Goal: Task Accomplishment & Management: Complete application form

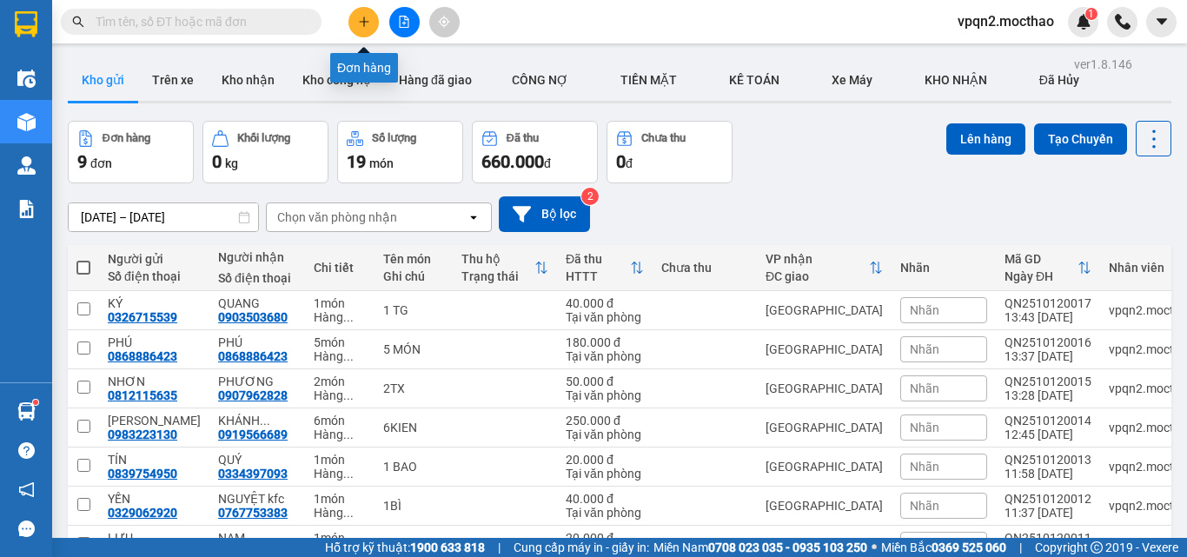
click at [360, 34] on button at bounding box center [363, 22] width 30 height 30
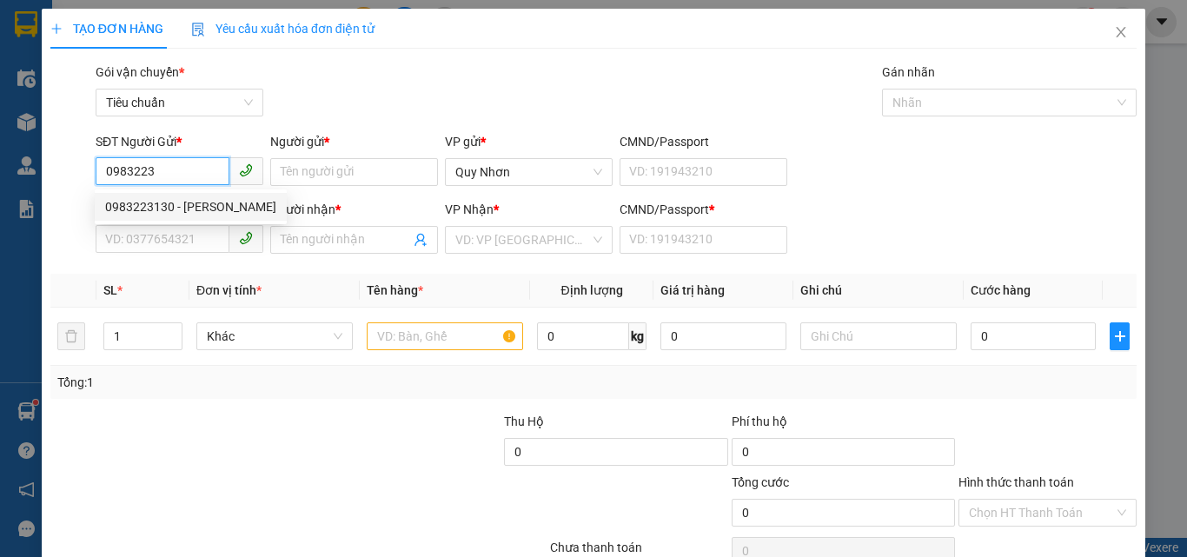
click at [208, 208] on div "0983223130 - [PERSON_NAME]" at bounding box center [190, 206] width 171 height 19
type input "0983223130"
type input "[PERSON_NAME]"
type input "0919566689"
type input "[PERSON_NAME]"
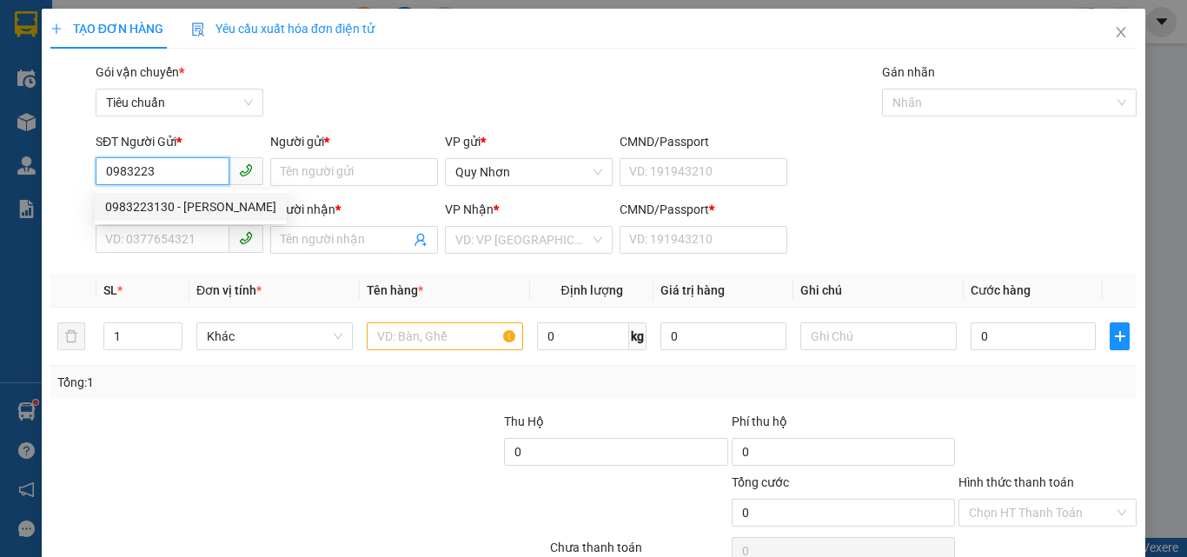
type input "A"
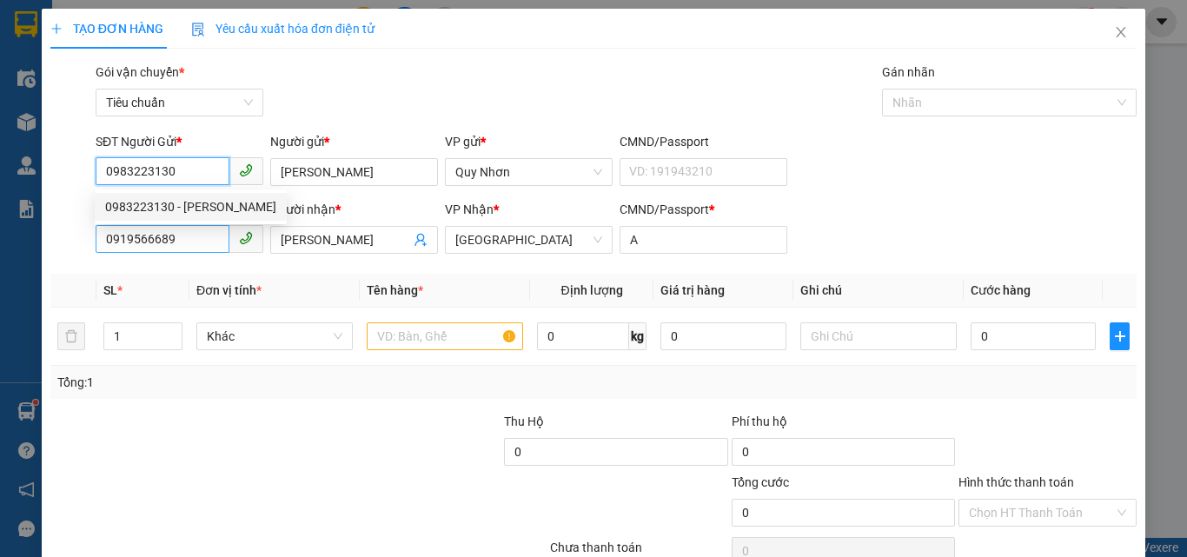
type input "250.000"
type input "0983223130"
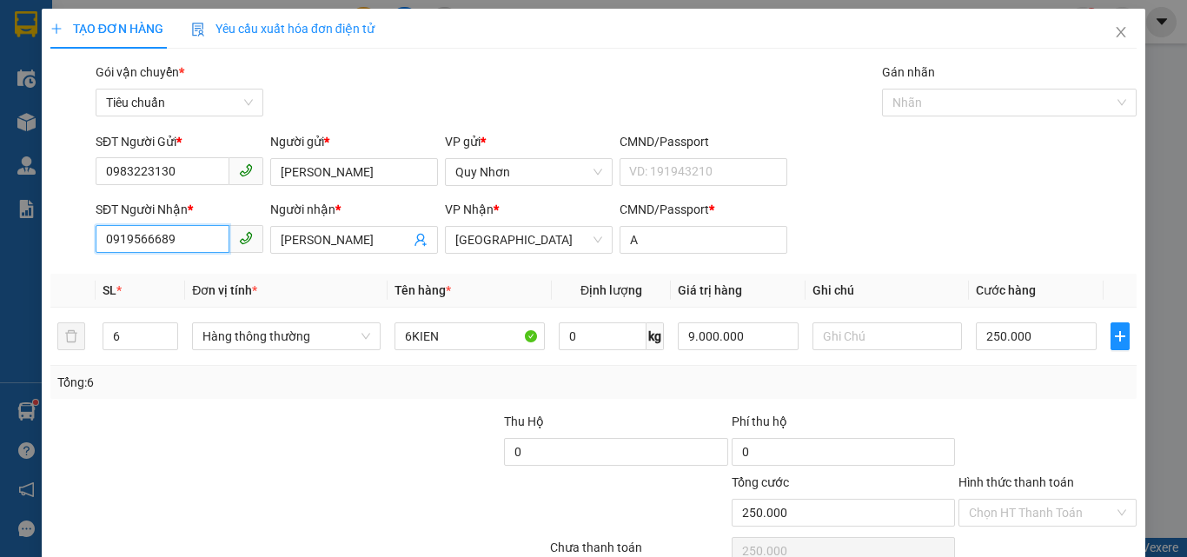
click at [203, 229] on input "0919566689" at bounding box center [163, 239] width 134 height 28
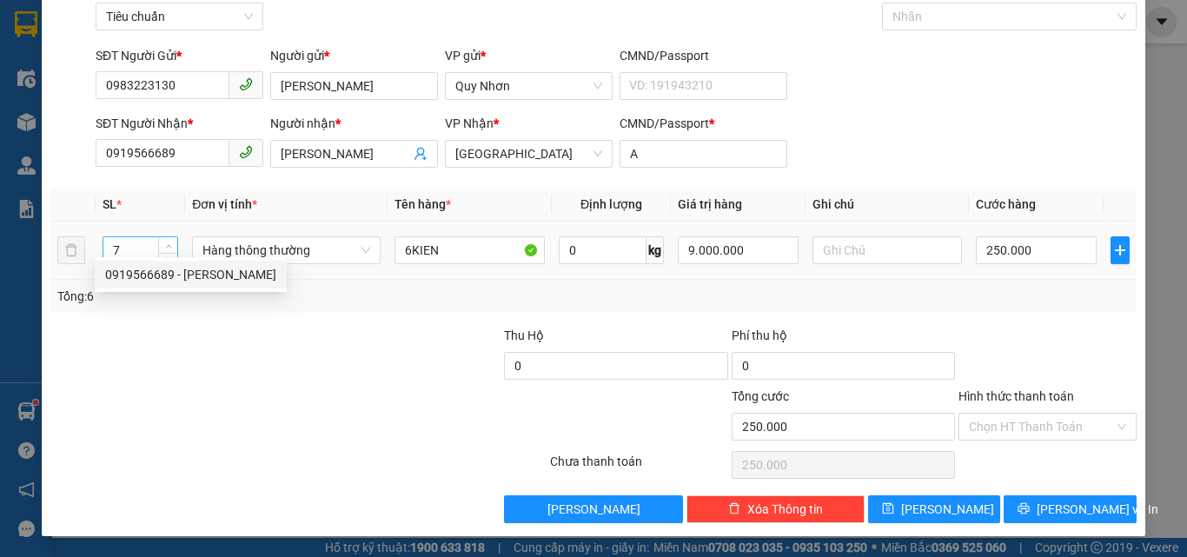
click at [170, 239] on span "Increase Value" at bounding box center [167, 245] width 19 height 16
click at [170, 257] on span "down" at bounding box center [168, 256] width 10 height 10
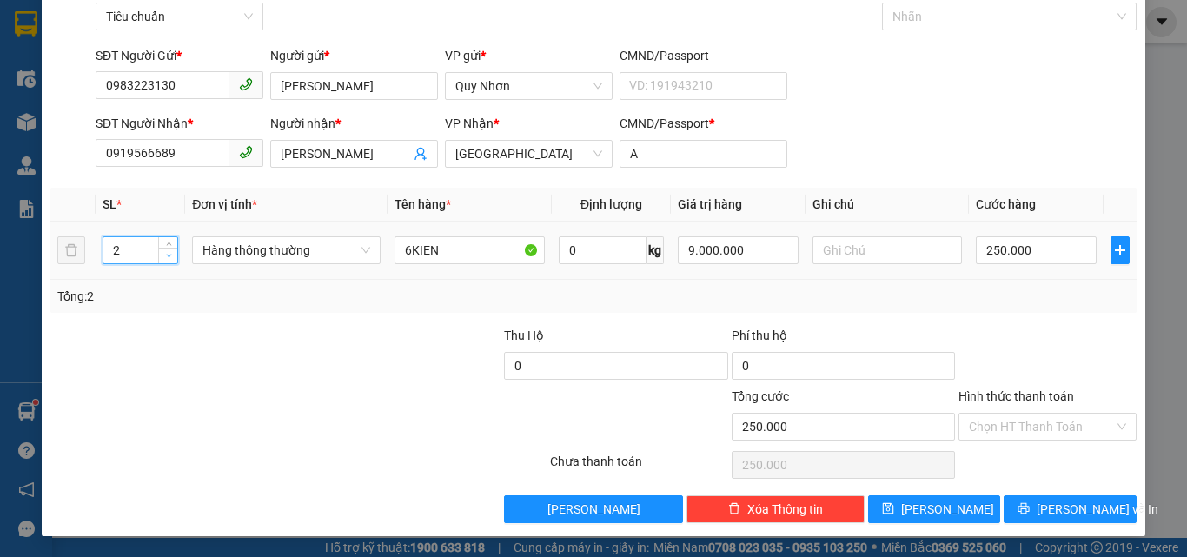
click at [170, 257] on span "down" at bounding box center [168, 256] width 10 height 10
type input "1"
click at [174, 261] on span "Decrease Value" at bounding box center [167, 256] width 19 height 16
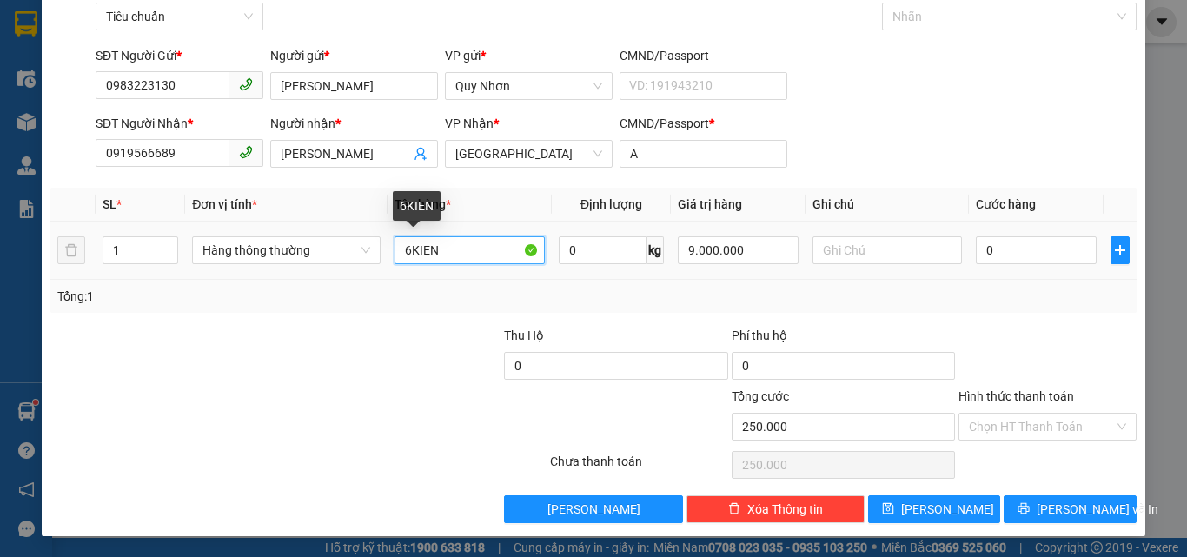
type input "0"
drag, startPoint x: 446, startPoint y: 247, endPoint x: 389, endPoint y: 250, distance: 57.4
click at [389, 250] on td "6KIEN" at bounding box center [469, 251] width 164 height 58
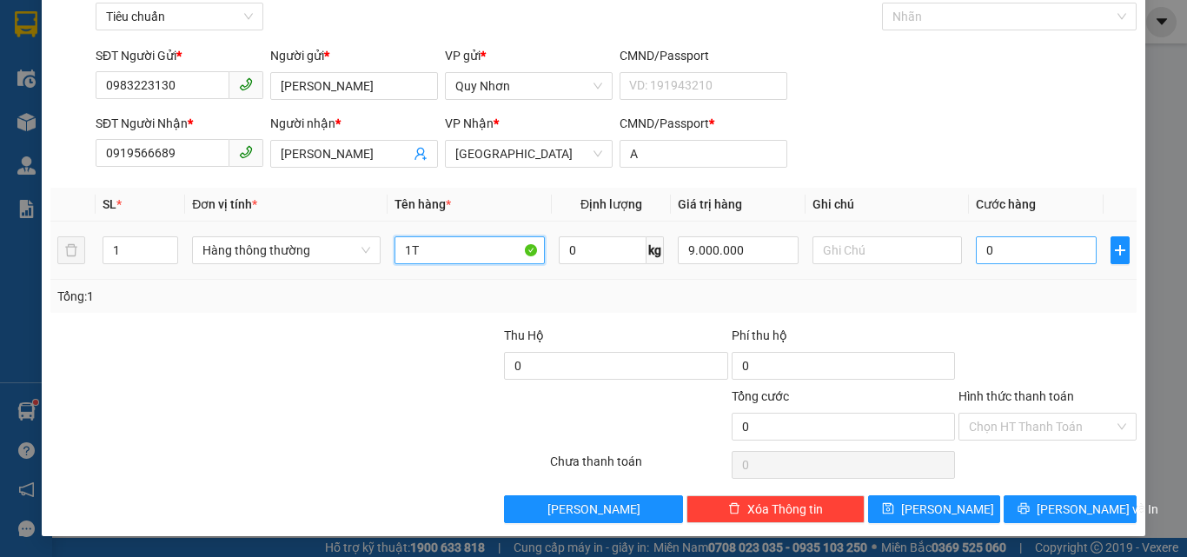
type input "1T"
drag, startPoint x: 1002, startPoint y: 249, endPoint x: 1025, endPoint y: 537, distance: 288.4
click at [1002, 250] on input "0" at bounding box center [1035, 250] width 120 height 28
type input "2"
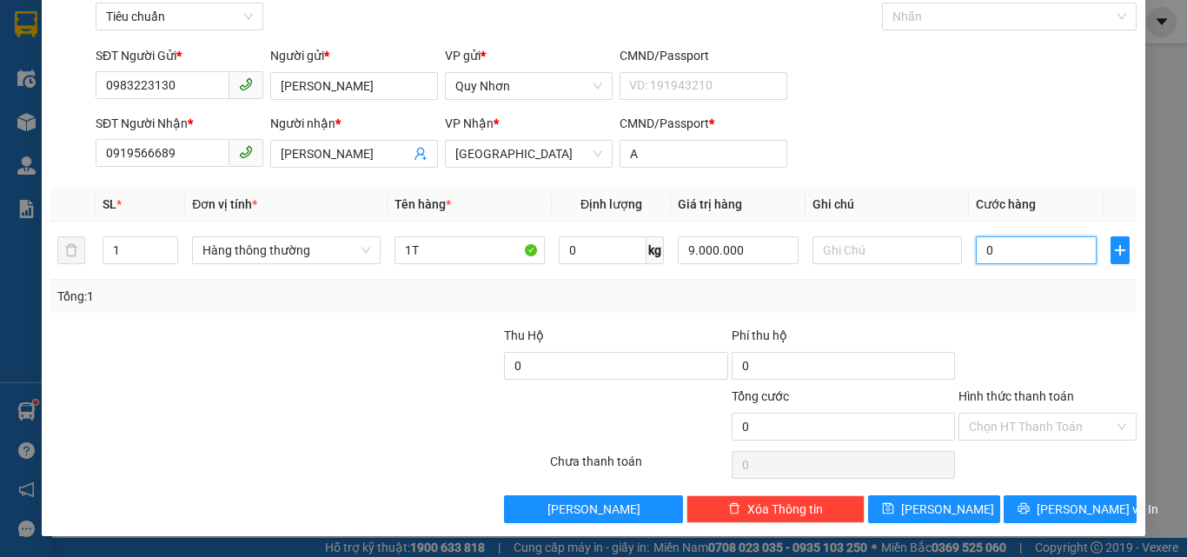
type input "2"
type input "20"
type input "200"
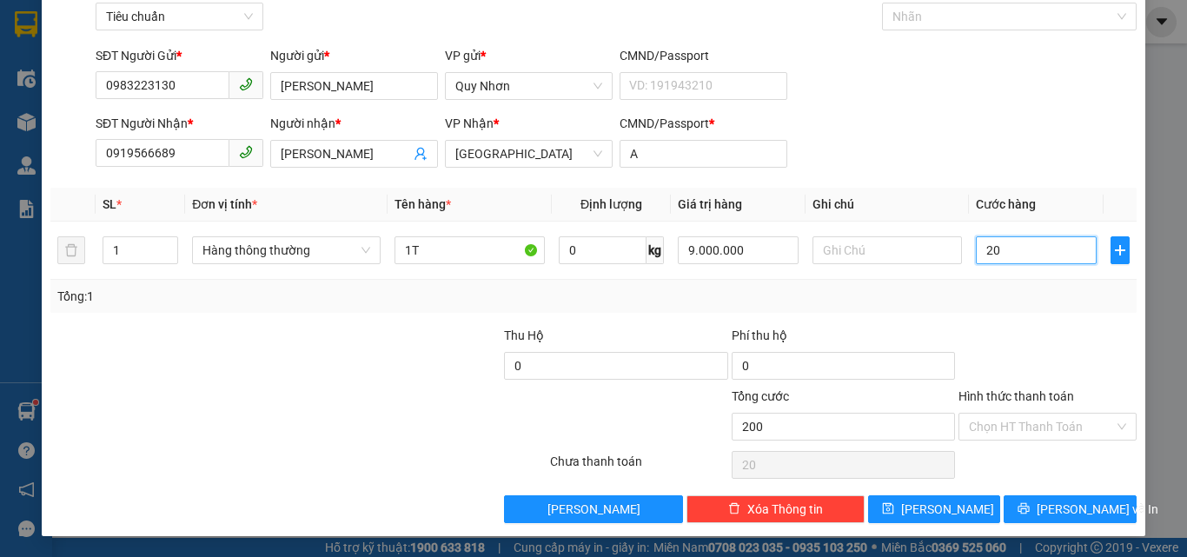
type input "200"
type input "2.000"
type input "20.000"
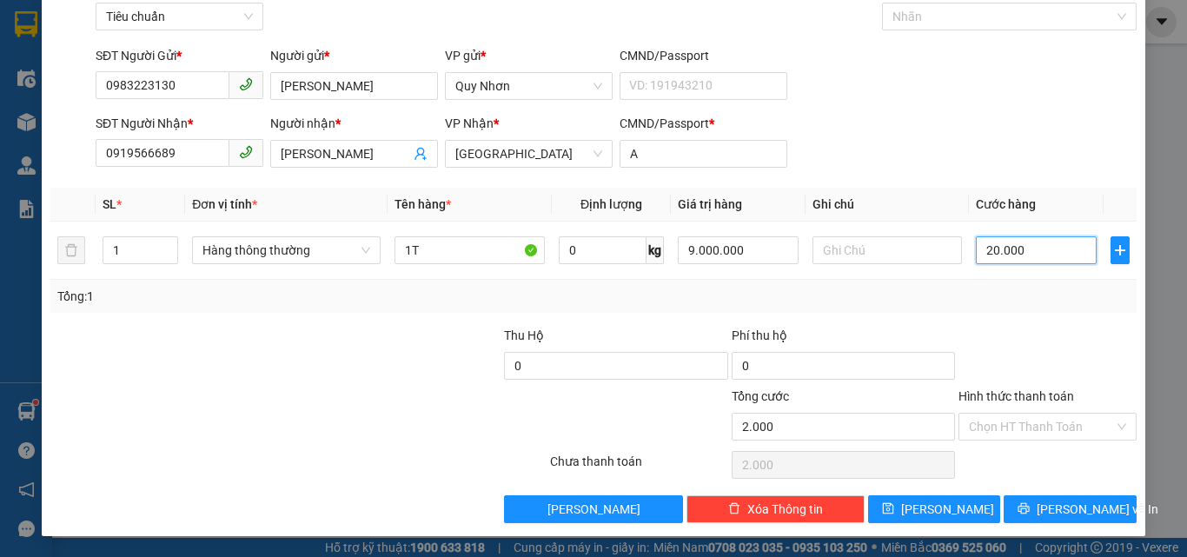
type input "20.000"
click at [1055, 434] on input "Hình thức thanh toán" at bounding box center [1041, 426] width 145 height 26
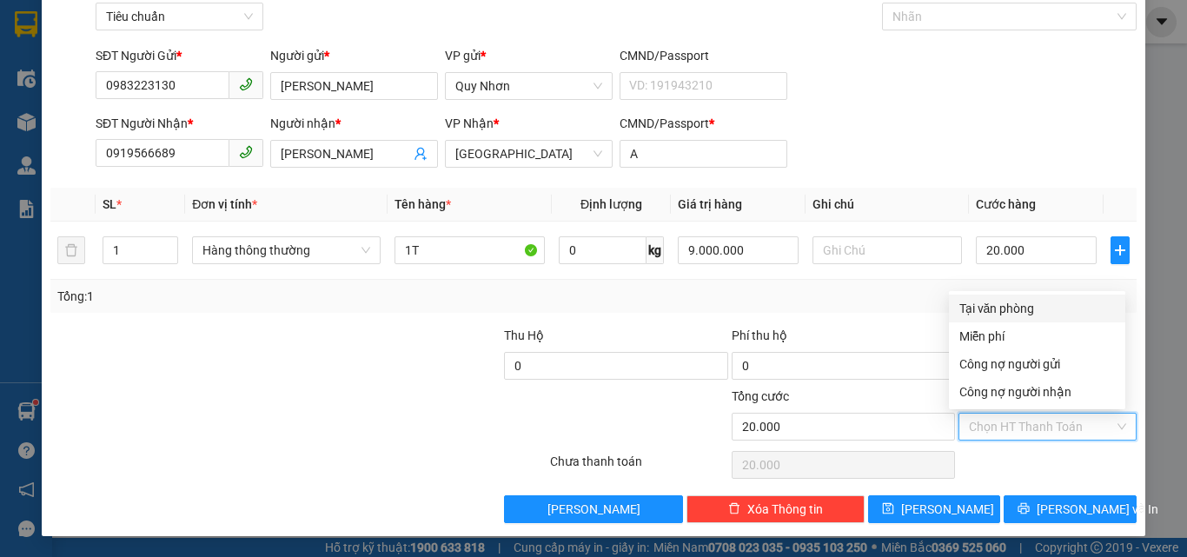
click at [1020, 313] on div "Tại văn phòng" at bounding box center [1036, 308] width 155 height 19
type input "0"
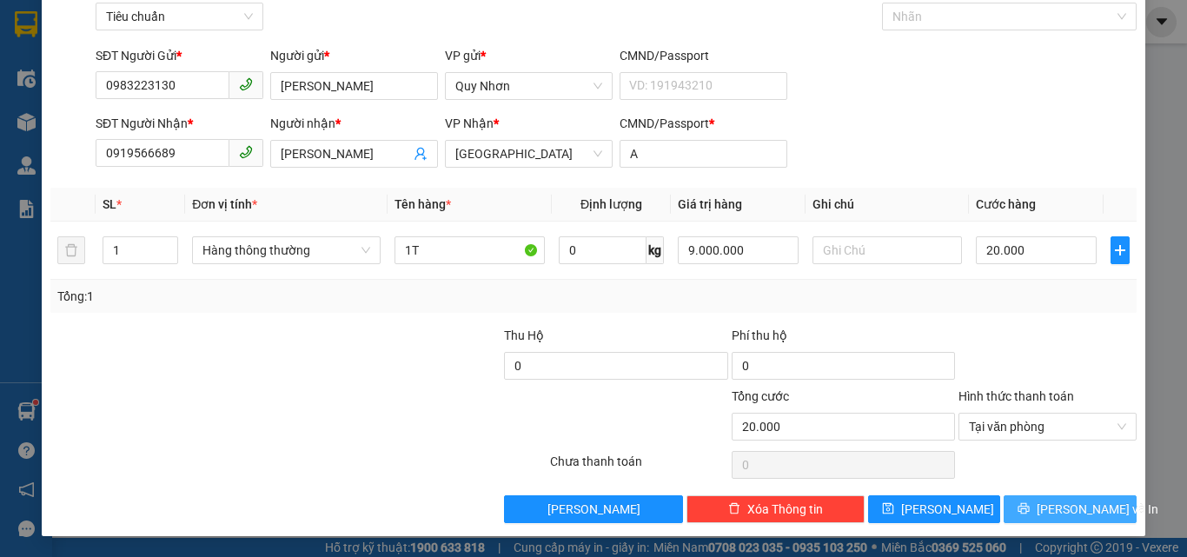
click at [1029, 503] on icon "printer" at bounding box center [1023, 508] width 11 height 11
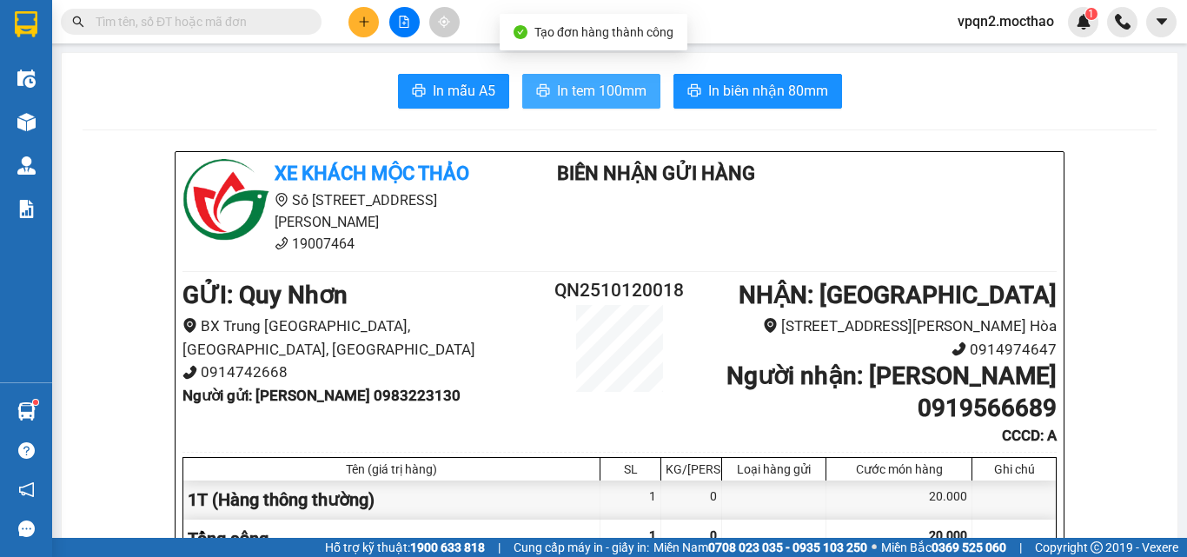
click at [619, 101] on span "In tem 100mm" at bounding box center [601, 91] width 89 height 22
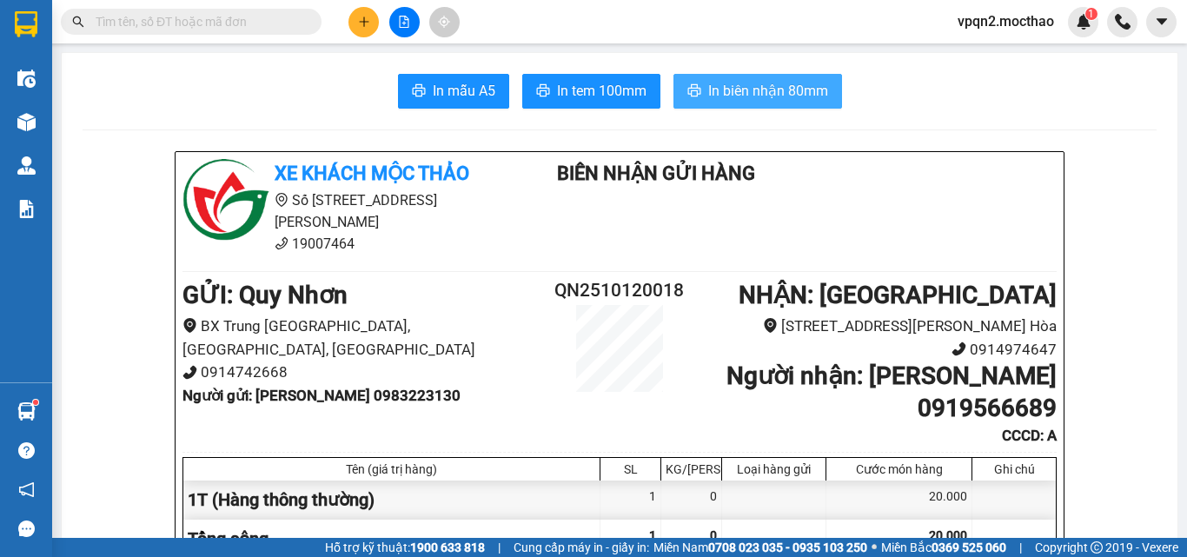
click at [734, 104] on button "In biên nhận 80mm" at bounding box center [757, 91] width 169 height 35
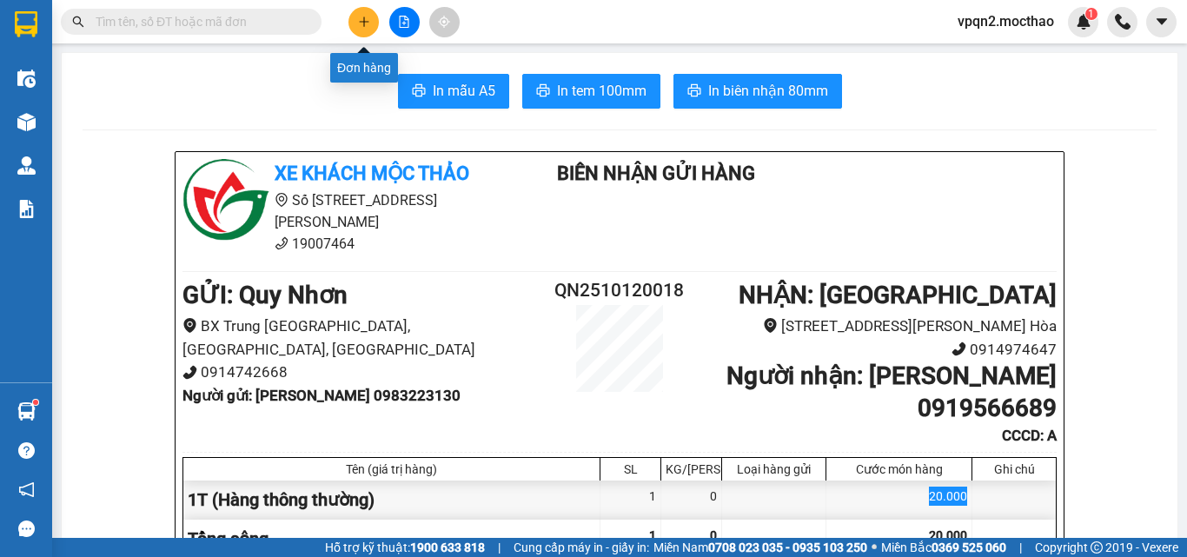
click at [362, 26] on icon "plus" at bounding box center [364, 22] width 12 height 12
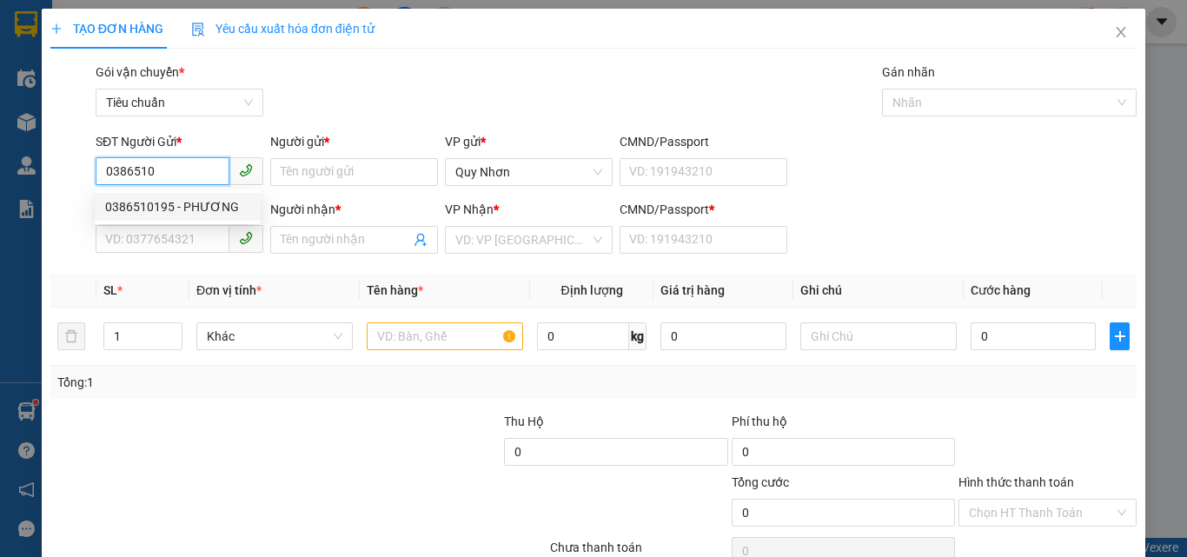
click at [168, 212] on div "0386510195 - PHƯƠNG" at bounding box center [177, 206] width 145 height 19
type input "0386510195"
type input "PHƯƠNG"
type input "0377542731"
type input "PHONG"
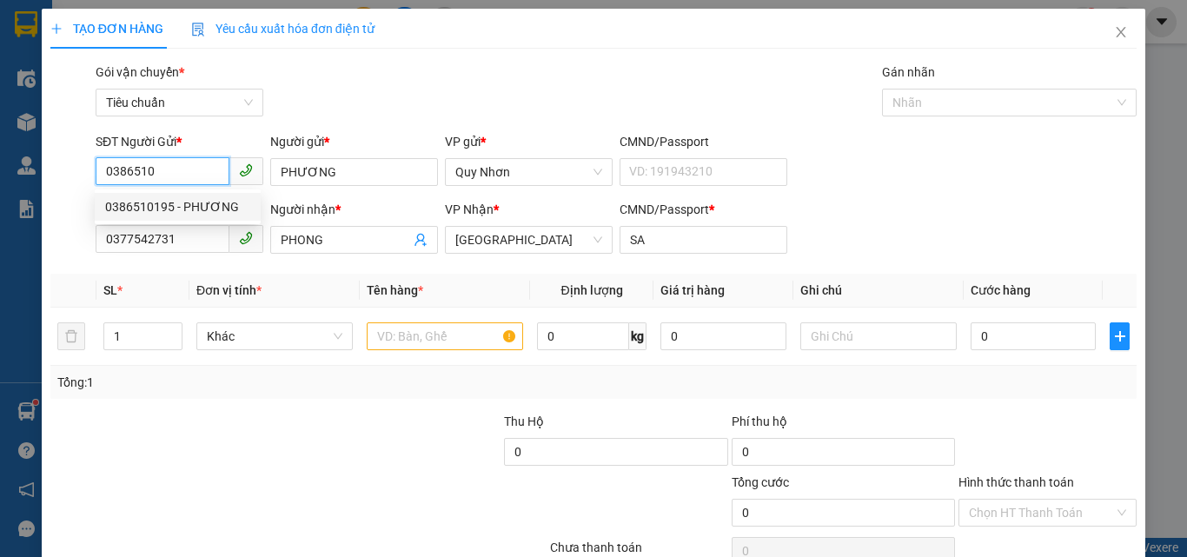
type input "SA"
type input "20.000"
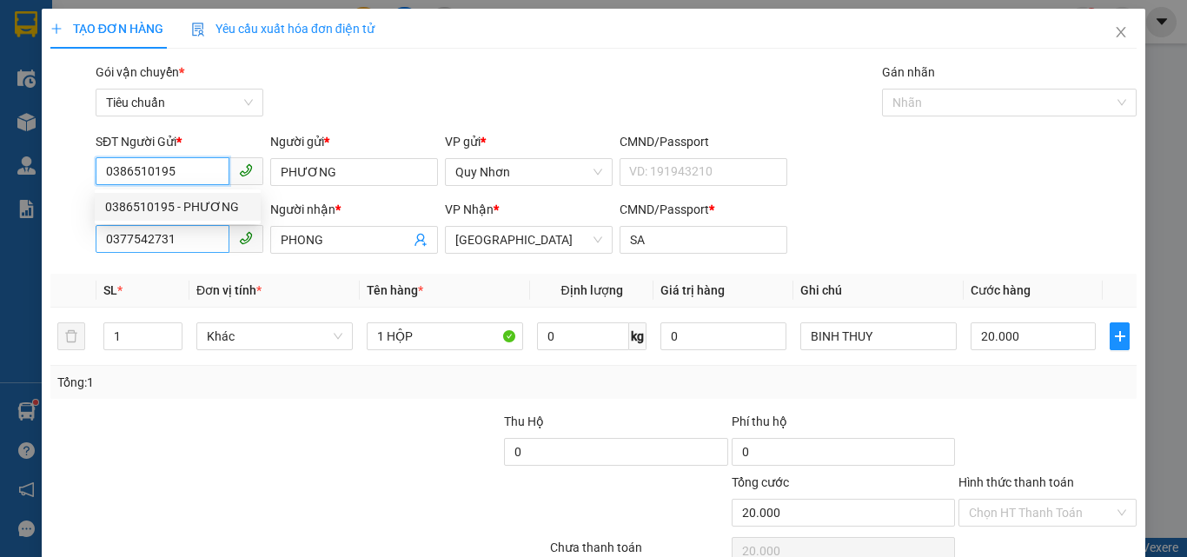
type input "0386510195"
click at [181, 245] on input "0377542731" at bounding box center [163, 239] width 134 height 28
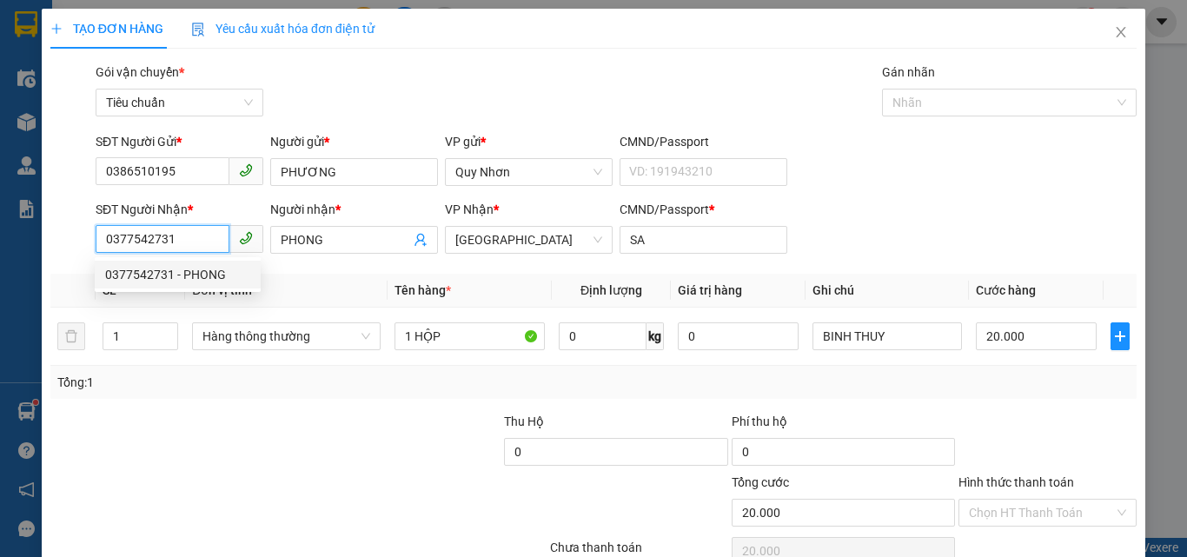
click at [181, 245] on input "0377542731" at bounding box center [163, 239] width 134 height 28
click at [182, 245] on input "0377542731" at bounding box center [163, 239] width 134 height 28
type input "0344824479"
click at [181, 274] on div "0344824479 - THÀNH" at bounding box center [177, 274] width 145 height 19
type input "THÀNH"
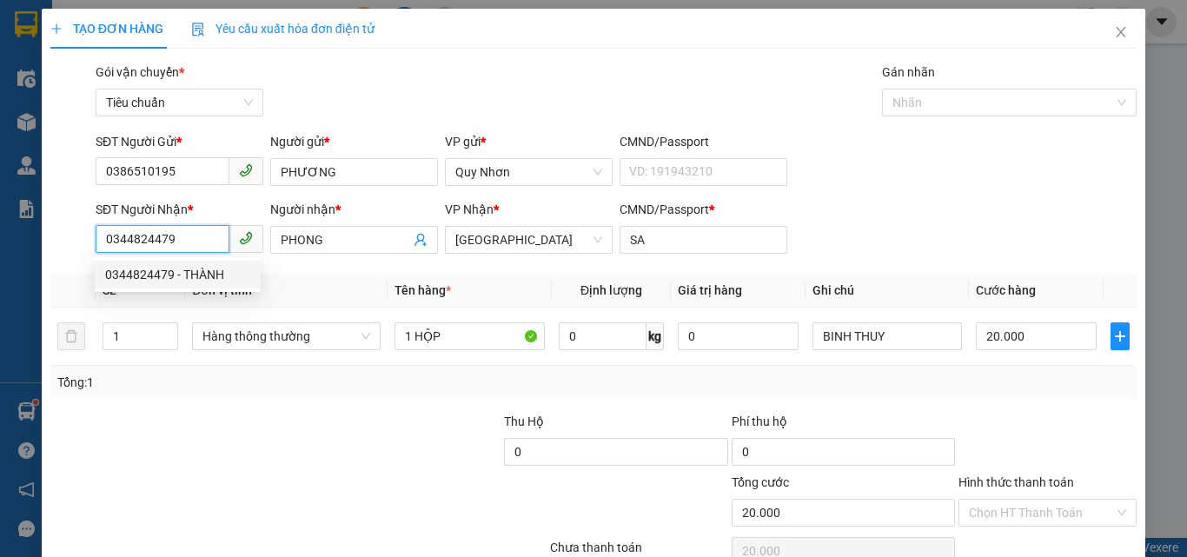
type input "X"
type input "100.000"
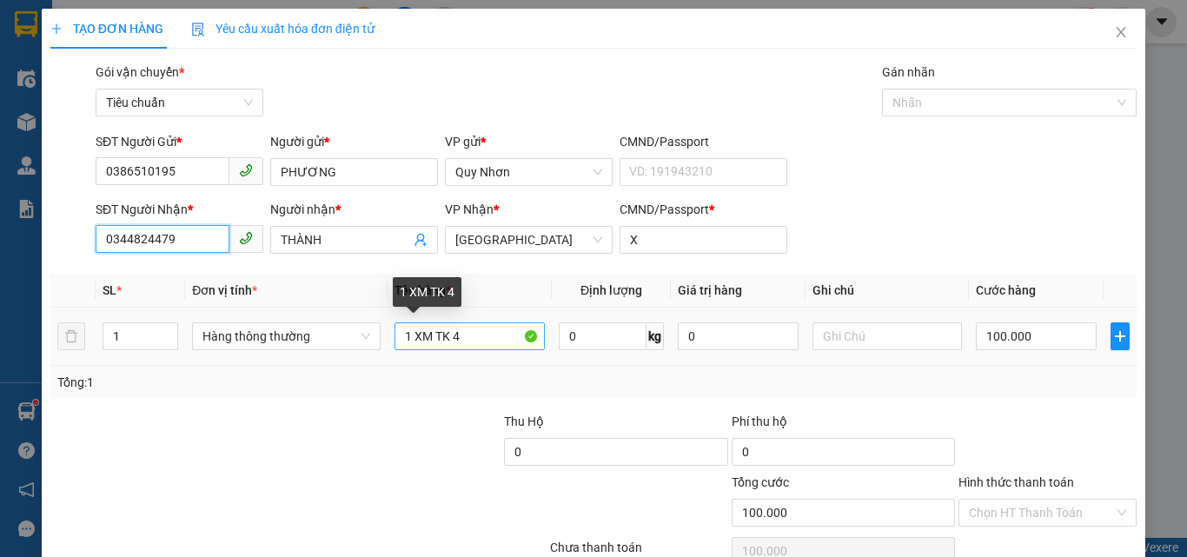
type input "0344824479"
drag, startPoint x: 468, startPoint y: 339, endPoint x: 415, endPoint y: 340, distance: 53.0
click at [415, 340] on input "1 XM TK 4" at bounding box center [469, 336] width 150 height 28
type input "1 GOI"
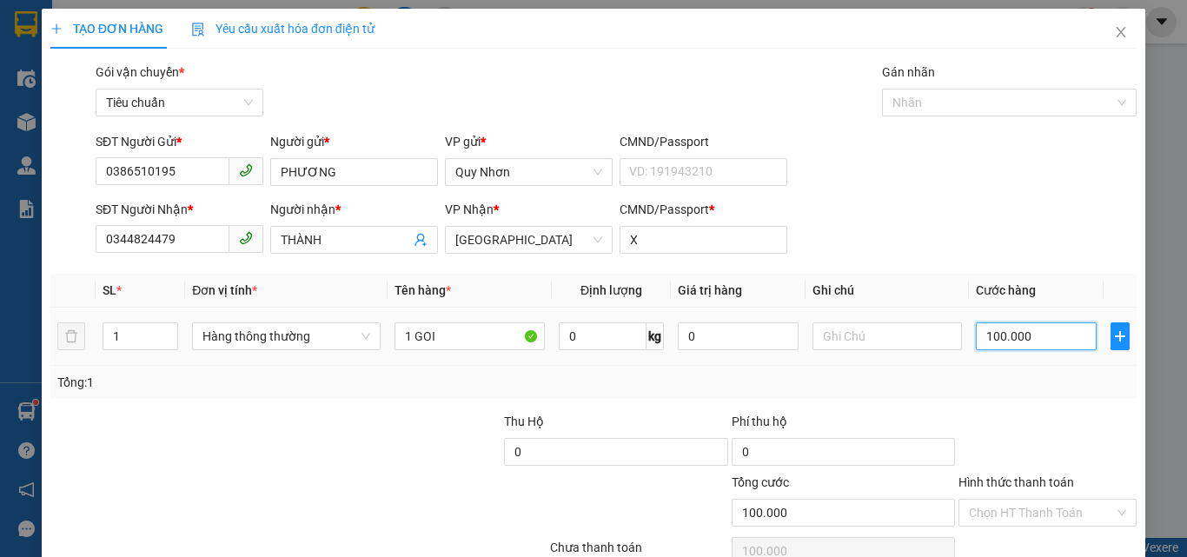
drag, startPoint x: 1002, startPoint y: 328, endPoint x: 1015, endPoint y: 330, distance: 13.1
click at [1001, 329] on input "100.000" at bounding box center [1035, 336] width 120 height 28
type input "2"
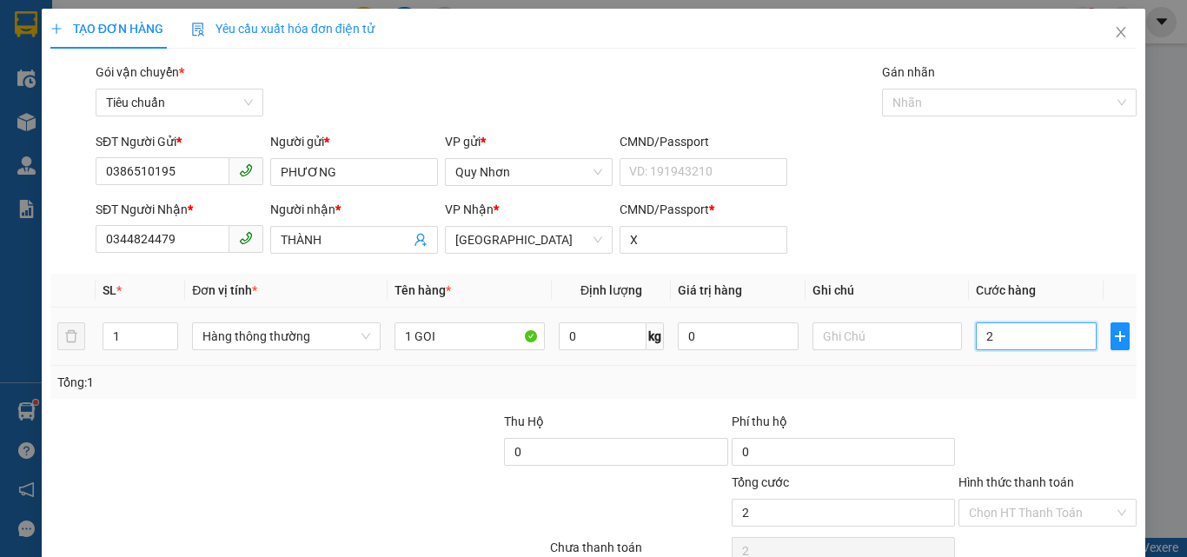
type input "20"
type input "200"
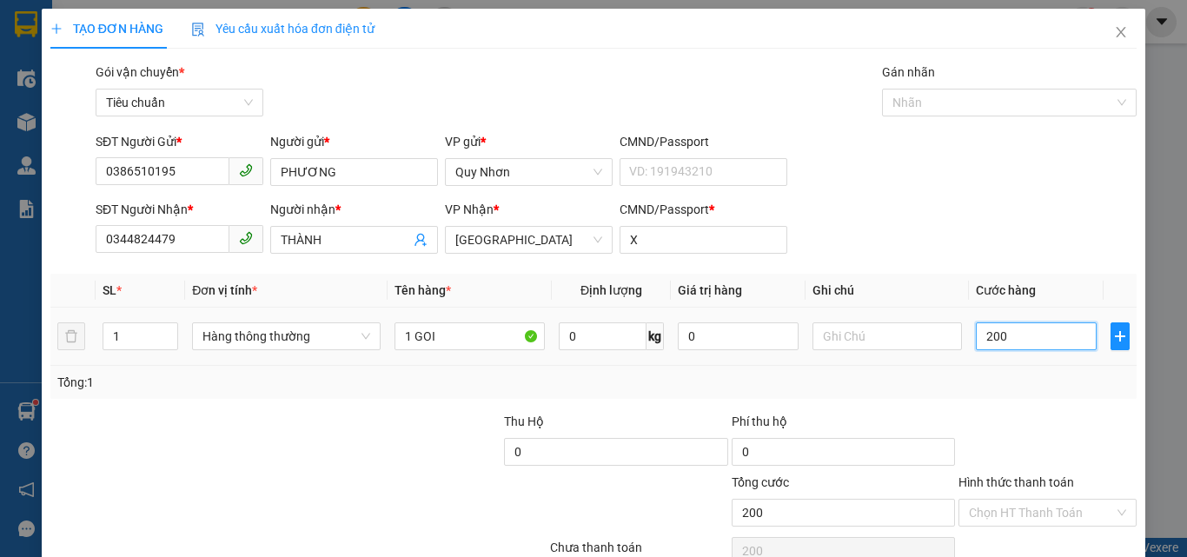
type input "2.000"
type input "20.000"
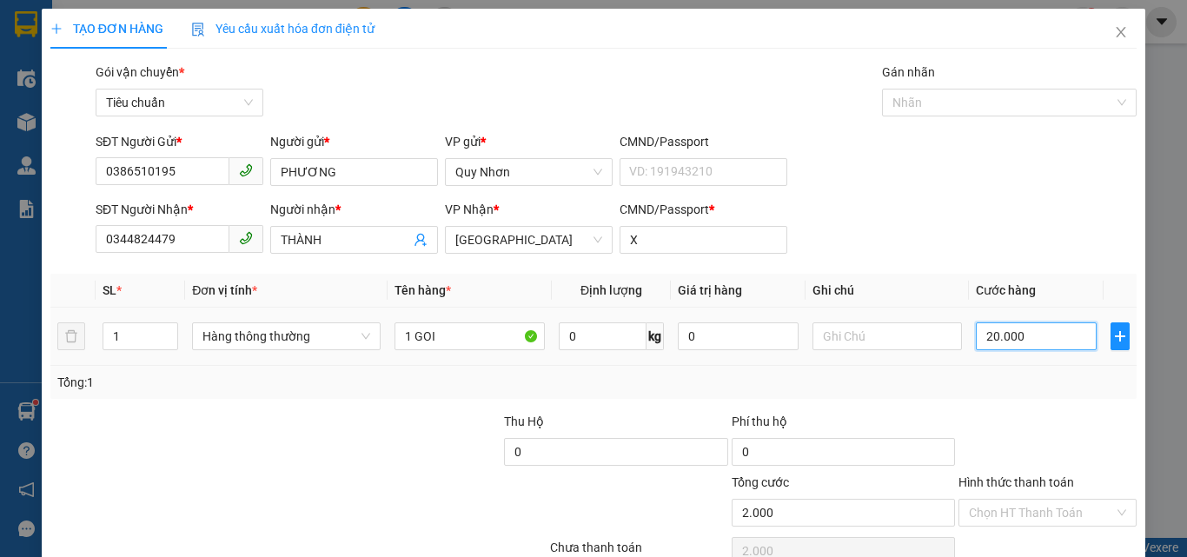
type input "20.000"
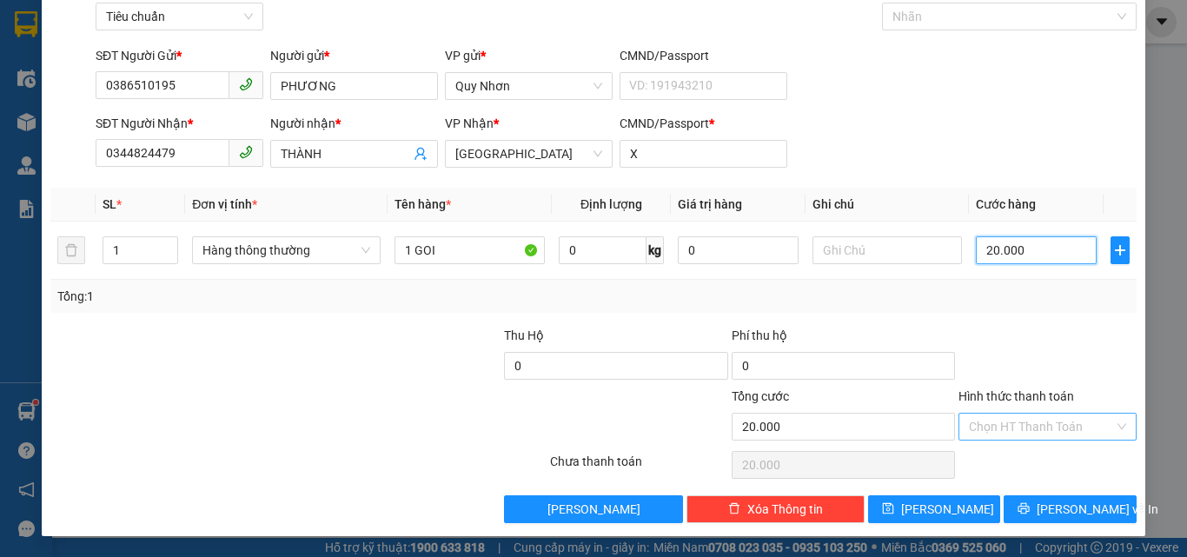
type input "20.000"
click at [969, 421] on input "Hình thức thanh toán" at bounding box center [1041, 426] width 145 height 26
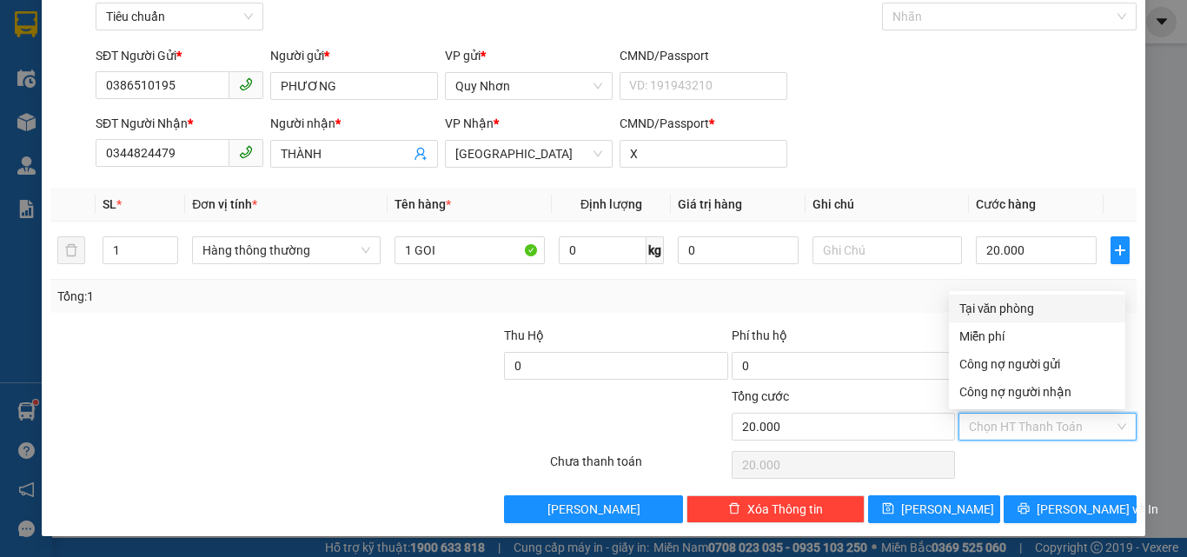
click at [997, 309] on div "Tại văn phòng" at bounding box center [1036, 308] width 155 height 19
type input "0"
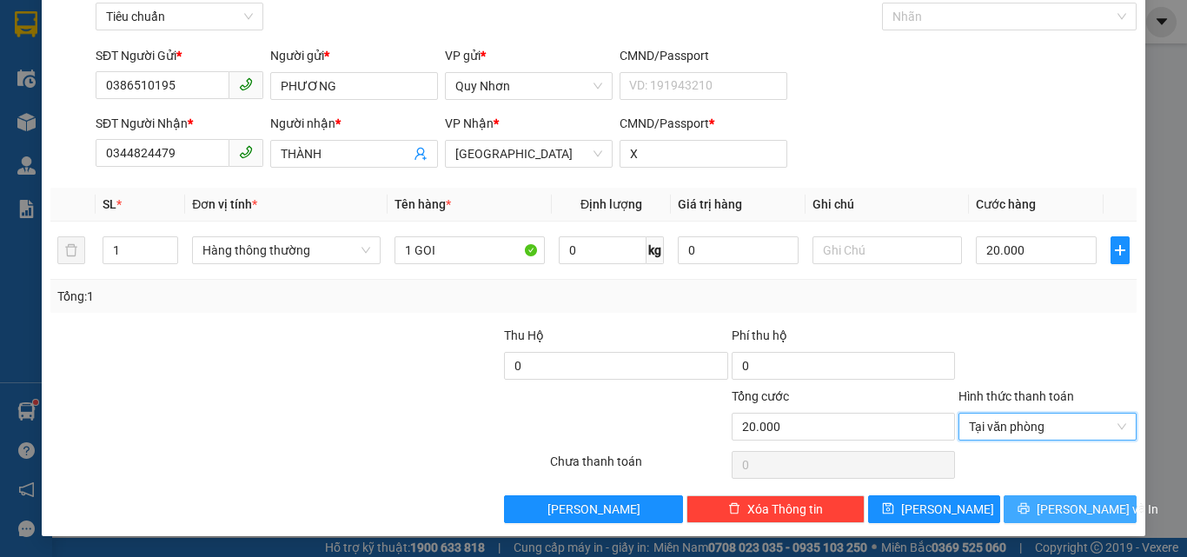
click at [1005, 507] on button "[PERSON_NAME] và In" at bounding box center [1069, 509] width 133 height 28
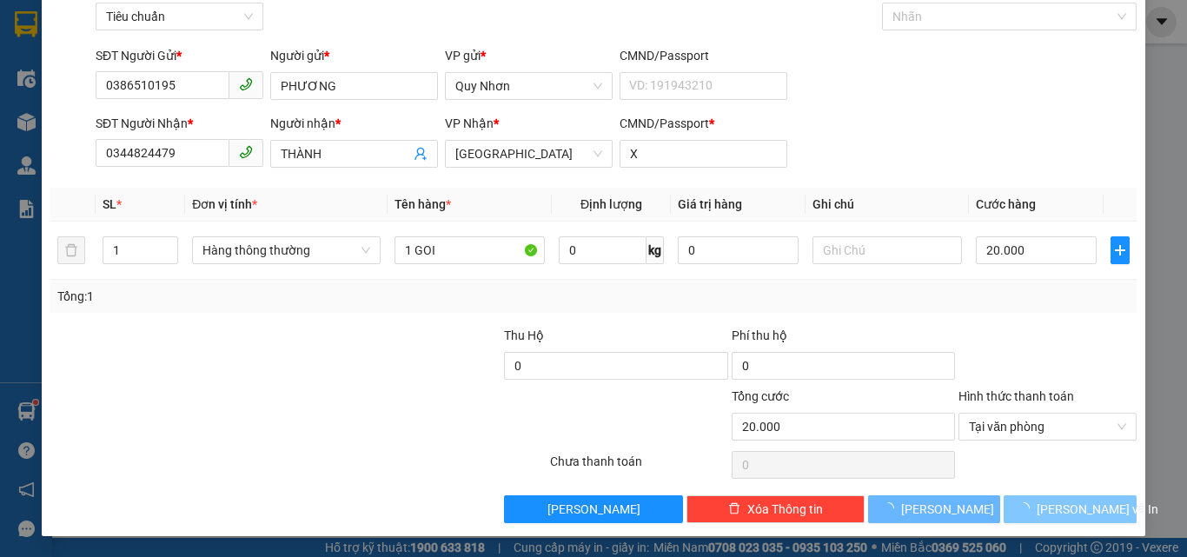
drag, startPoint x: 1005, startPoint y: 507, endPoint x: 942, endPoint y: 352, distance: 167.9
click at [1005, 506] on button "[PERSON_NAME] và In" at bounding box center [1069, 509] width 133 height 28
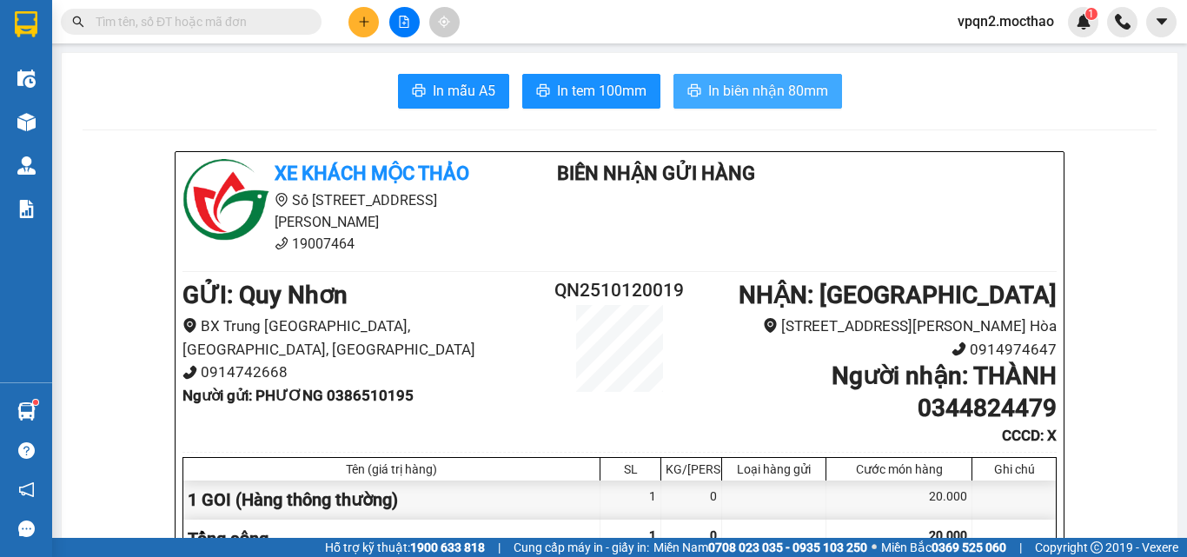
click at [715, 100] on span "In biên nhận 80mm" at bounding box center [768, 91] width 120 height 22
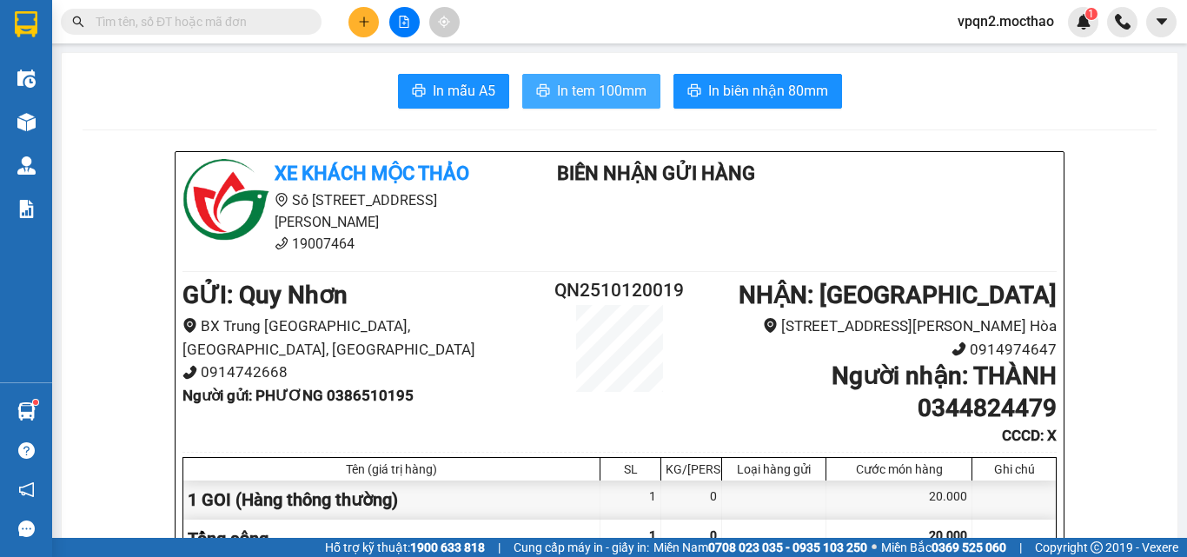
click at [565, 90] on span "In tem 100mm" at bounding box center [601, 91] width 89 height 22
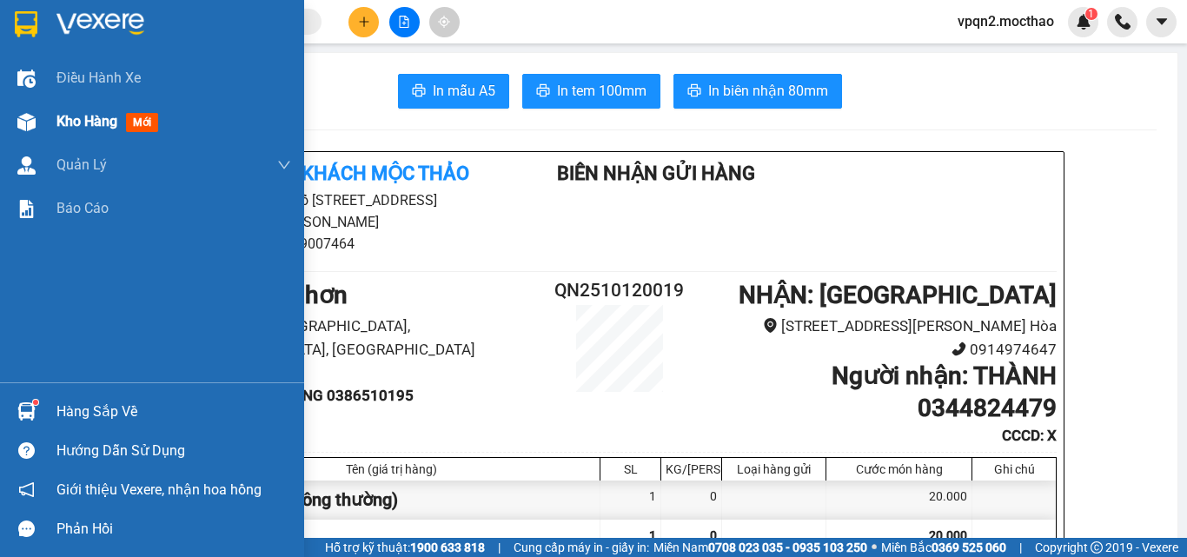
click at [39, 116] on div at bounding box center [26, 122] width 30 height 30
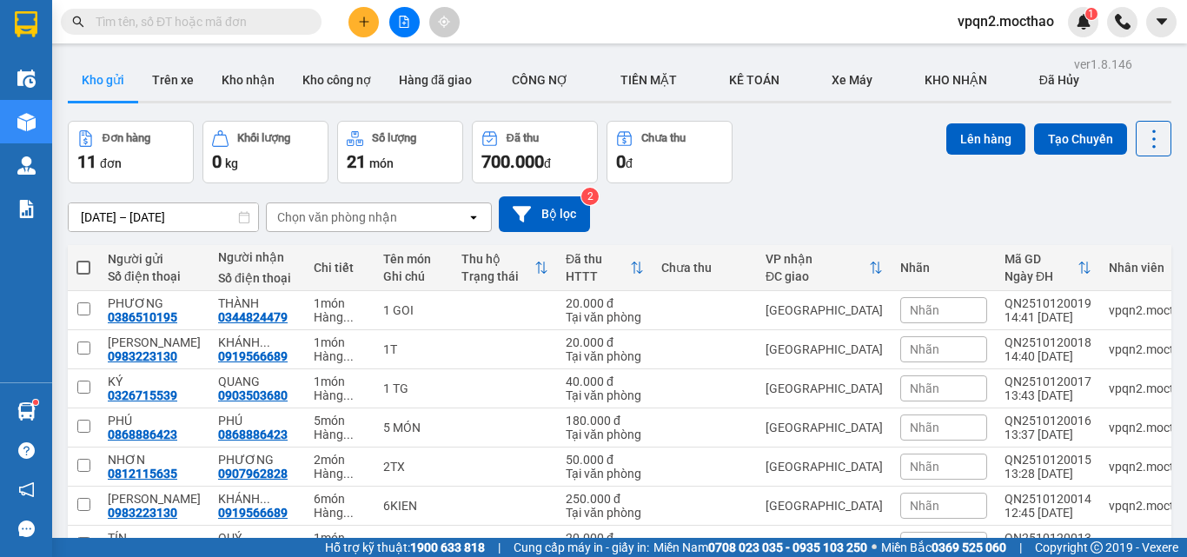
click at [81, 269] on span at bounding box center [83, 268] width 14 height 14
click at [83, 259] on input "checkbox" at bounding box center [83, 259] width 0 height 0
checkbox input "true"
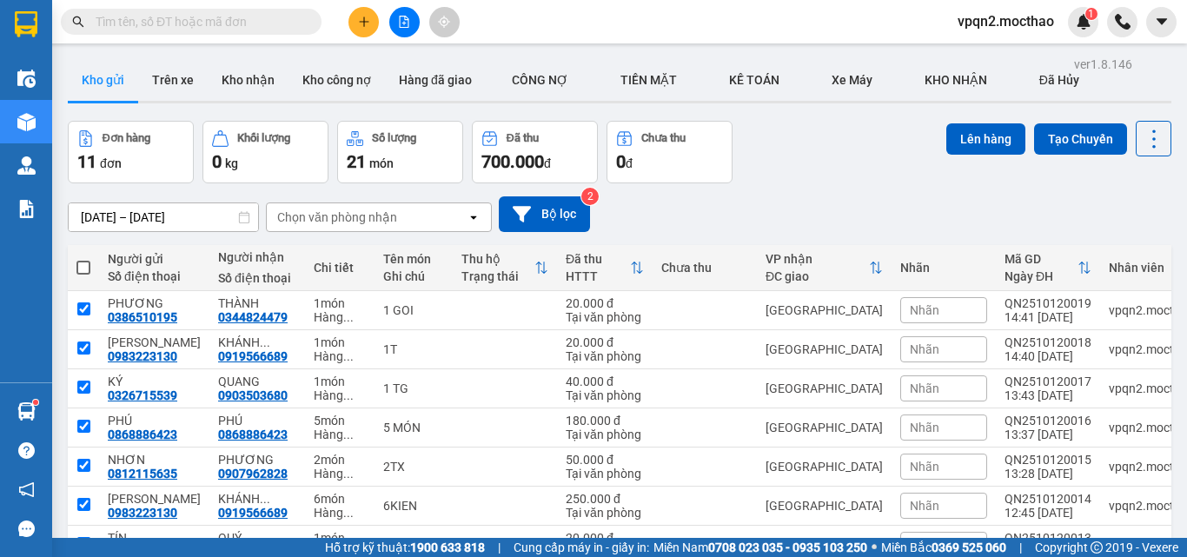
checkbox input "true"
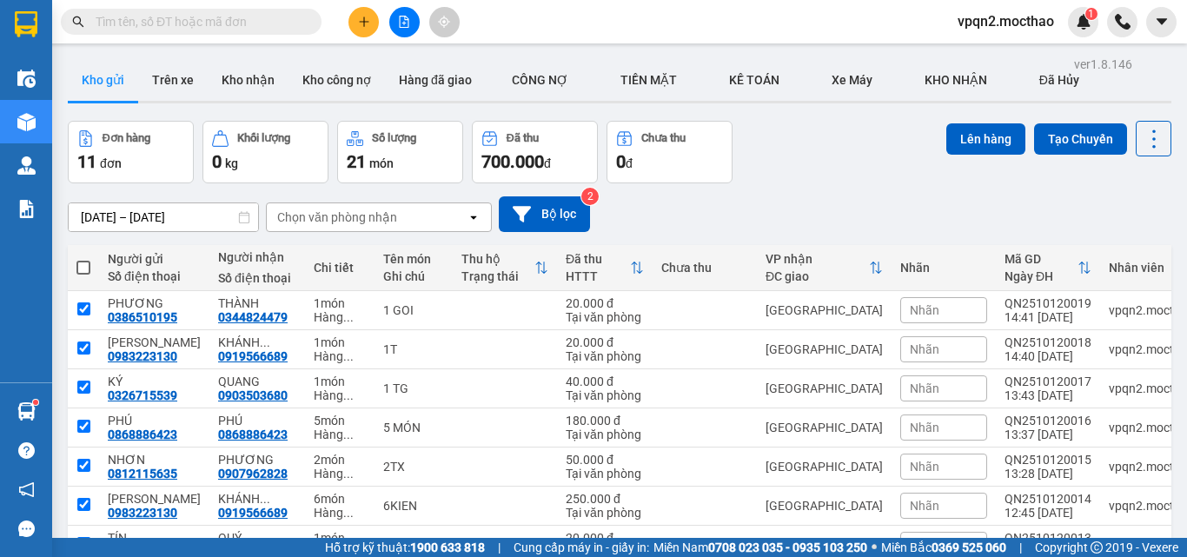
checkbox input "true"
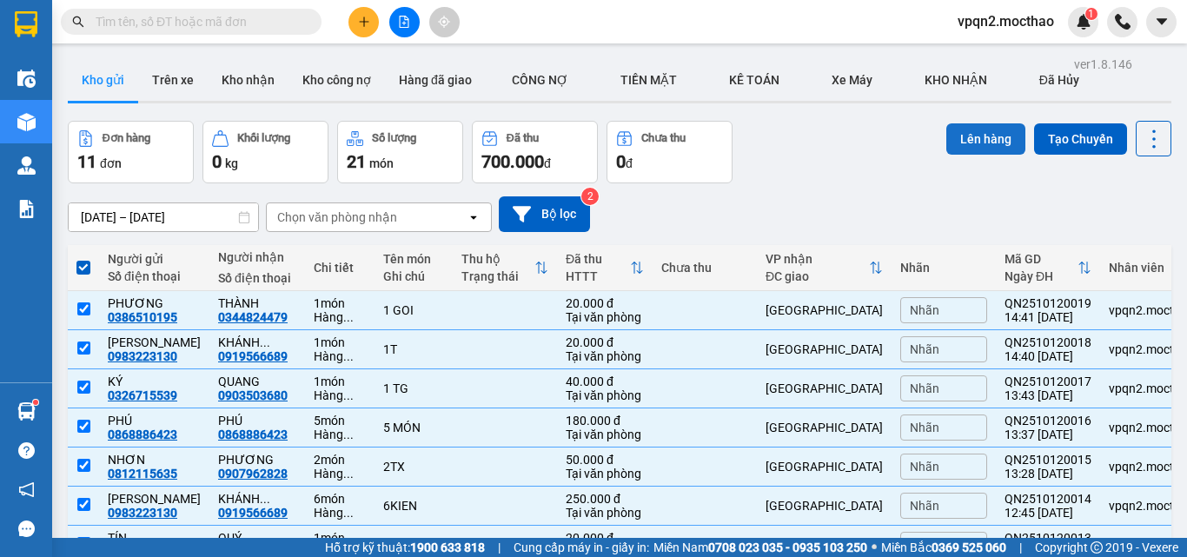
click at [967, 134] on button "Lên hàng" at bounding box center [985, 138] width 79 height 31
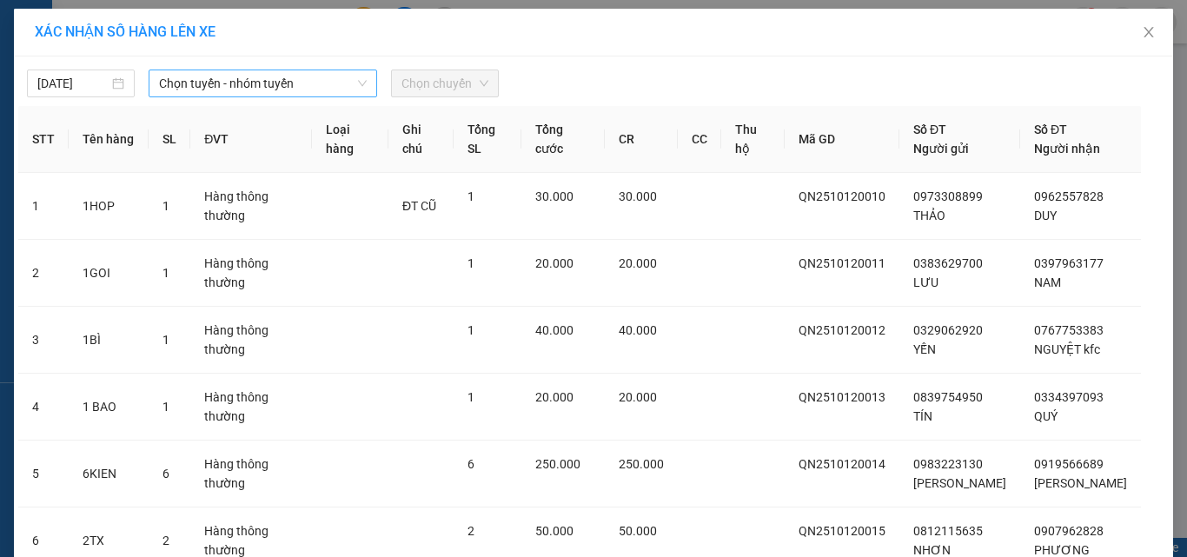
click at [281, 90] on span "Chọn tuyến - nhóm tuyến" at bounding box center [263, 83] width 208 height 26
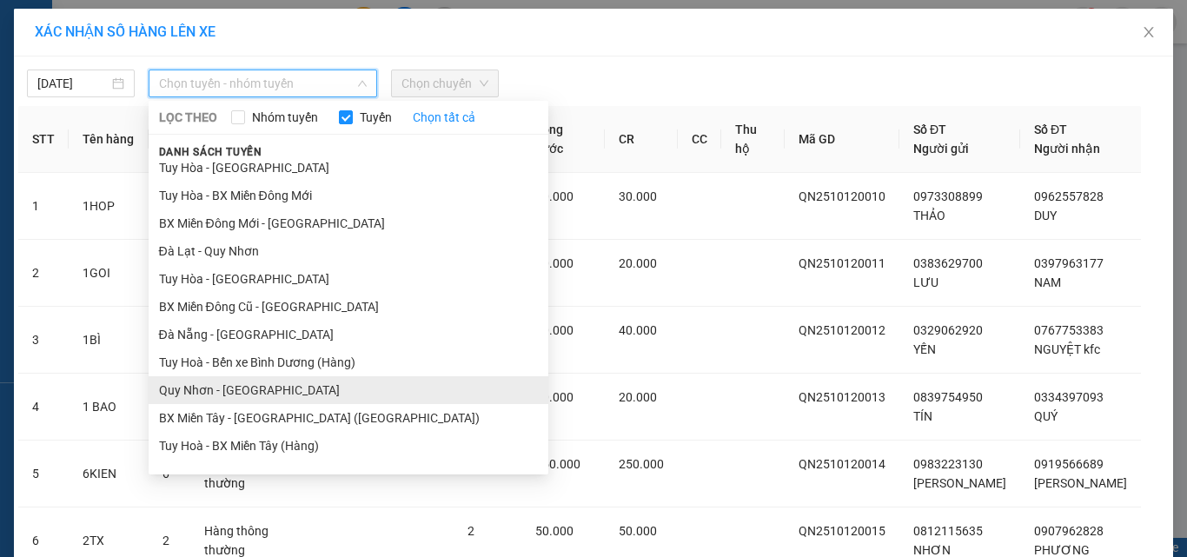
scroll to position [261, 0]
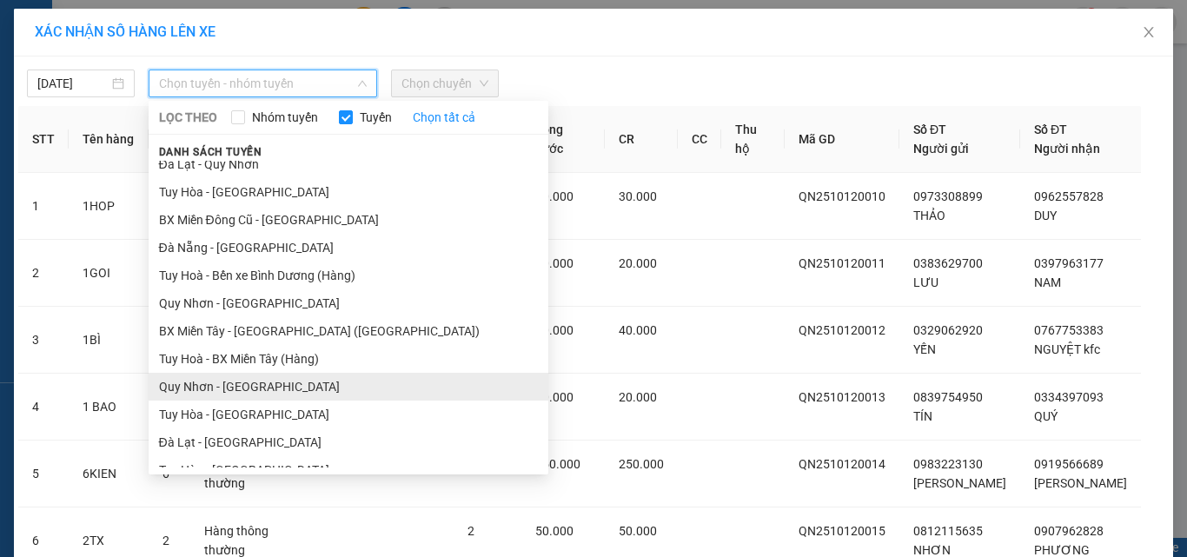
click at [225, 380] on li "Quy Nhơn - [GEOGRAPHIC_DATA]" at bounding box center [349, 387] width 400 height 28
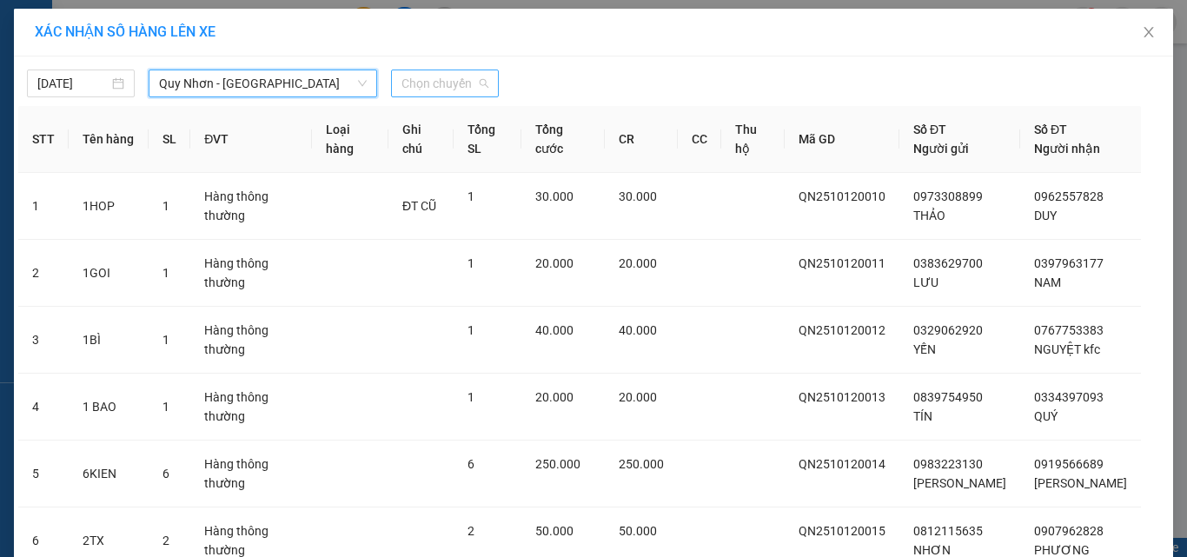
click at [413, 77] on span "Chọn chuyến" at bounding box center [444, 83] width 87 height 26
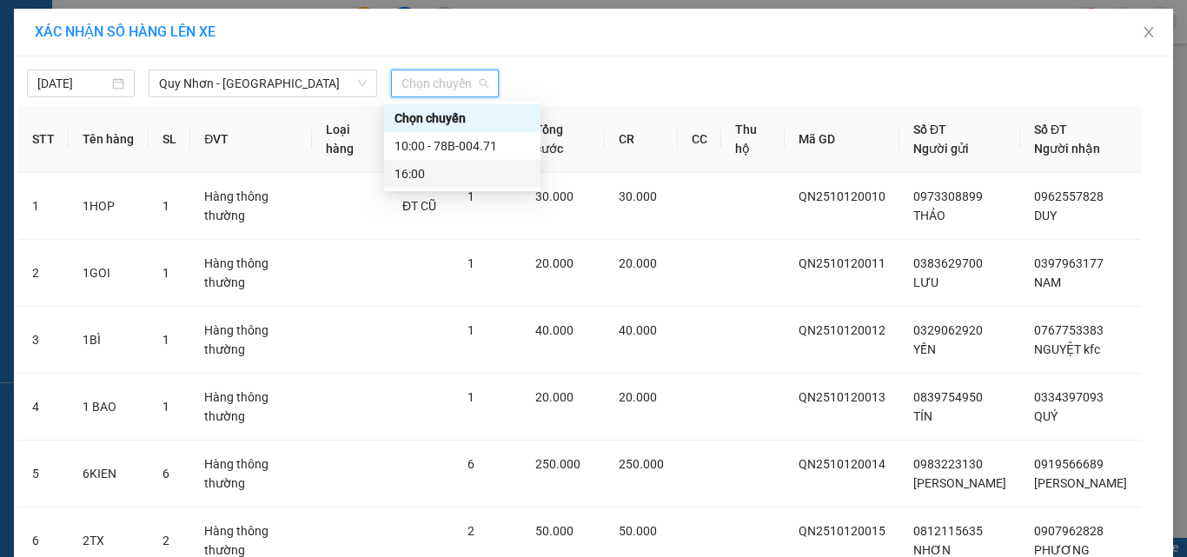
click at [432, 172] on div "16:00" at bounding box center [462, 173] width 136 height 19
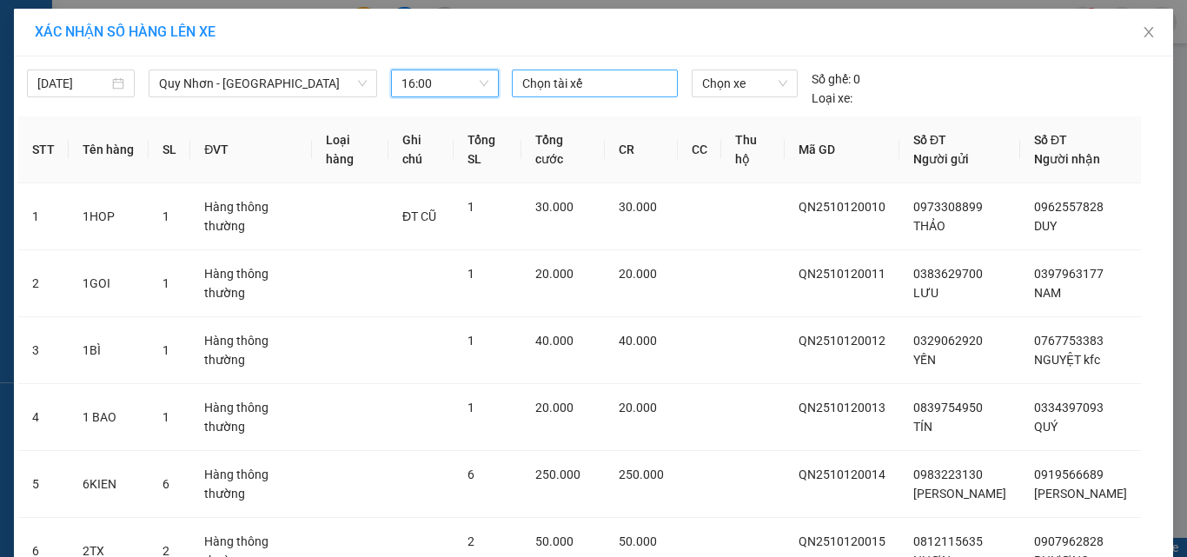
click at [575, 83] on div at bounding box center [595, 83] width 158 height 21
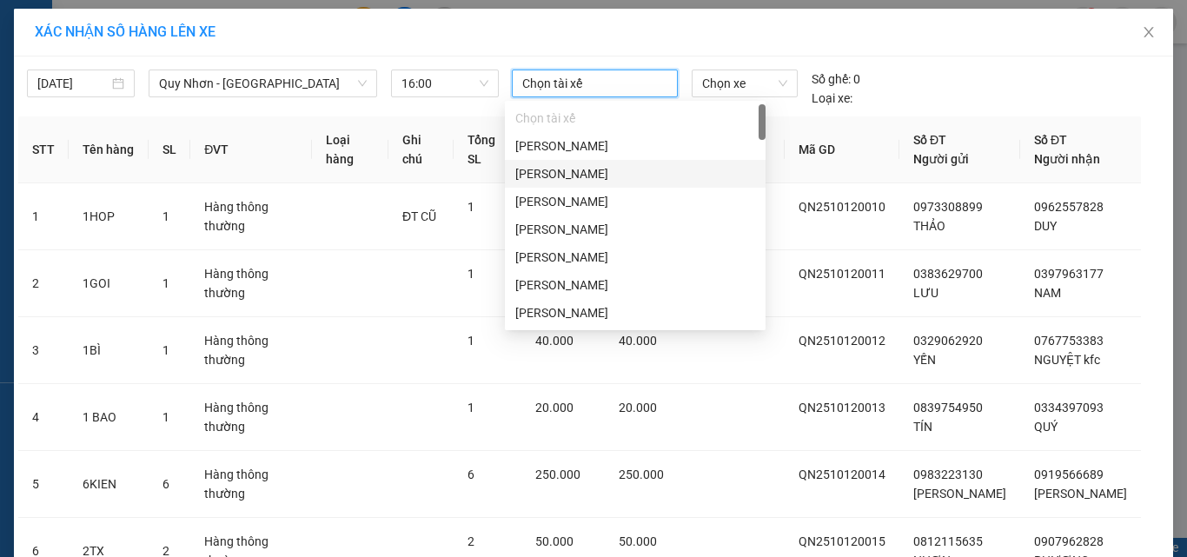
click at [564, 175] on div "[PERSON_NAME]" at bounding box center [635, 173] width 240 height 19
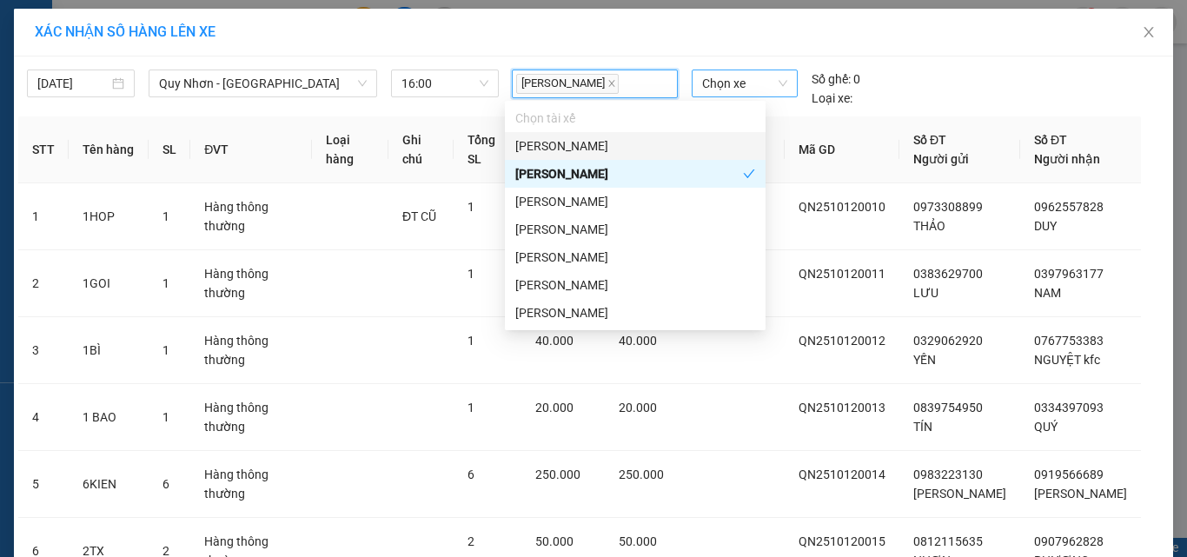
click at [735, 89] on span "Chọn xe" at bounding box center [744, 83] width 85 height 26
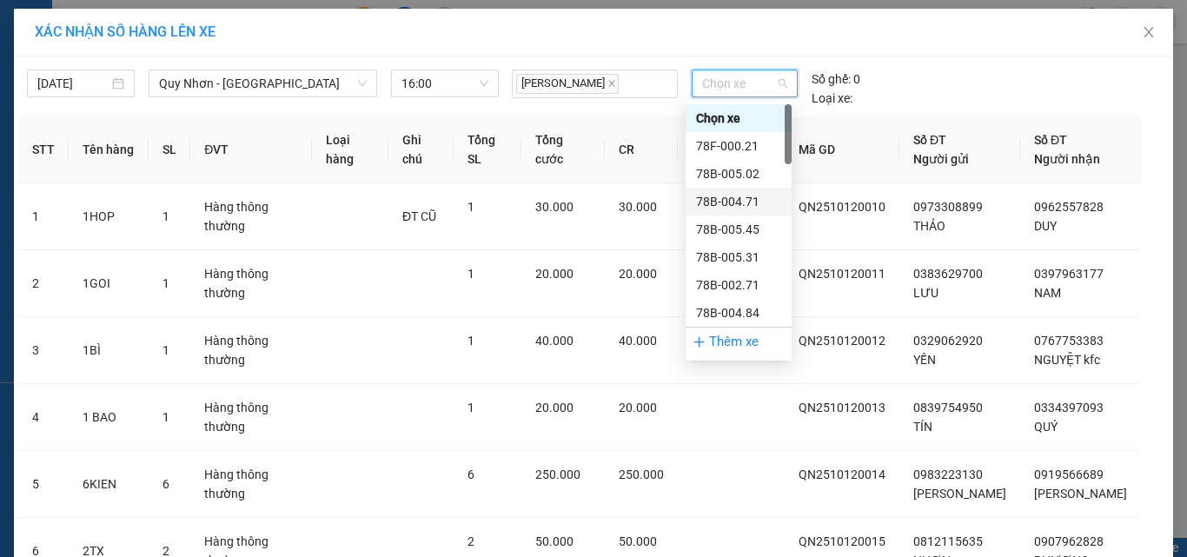
click at [725, 208] on div "78B-004.71" at bounding box center [738, 201] width 85 height 19
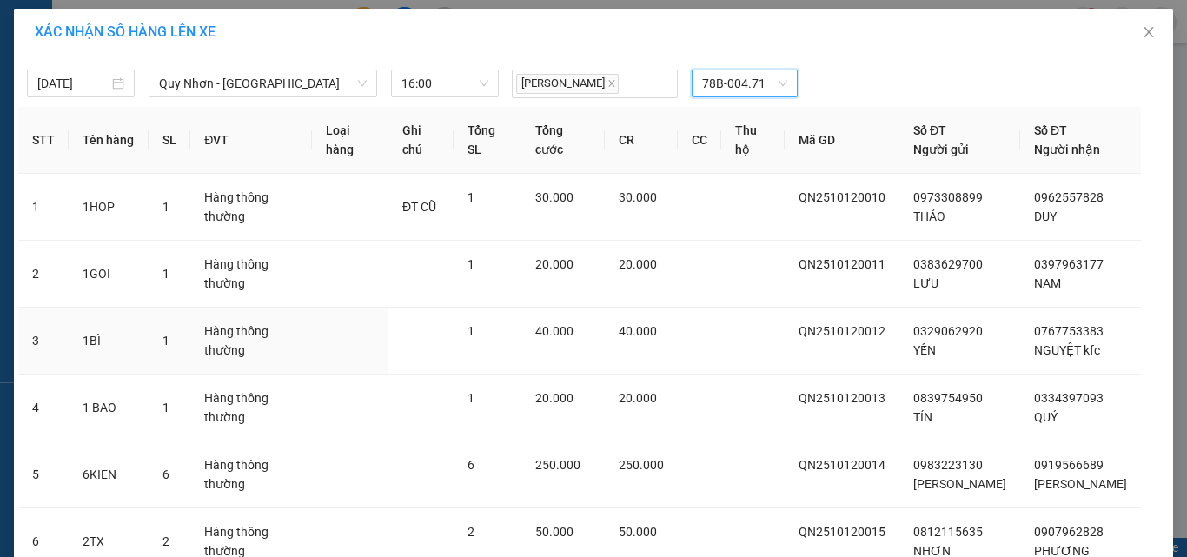
scroll to position [413, 0]
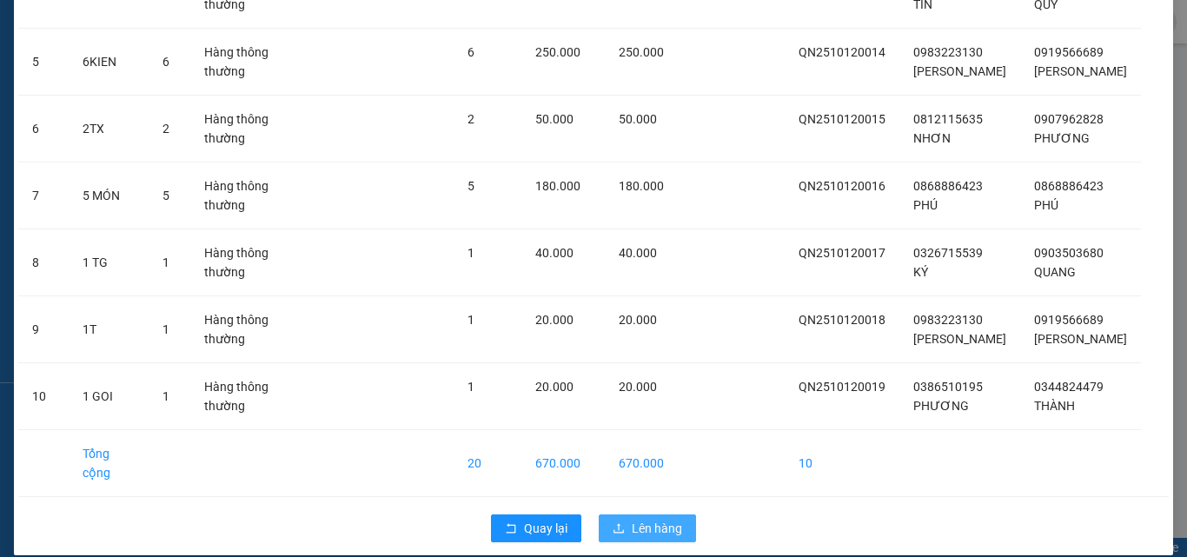
drag, startPoint x: 639, startPoint y: 517, endPoint x: 622, endPoint y: 493, distance: 29.9
click at [640, 519] on span "Lên hàng" at bounding box center [657, 528] width 50 height 19
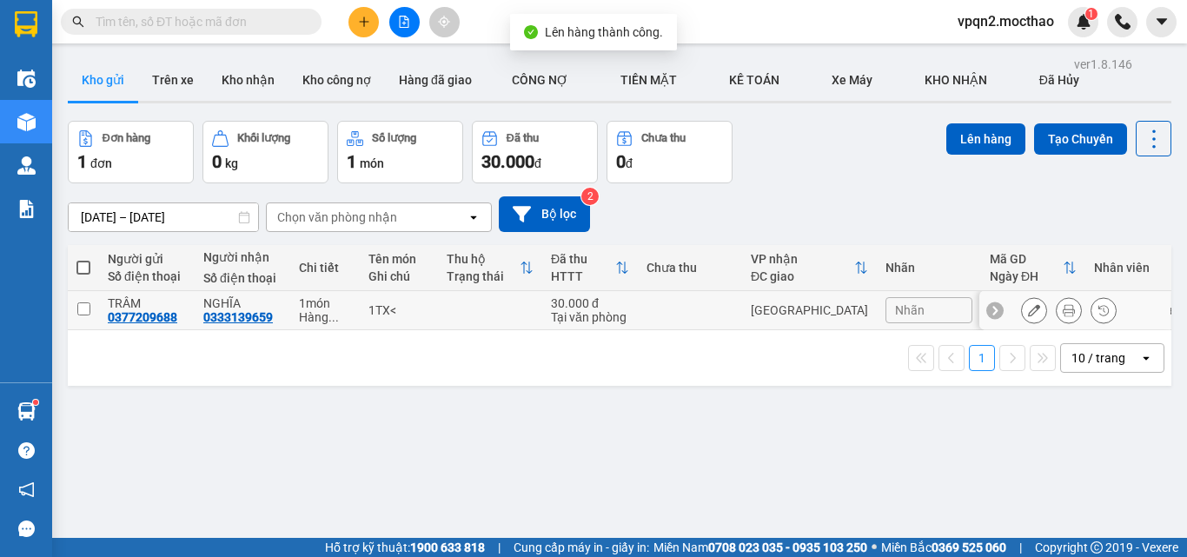
click at [500, 319] on td at bounding box center [490, 310] width 104 height 39
checkbox input "true"
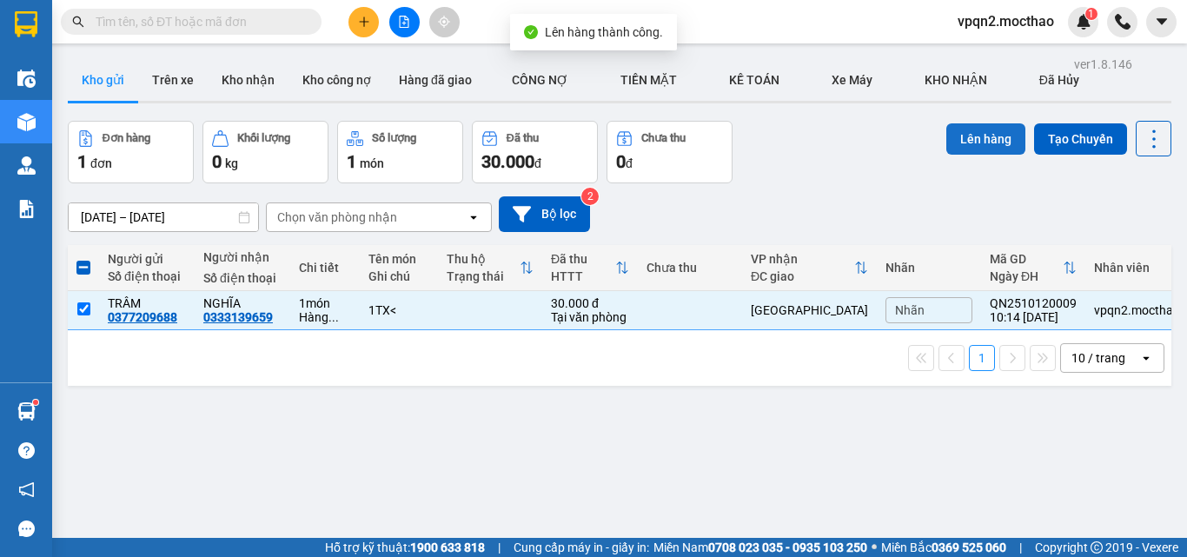
click at [971, 139] on button "Lên hàng" at bounding box center [985, 138] width 79 height 31
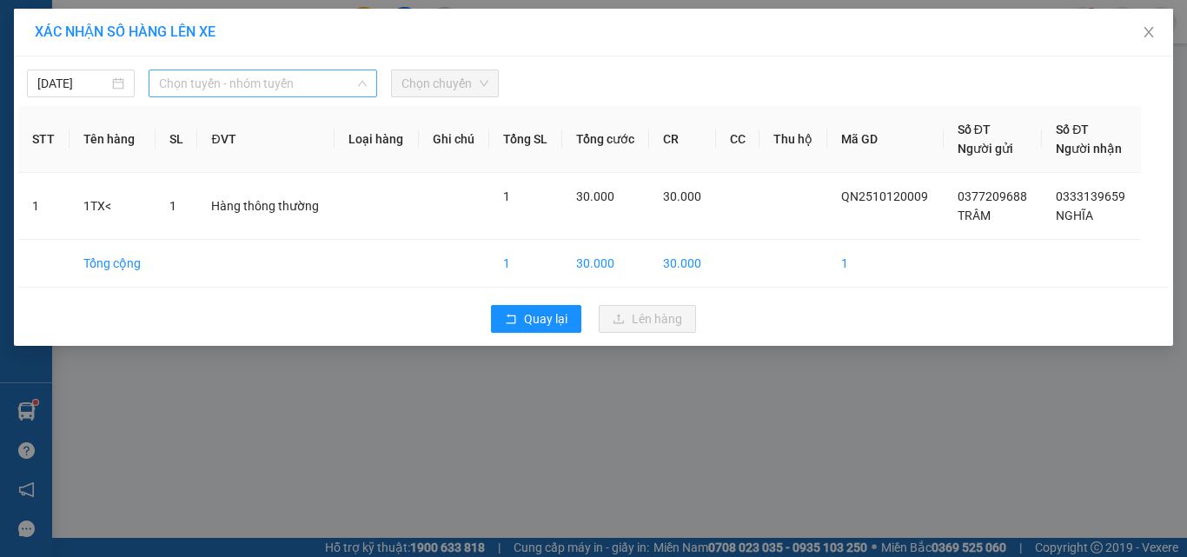
click at [220, 91] on span "Chọn tuyến - nhóm tuyến" at bounding box center [263, 83] width 208 height 26
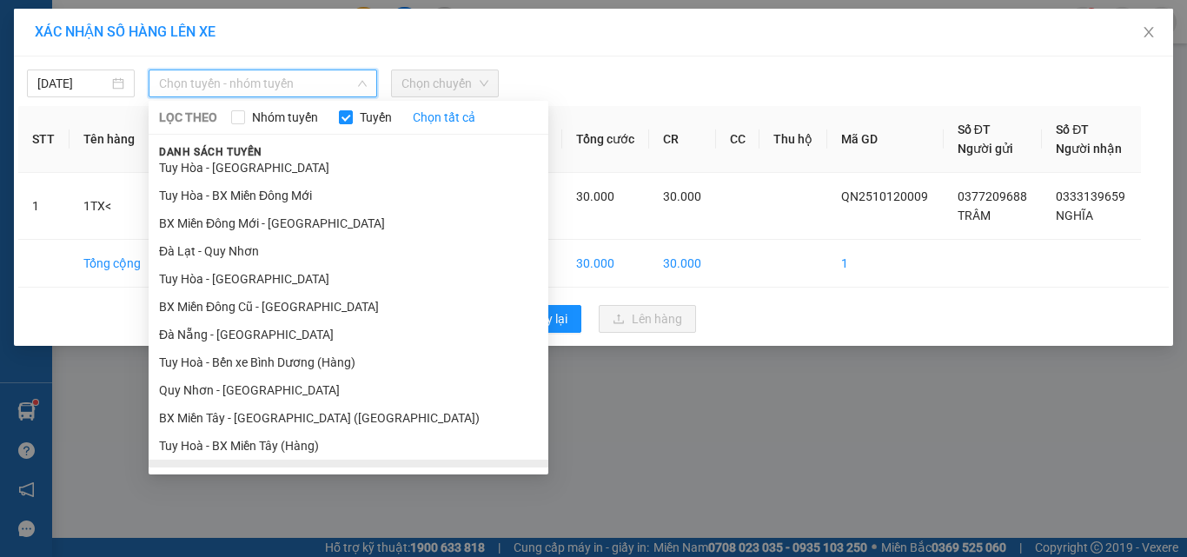
scroll to position [277, 0]
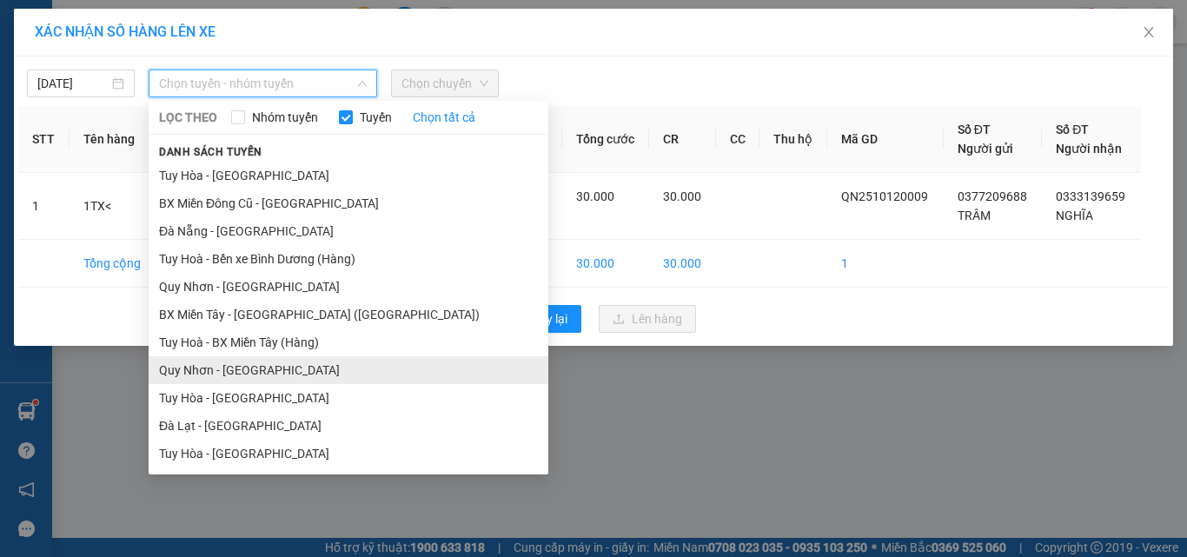
click at [208, 373] on li "Quy Nhơn - [GEOGRAPHIC_DATA]" at bounding box center [349, 370] width 400 height 28
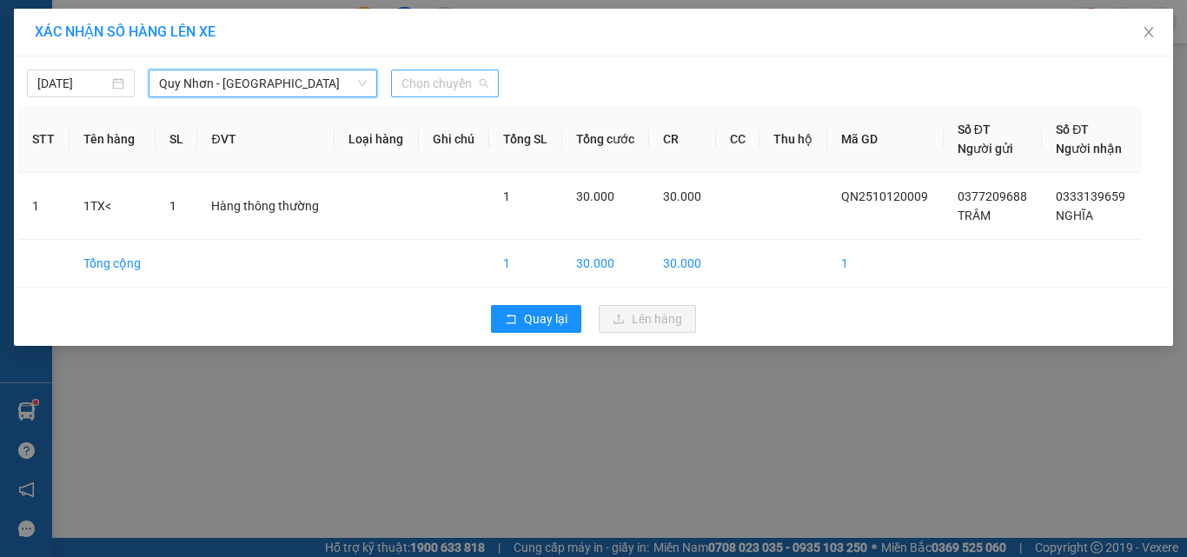
click at [472, 83] on span "Chọn chuyến" at bounding box center [444, 83] width 87 height 26
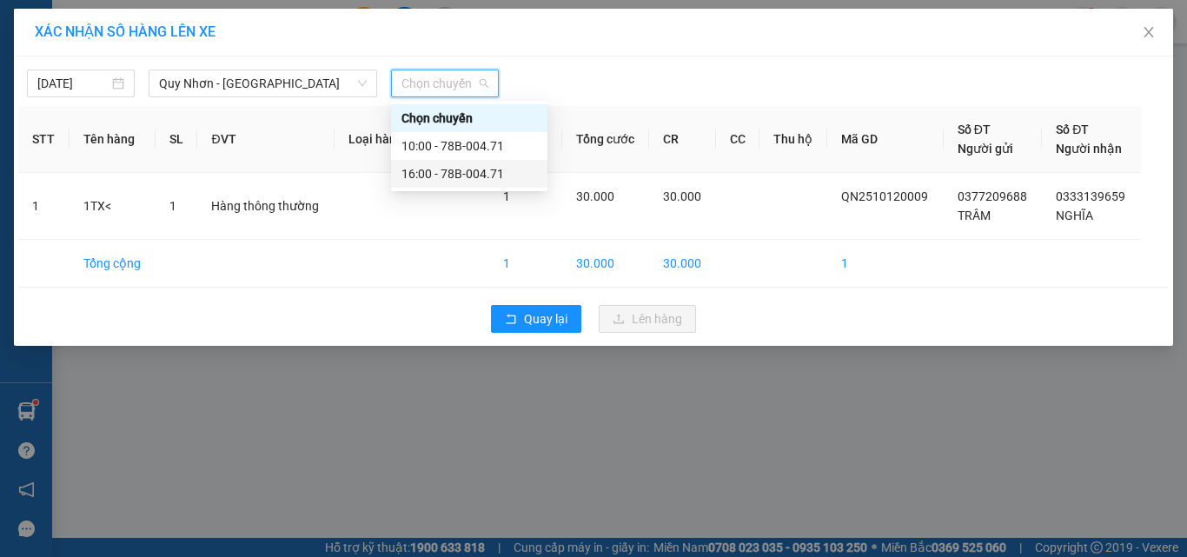
click at [440, 171] on div "16:00 - 78B-004.71" at bounding box center [469, 173] width 136 height 19
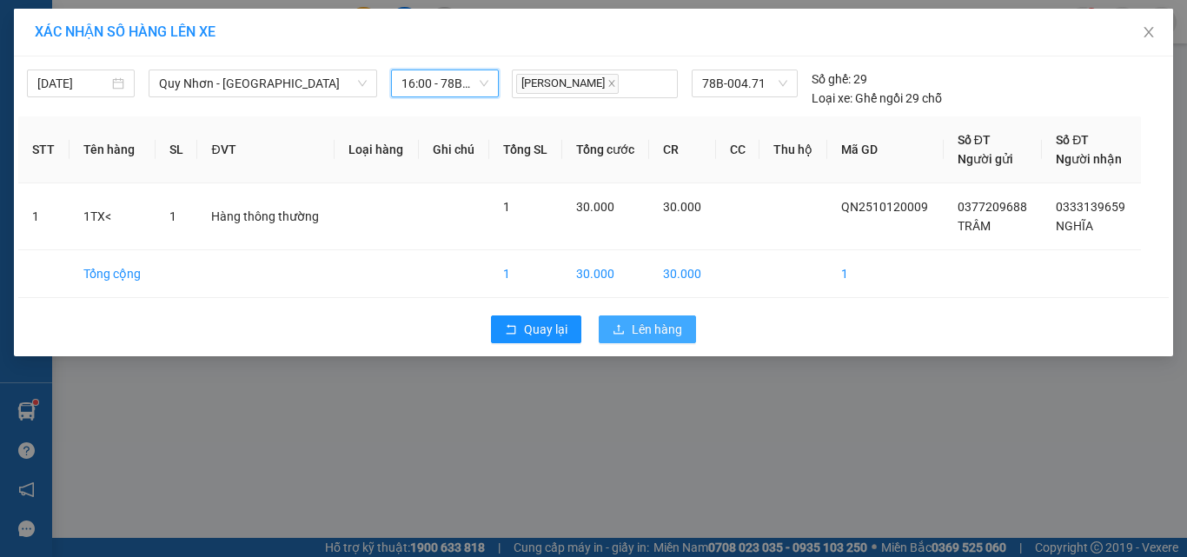
click at [645, 333] on span "Lên hàng" at bounding box center [657, 329] width 50 height 19
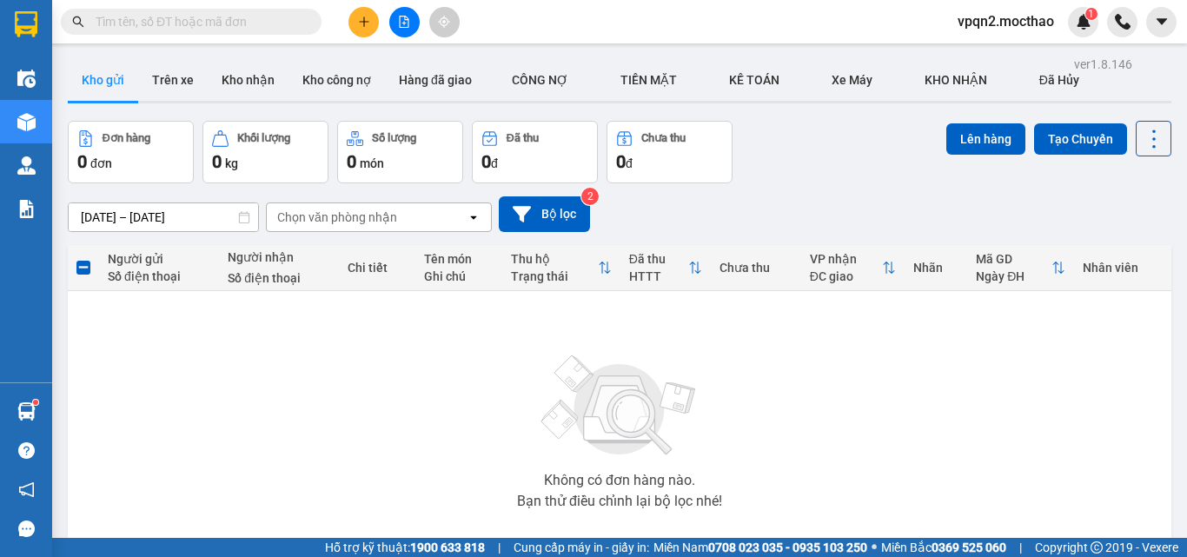
drag, startPoint x: 387, startPoint y: 21, endPoint x: 428, endPoint y: 5, distance: 43.7
click at [390, 19] on div at bounding box center [404, 22] width 130 height 30
click at [395, 16] on button at bounding box center [404, 22] width 30 height 30
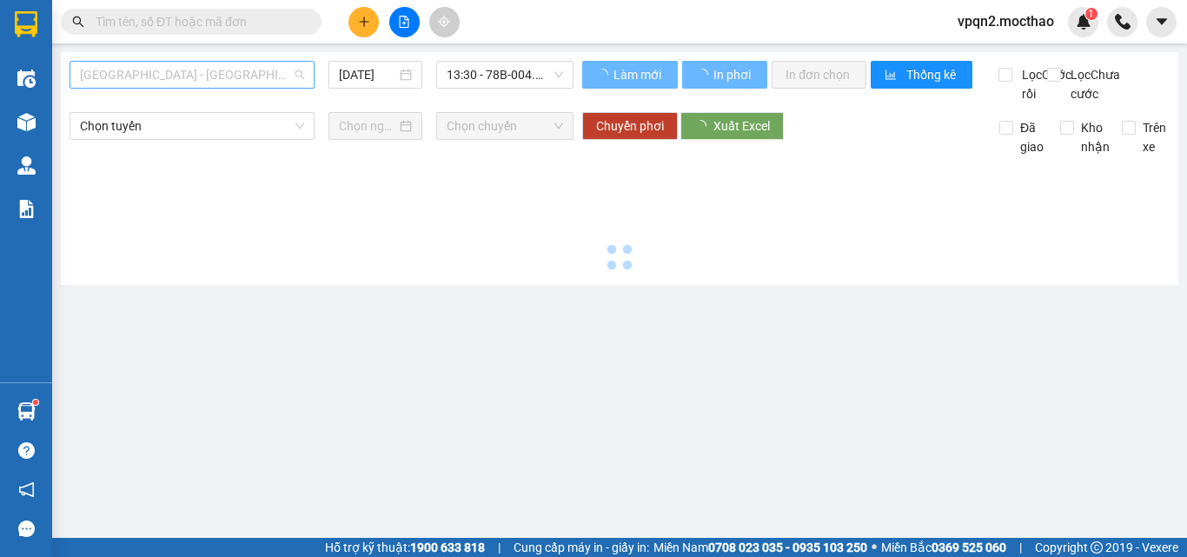
click at [202, 66] on span "[GEOGRAPHIC_DATA] - [GEOGRAPHIC_DATA]" at bounding box center [192, 75] width 224 height 26
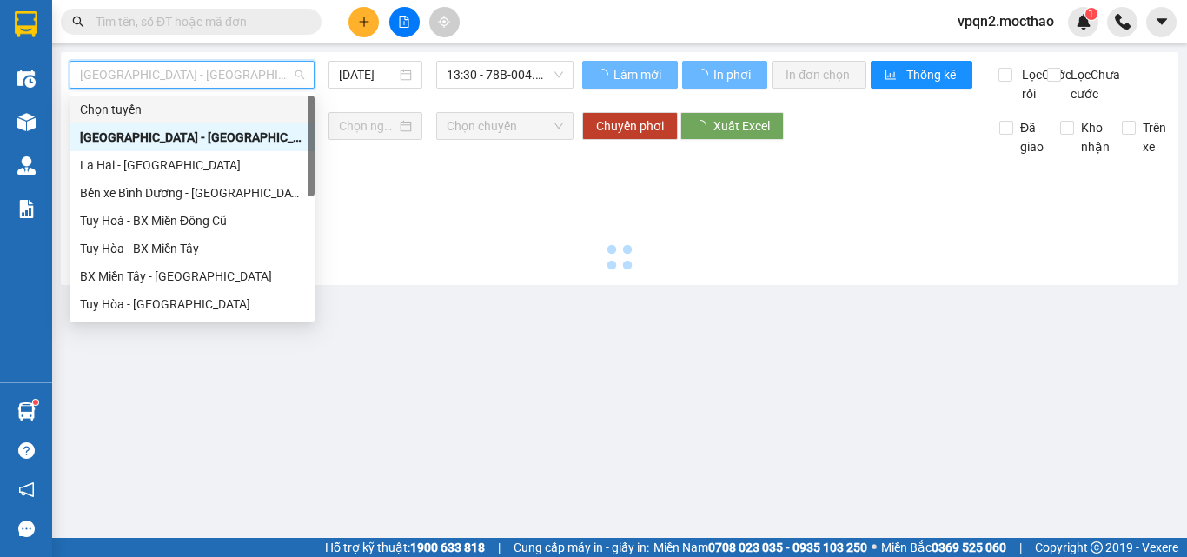
scroll to position [347, 0]
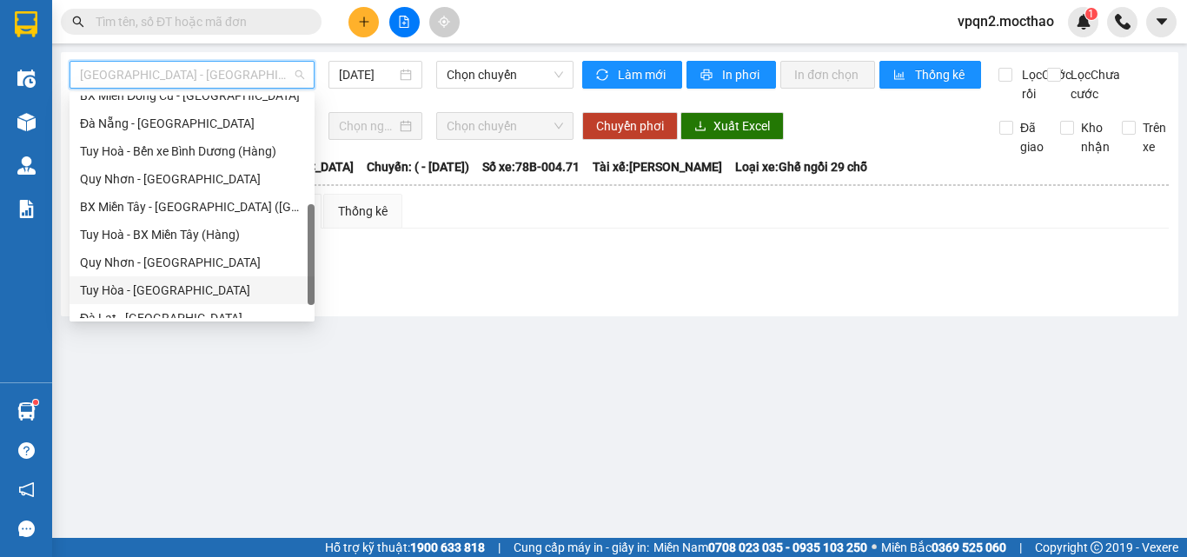
click at [156, 283] on div "Tuy Hòa - [GEOGRAPHIC_DATA]" at bounding box center [192, 290] width 224 height 19
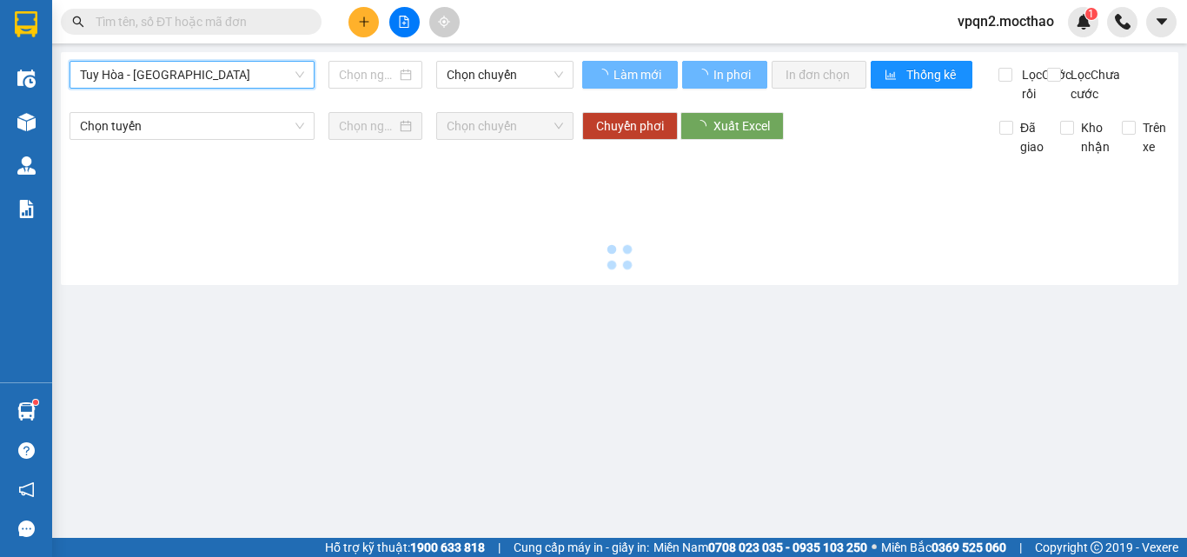
type input "[DATE]"
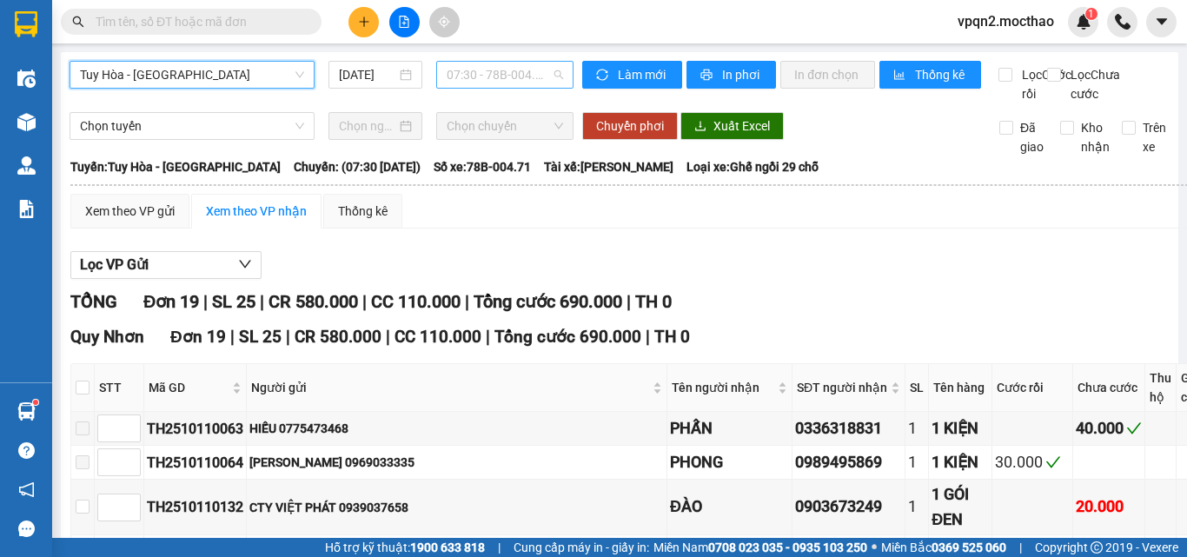
click at [497, 62] on span "07:30 - 78B-004.71" at bounding box center [504, 75] width 116 height 26
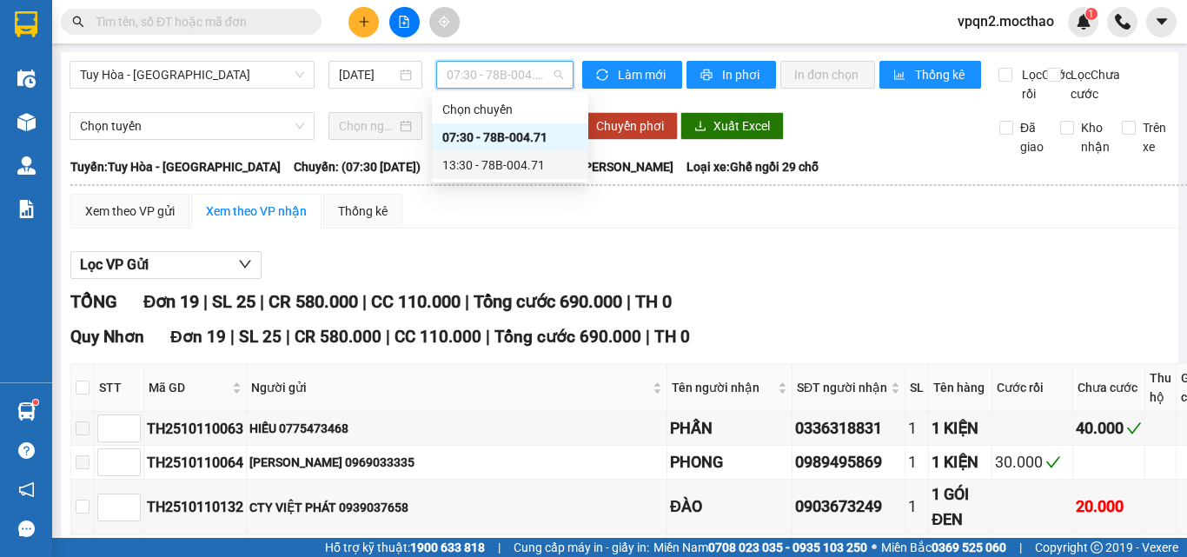
click at [497, 168] on div "13:30 - 78B-004.71" at bounding box center [510, 164] width 136 height 19
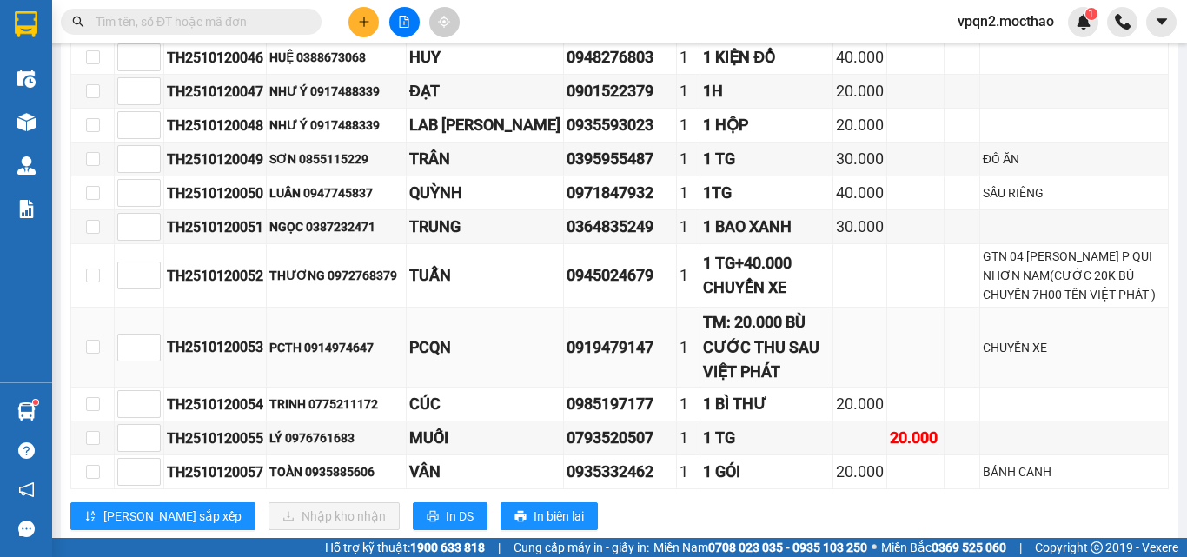
scroll to position [668, 0]
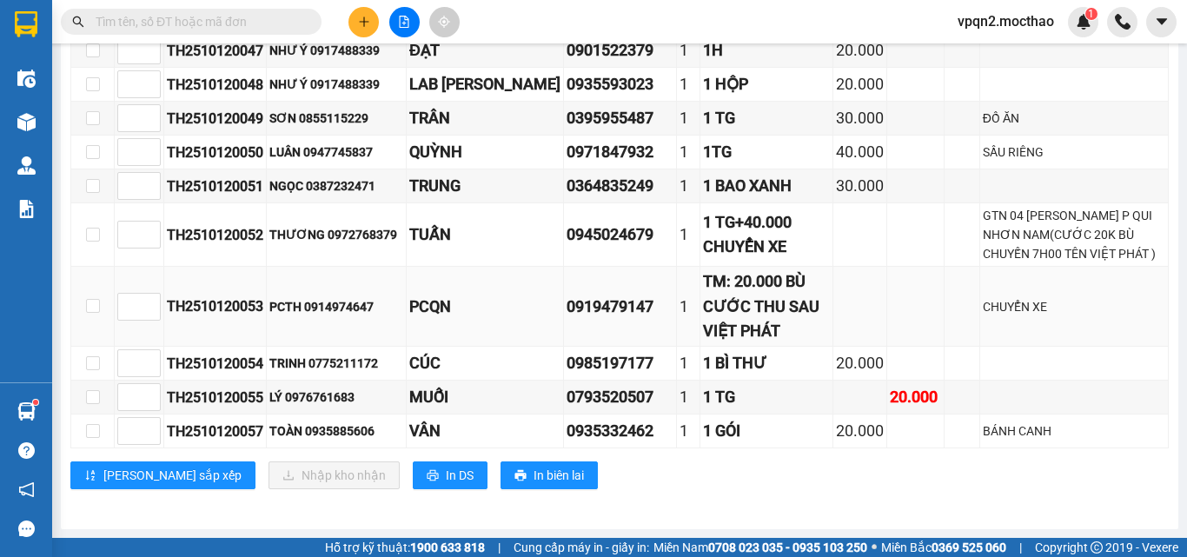
click at [887, 319] on td at bounding box center [915, 307] width 57 height 80
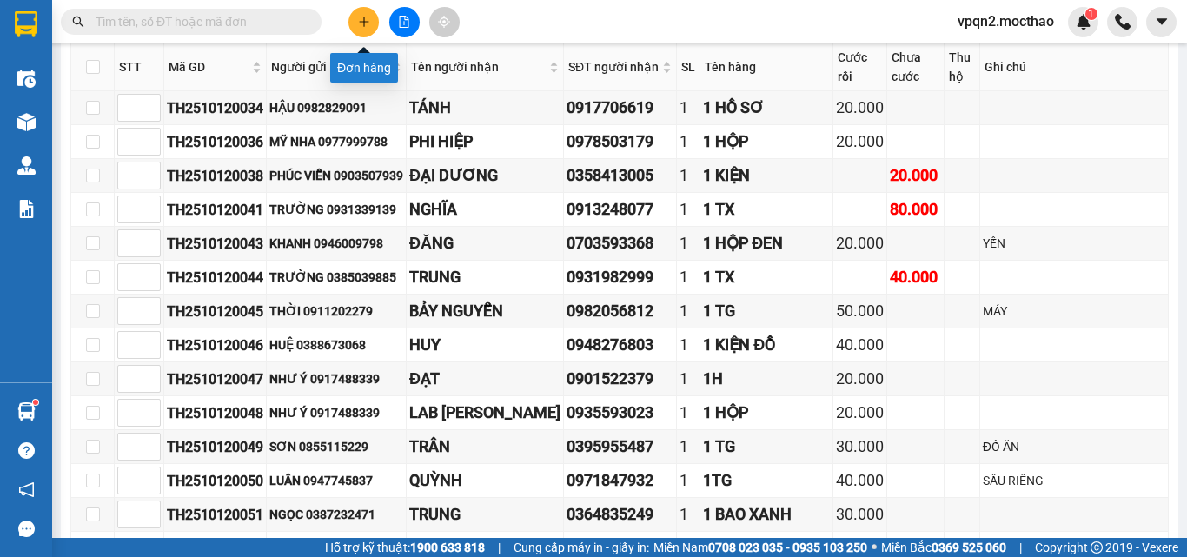
click at [367, 23] on icon "plus" at bounding box center [364, 22] width 12 height 12
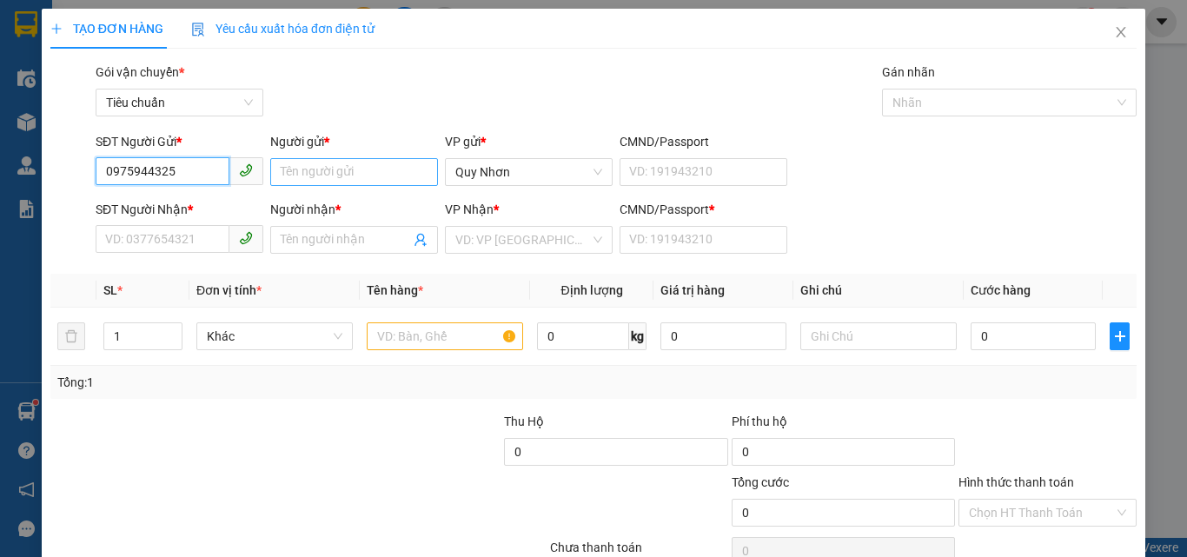
type input "0975944325"
click at [308, 169] on input "Người gửi *" at bounding box center [354, 172] width 168 height 28
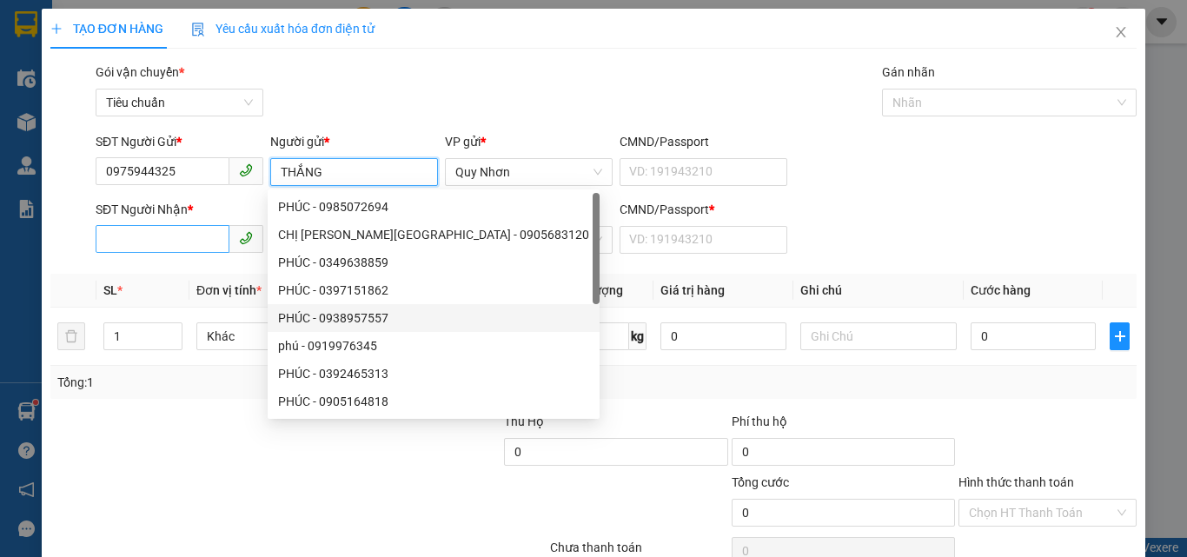
type input "THẮNG"
click at [107, 241] on input "SĐT Người Nhận *" at bounding box center [163, 239] width 134 height 28
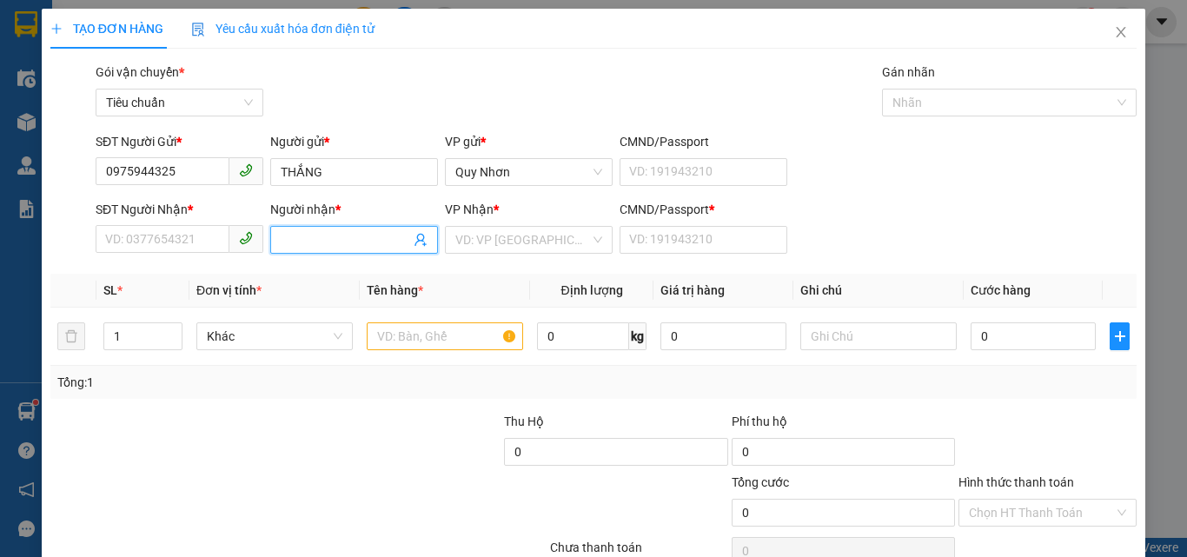
click at [289, 242] on input "Người nhận *" at bounding box center [345, 239] width 129 height 19
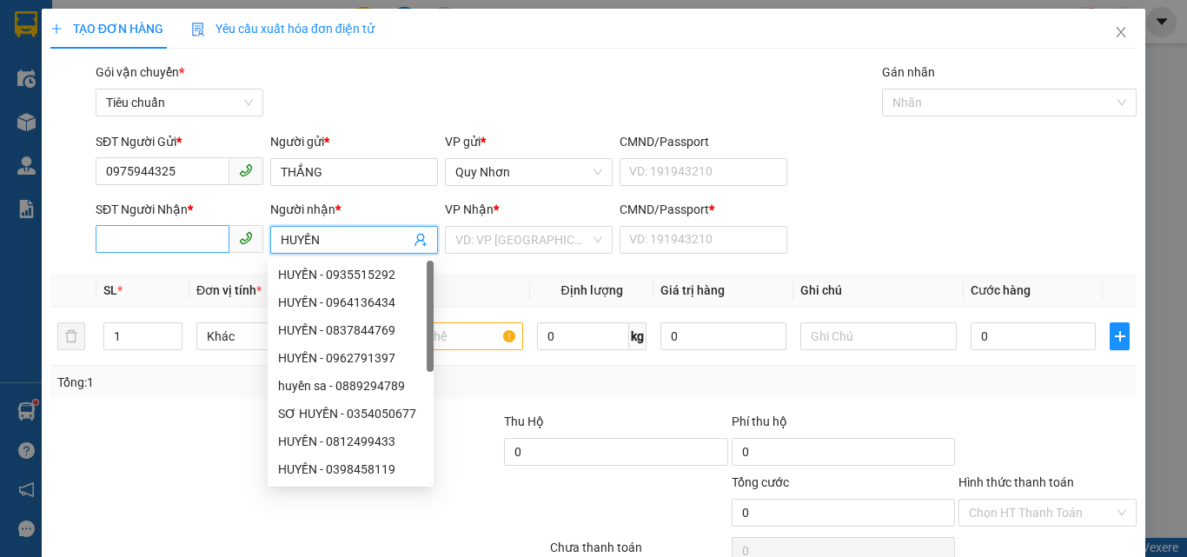
type input "HUYỀN"
click at [191, 232] on input "SĐT Người Nhận *" at bounding box center [163, 239] width 134 height 28
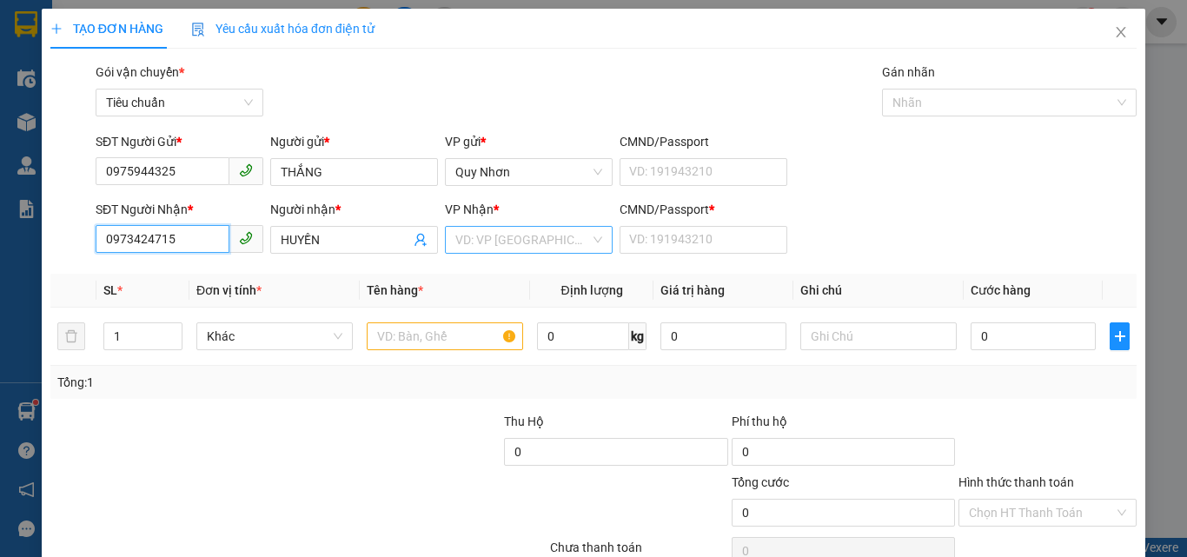
type input "0973424715"
click at [528, 240] on input "search" at bounding box center [522, 240] width 135 height 26
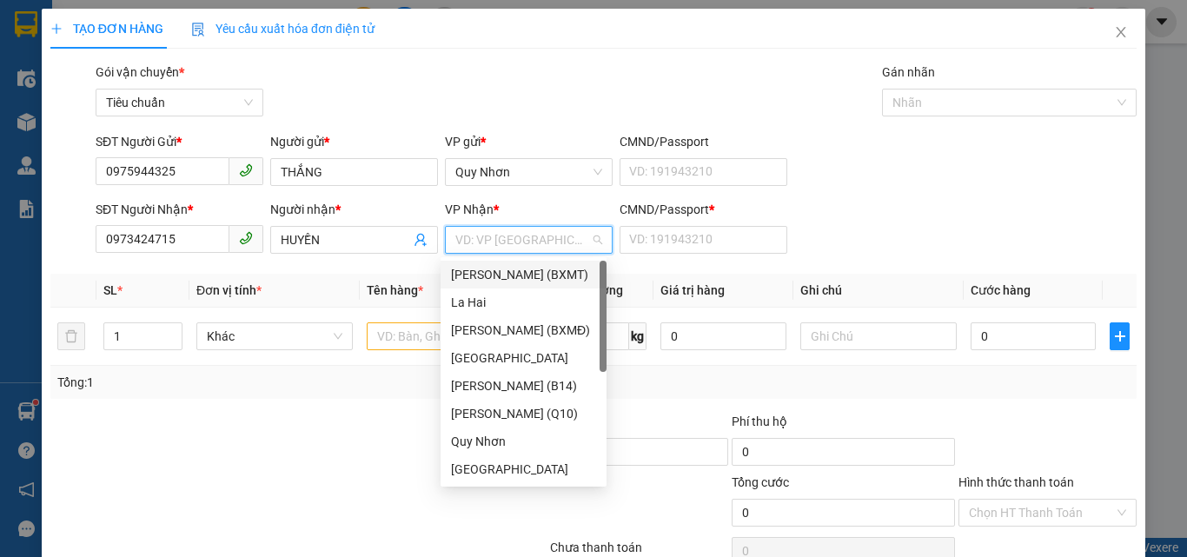
type input "T"
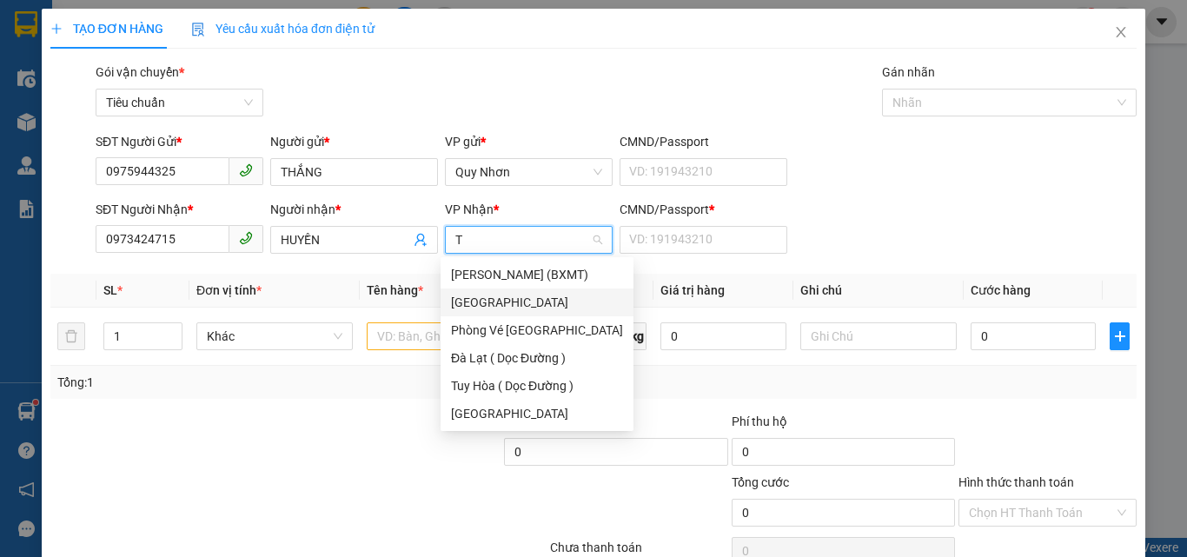
click at [478, 307] on div "[GEOGRAPHIC_DATA]" at bounding box center [537, 302] width 172 height 19
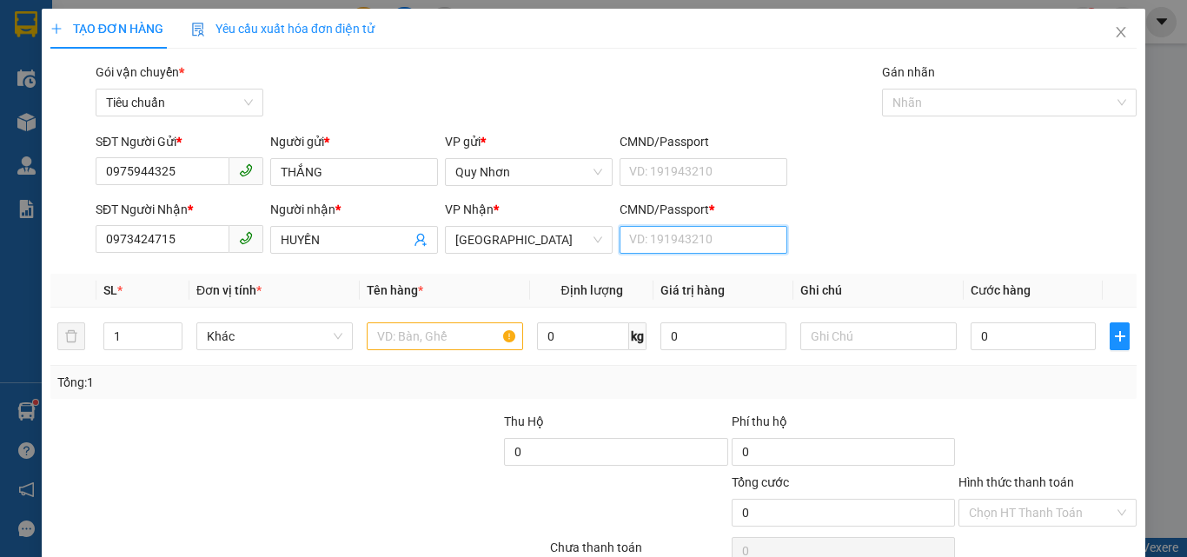
click at [655, 241] on input "CMND/Passport *" at bounding box center [703, 240] width 168 height 28
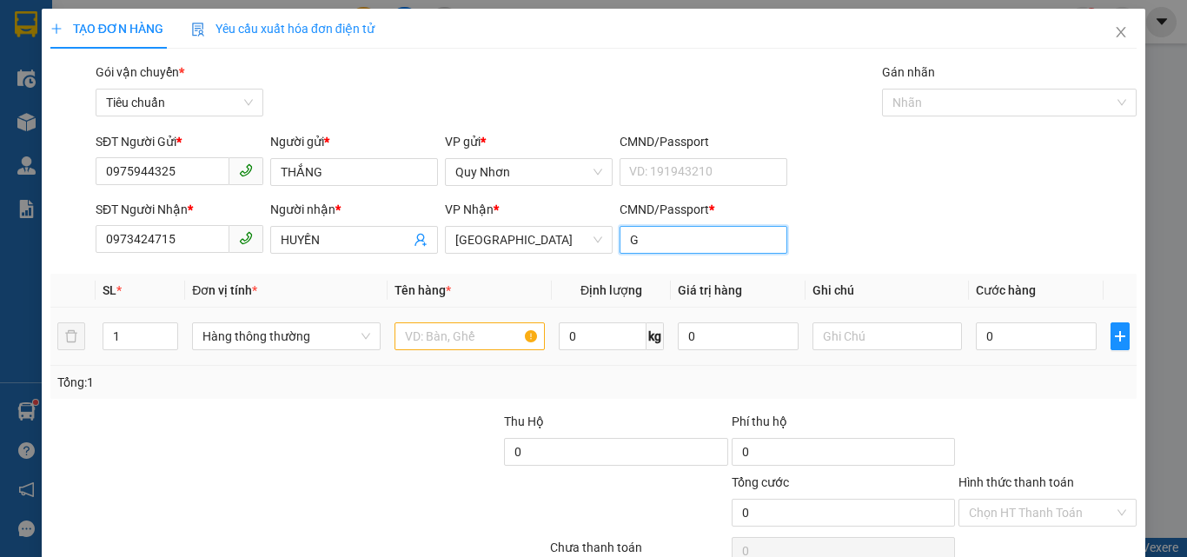
type input "G"
click at [456, 342] on input "text" at bounding box center [469, 336] width 150 height 28
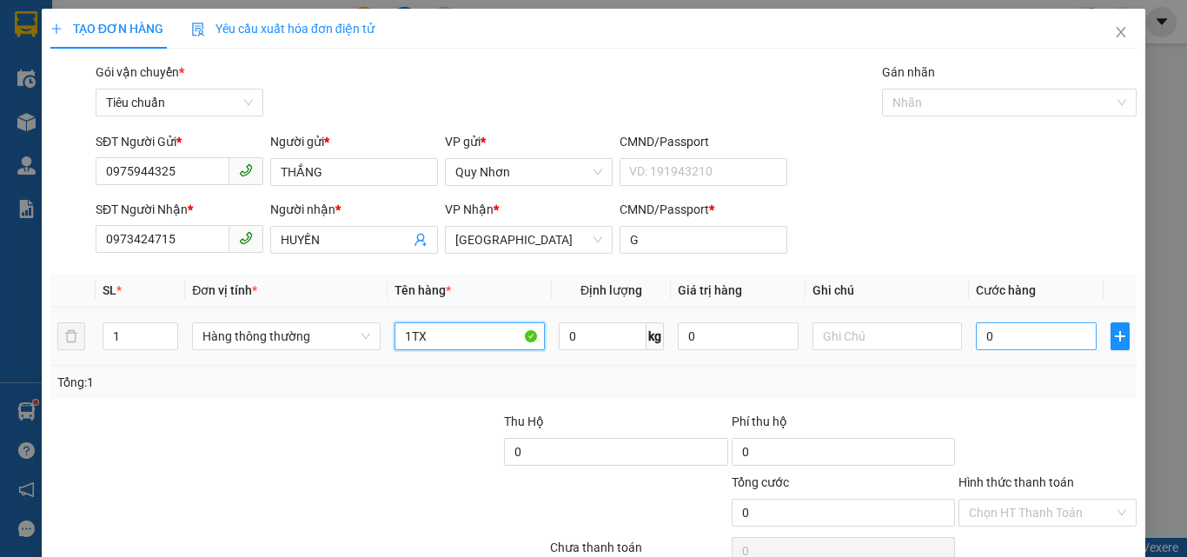
type input "1TX"
click at [1021, 346] on input "0" at bounding box center [1035, 336] width 120 height 28
type input "3"
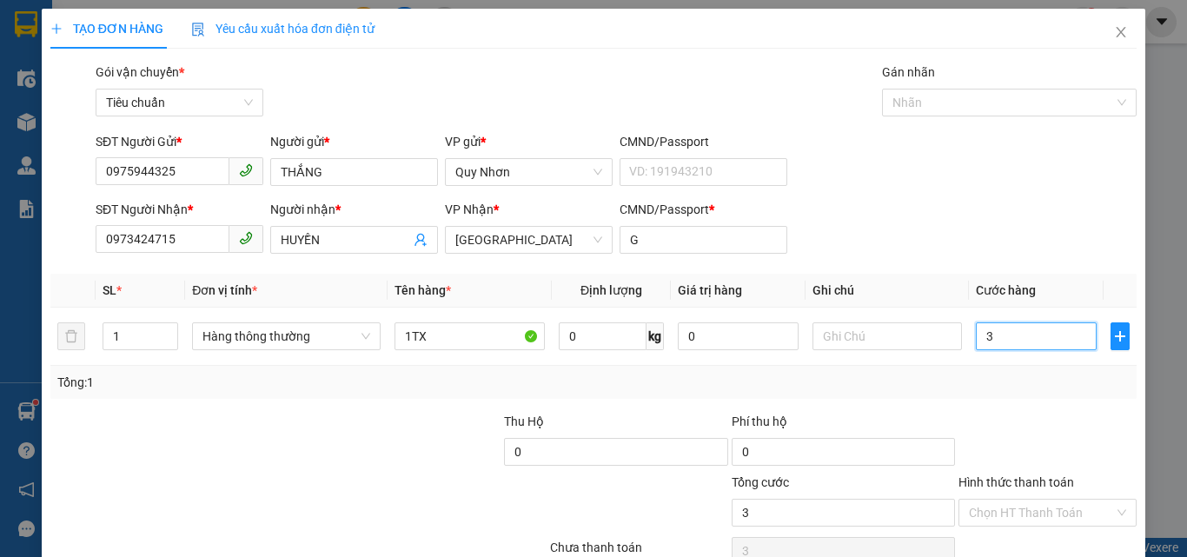
type input "30"
type input "300"
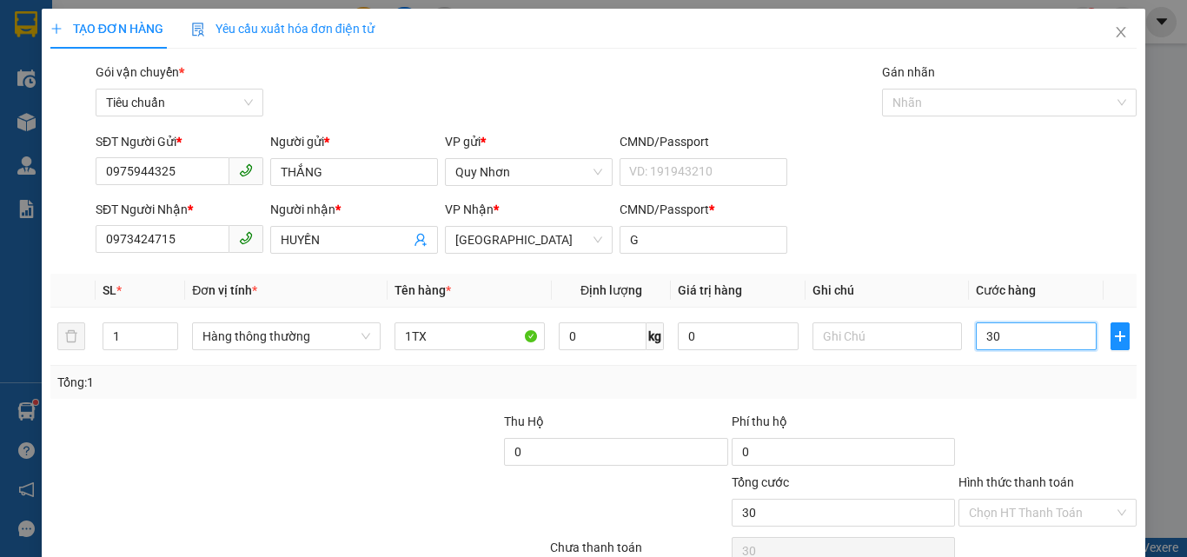
type input "300"
type input "3.000"
type input "30.000"
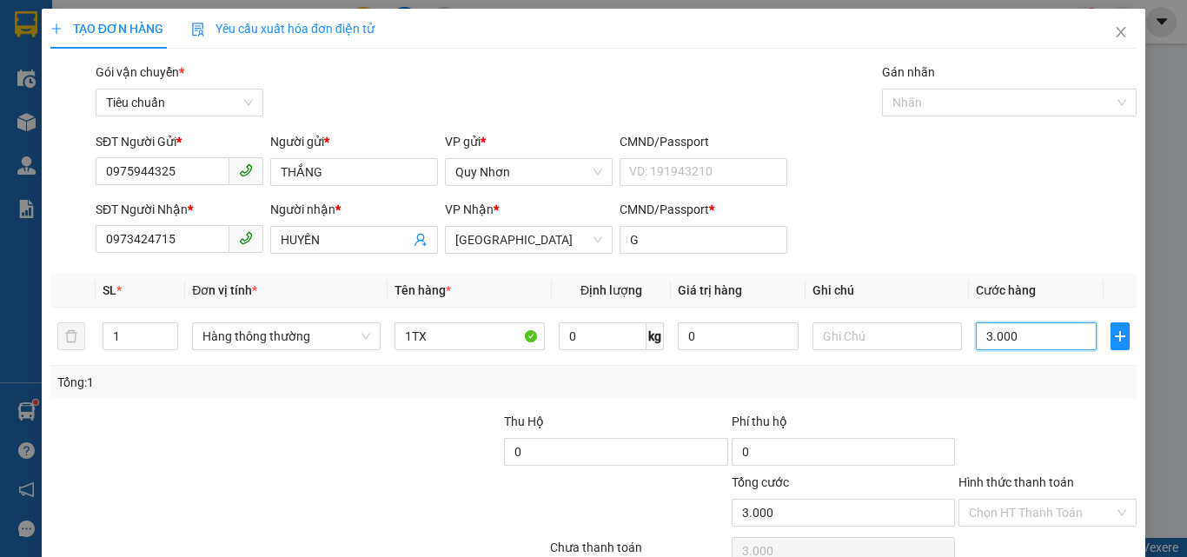
type input "30.000"
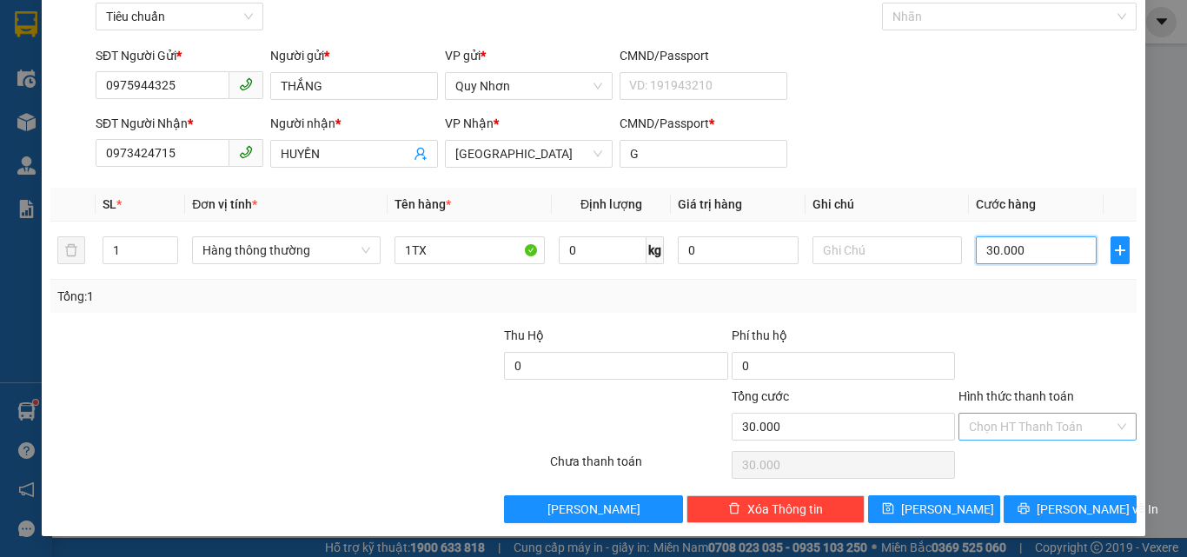
type input "30.000"
click at [969, 436] on input "Hình thức thanh toán" at bounding box center [1041, 426] width 145 height 26
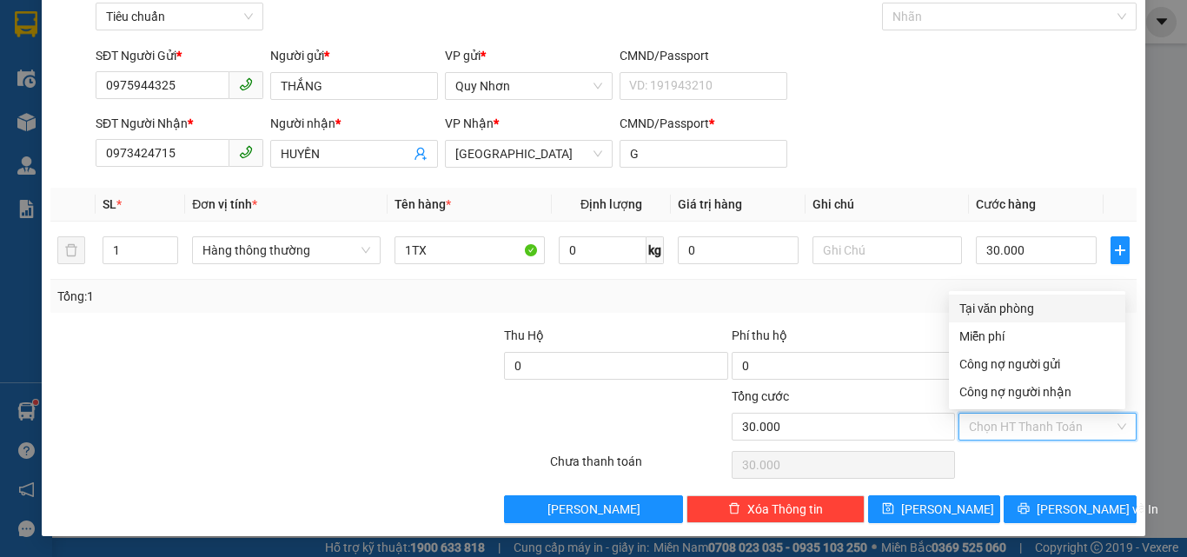
click at [992, 306] on div "Tại văn phòng" at bounding box center [1036, 308] width 155 height 19
type input "0"
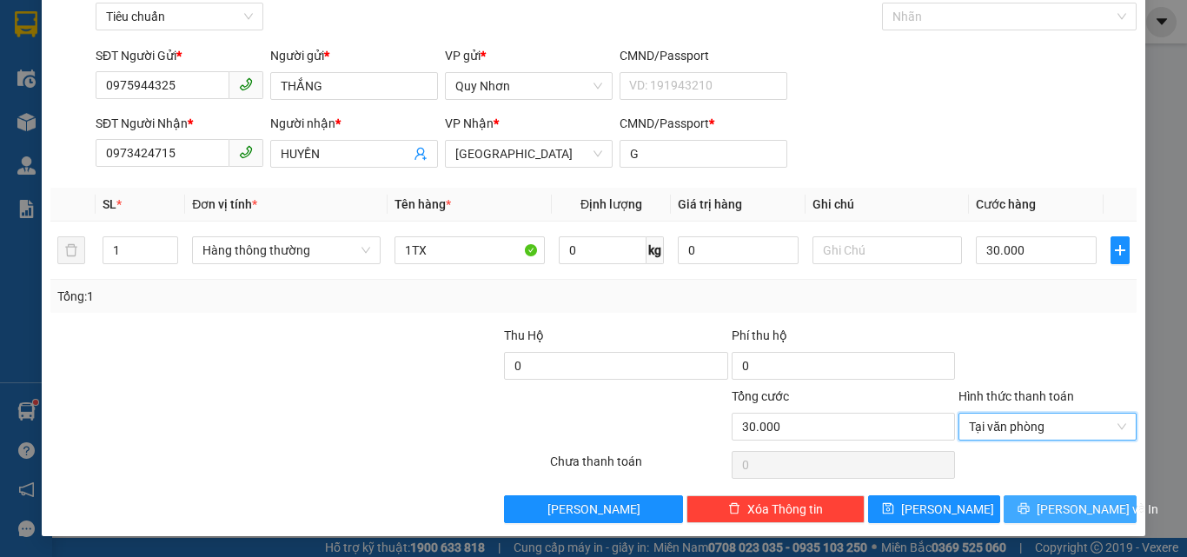
click at [1028, 499] on button "[PERSON_NAME] và In" at bounding box center [1069, 509] width 133 height 28
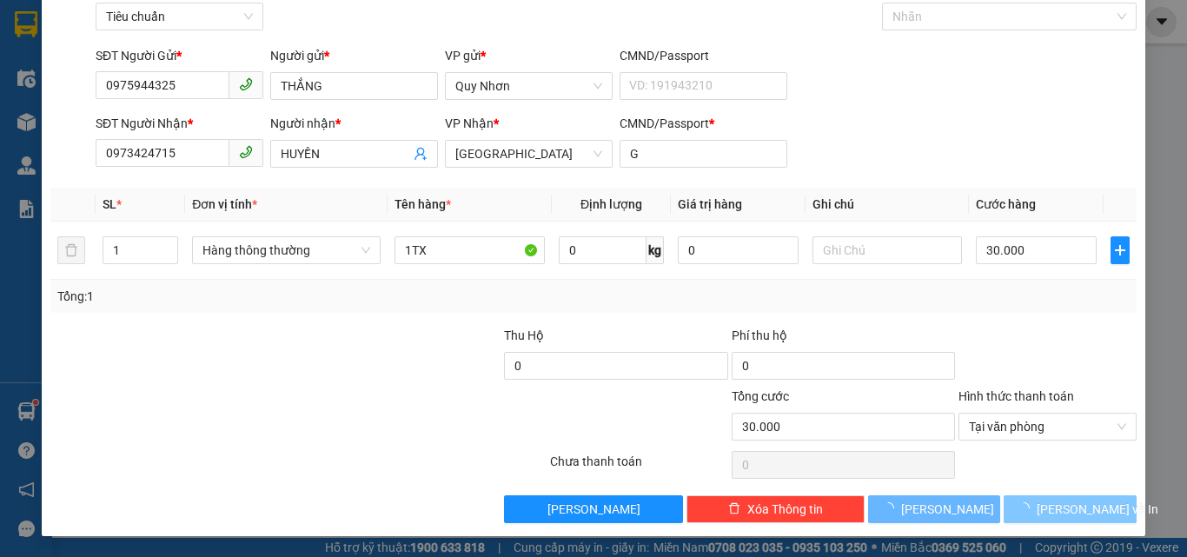
click at [1028, 499] on span "button" at bounding box center [1026, 508] width 19 height 19
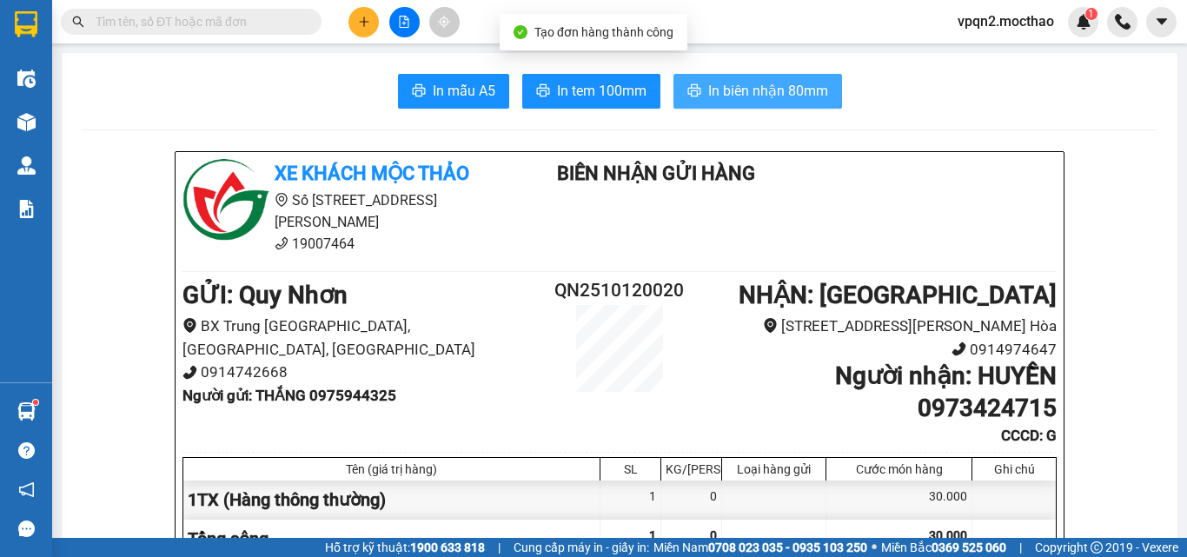
click at [789, 86] on span "In biên nhận 80mm" at bounding box center [768, 91] width 120 height 22
click at [718, 85] on span "In biên nhận 80mm" at bounding box center [768, 91] width 120 height 22
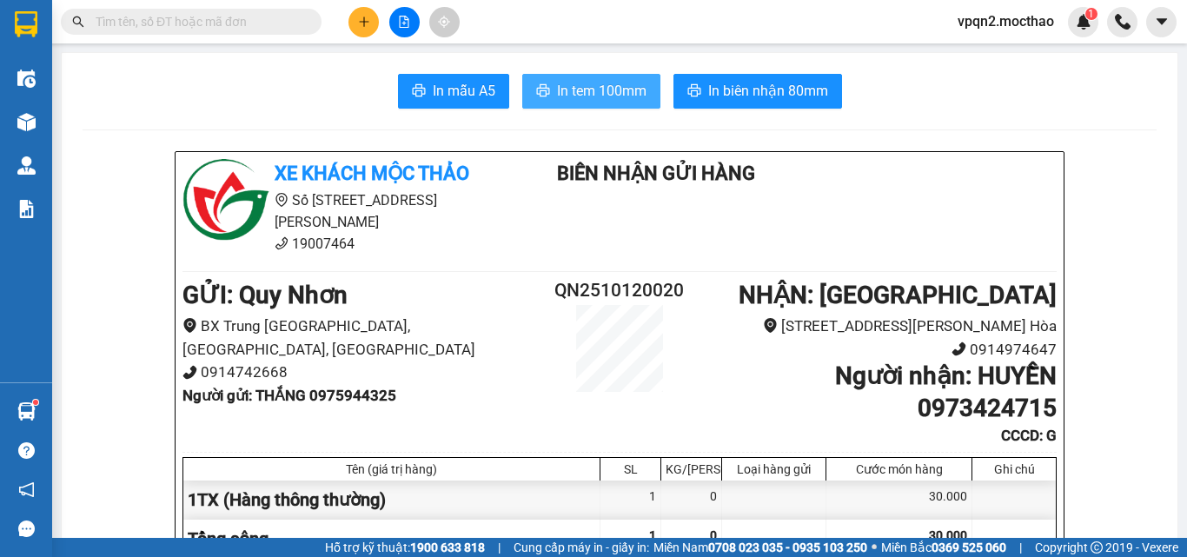
click at [599, 81] on span "In tem 100mm" at bounding box center [601, 91] width 89 height 22
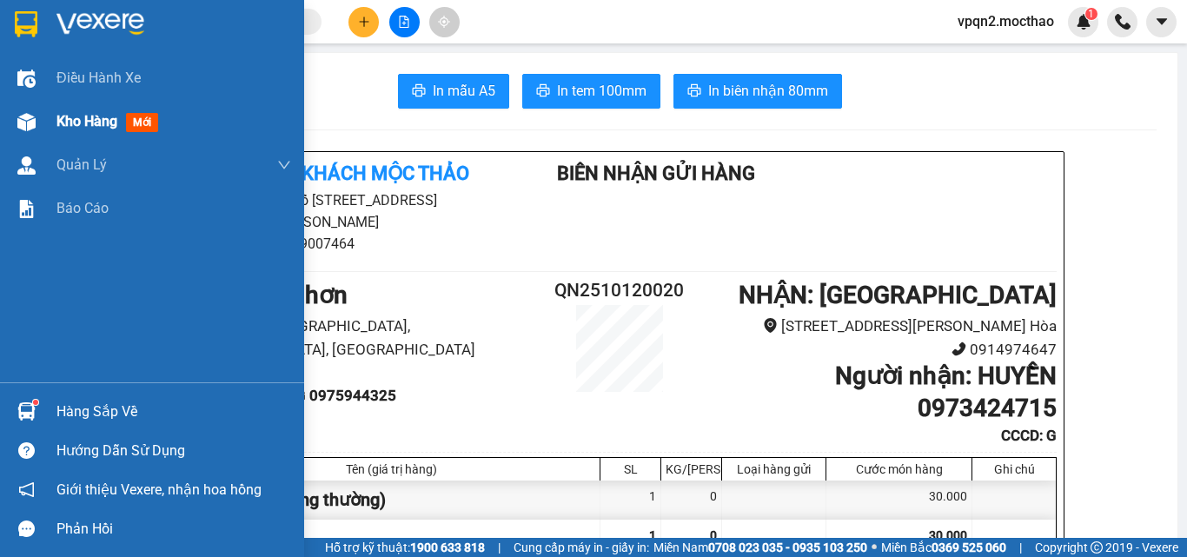
click at [18, 129] on img at bounding box center [26, 122] width 18 height 18
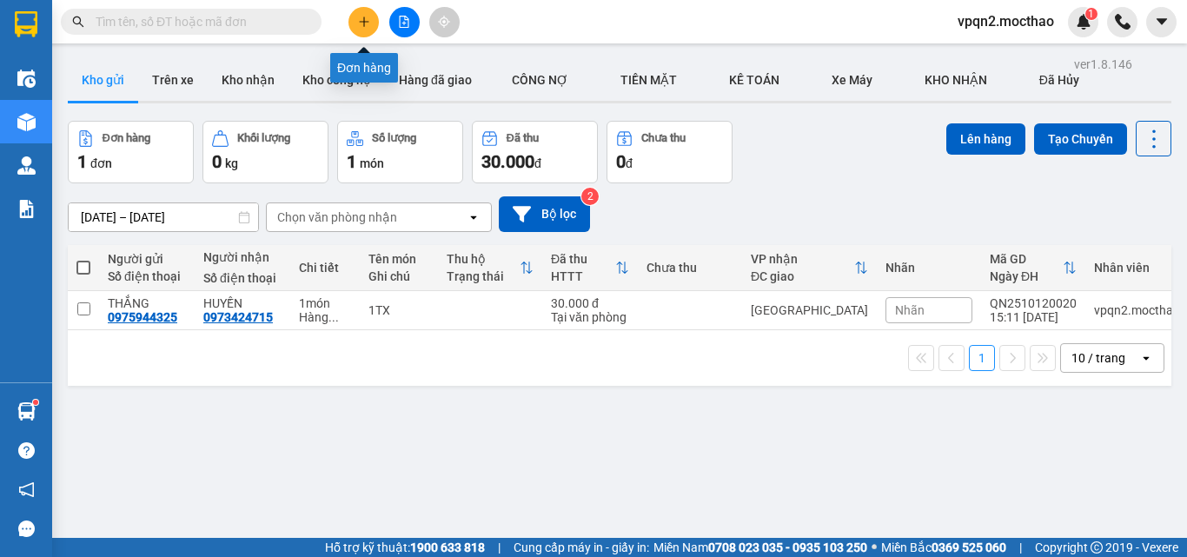
click at [364, 30] on button at bounding box center [363, 22] width 30 height 30
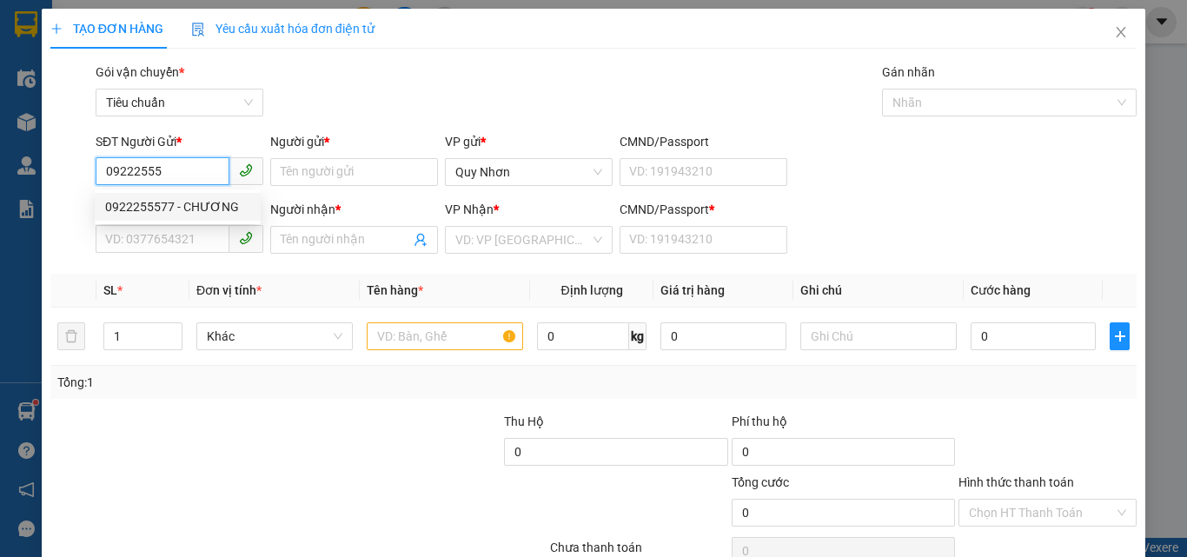
click at [216, 202] on div "0922255577 - CHƯƠNG" at bounding box center [177, 206] width 145 height 19
type input "0922255577"
type input "CHƯƠNG"
type input "0935656798"
type input "THỌ"
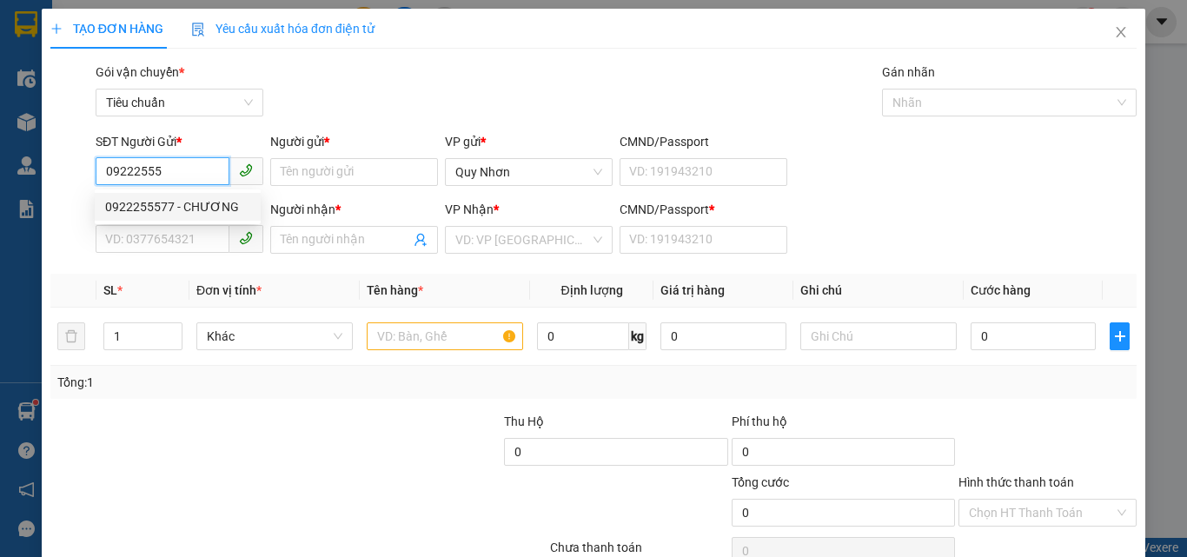
type input "G"
type input "20.000"
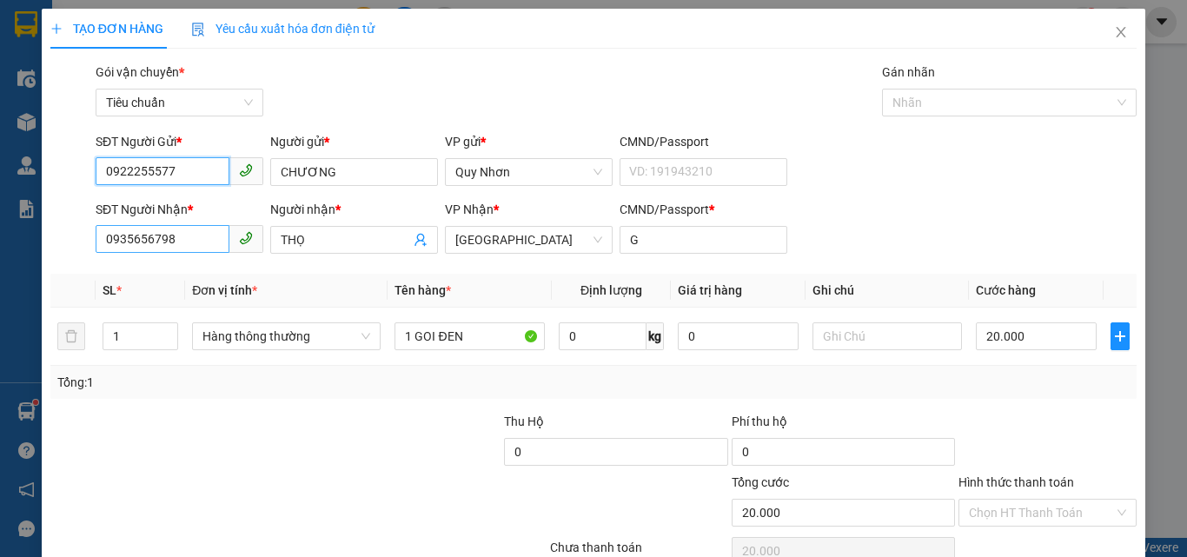
type input "0922255577"
click at [184, 240] on input "0935656798" at bounding box center [163, 239] width 134 height 28
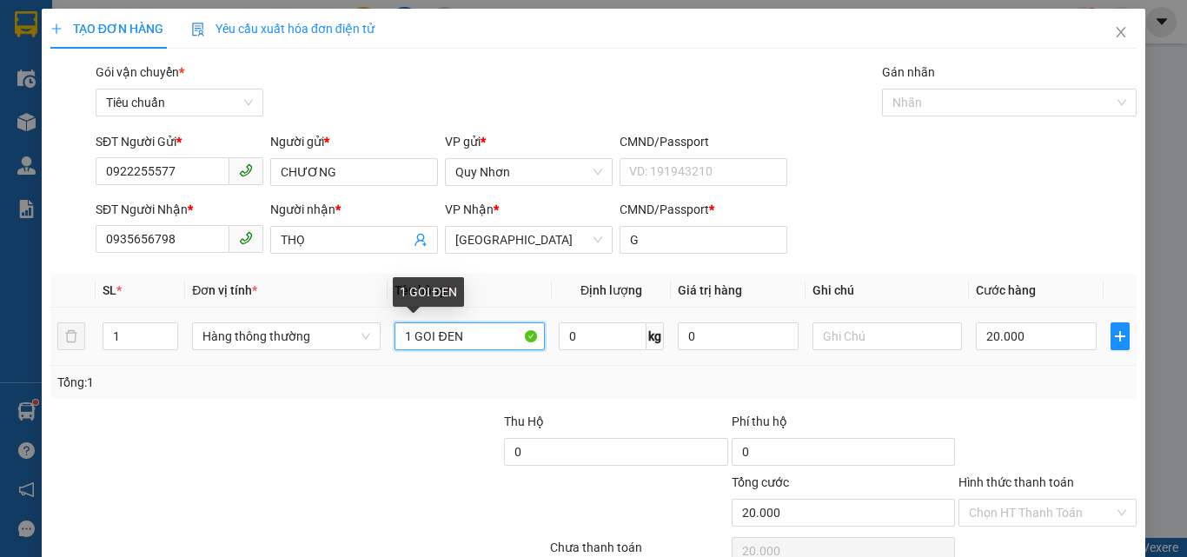
drag, startPoint x: 486, startPoint y: 342, endPoint x: 407, endPoint y: 342, distance: 79.0
click at [407, 342] on input "1 GOI ĐEN" at bounding box center [469, 336] width 150 height 28
type input "1TG"
click at [1000, 320] on div "20.000" at bounding box center [1035, 336] width 120 height 35
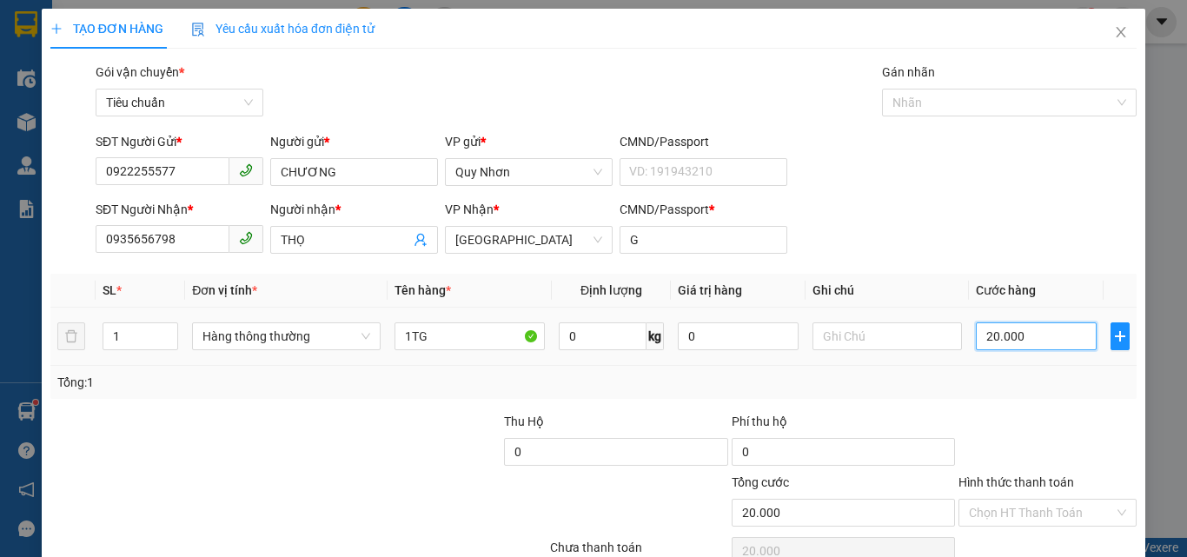
click at [989, 346] on input "20.000" at bounding box center [1035, 336] width 120 height 28
type input "3"
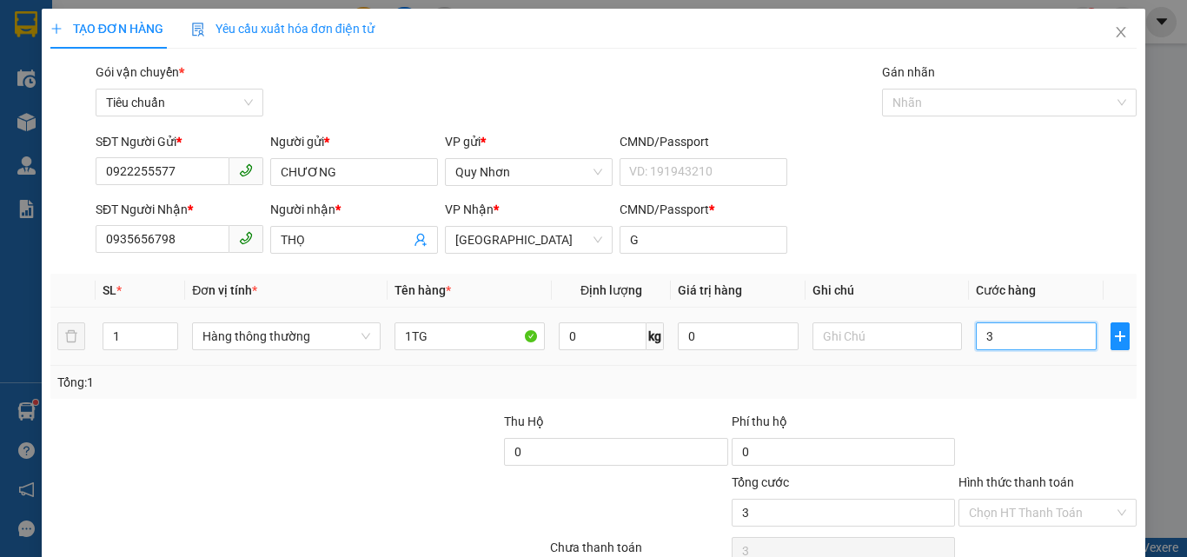
type input "30"
type input "300"
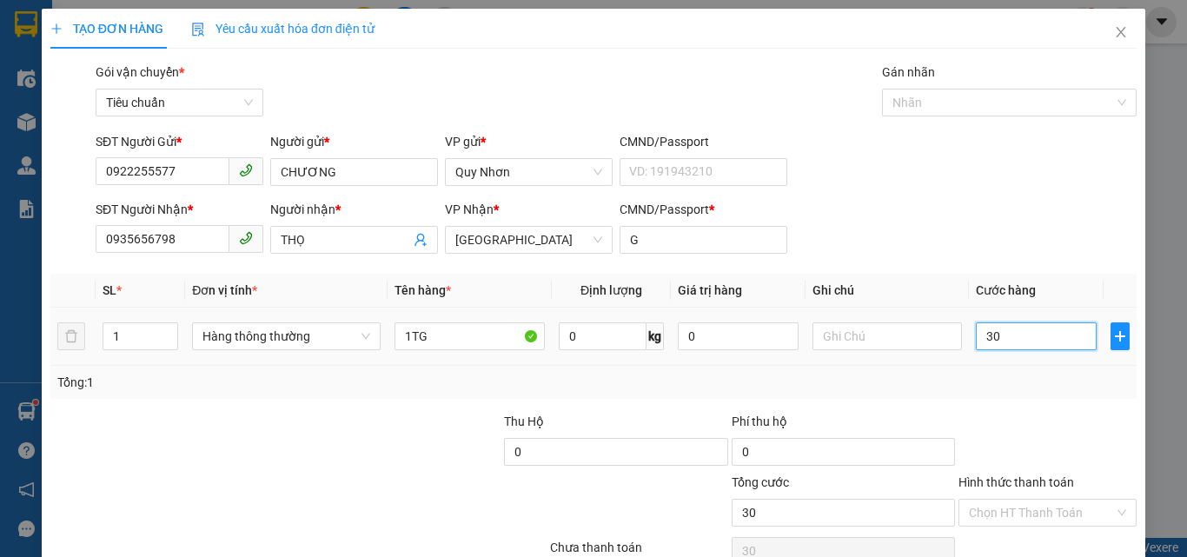
type input "300"
type input "3.000"
type input "30.000"
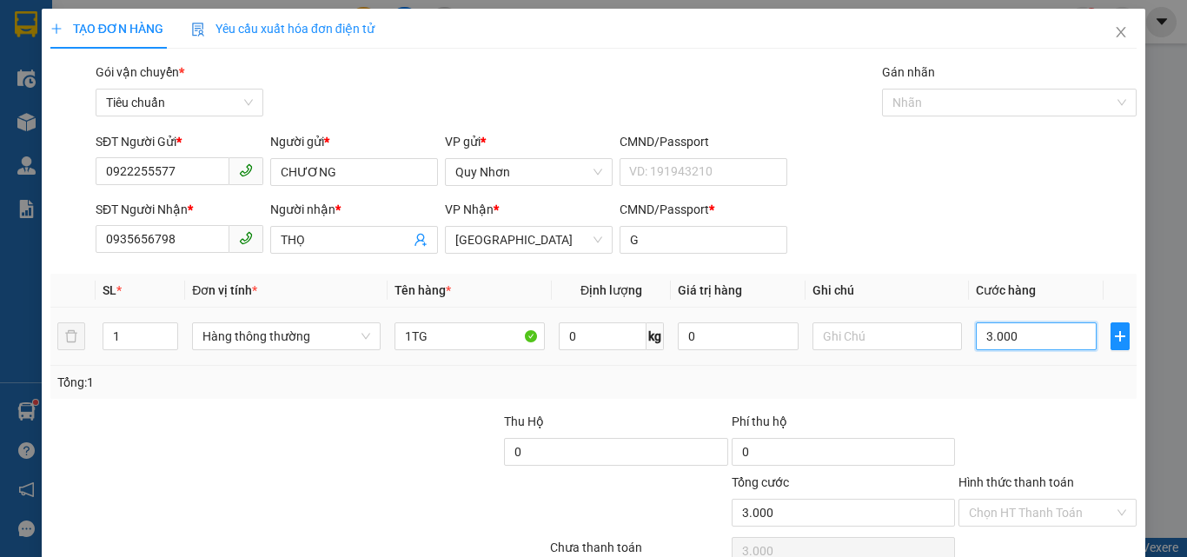
type input "30.000"
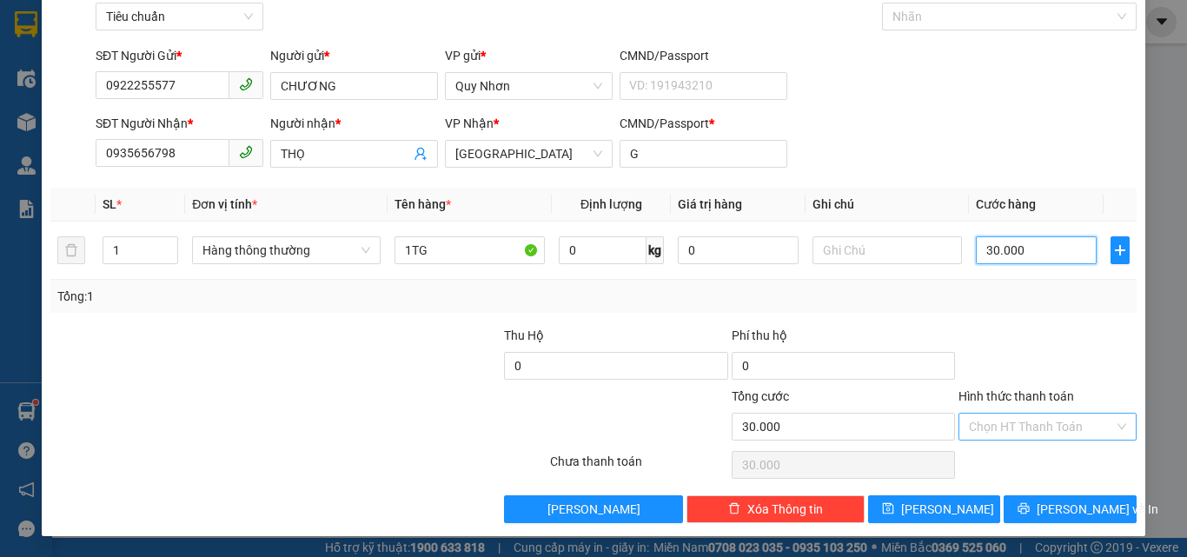
type input "30.000"
click at [1004, 432] on input "Hình thức thanh toán" at bounding box center [1041, 426] width 145 height 26
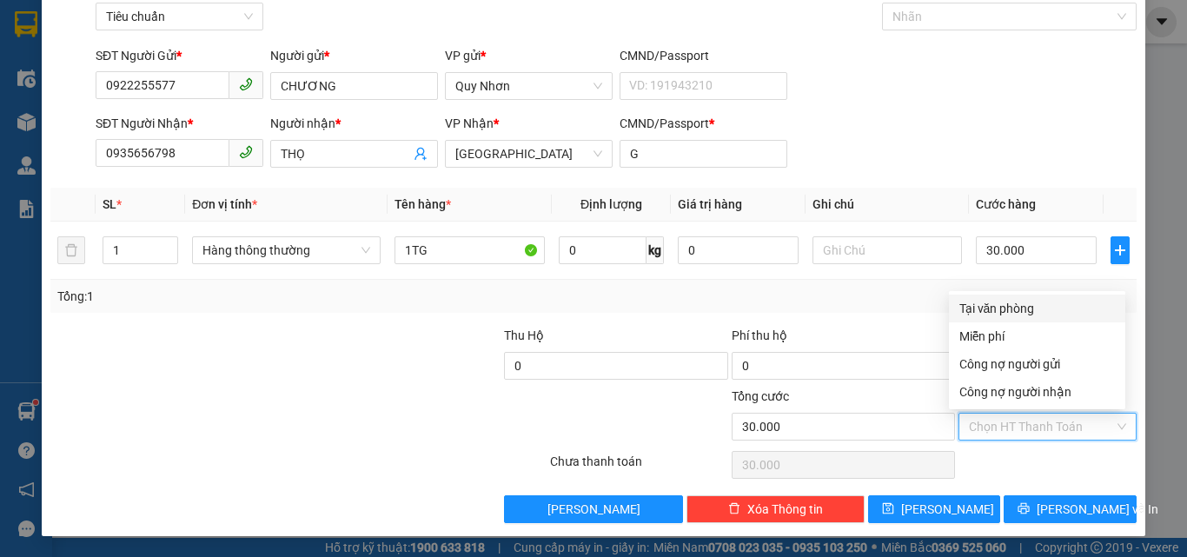
click at [1022, 303] on div "Tại văn phòng" at bounding box center [1036, 308] width 155 height 19
type input "0"
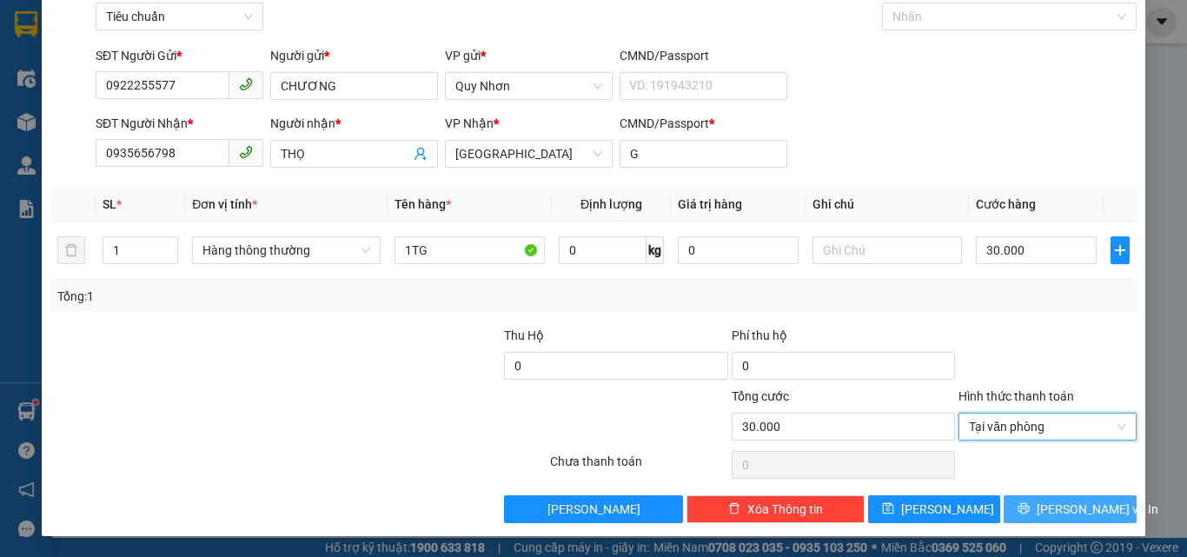
click at [1020, 507] on button "[PERSON_NAME] và In" at bounding box center [1069, 509] width 133 height 28
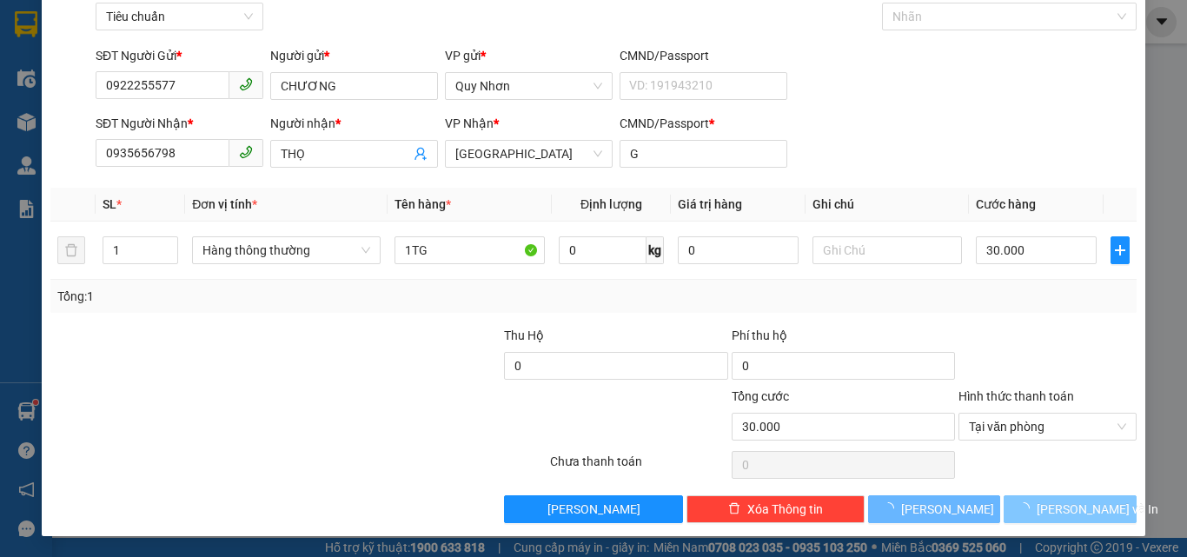
click at [1020, 507] on button "[PERSON_NAME] và In" at bounding box center [1069, 509] width 133 height 28
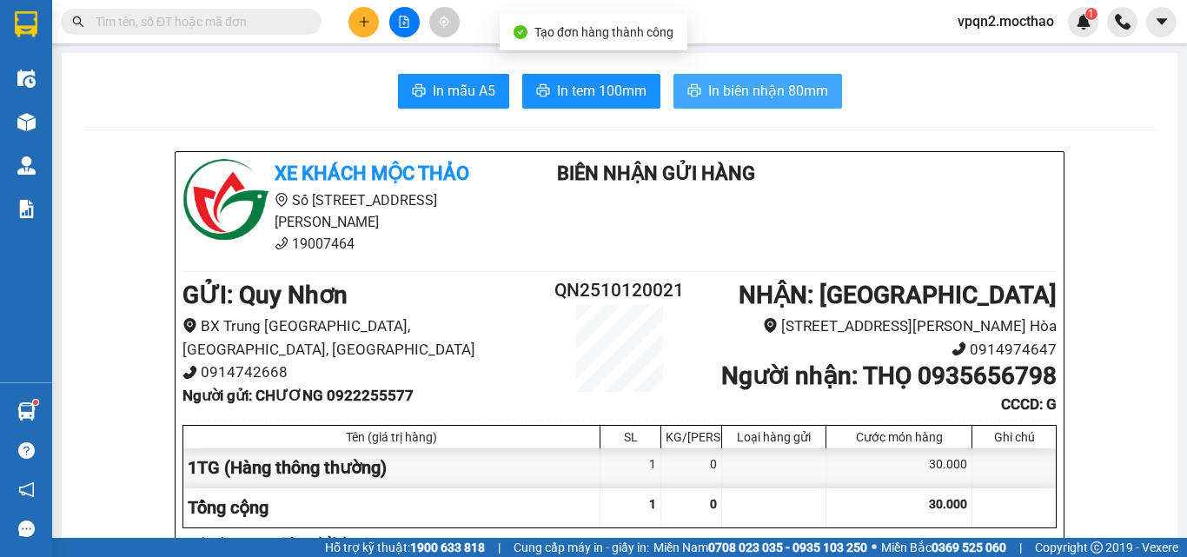
click at [732, 83] on span "In biên nhận 80mm" at bounding box center [768, 91] width 120 height 22
click at [582, 94] on span "In tem 100mm" at bounding box center [601, 91] width 89 height 22
click at [710, 83] on span "In biên nhận 80mm" at bounding box center [768, 91] width 120 height 22
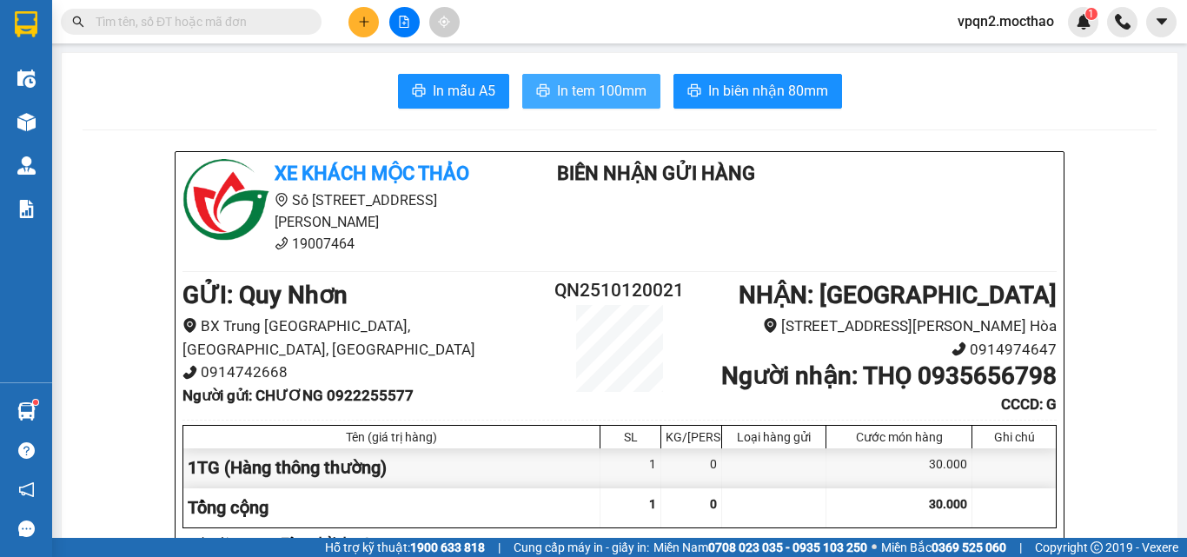
click at [594, 91] on span "In tem 100mm" at bounding box center [601, 91] width 89 height 22
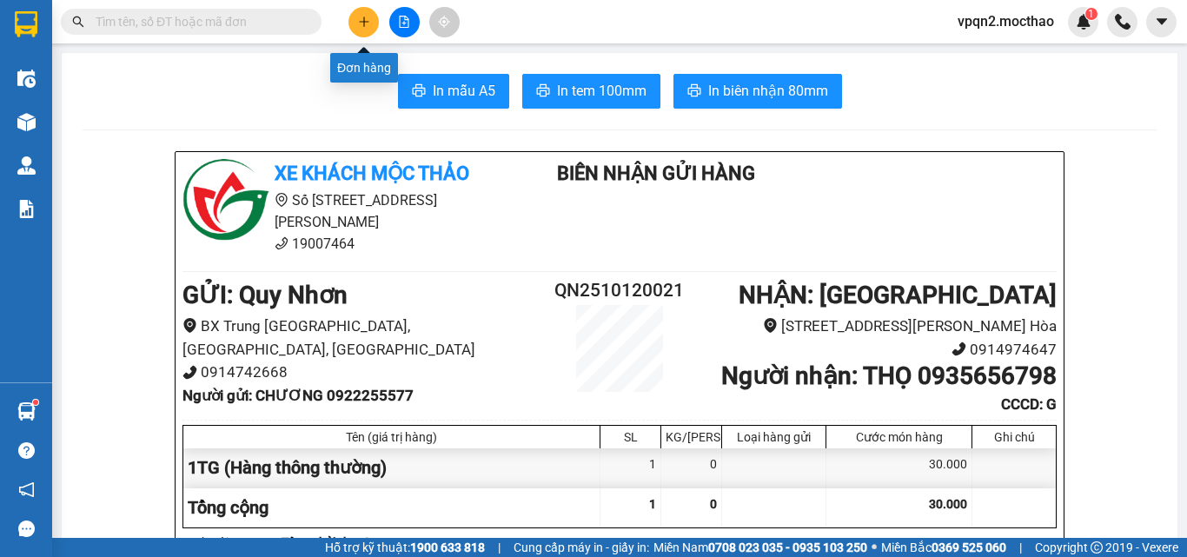
click at [366, 20] on icon "plus" at bounding box center [364, 22] width 12 height 12
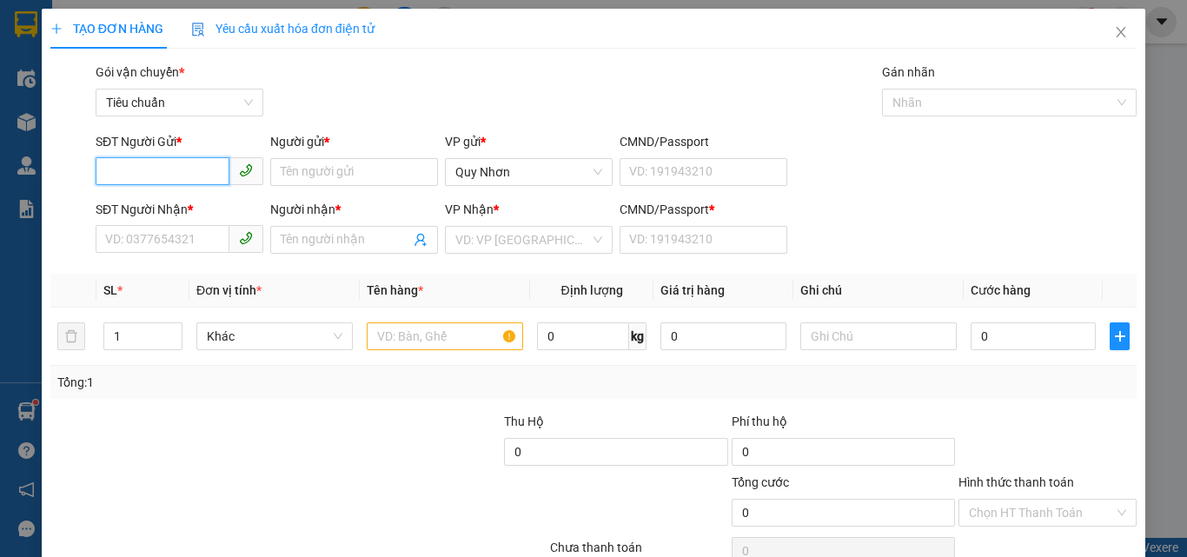
click at [153, 175] on input "SĐT Người Gửi *" at bounding box center [163, 171] width 134 height 28
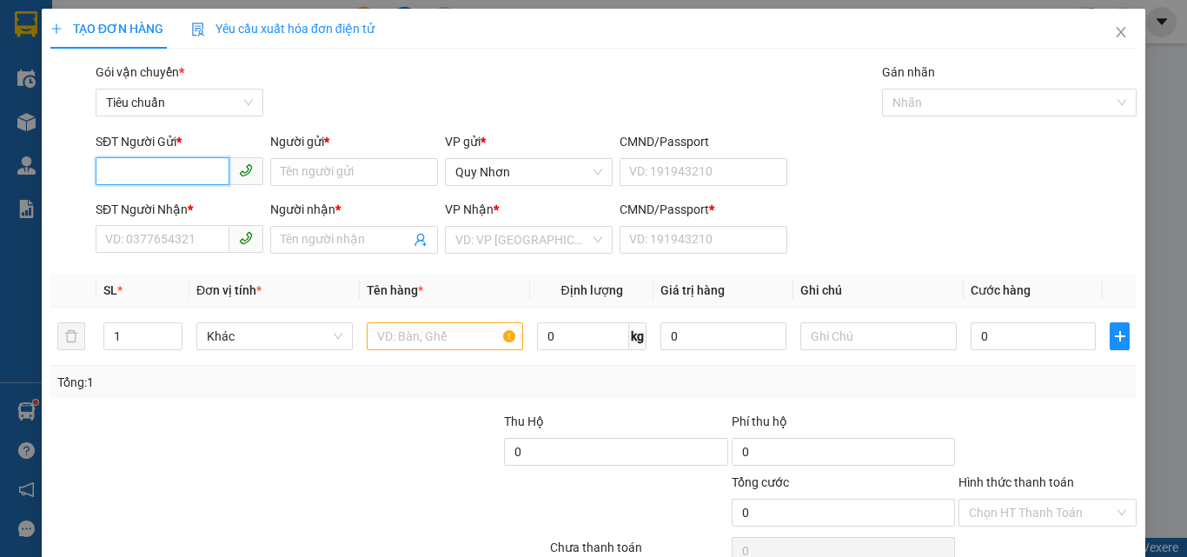
click at [153, 175] on input "SĐT Người Gửi *" at bounding box center [163, 171] width 134 height 28
click at [154, 174] on input "SĐT Người Gửi *" at bounding box center [163, 171] width 134 height 28
click at [187, 173] on input "SĐT Người Gửi *" at bounding box center [163, 171] width 134 height 28
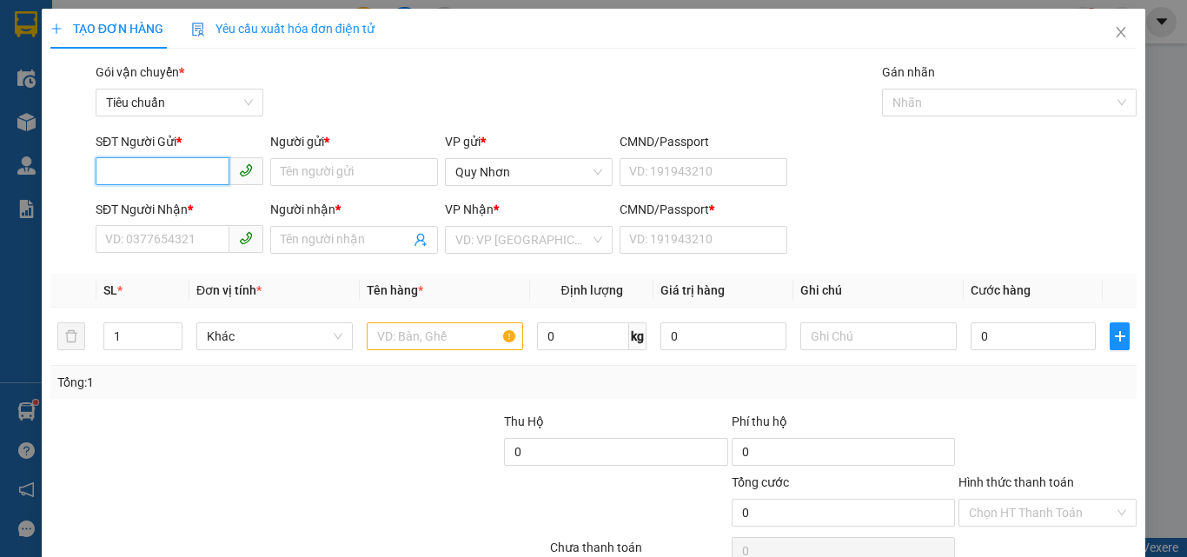
click at [187, 173] on input "SĐT Người Gửi *" at bounding box center [163, 171] width 134 height 28
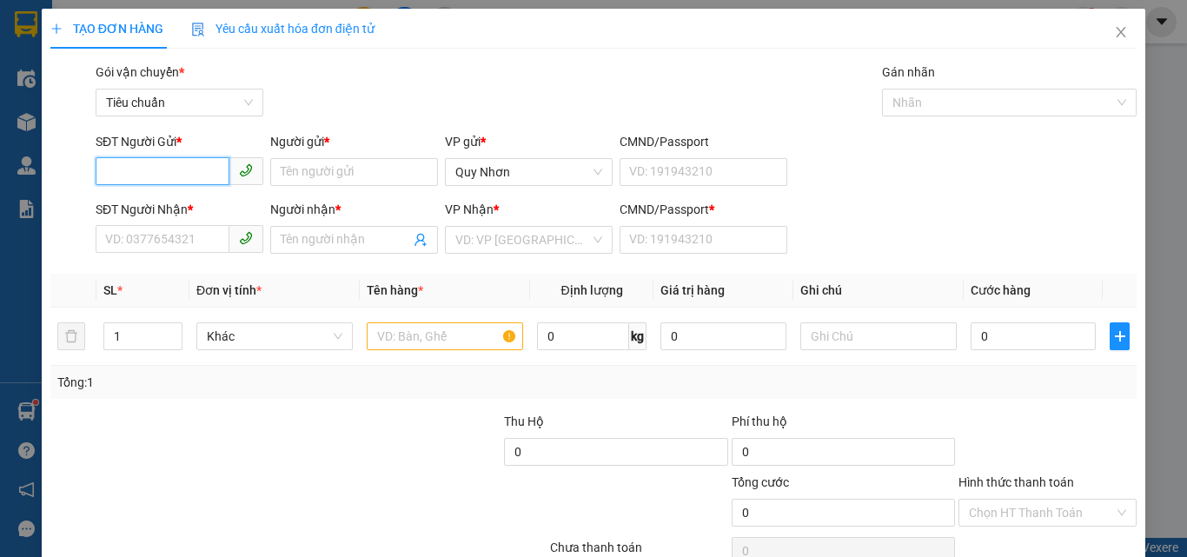
click at [187, 173] on input "SĐT Người Gửi *" at bounding box center [163, 171] width 134 height 28
click at [193, 169] on input "0385663095" at bounding box center [163, 171] width 134 height 28
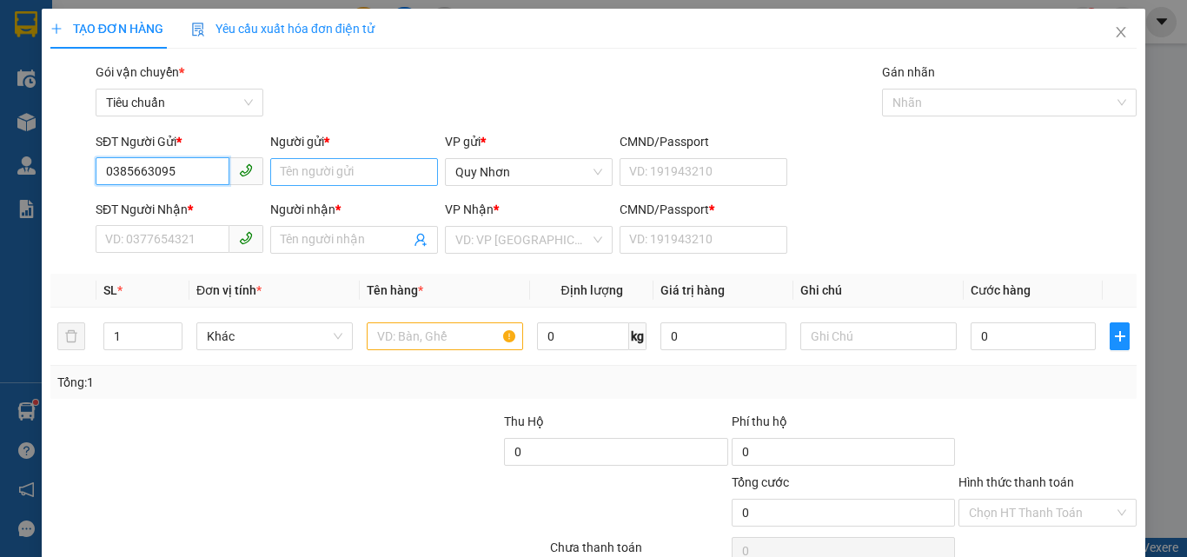
type input "0385663095"
click at [287, 172] on input "Người gửi *" at bounding box center [354, 172] width 168 height 28
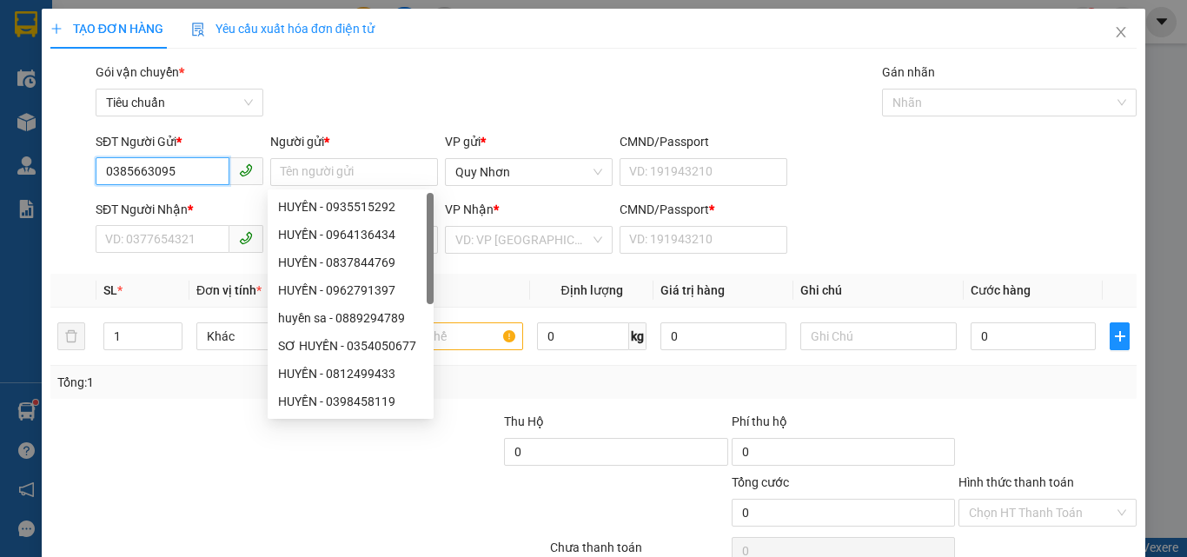
click at [179, 175] on input "0385663095" at bounding box center [163, 171] width 134 height 28
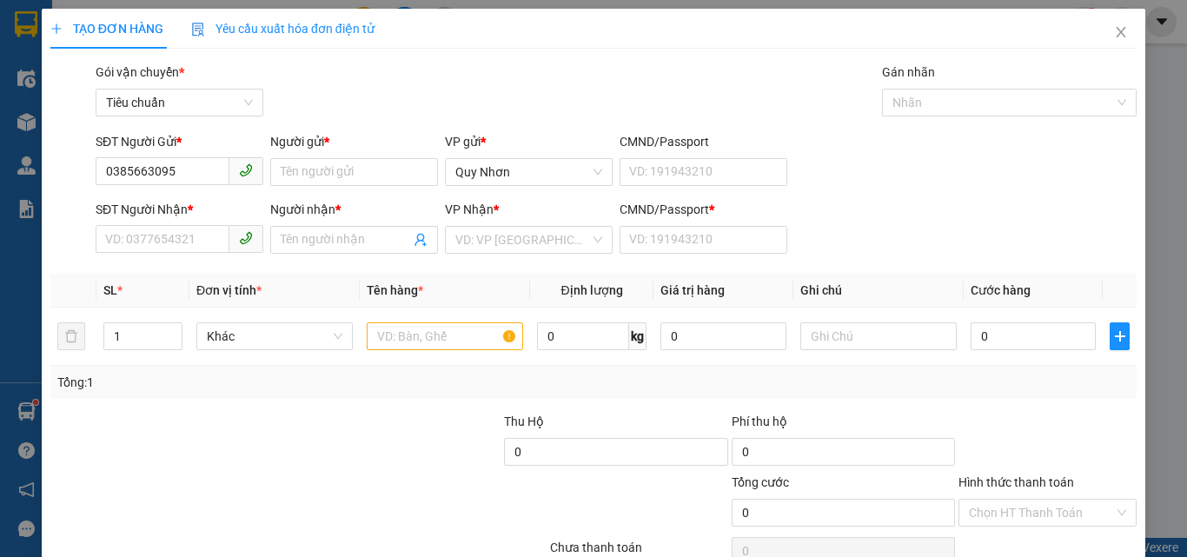
click at [301, 186] on div "Người gửi * Tên người gửi" at bounding box center [354, 162] width 168 height 61
click at [304, 164] on input "Người gửi *" at bounding box center [354, 172] width 168 height 28
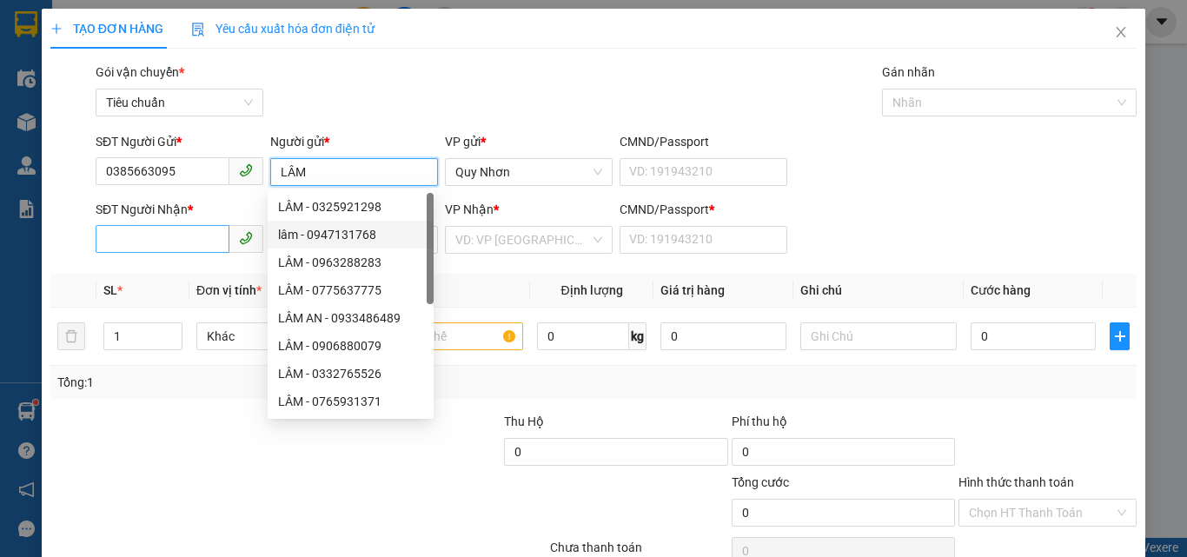
type input "LÂM"
click at [161, 244] on input "SĐT Người Nhận *" at bounding box center [163, 239] width 134 height 28
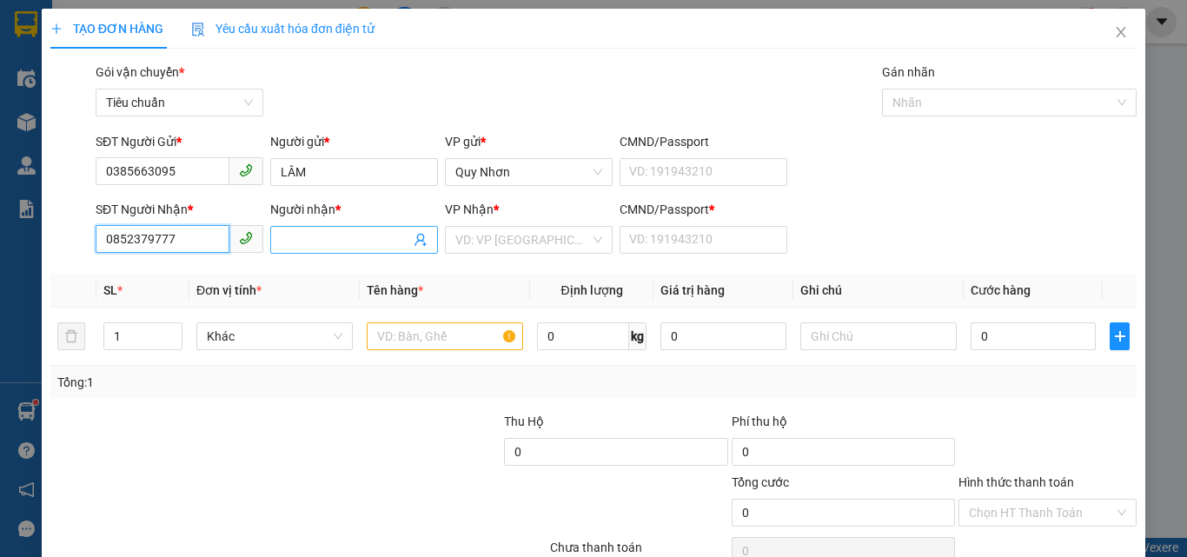
type input "0852379777"
click at [281, 233] on input "Người nhận *" at bounding box center [345, 239] width 129 height 19
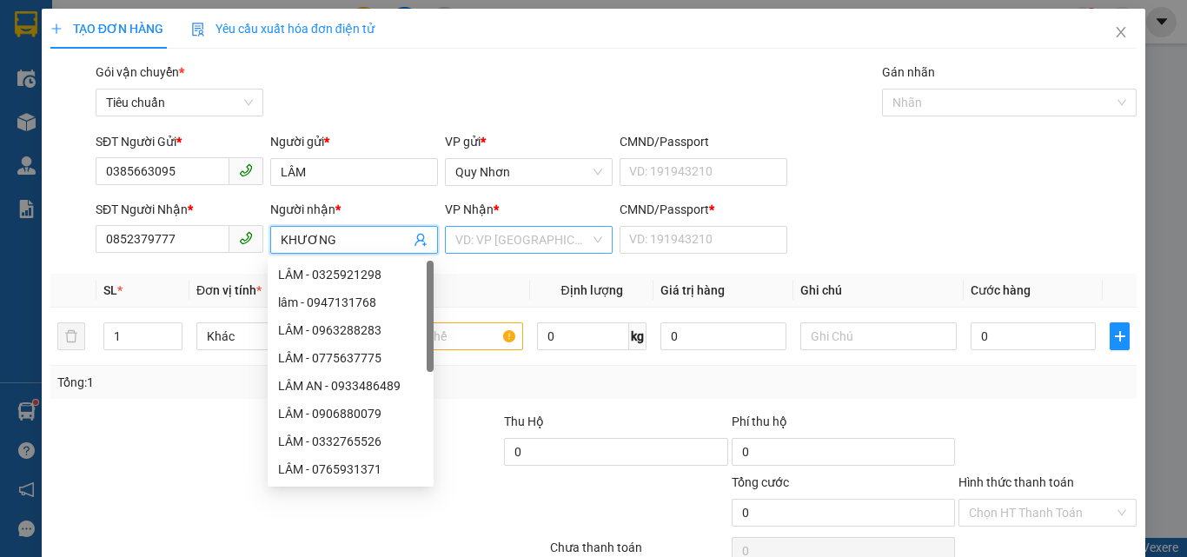
type input "KHƯƠNG"
click at [493, 229] on input "search" at bounding box center [522, 240] width 135 height 26
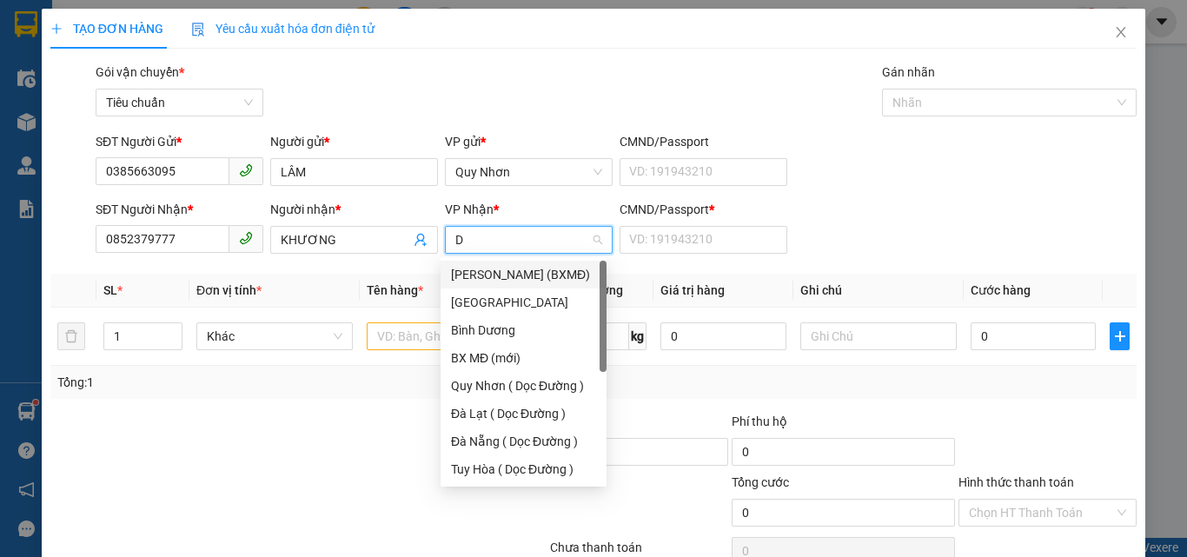
type input "DA"
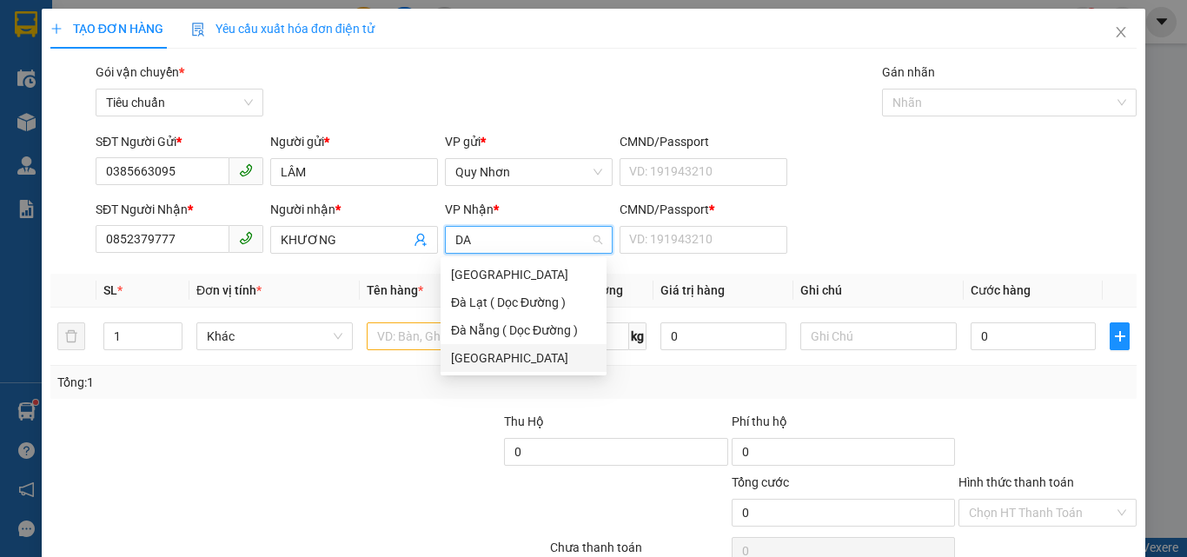
click at [473, 350] on div "[GEOGRAPHIC_DATA]" at bounding box center [523, 357] width 145 height 19
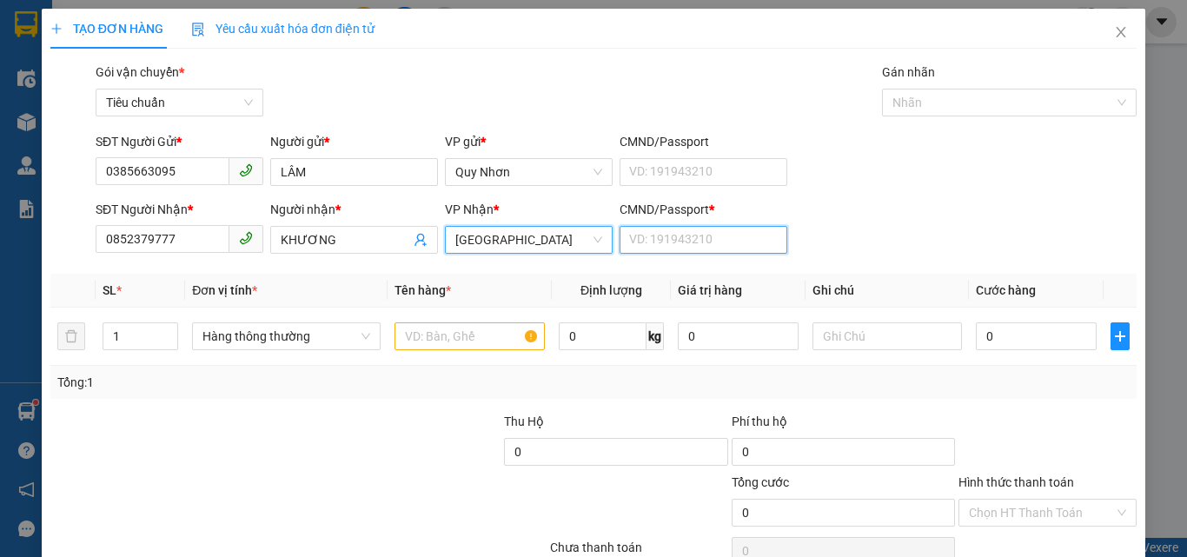
click at [683, 239] on input "CMND/Passport *" at bounding box center [703, 240] width 168 height 28
type input "A"
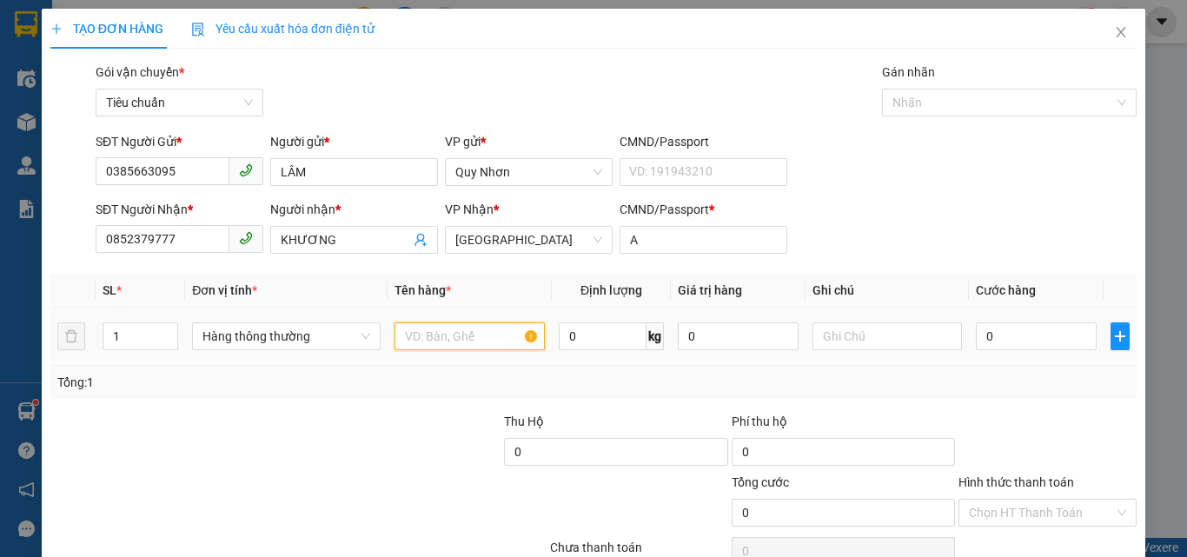
click at [419, 334] on input "text" at bounding box center [469, 336] width 150 height 28
type input "1TX"
click at [1009, 343] on input "0" at bounding box center [1035, 336] width 120 height 28
type input "6"
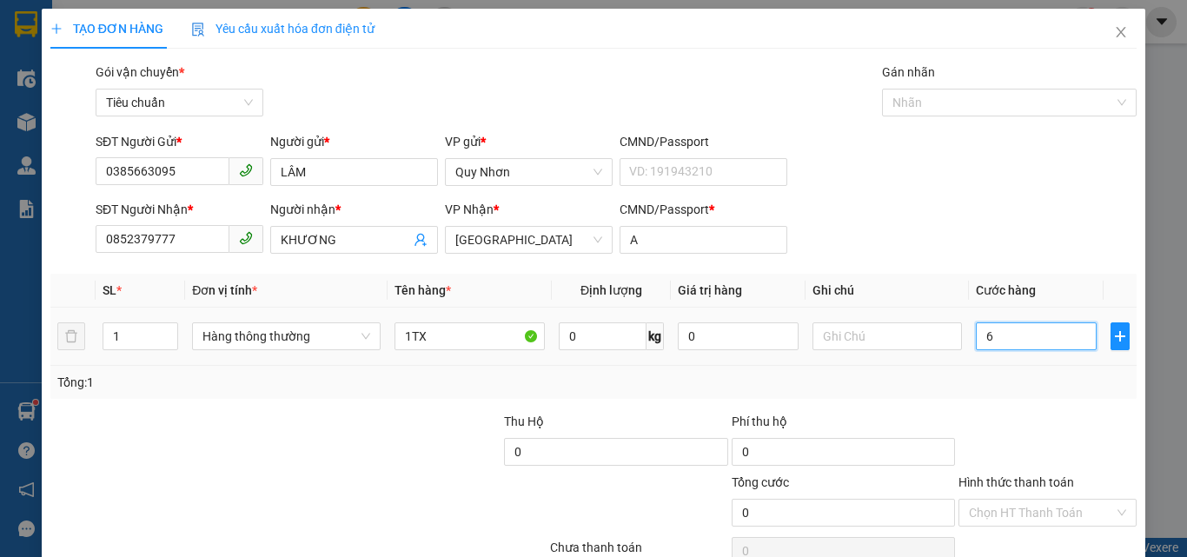
type input "6"
type input "60"
type input "600"
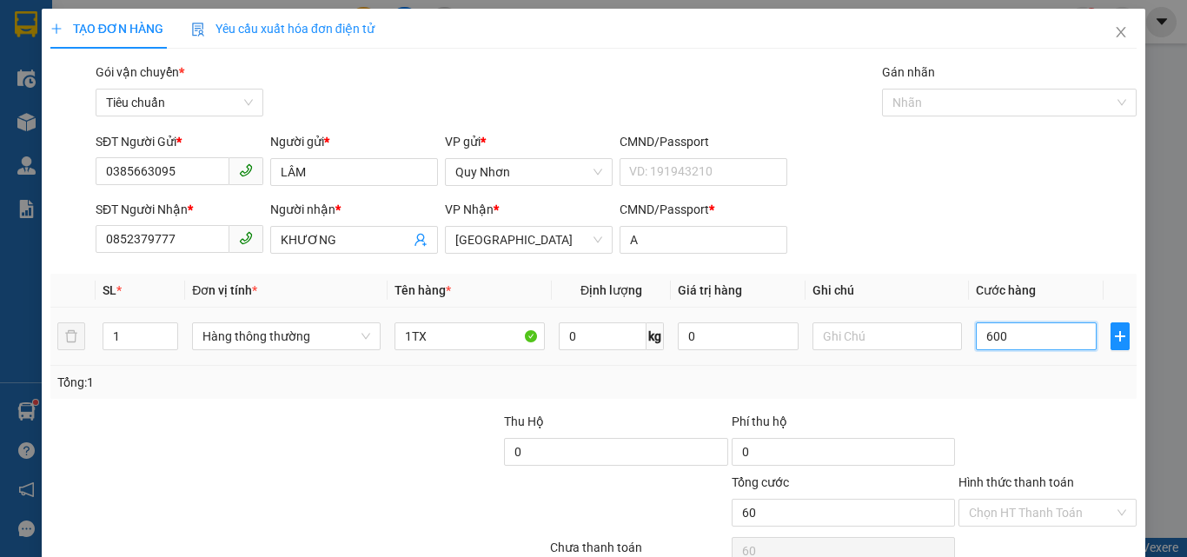
type input "600"
type input "6.000"
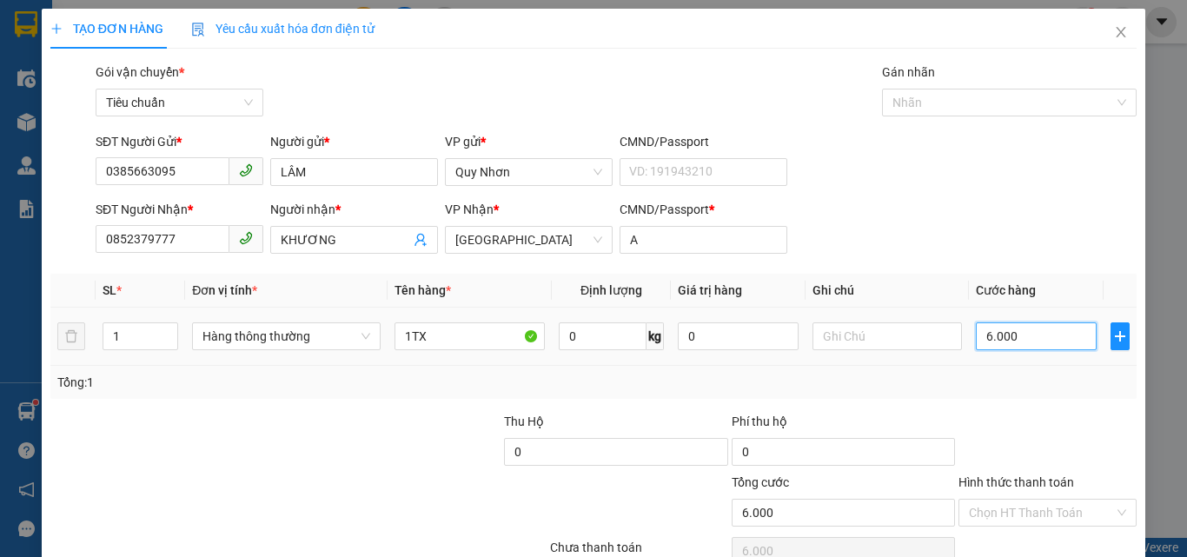
type input "60.000"
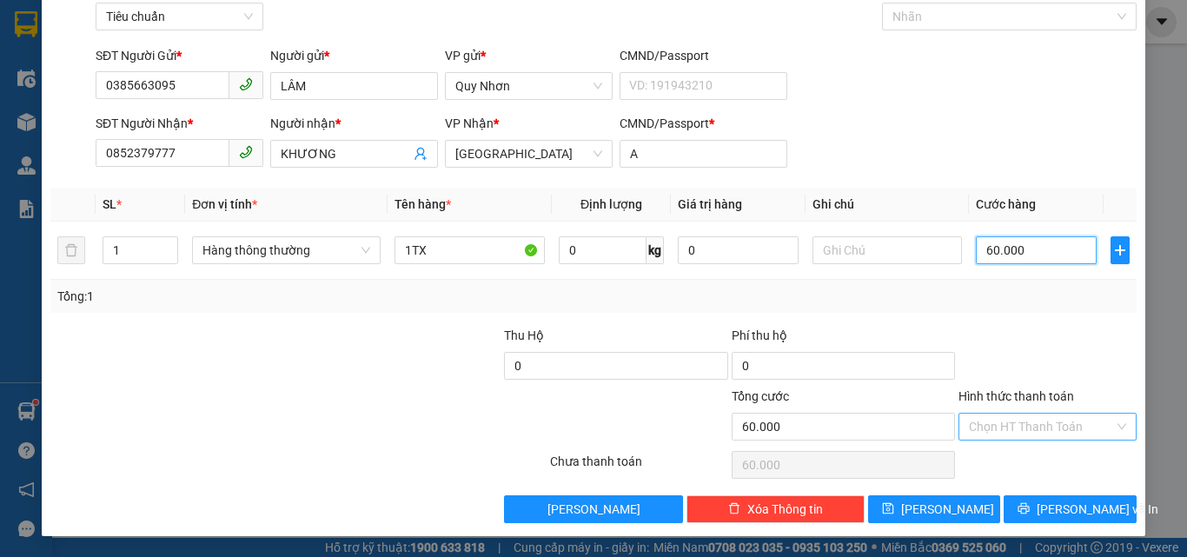
type input "60.000"
click at [987, 427] on input "Hình thức thanh toán" at bounding box center [1041, 426] width 145 height 26
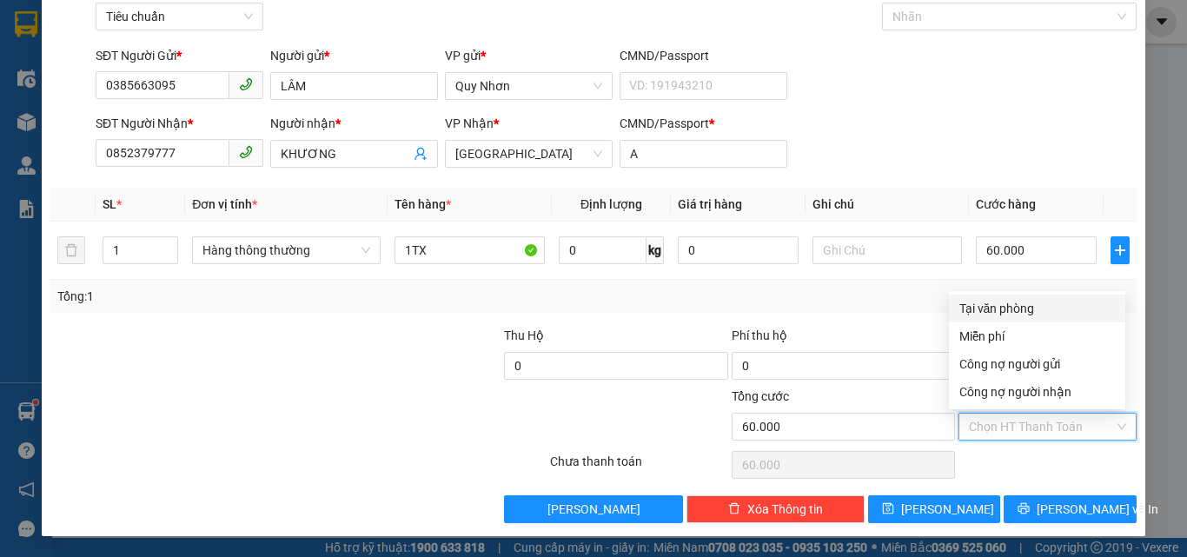
click at [999, 310] on div "Tại văn phòng" at bounding box center [1036, 308] width 155 height 19
type input "0"
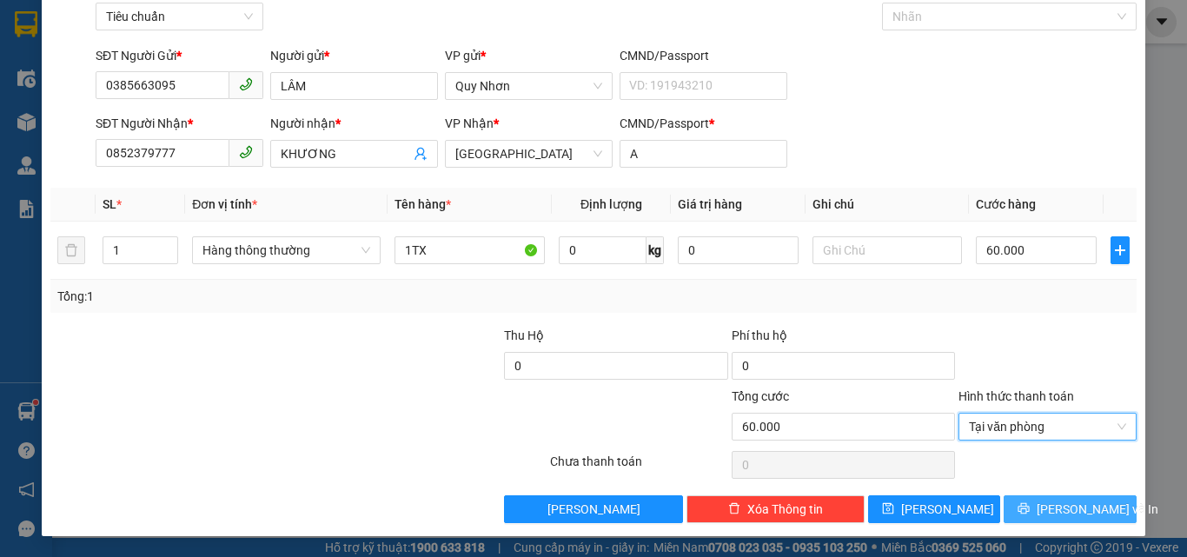
click at [1015, 497] on button "[PERSON_NAME] và In" at bounding box center [1069, 509] width 133 height 28
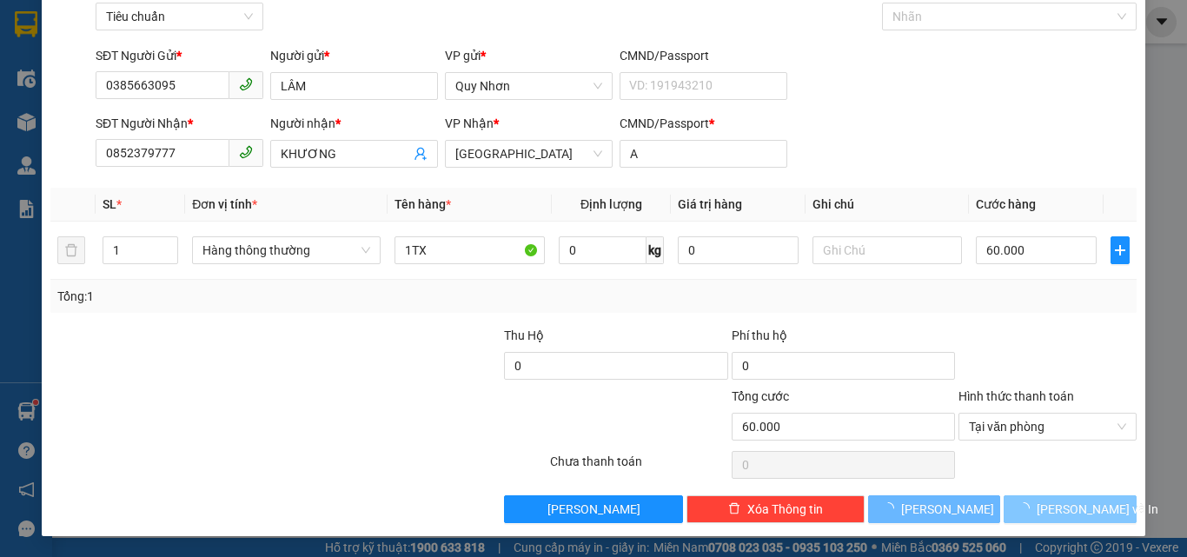
click at [1015, 497] on button "[PERSON_NAME] và In" at bounding box center [1069, 509] width 133 height 28
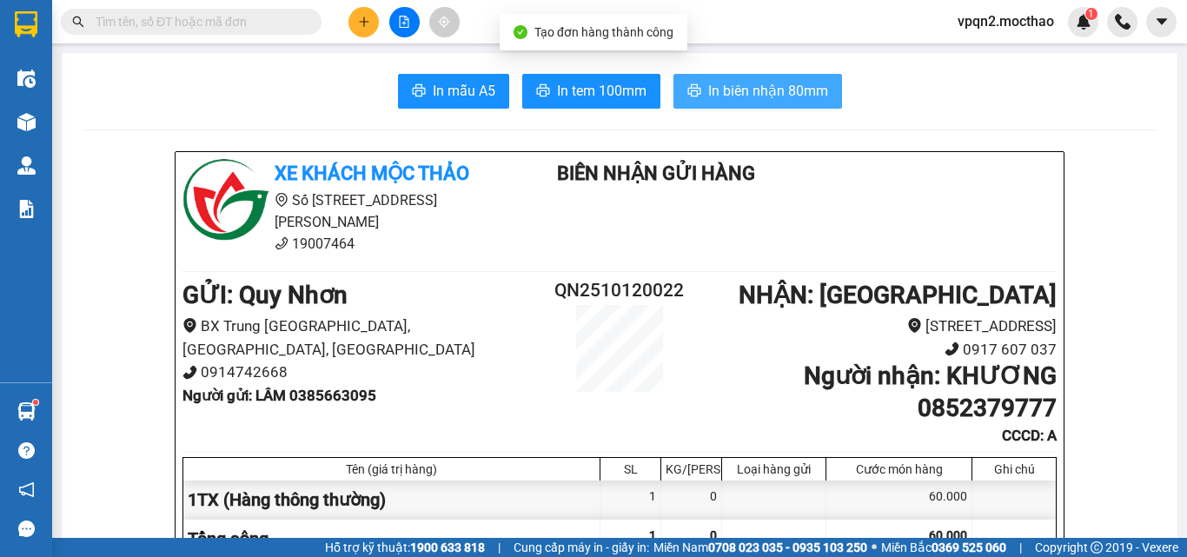
drag, startPoint x: 729, startPoint y: 96, endPoint x: 810, endPoint y: 95, distance: 81.7
click at [729, 96] on span "In biên nhận 80mm" at bounding box center [768, 91] width 120 height 22
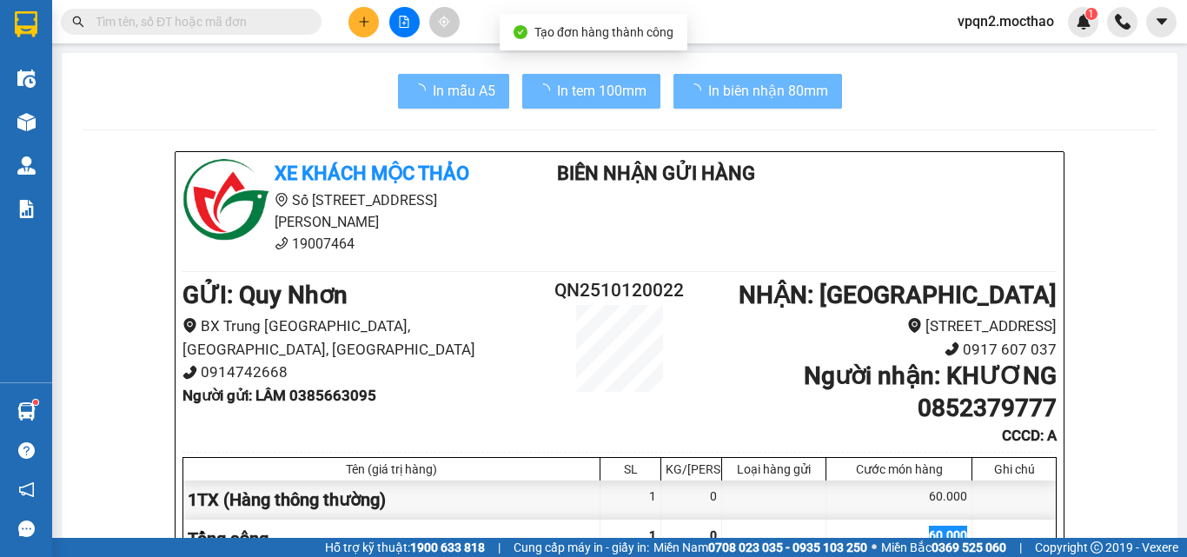
click at [596, 87] on span "In tem 100mm" at bounding box center [601, 91] width 89 height 22
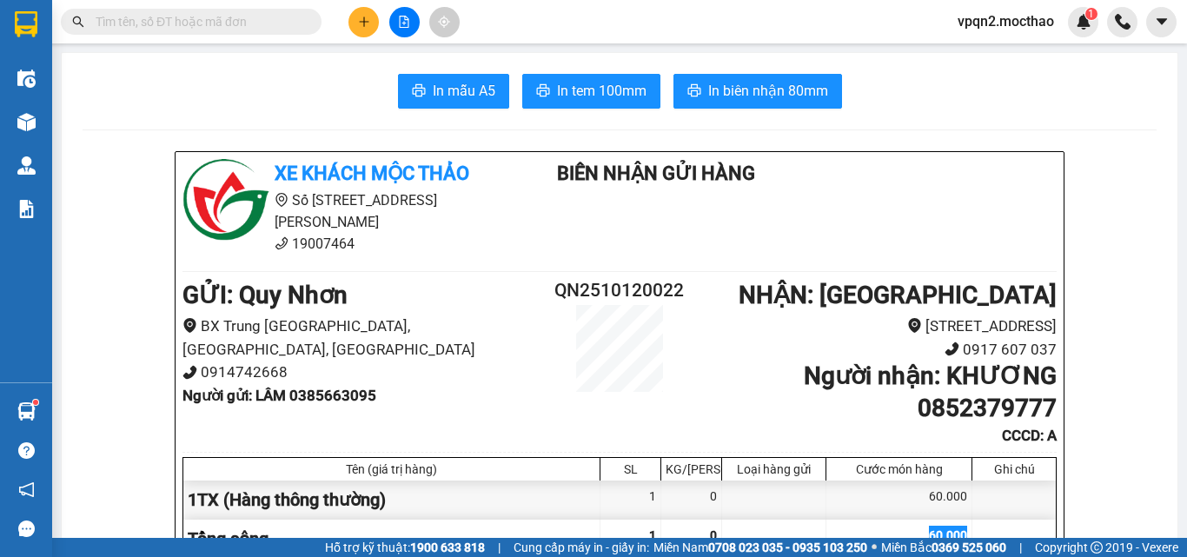
click at [596, 87] on span "In tem 100mm" at bounding box center [601, 91] width 89 height 22
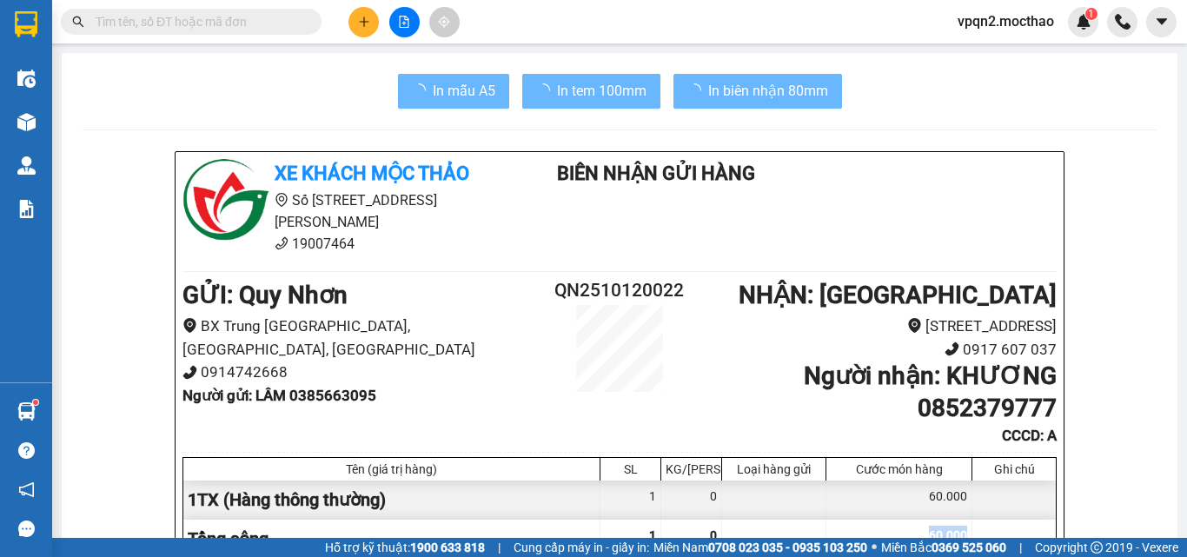
click at [913, 500] on div "60.000" at bounding box center [899, 499] width 146 height 39
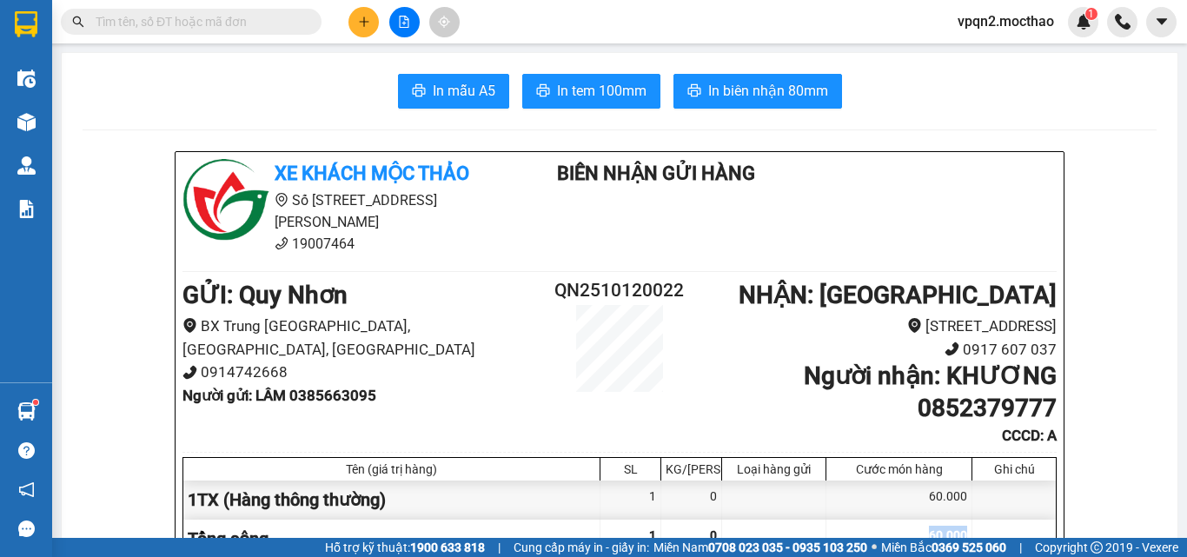
click at [360, 29] on button at bounding box center [363, 22] width 30 height 30
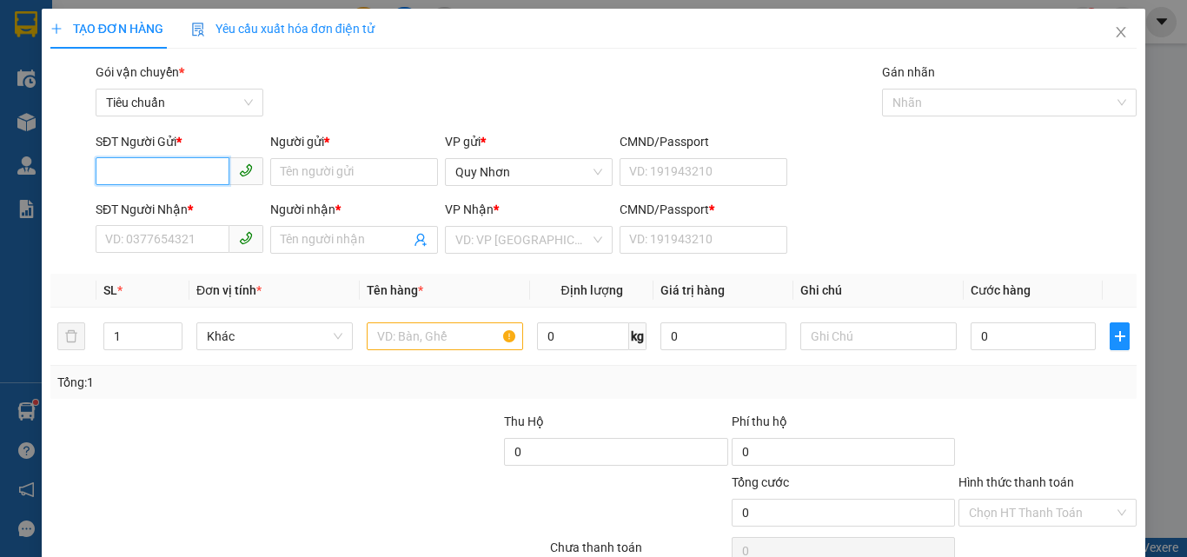
click at [149, 177] on input "SĐT Người Gửi *" at bounding box center [163, 171] width 134 height 28
click at [148, 174] on input "SĐT Người Gửi *" at bounding box center [163, 171] width 134 height 28
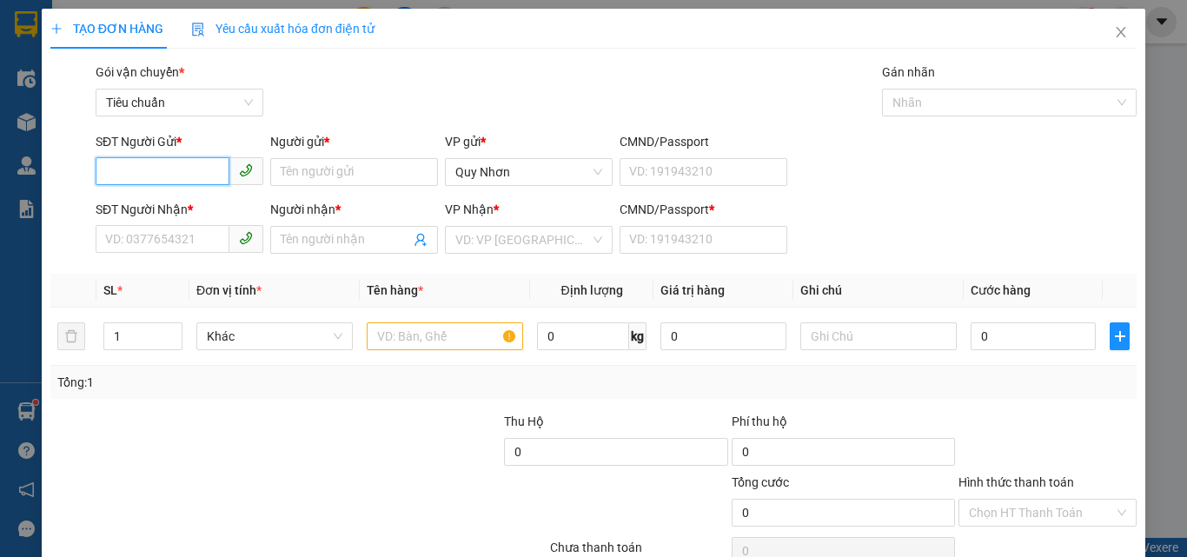
click at [148, 174] on input "SĐT Người Gửi *" at bounding box center [163, 171] width 134 height 28
click at [140, 172] on input "SĐT Người Gửi *" at bounding box center [163, 171] width 134 height 28
click at [183, 163] on input "SĐT Người Gửi *" at bounding box center [163, 171] width 134 height 28
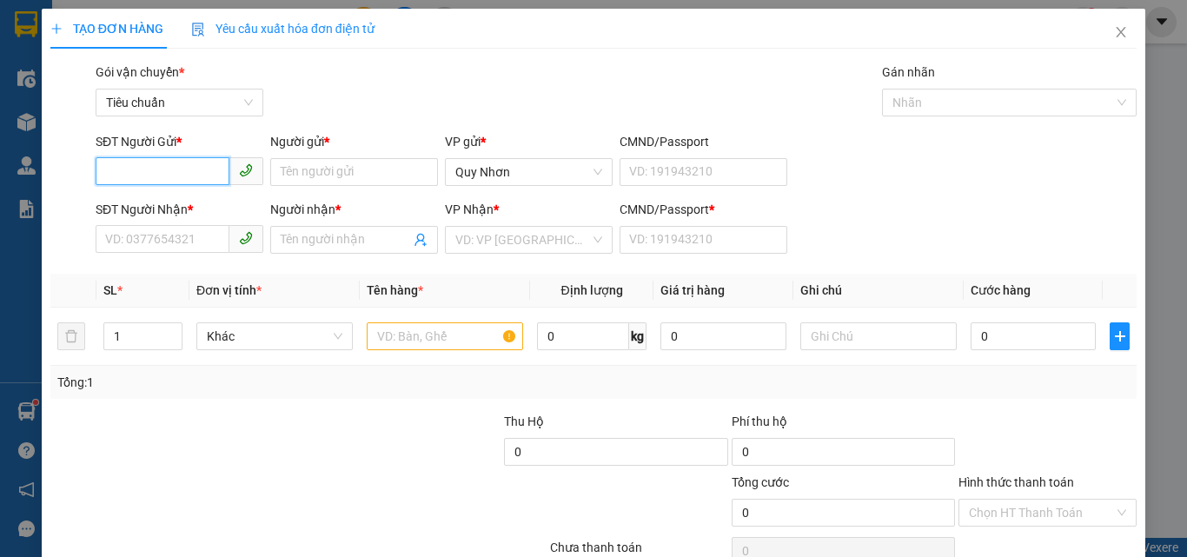
click at [183, 163] on input "SĐT Người Gửi *" at bounding box center [163, 171] width 134 height 28
type input "0344765626"
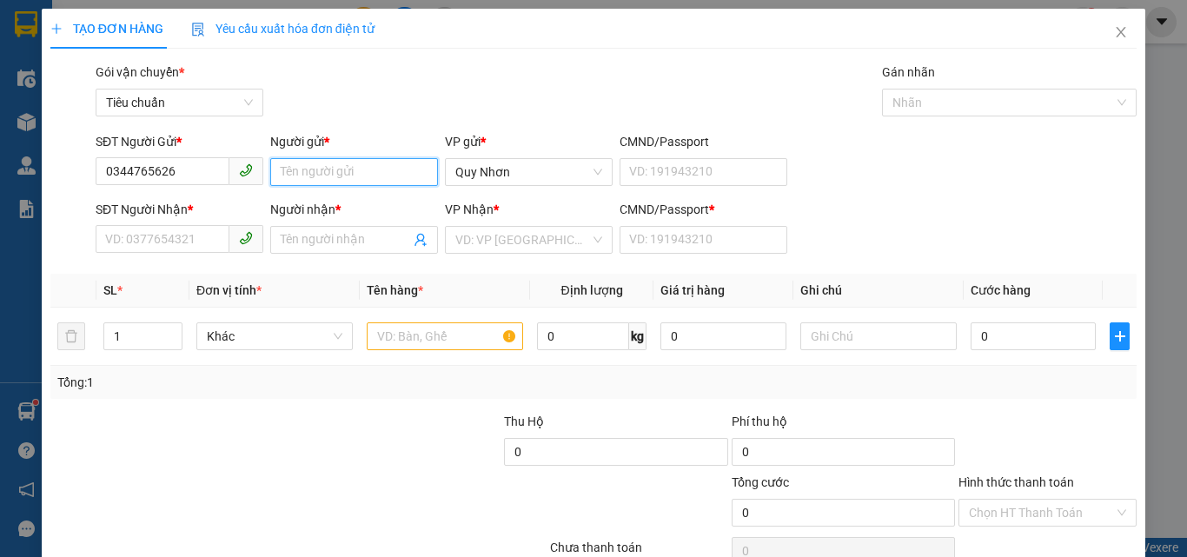
click at [336, 179] on input "Người gửi *" at bounding box center [354, 172] width 168 height 28
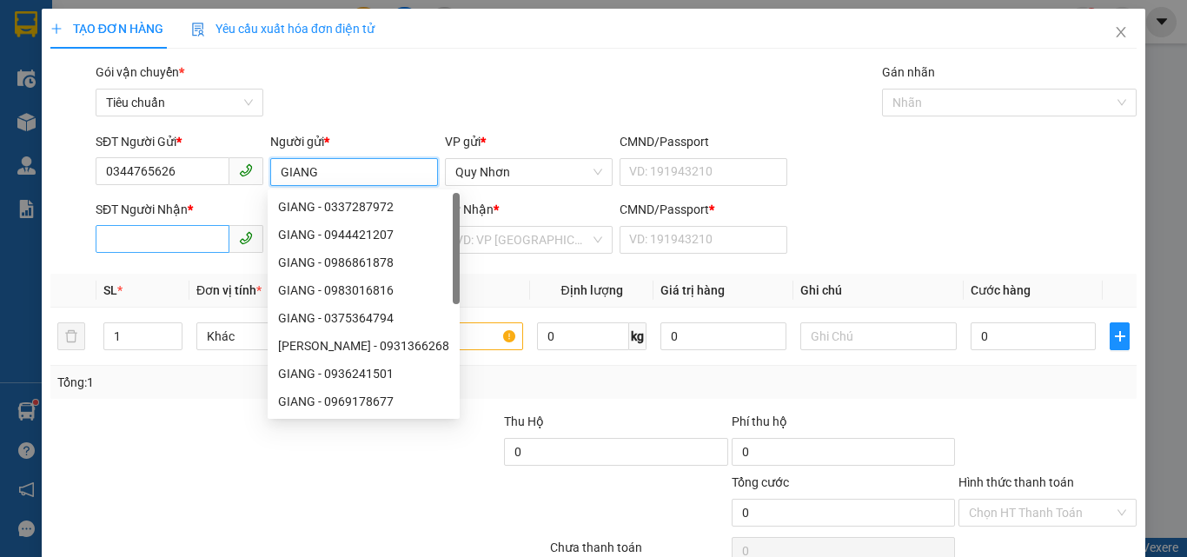
type input "GIANG"
click at [195, 231] on input "SĐT Người Nhận *" at bounding box center [163, 239] width 134 height 28
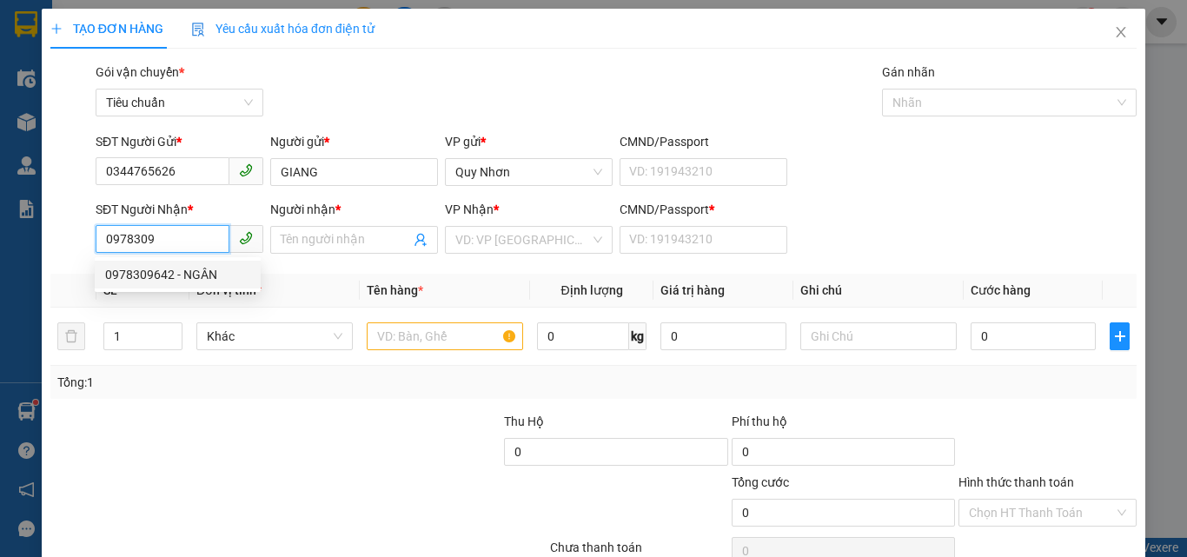
click at [171, 270] on div "0978309642 - NGÂN" at bounding box center [177, 274] width 145 height 19
type input "0978309642"
type input "NGÂN"
type input "a"
type input "30.000"
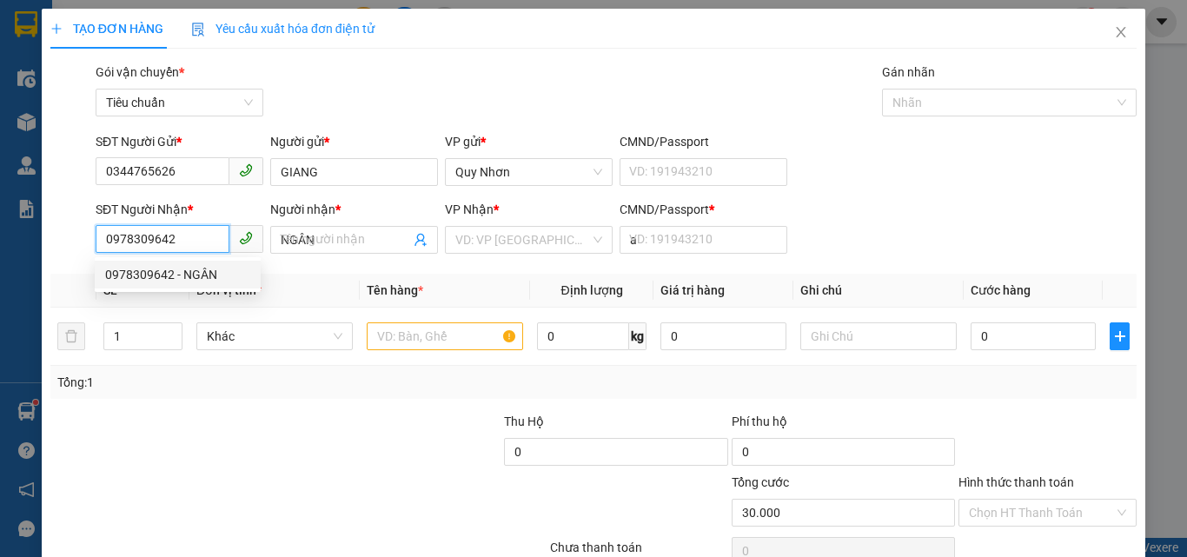
type input "30.000"
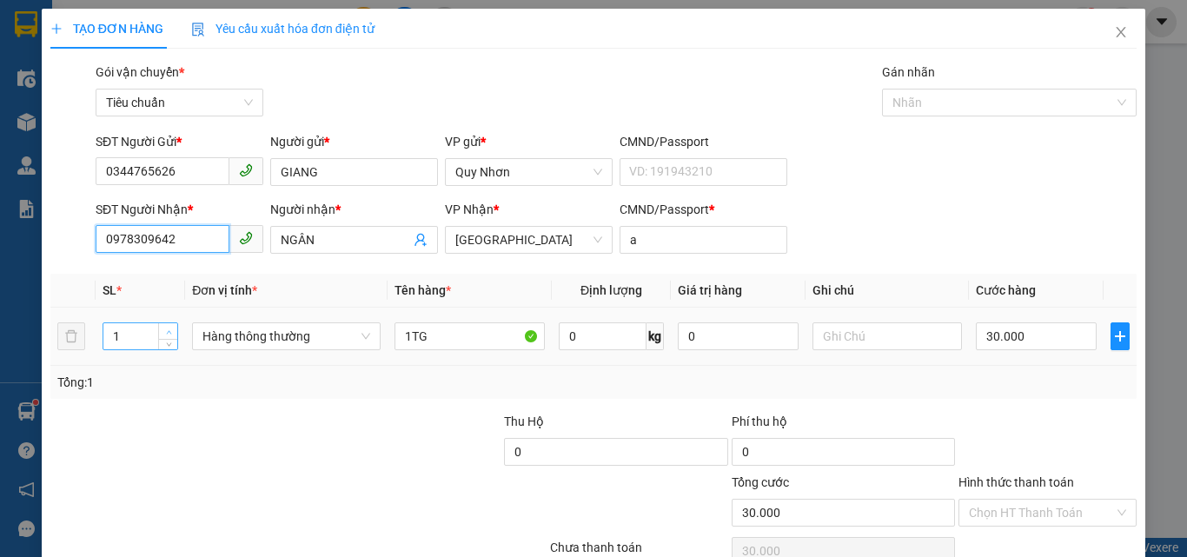
type input "0978309642"
click at [171, 329] on span "up" at bounding box center [168, 332] width 10 height 10
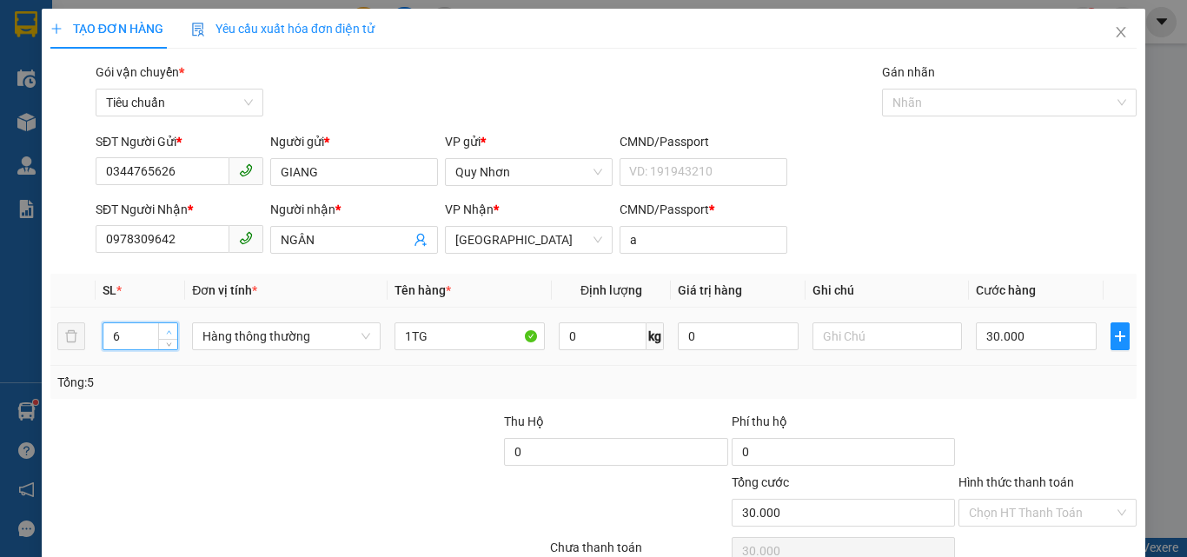
click at [171, 329] on span "up" at bounding box center [168, 332] width 10 height 10
type input "7"
click at [171, 329] on span "up" at bounding box center [168, 332] width 10 height 10
type input "0"
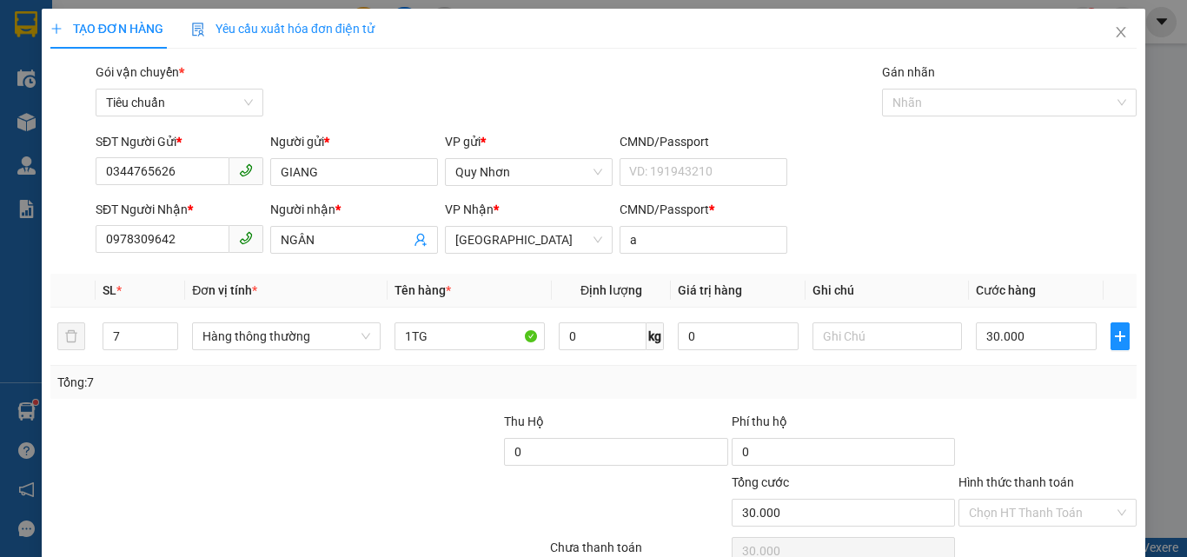
type input "0"
click at [163, 327] on span "up" at bounding box center [168, 332] width 10 height 10
type input "10"
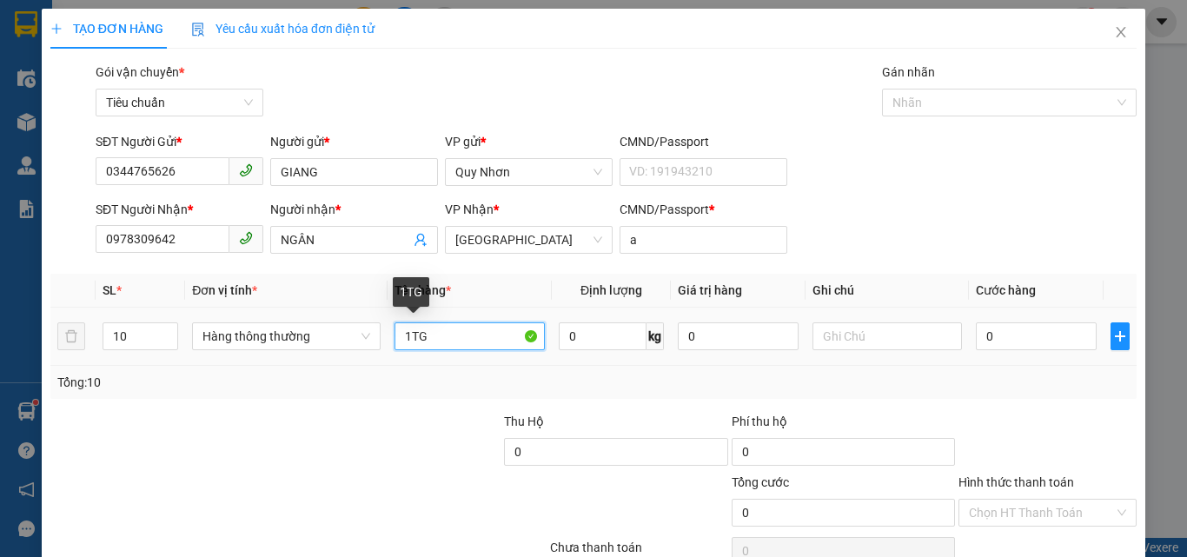
click at [444, 342] on input "1TG" at bounding box center [469, 336] width 150 height 28
type input "10TG"
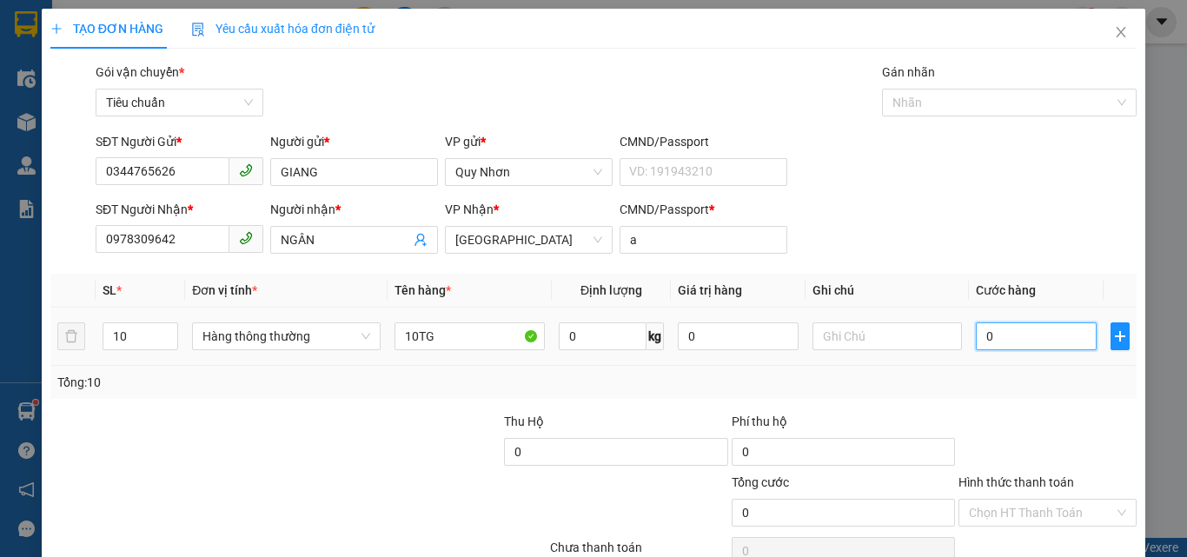
click at [1015, 344] on input "0" at bounding box center [1035, 336] width 120 height 28
type input "2"
type input "25"
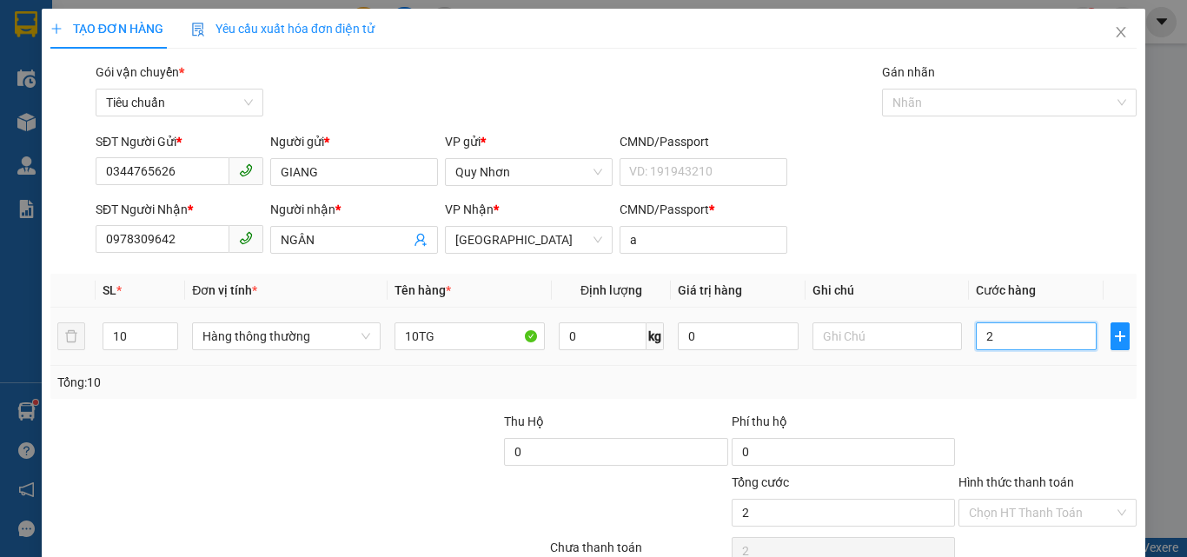
type input "25"
type input "250"
type input "2.500"
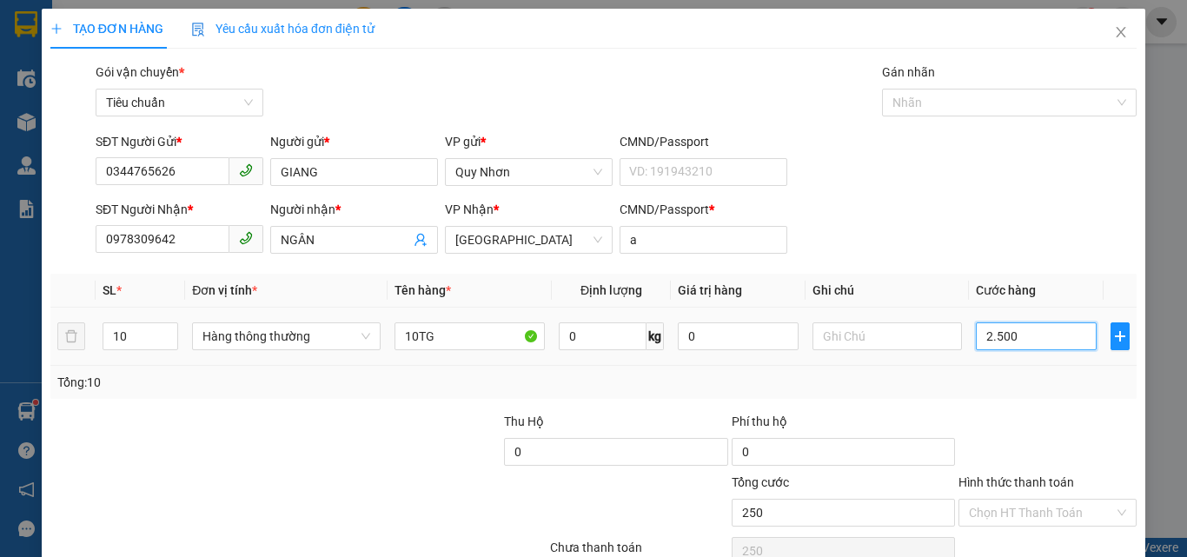
type input "2.500"
type input "25.000"
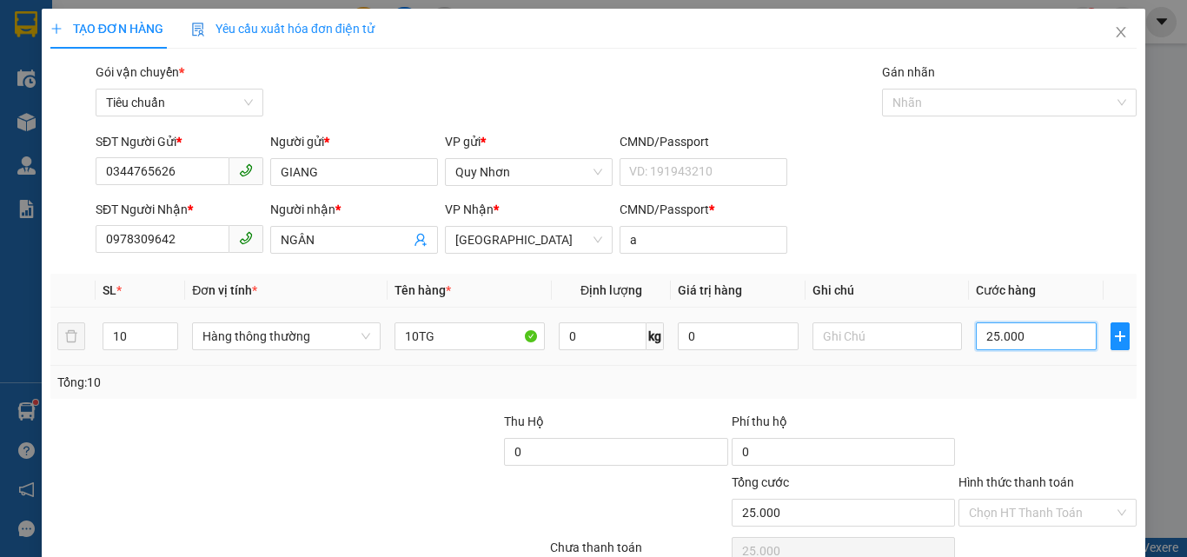
type input "250.000"
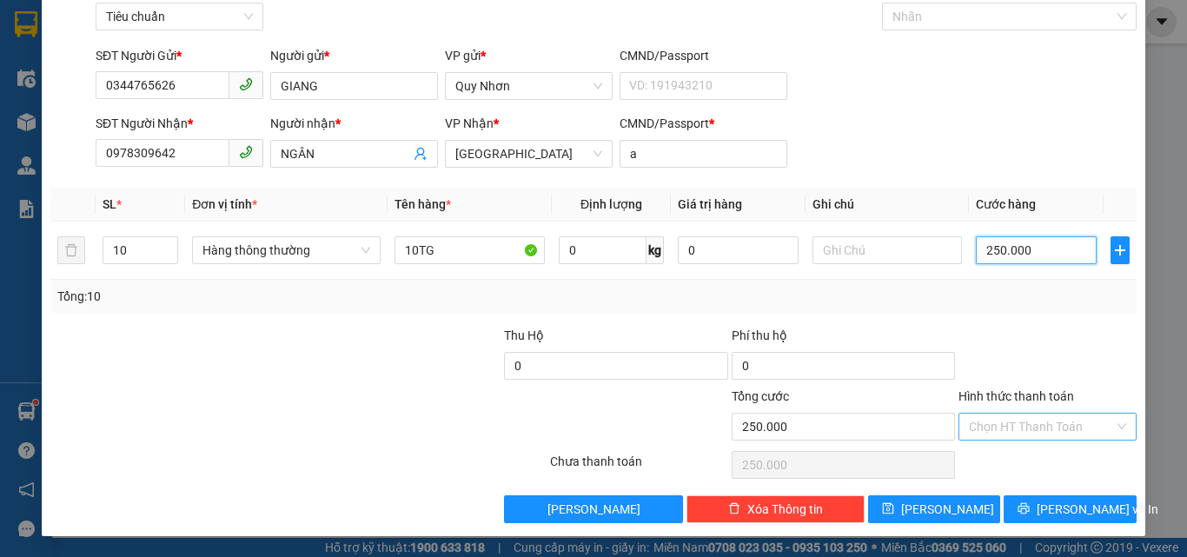
type input "250.000"
drag, startPoint x: 1002, startPoint y: 435, endPoint x: 1005, endPoint y: 379, distance: 56.5
click at [1002, 434] on input "Hình thức thanh toán" at bounding box center [1041, 426] width 145 height 26
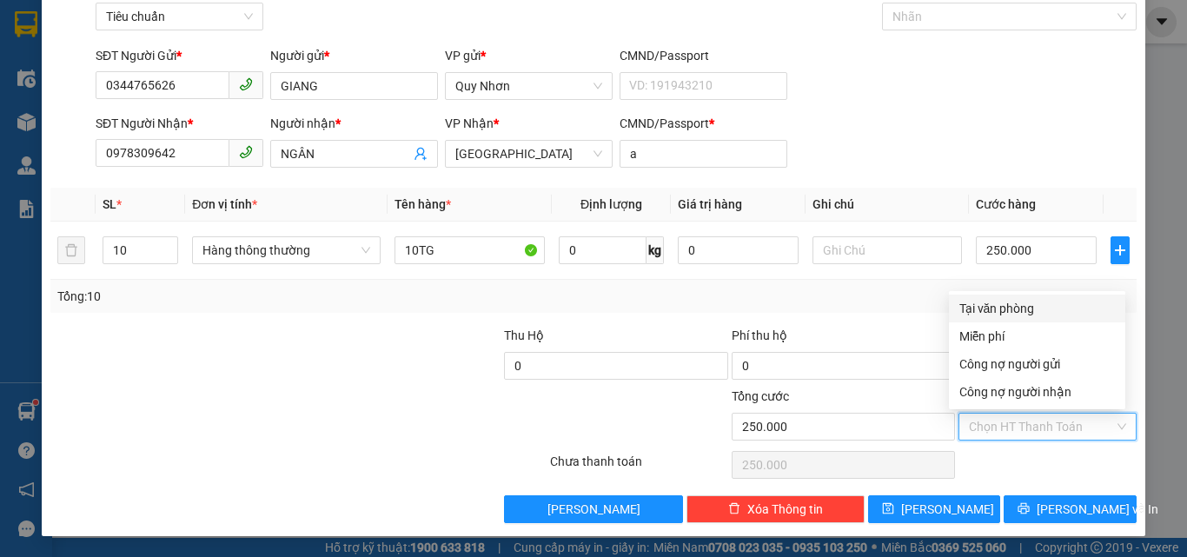
click at [1019, 314] on div "Tại văn phòng" at bounding box center [1036, 308] width 155 height 19
type input "0"
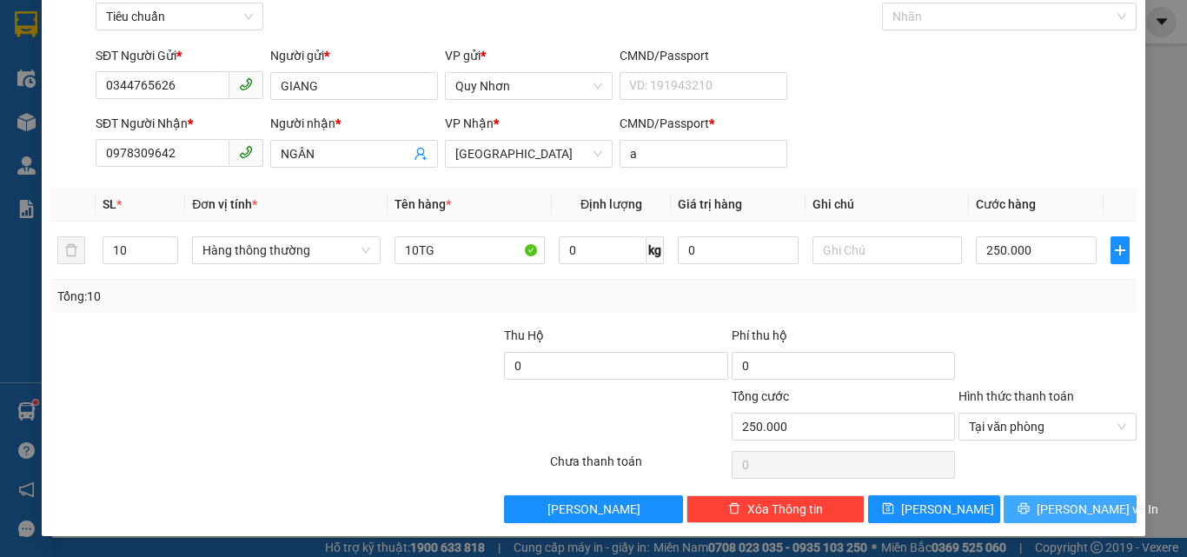
click at [1022, 502] on button "[PERSON_NAME] và In" at bounding box center [1069, 509] width 133 height 28
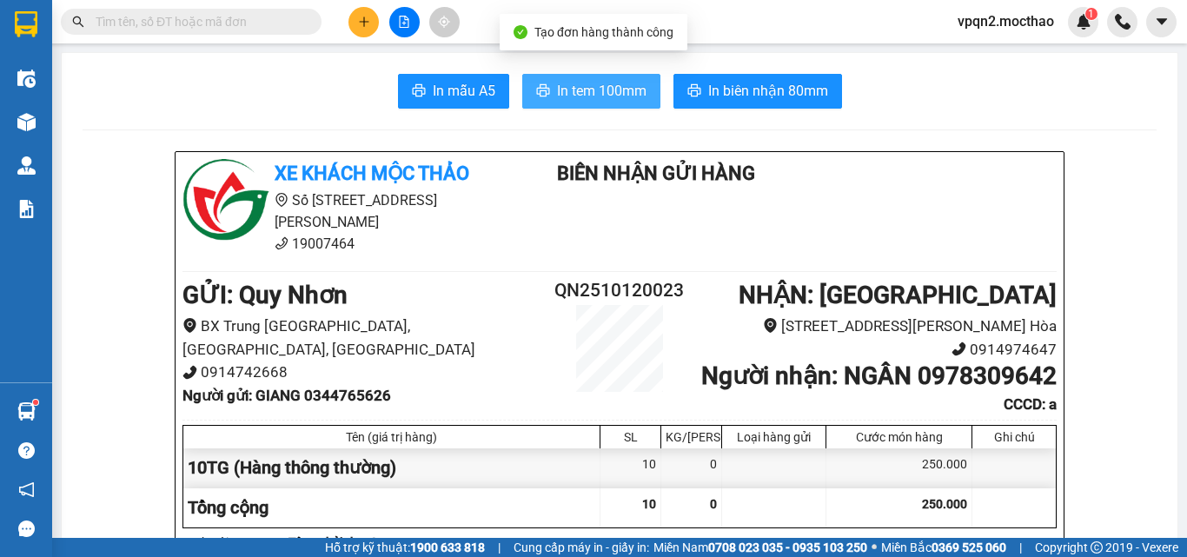
click at [566, 101] on span "In tem 100mm" at bounding box center [601, 91] width 89 height 22
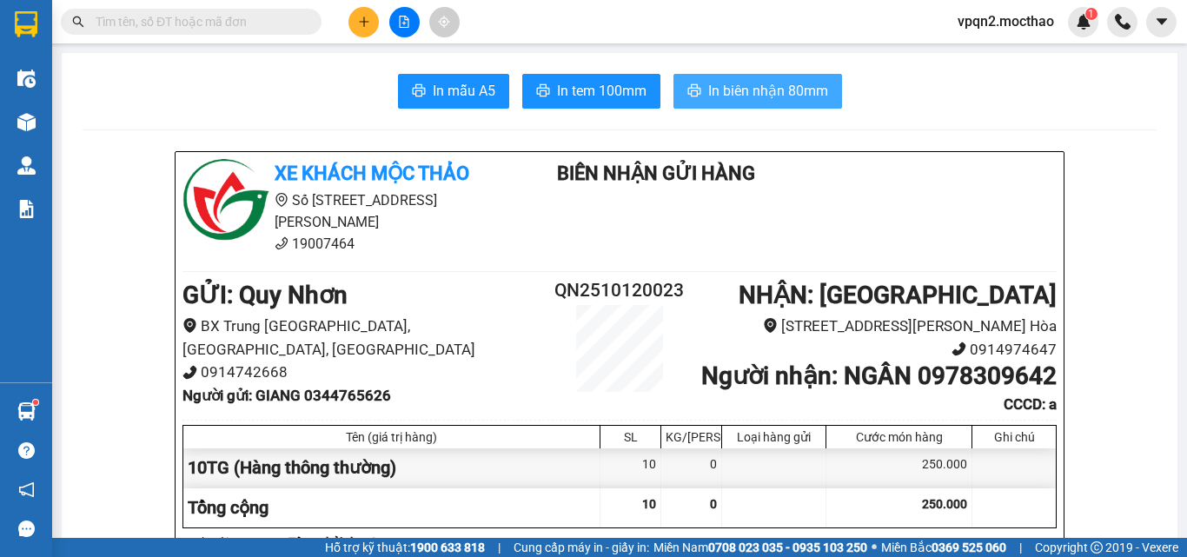
click at [732, 91] on span "In biên nhận 80mm" at bounding box center [768, 91] width 120 height 22
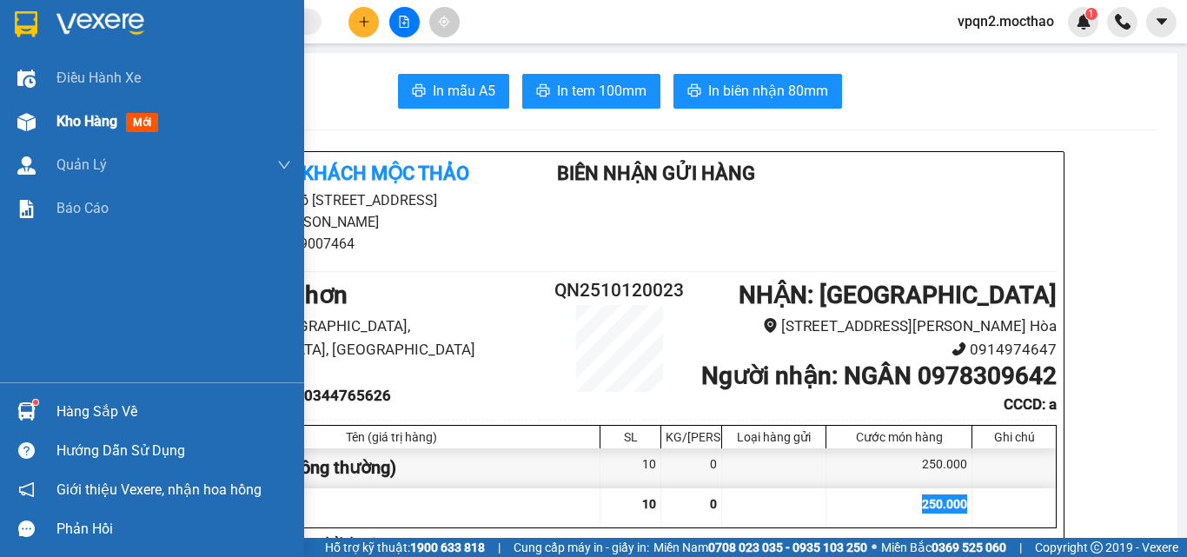
click at [65, 110] on div "Kho hàng mới" at bounding box center [110, 121] width 109 height 22
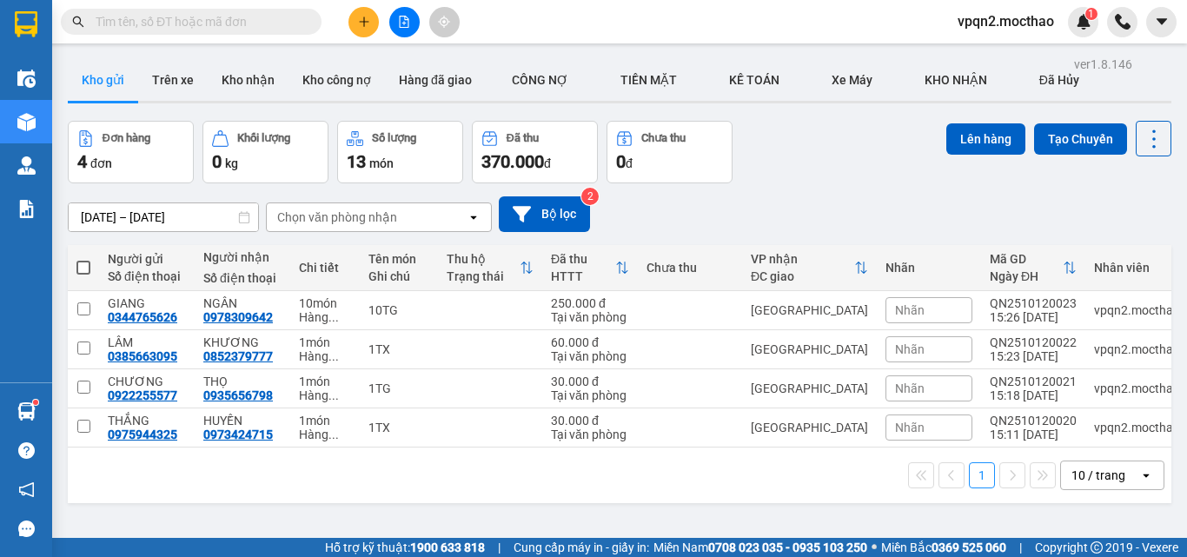
click at [835, 142] on div "Đơn hàng 4 đơn Khối lượng 0 kg Số lượng 13 món Đã thu 370.000 đ Chưa thu 0 đ Lê…" at bounding box center [619, 152] width 1103 height 63
click at [1144, 142] on icon at bounding box center [1153, 139] width 24 height 24
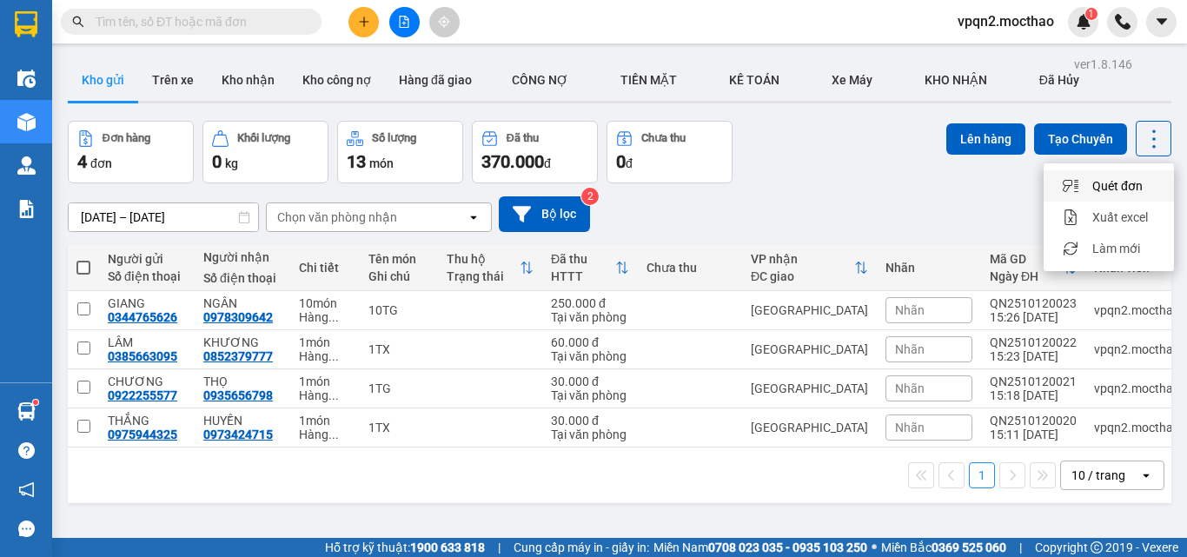
click at [774, 155] on div "Đơn hàng 4 đơn Khối lượng 0 kg Số lượng 13 món Đã thu 370.000 đ Chưa thu 0 đ Lê…" at bounding box center [619, 152] width 1103 height 63
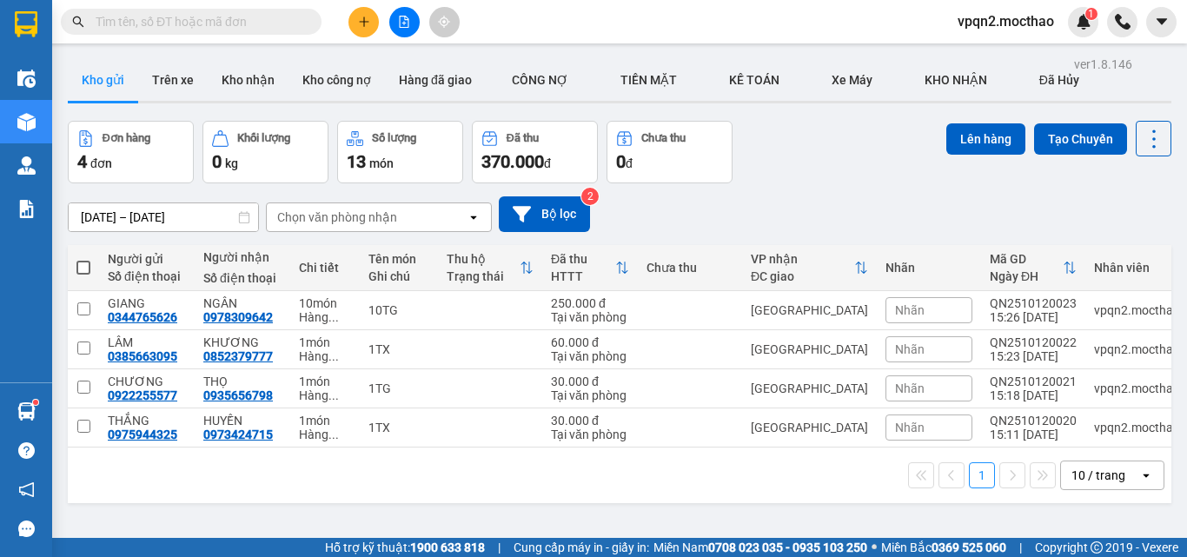
scroll to position [80, 0]
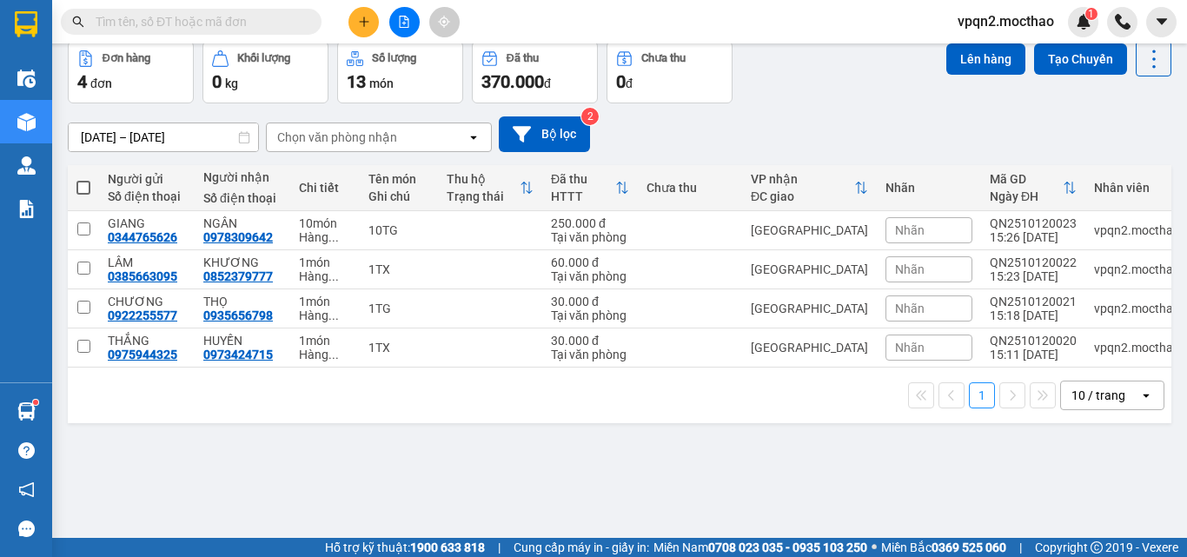
click at [861, 448] on div "ver 1.8.146 Kho gửi Trên xe Kho nhận Kho công nợ Hàng đã giao CÔNG NỢ TIỀN MĂ…" at bounding box center [619, 250] width 1117 height 557
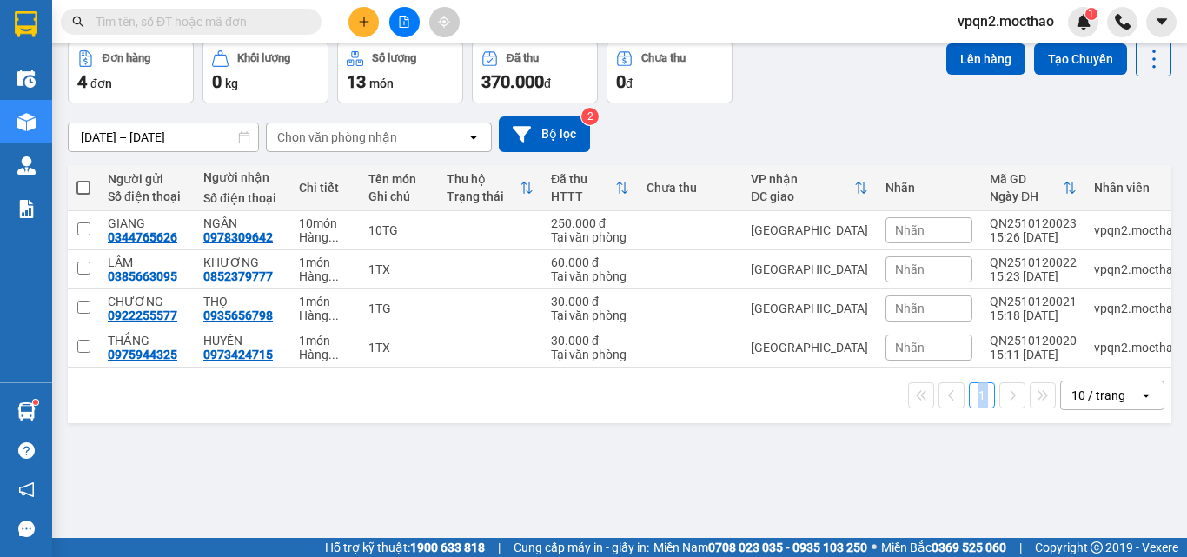
drag, startPoint x: 861, startPoint y: 448, endPoint x: 866, endPoint y: 207, distance: 241.5
click at [861, 444] on div "ver 1.8.146 Kho gửi Trên xe Kho nhận Kho công nợ Hàng đã giao CÔNG NỢ TIỀN MĂ…" at bounding box center [619, 250] width 1117 height 557
click at [874, 74] on div "Đơn hàng 4 đơn Khối lượng 0 kg Số lượng 13 món Đã thu 370.000 đ Chưa thu 0 đ Lê…" at bounding box center [619, 72] width 1103 height 63
click at [1135, 72] on button at bounding box center [1153, 59] width 36 height 36
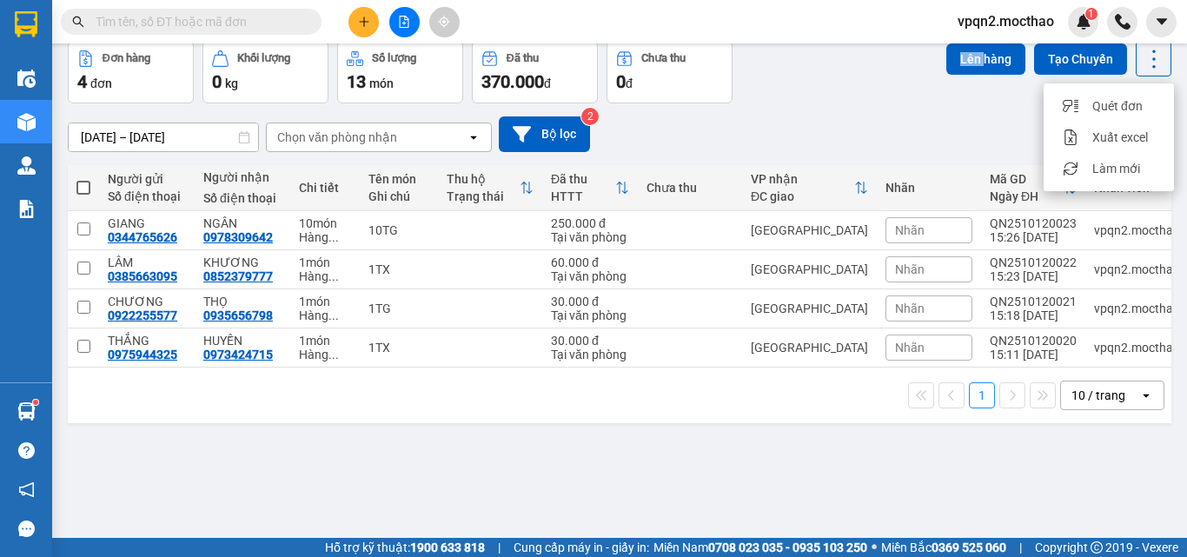
click at [832, 96] on div "Đơn hàng 4 đơn Khối lượng 0 kg Số lượng 13 món Đã thu 370.000 đ Chưa thu 0 đ Lê…" at bounding box center [619, 72] width 1103 height 63
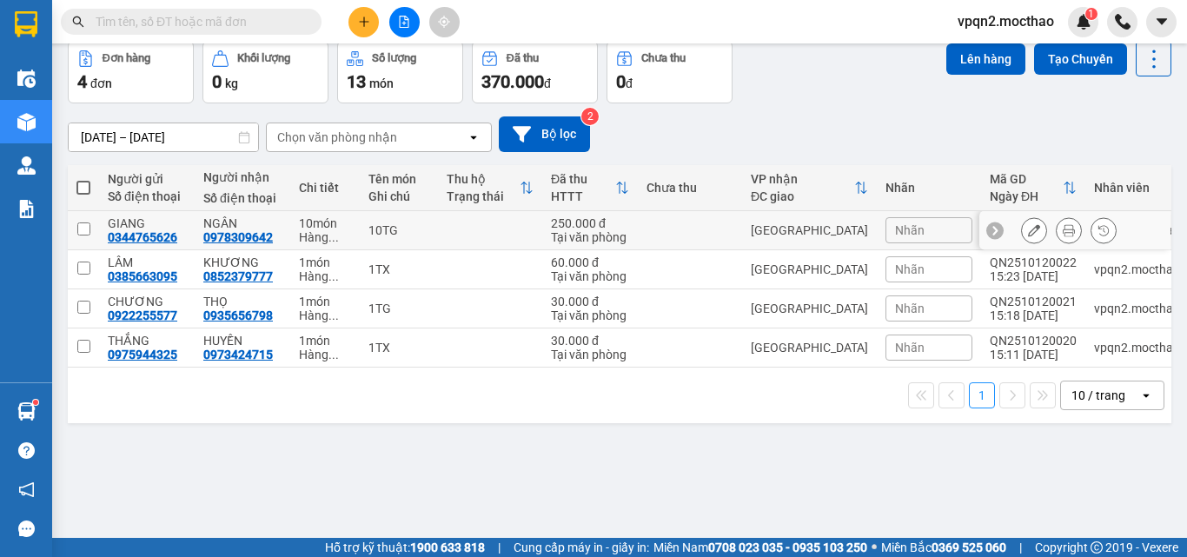
click at [735, 225] on td at bounding box center [690, 230] width 104 height 39
checkbox input "true"
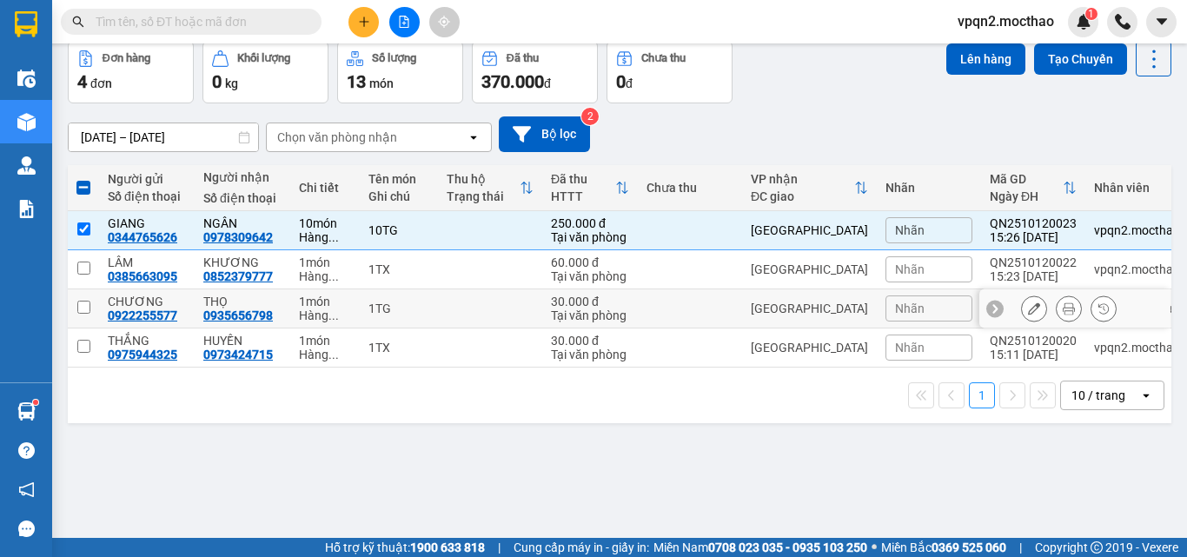
click at [734, 302] on td at bounding box center [690, 308] width 104 height 39
checkbox input "true"
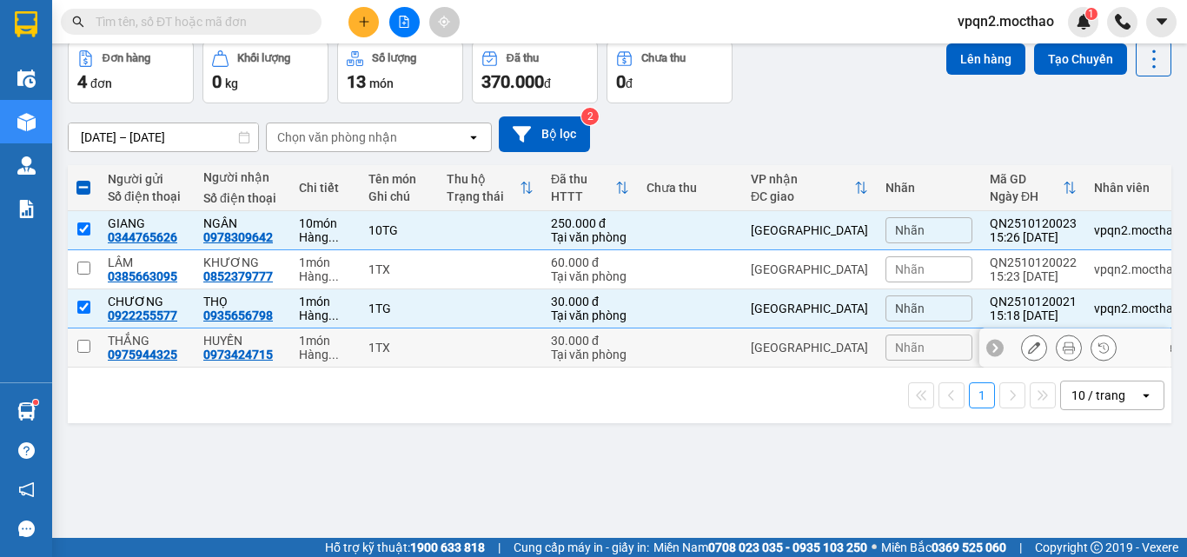
click at [727, 345] on td at bounding box center [690, 347] width 104 height 39
checkbox input "true"
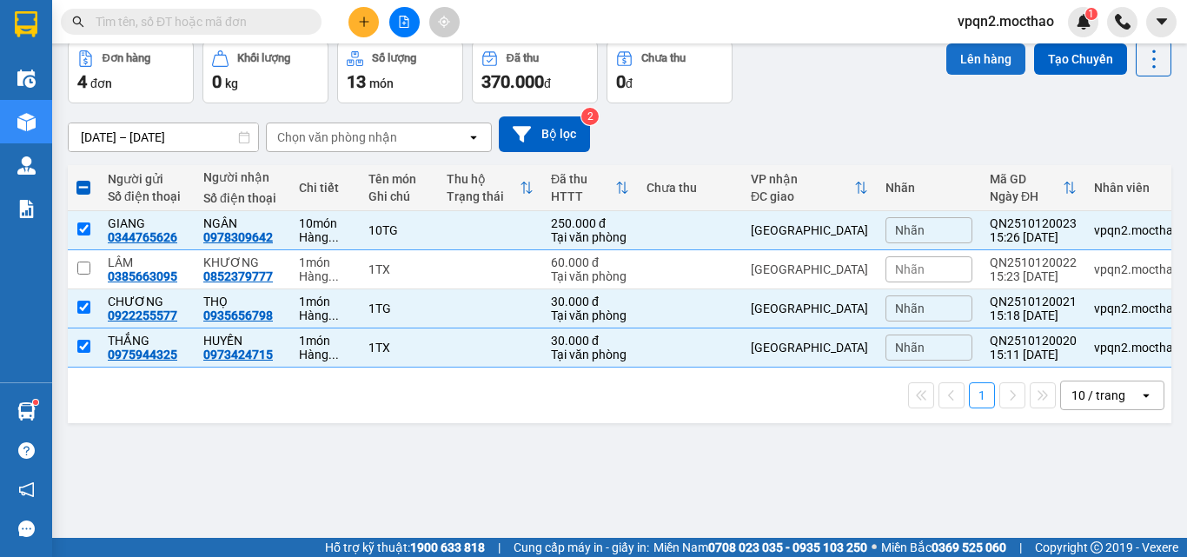
click at [956, 63] on button "Lên hàng" at bounding box center [985, 58] width 79 height 31
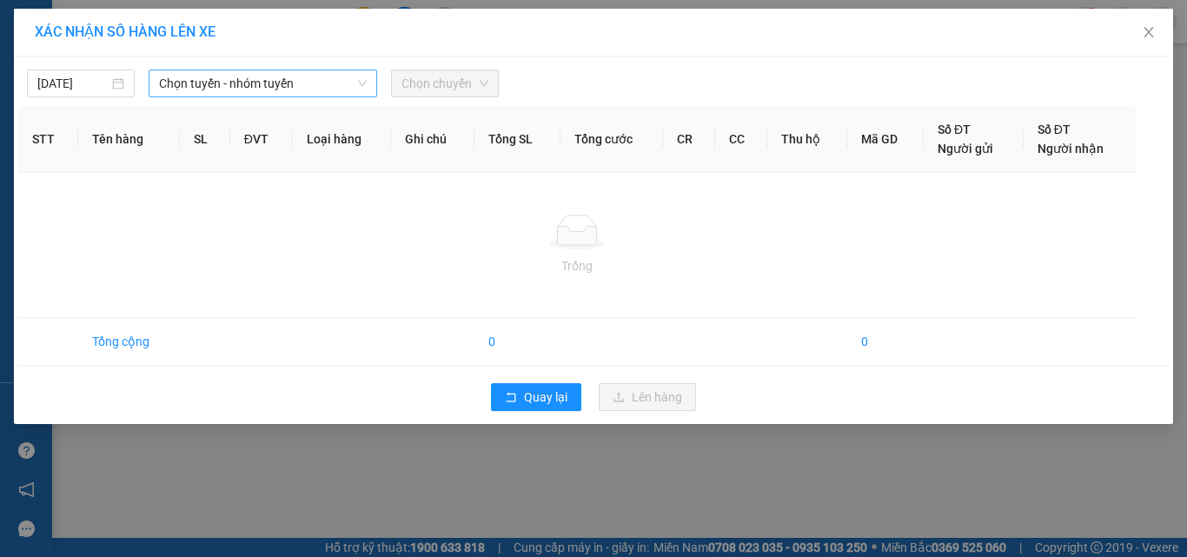
click at [268, 92] on span "Chọn tuyến - nhóm tuyến" at bounding box center [263, 83] width 208 height 26
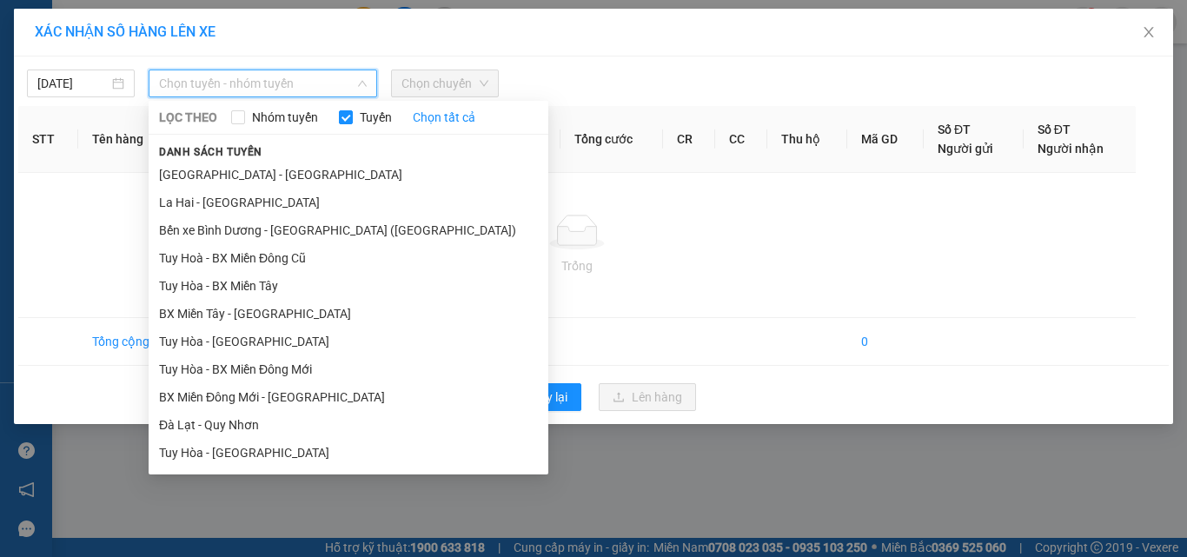
scroll to position [277, 0]
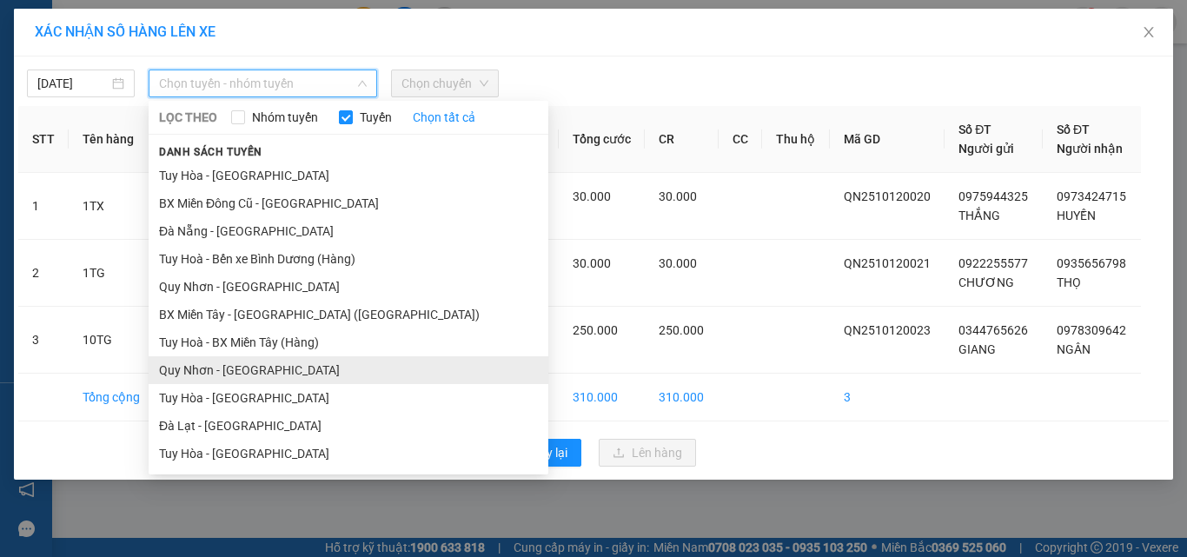
click at [233, 360] on li "Quy Nhơn - [GEOGRAPHIC_DATA]" at bounding box center [349, 370] width 400 height 28
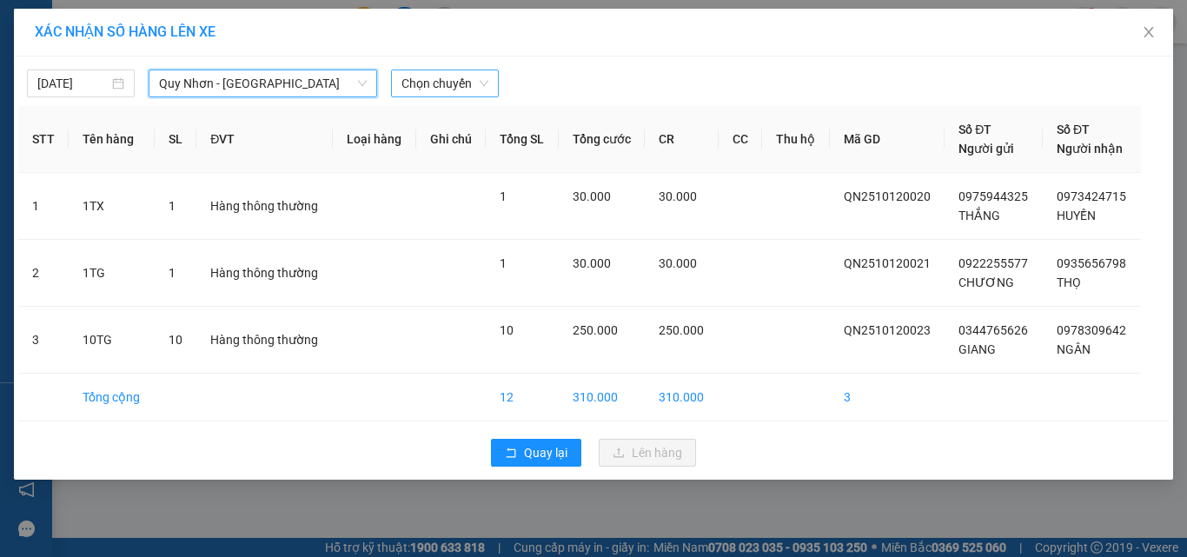
click at [427, 86] on span "Chọn chuyến" at bounding box center [444, 83] width 87 height 26
click at [445, 83] on span "Chọn chuyến" at bounding box center [444, 83] width 87 height 26
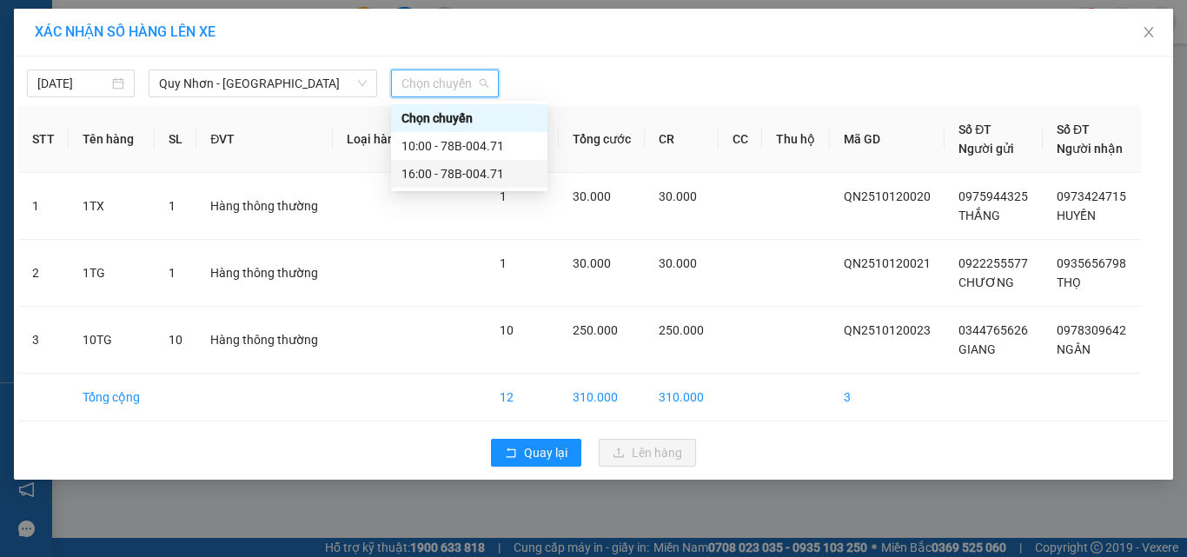
click at [444, 174] on div "16:00 - 78B-004.71" at bounding box center [469, 173] width 136 height 19
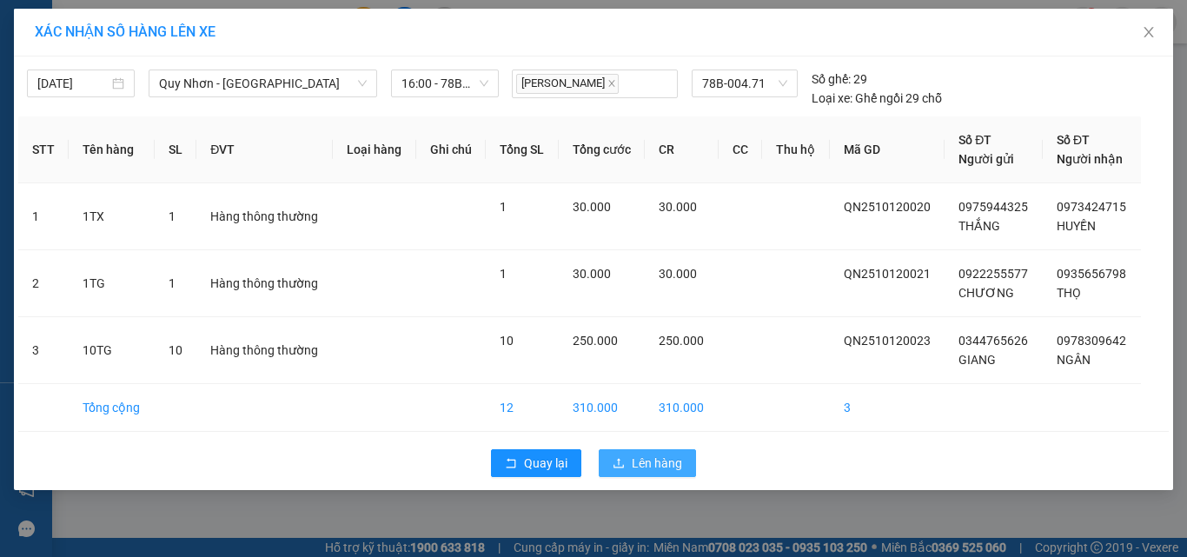
click at [645, 460] on span "Lên hàng" at bounding box center [657, 462] width 50 height 19
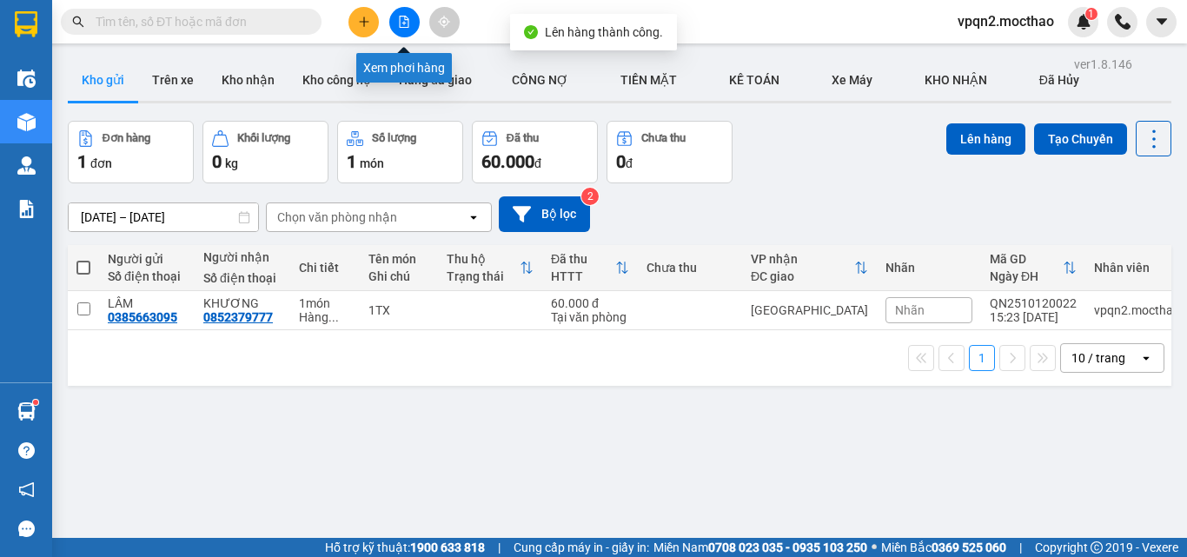
click at [405, 25] on icon "file-add" at bounding box center [404, 22] width 12 height 12
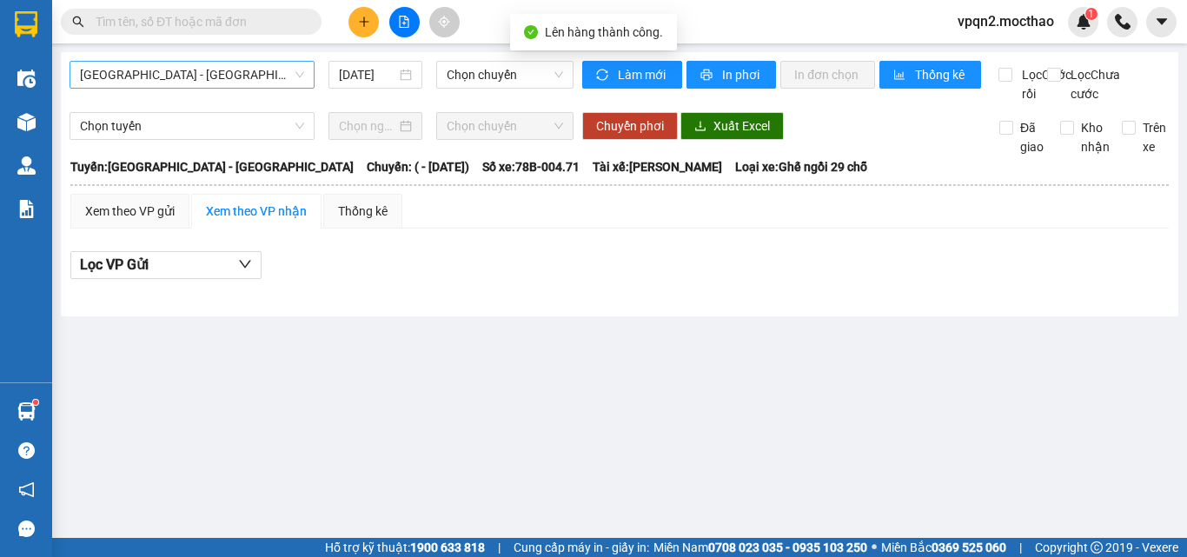
click at [206, 78] on span "[GEOGRAPHIC_DATA] - [GEOGRAPHIC_DATA]" at bounding box center [192, 75] width 224 height 26
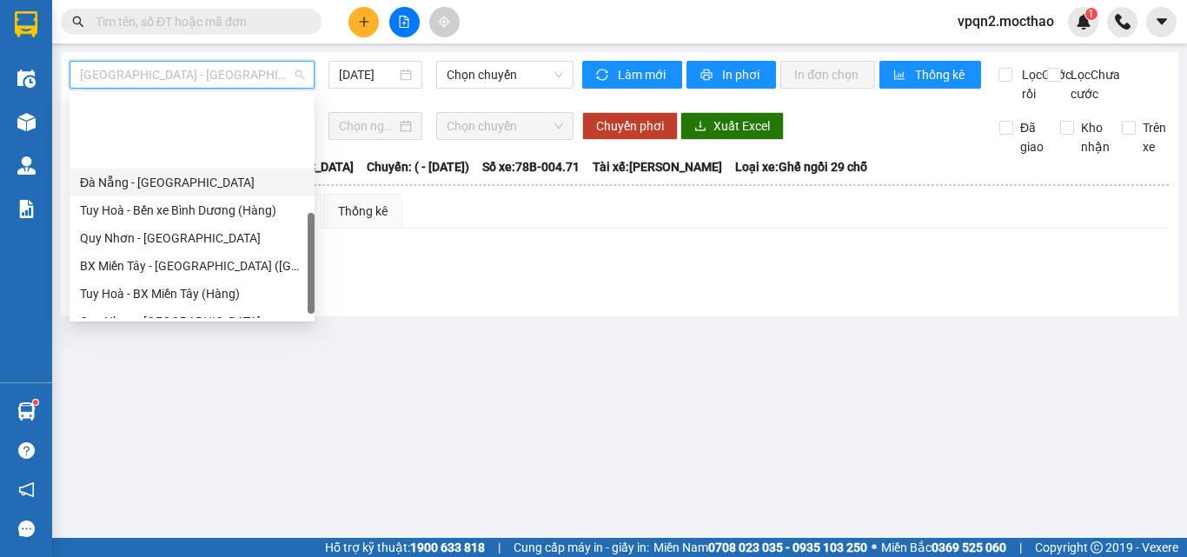
scroll to position [375, 0]
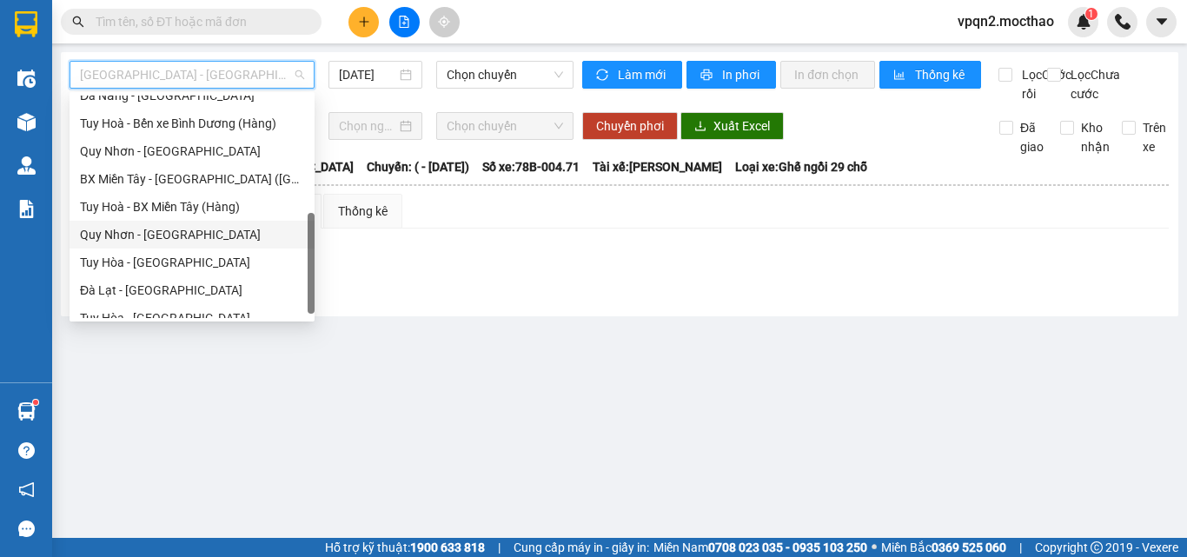
click at [164, 226] on div "Quy Nhơn - [GEOGRAPHIC_DATA]" at bounding box center [192, 234] width 224 height 19
type input "[DATE]"
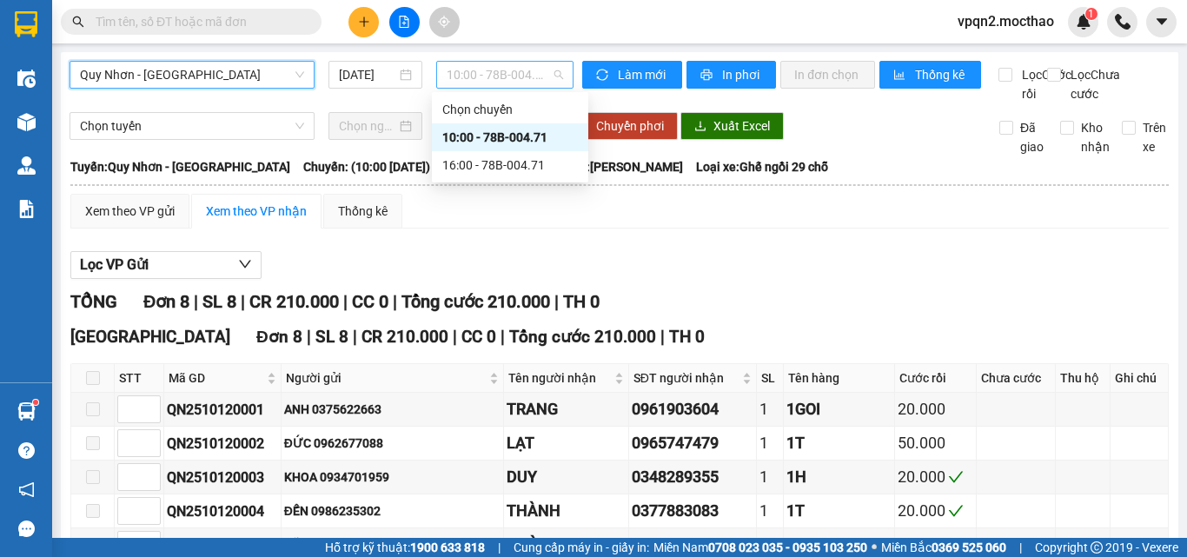
click at [472, 71] on span "10:00 - 78B-004.71" at bounding box center [504, 75] width 116 height 26
click at [479, 172] on div "16:00 - 78B-004.71" at bounding box center [510, 164] width 136 height 19
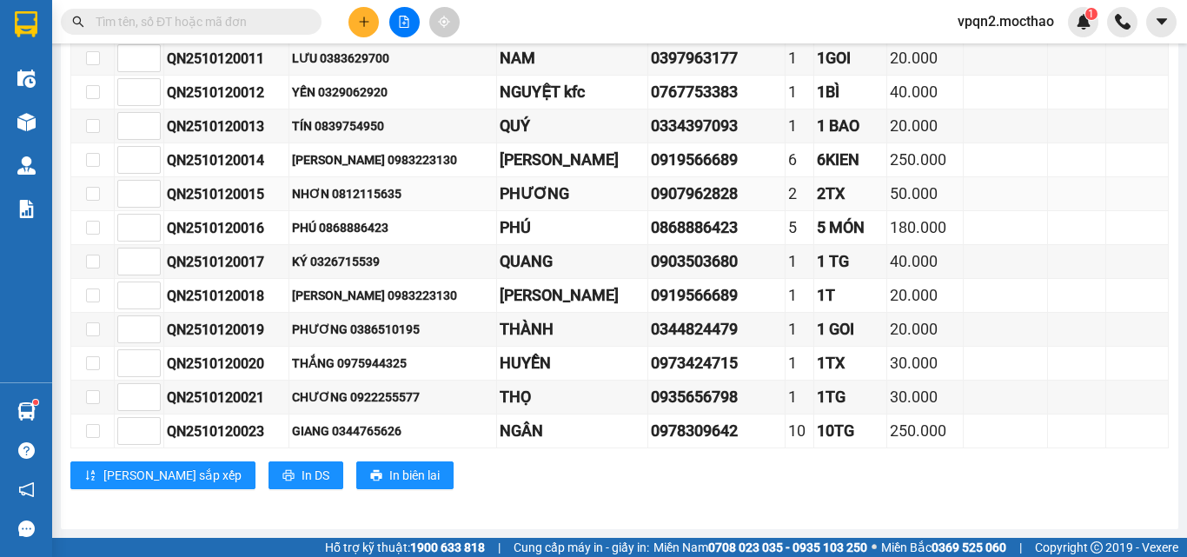
scroll to position [177, 0]
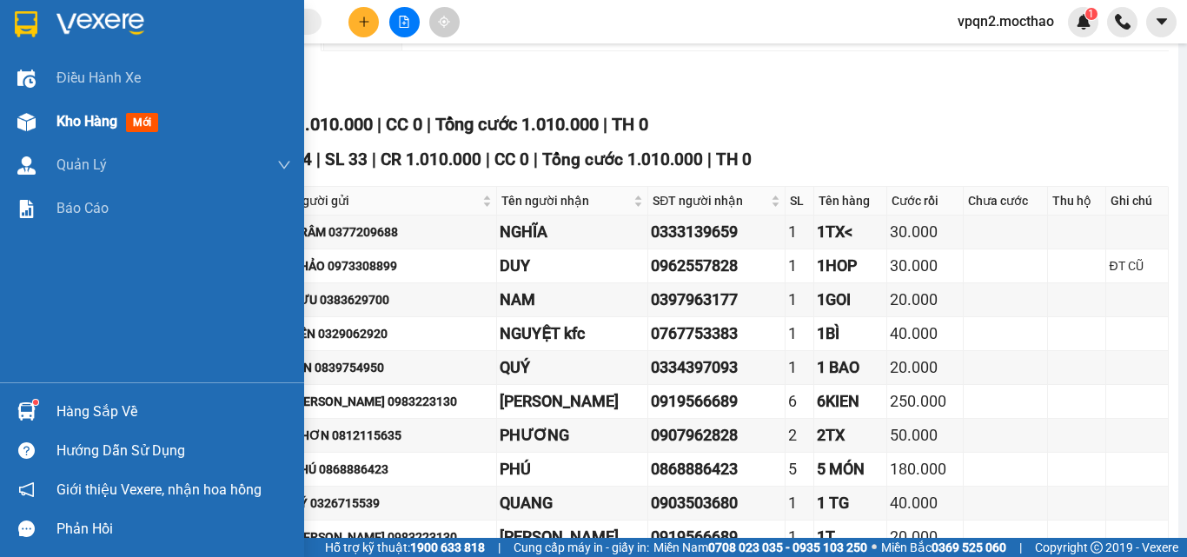
click at [13, 127] on div at bounding box center [26, 122] width 30 height 30
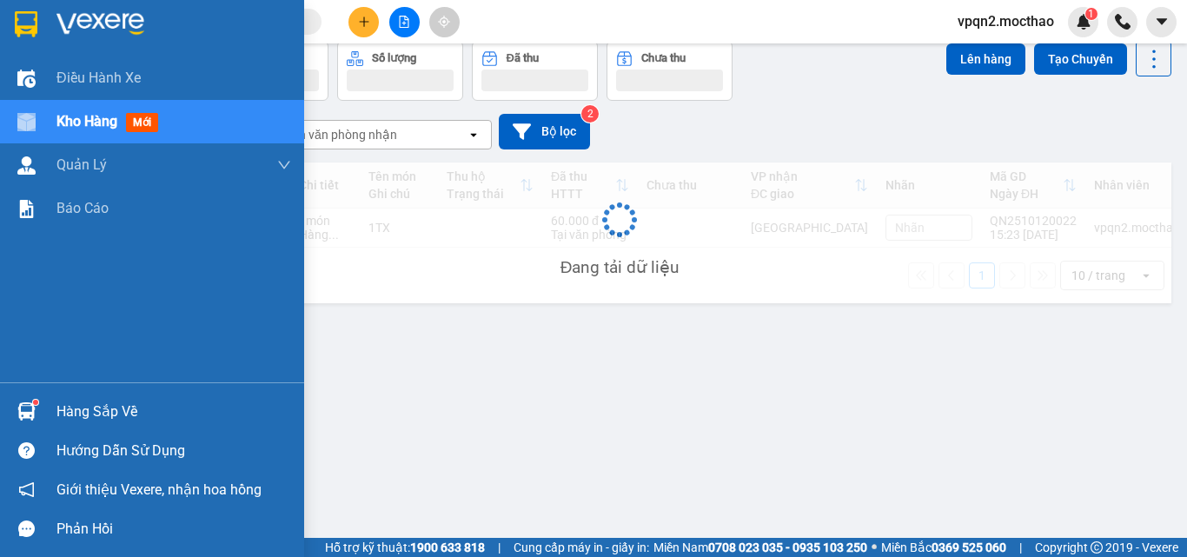
scroll to position [80, 0]
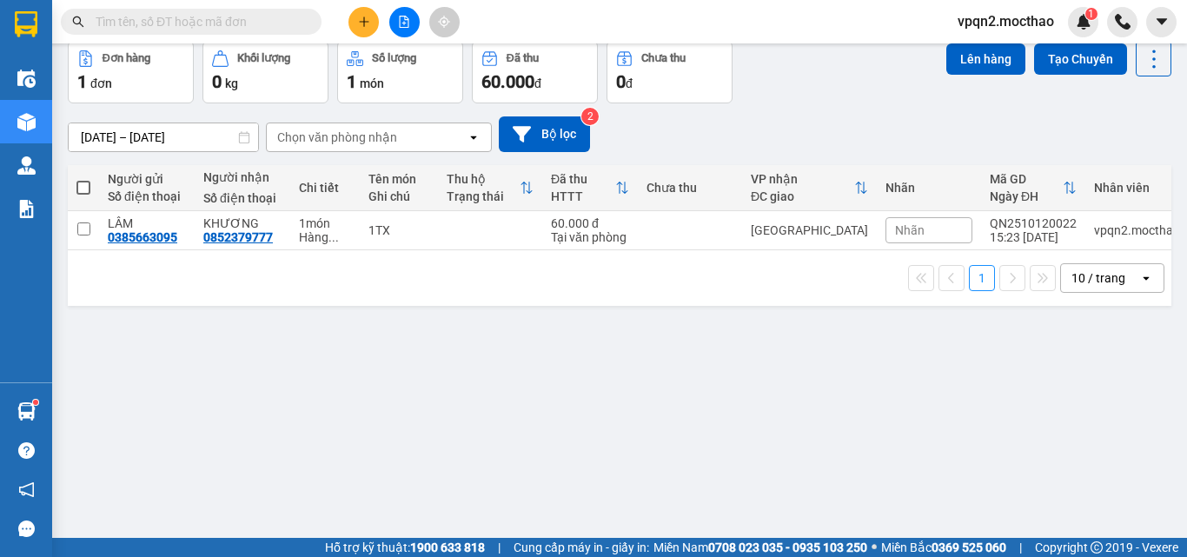
click at [579, 293] on div "1 10 / trang open" at bounding box center [619, 278] width 1089 height 30
drag, startPoint x: 579, startPoint y: 299, endPoint x: 546, endPoint y: 36, distance: 265.2
click at [578, 292] on div "1 10 / trang open" at bounding box center [619, 278] width 1089 height 30
click at [402, 12] on button at bounding box center [404, 22] width 30 height 30
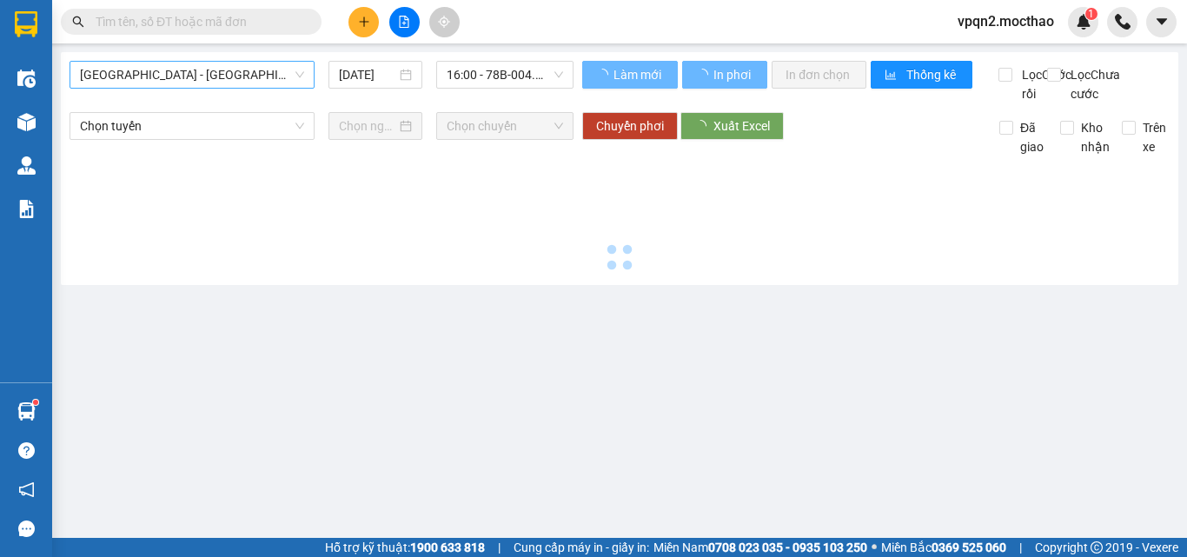
click at [116, 72] on span "[GEOGRAPHIC_DATA] - [GEOGRAPHIC_DATA]" at bounding box center [192, 75] width 224 height 26
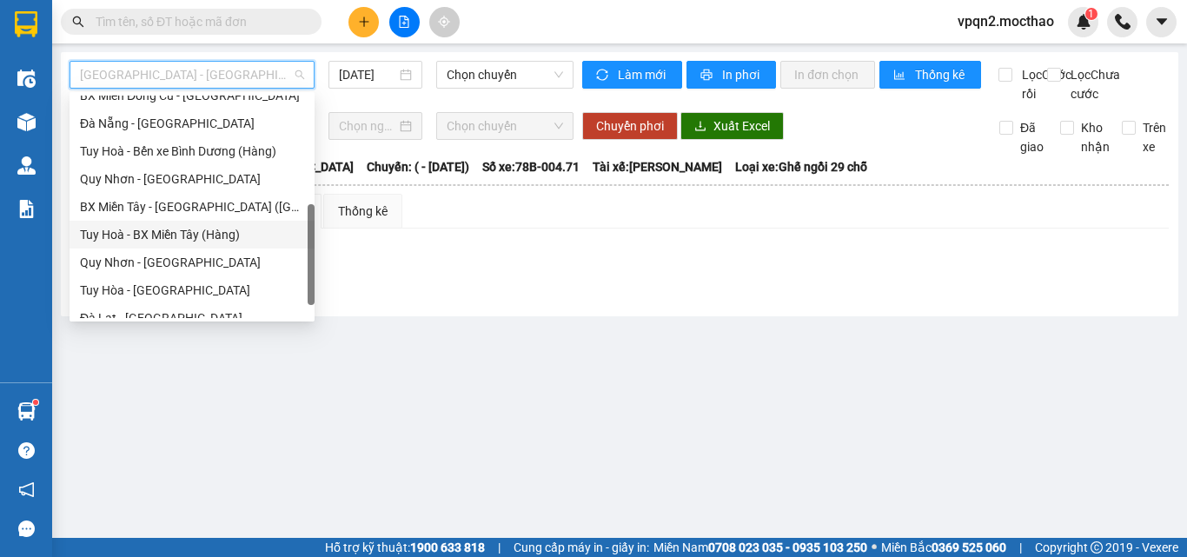
scroll to position [389, 0]
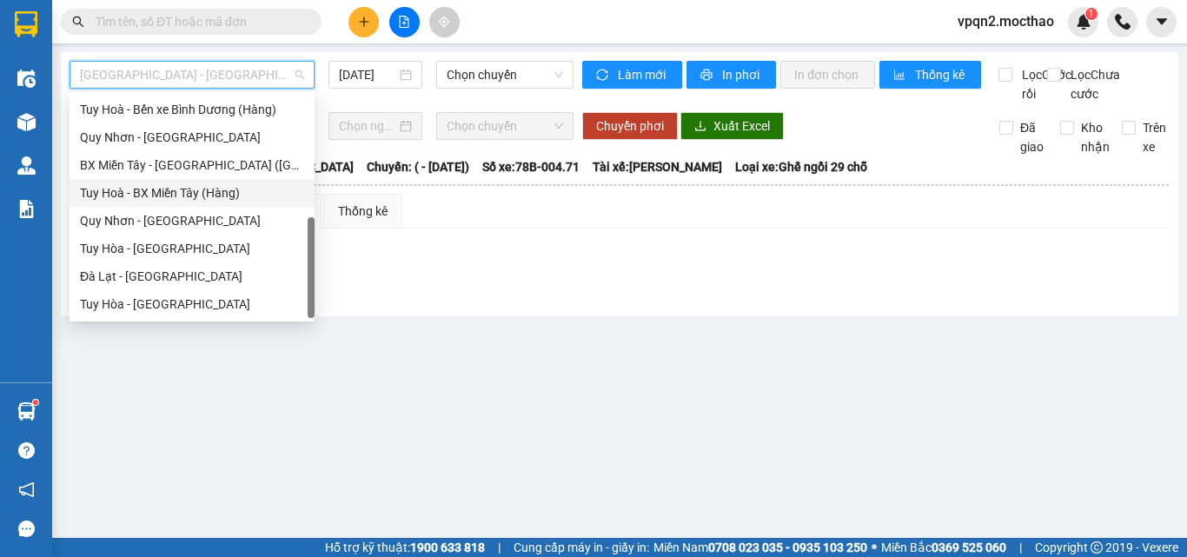
click at [144, 241] on div "Tuy Hòa - [GEOGRAPHIC_DATA]" at bounding box center [192, 248] width 224 height 19
type input "[DATE]"
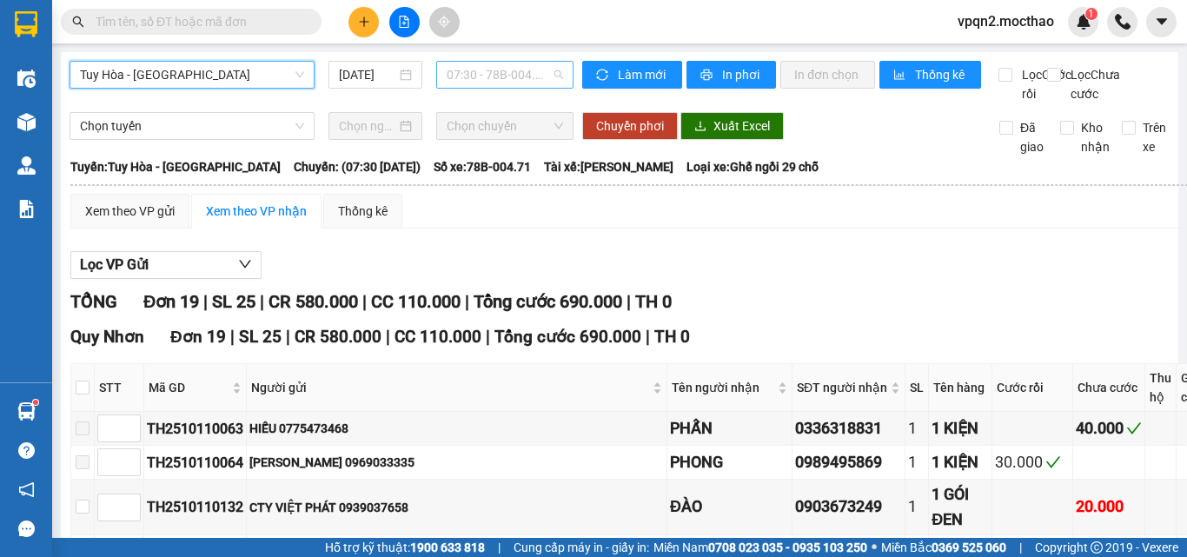
click at [466, 75] on span "07:30 - 78B-004.71" at bounding box center [504, 75] width 116 height 26
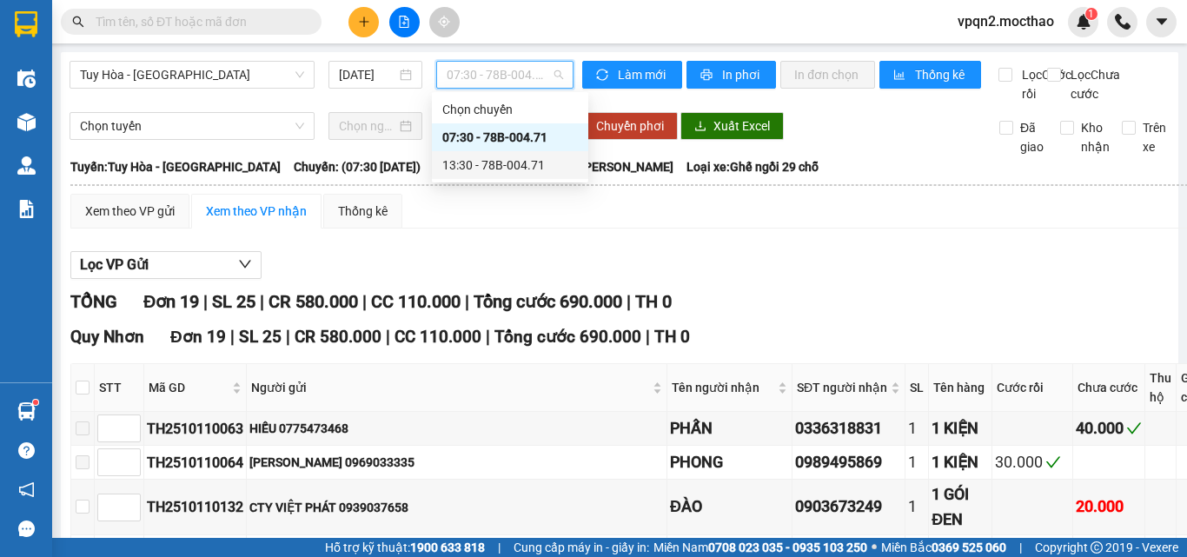
click at [466, 165] on div "13:30 - 78B-004.71" at bounding box center [510, 164] width 136 height 19
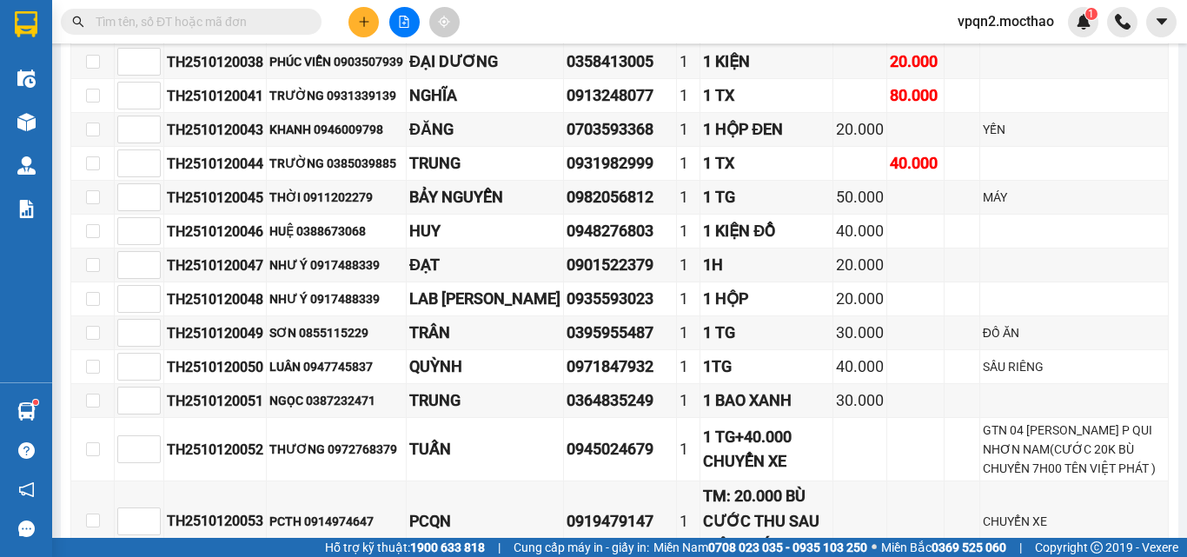
scroll to position [668, 0]
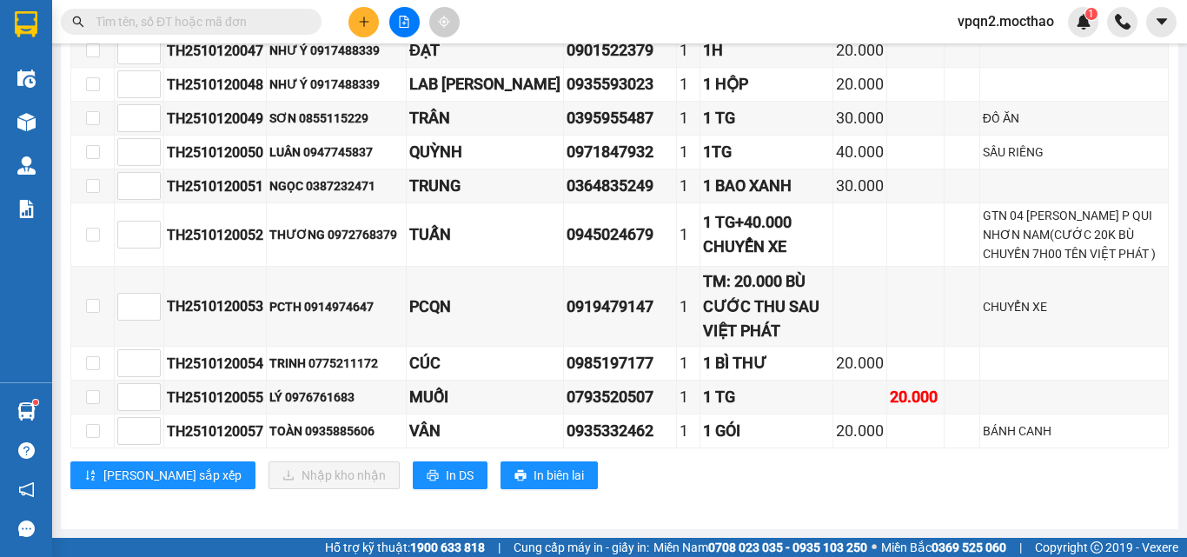
click at [361, 38] on div "Kết quả tìm kiếm ( 0 ) Bộ lọc No Data vpqn2.mocthao 1" at bounding box center [593, 21] width 1187 height 43
click at [361, 28] on button at bounding box center [363, 22] width 30 height 30
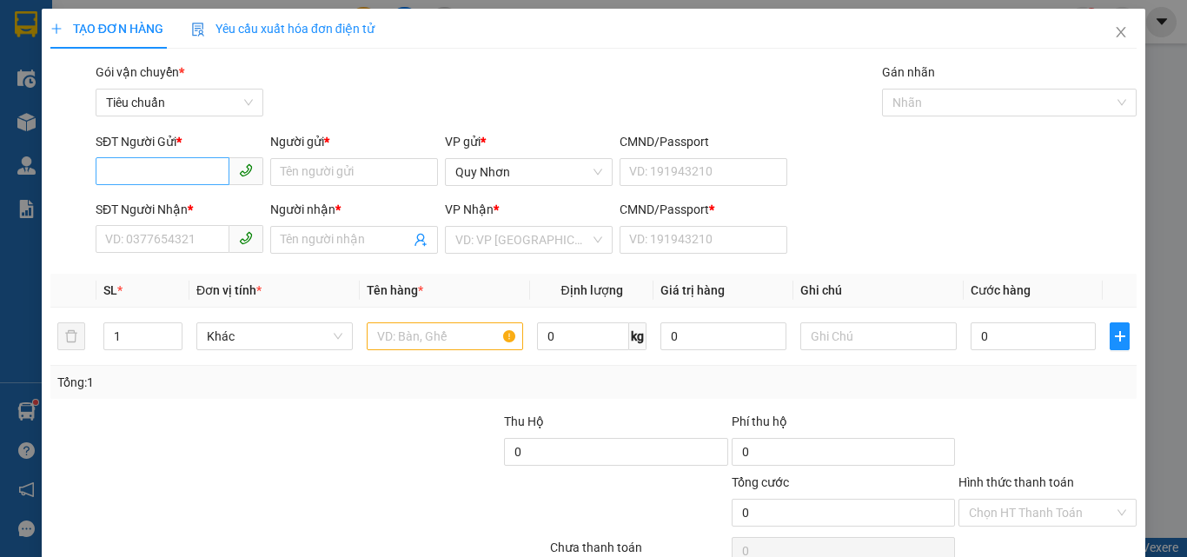
drag, startPoint x: 149, startPoint y: 147, endPoint x: 142, endPoint y: 167, distance: 21.2
click at [147, 155] on div "SĐT Người Gửi *" at bounding box center [180, 145] width 168 height 26
click at [142, 167] on input "SĐT Người Gửi *" at bounding box center [163, 171] width 134 height 28
click at [144, 208] on div "0366673492 - HIỆP" at bounding box center [177, 206] width 145 height 19
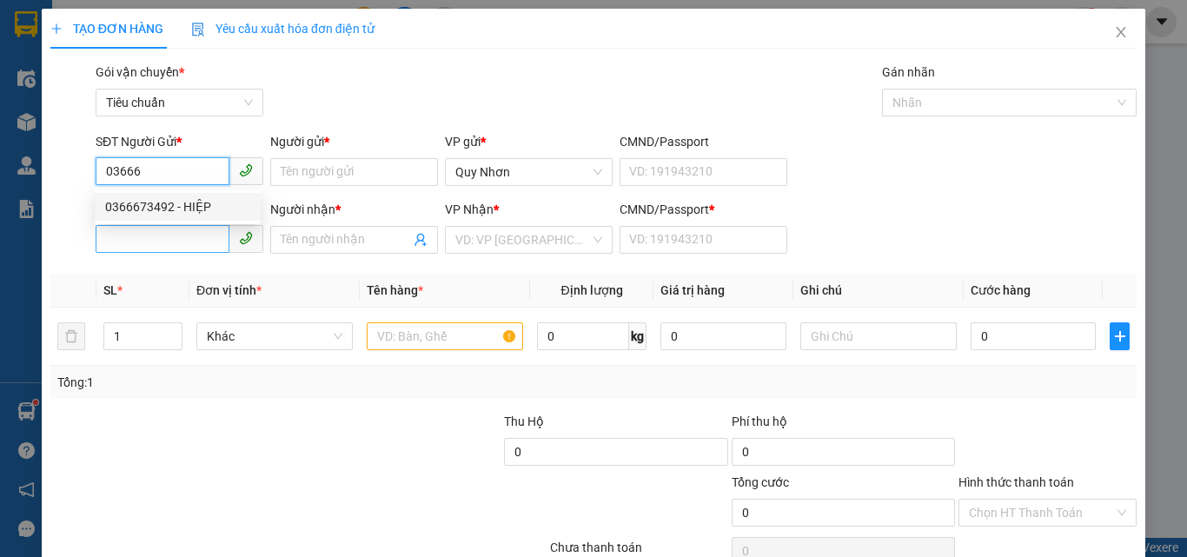
type input "0366673492"
type input "HIỆP"
type input "0353903004"
type input "THỦY"
type input "a"
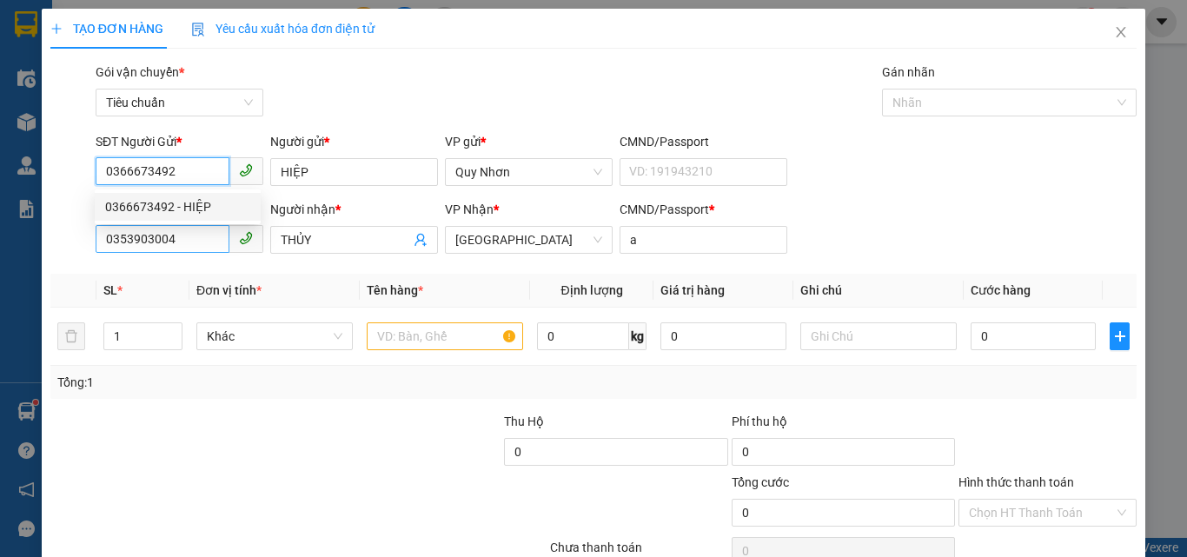
type input "30.000"
type input "0366673492"
click at [177, 242] on input "0353903004" at bounding box center [163, 239] width 134 height 28
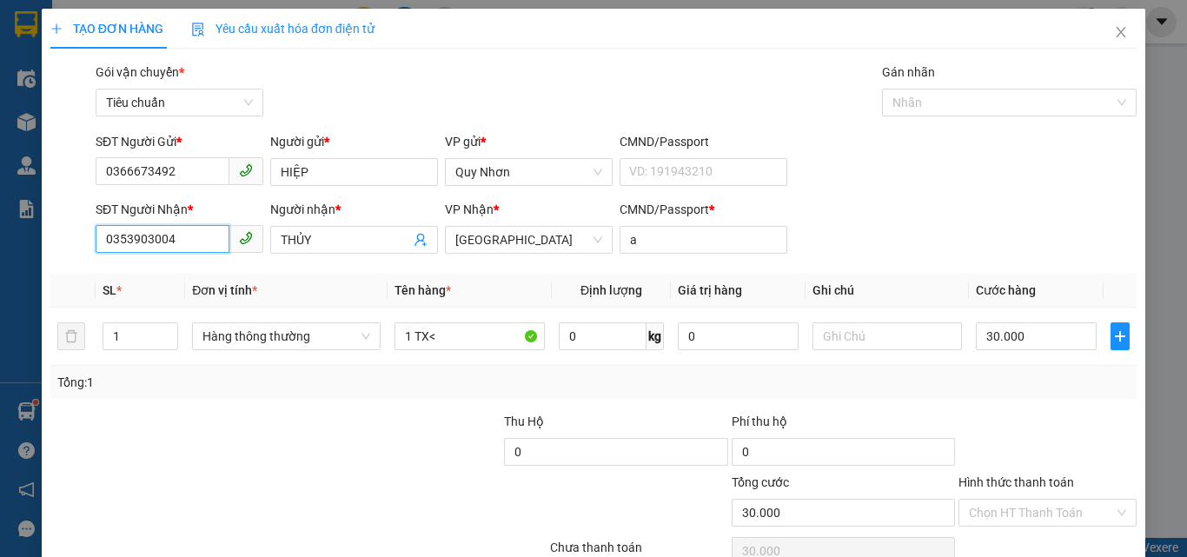
click at [177, 242] on input "0353903004" at bounding box center [163, 239] width 134 height 28
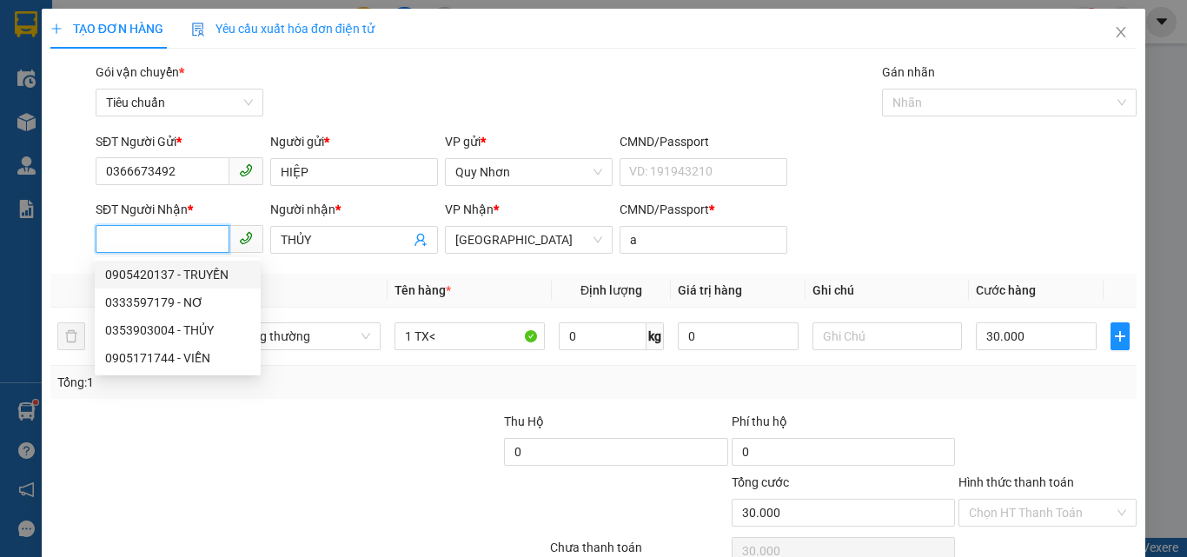
click at [196, 281] on div "0905420137 - TRUYỀN" at bounding box center [177, 274] width 145 height 19
type input "0905420137"
type input "TRUYỀN"
type input "FG"
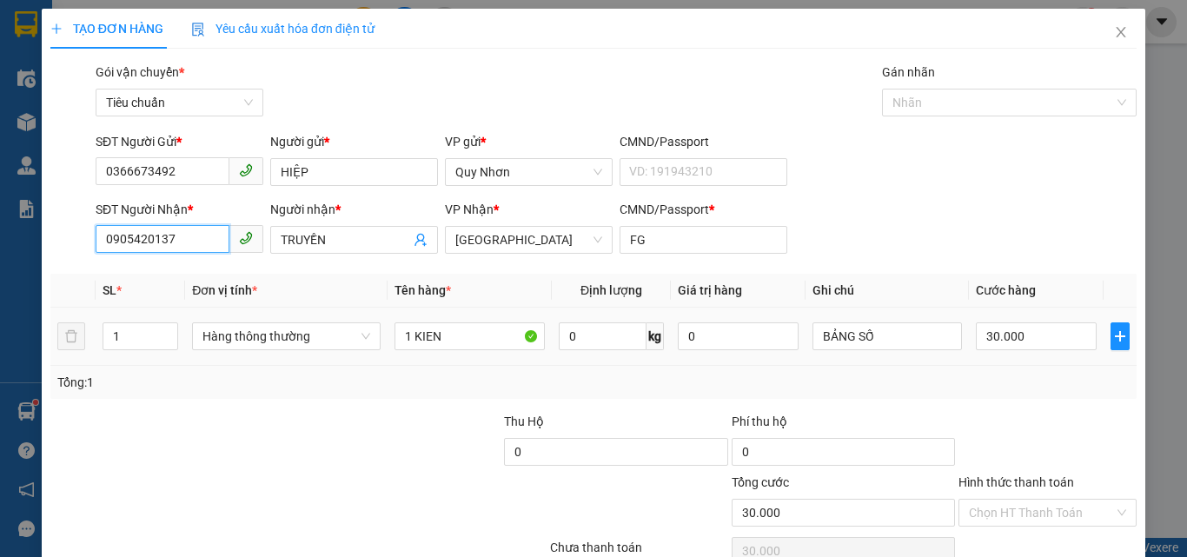
scroll to position [86, 0]
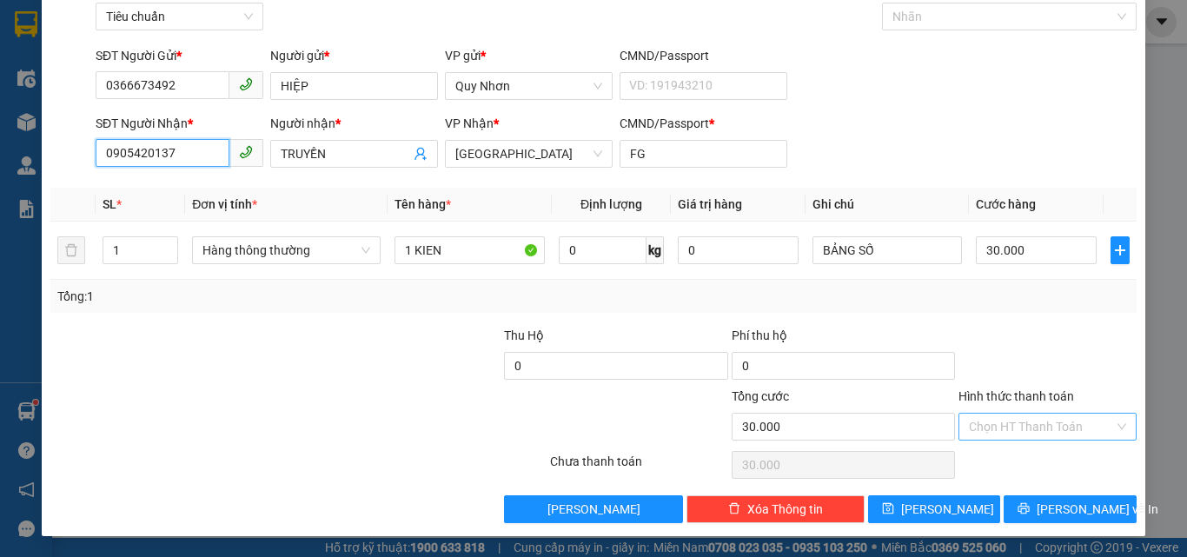
type input "0905420137"
drag, startPoint x: 990, startPoint y: 427, endPoint x: 993, endPoint y: 415, distance: 12.4
click at [991, 423] on input "Hình thức thanh toán" at bounding box center [1041, 426] width 145 height 26
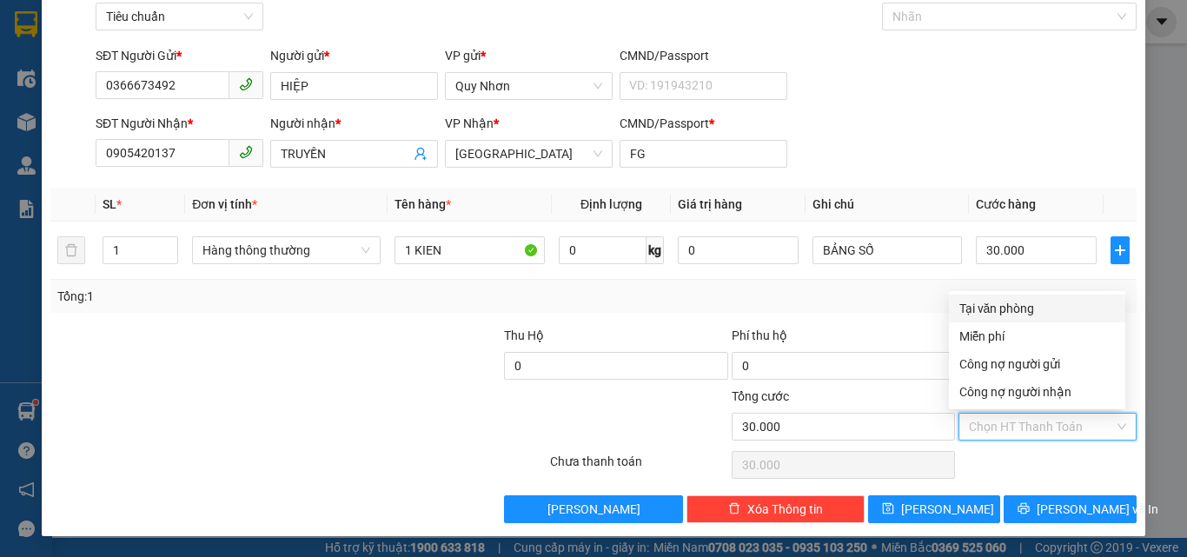
click at [1009, 312] on div "Tại văn phòng" at bounding box center [1036, 308] width 155 height 19
type input "0"
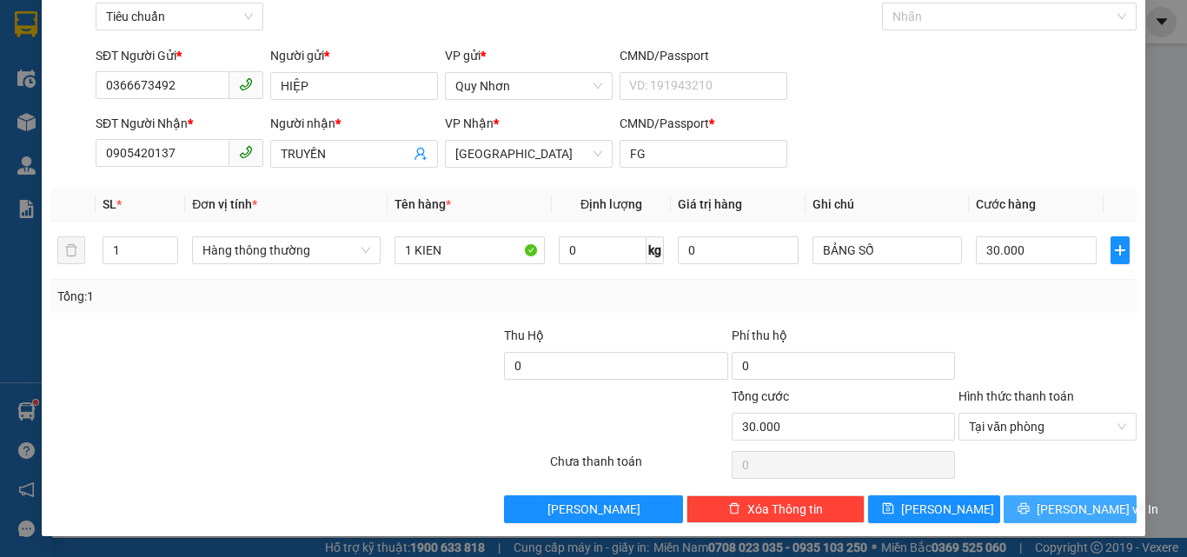
click at [1038, 503] on button "[PERSON_NAME] và In" at bounding box center [1069, 509] width 133 height 28
click at [1037, 503] on button "[PERSON_NAME] và In" at bounding box center [1069, 509] width 133 height 28
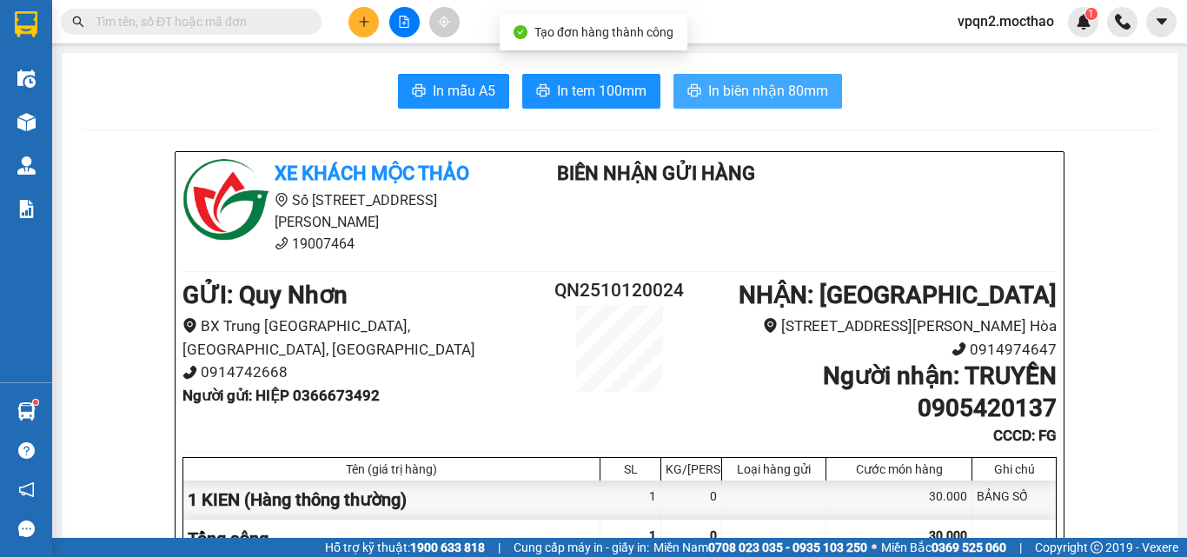
click at [725, 83] on span "In biên nhận 80mm" at bounding box center [768, 91] width 120 height 22
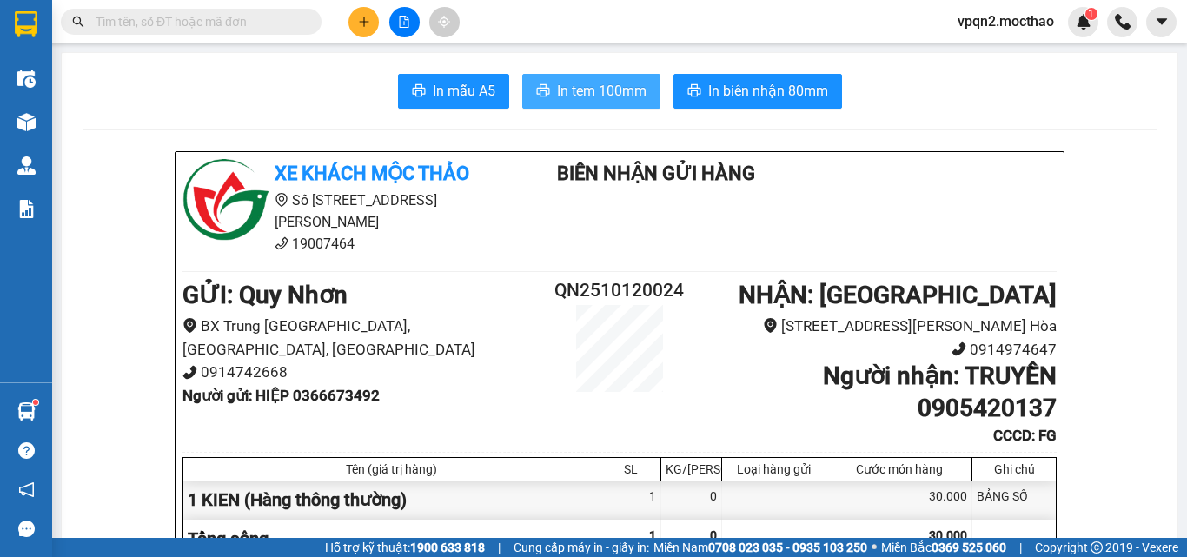
click at [608, 87] on span "In tem 100mm" at bounding box center [601, 91] width 89 height 22
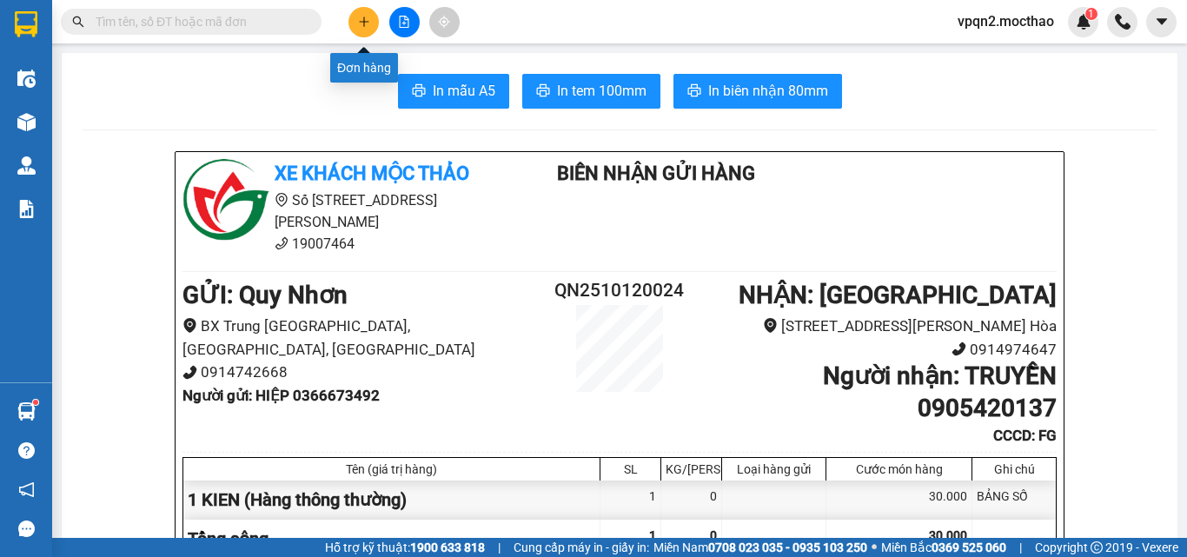
click at [367, 18] on icon "plus" at bounding box center [364, 22] width 12 height 12
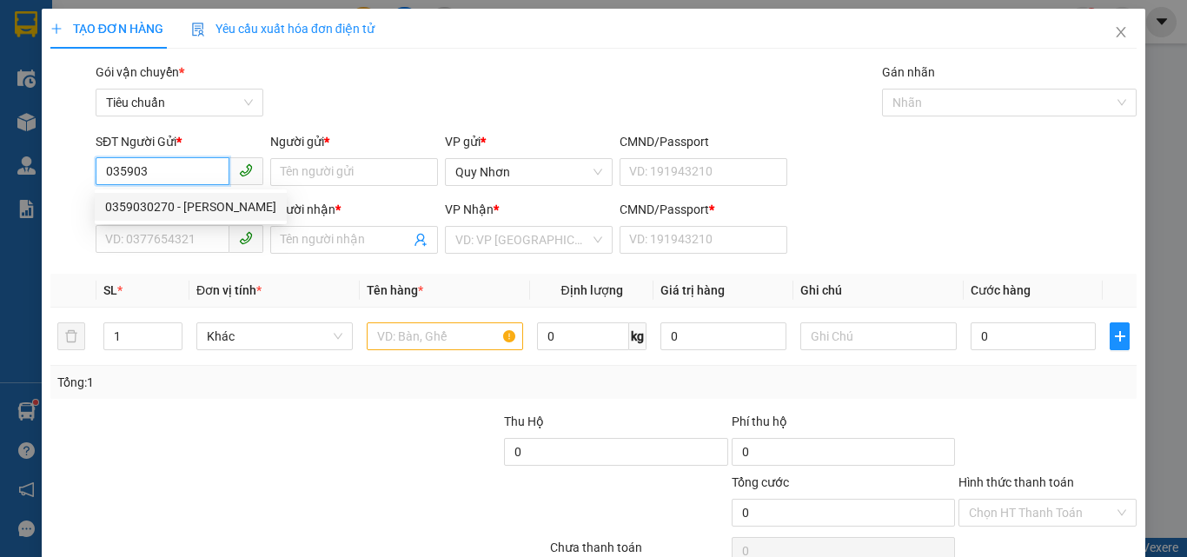
click at [102, 211] on div "0359030270 - [PERSON_NAME]" at bounding box center [191, 207] width 192 height 28
type input "0359030270"
type input "CHINH"
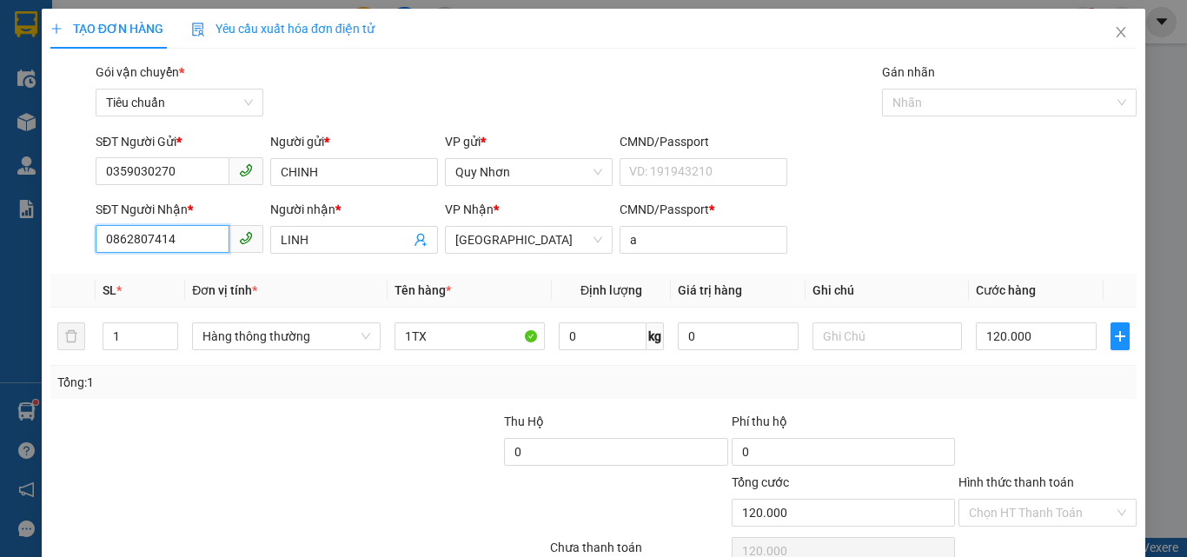
click at [180, 232] on input "0862807414" at bounding box center [163, 239] width 134 height 28
click at [184, 273] on div "0396444044 - QUYÊN" at bounding box center [177, 274] width 145 height 19
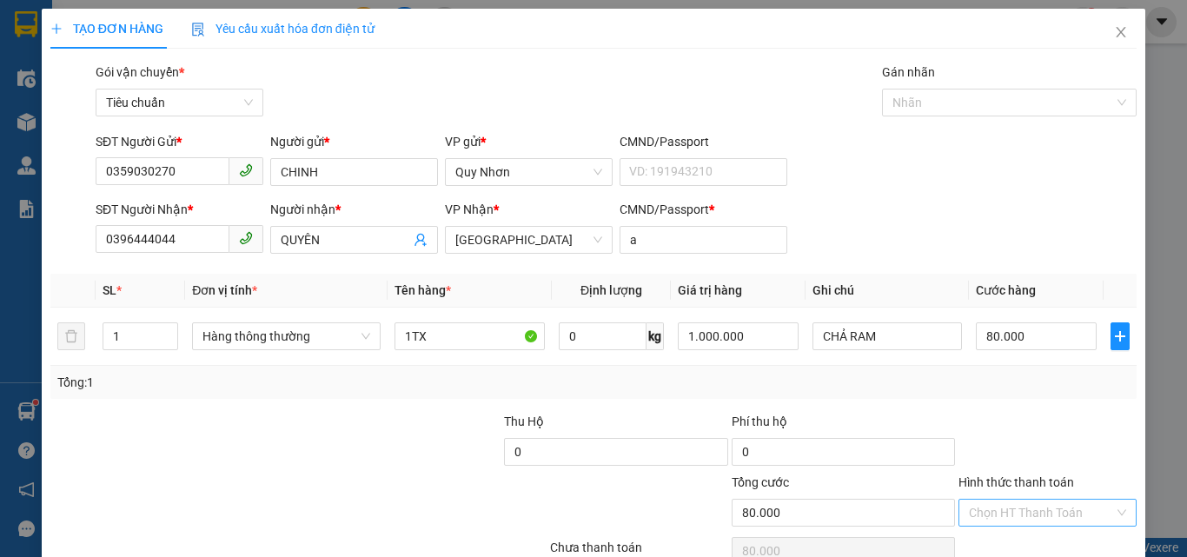
click at [1021, 499] on input "Hình thức thanh toán" at bounding box center [1041, 512] width 145 height 26
click at [1020, 380] on div "Tại văn phòng" at bounding box center [1037, 394] width 176 height 28
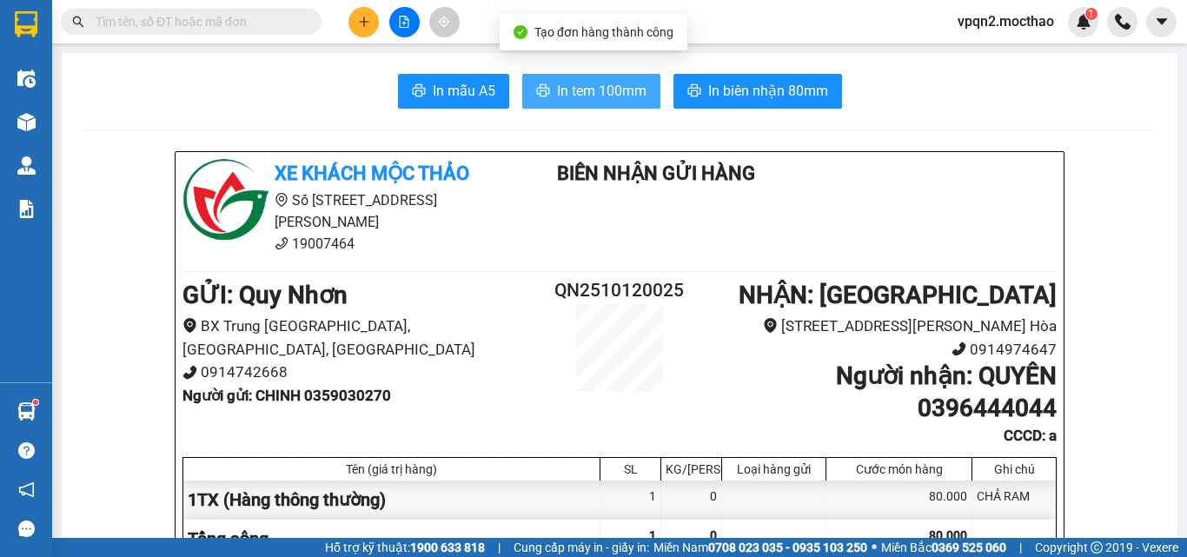
click at [616, 97] on span "In tem 100mm" at bounding box center [601, 91] width 89 height 22
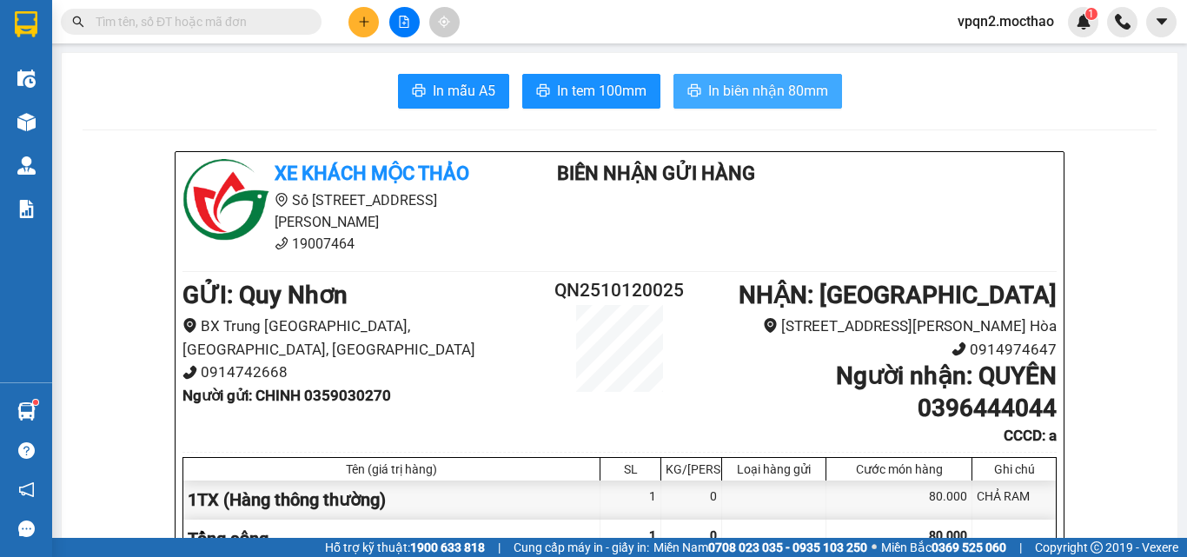
click at [726, 88] on span "In biên nhận 80mm" at bounding box center [768, 91] width 120 height 22
click at [360, 23] on icon "plus" at bounding box center [364, 22] width 12 height 12
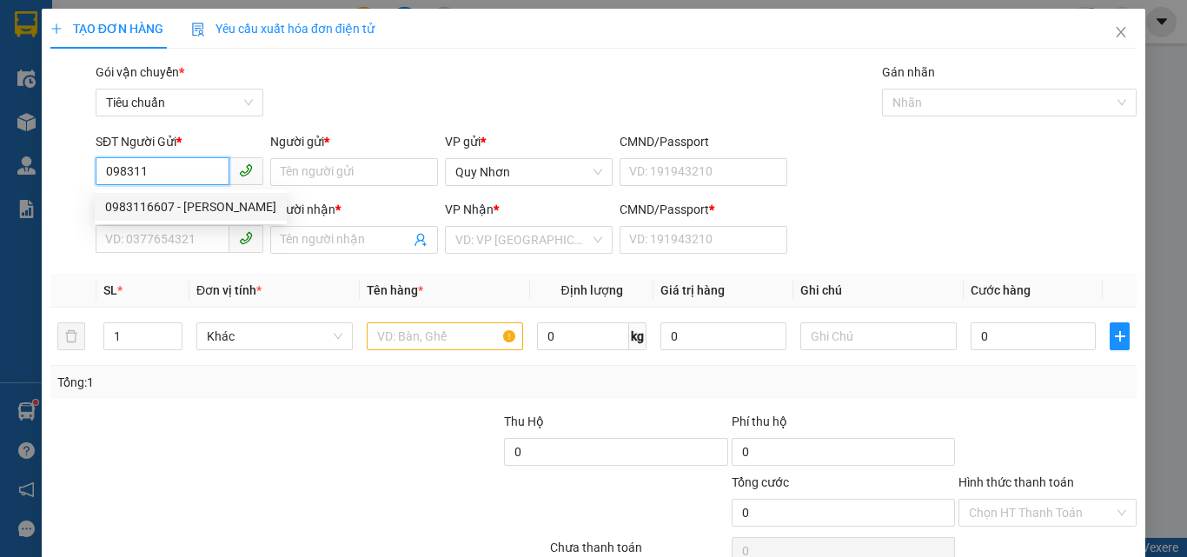
click at [182, 210] on div "0983116607 - [PERSON_NAME]" at bounding box center [190, 206] width 171 height 19
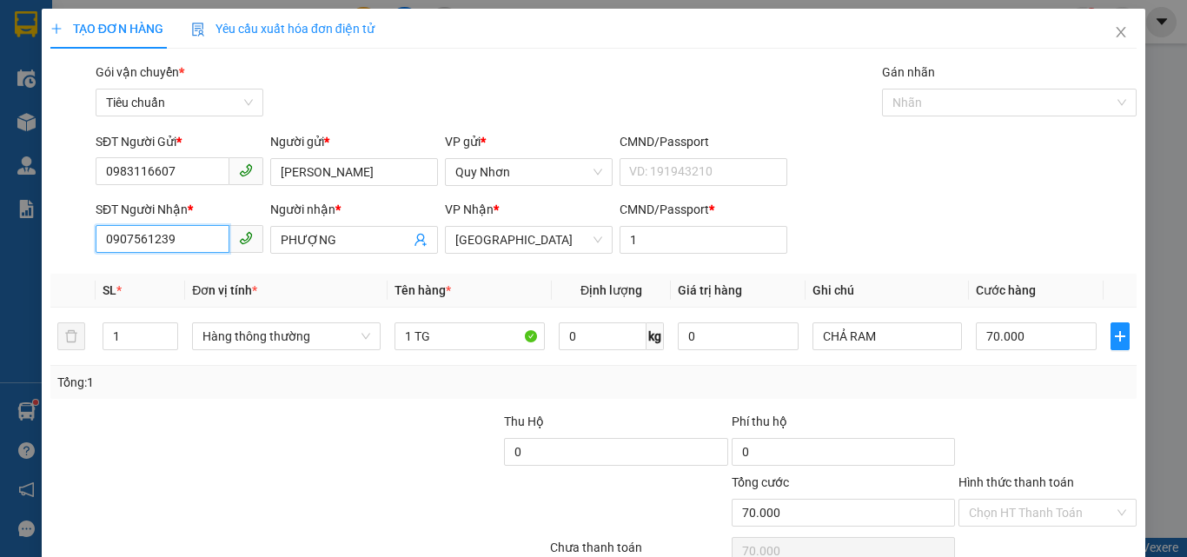
click at [193, 239] on input "0907561239" at bounding box center [163, 239] width 134 height 28
click at [185, 279] on div "0344742712 - PHI" at bounding box center [177, 274] width 145 height 19
drag, startPoint x: 989, startPoint y: 427, endPoint x: 998, endPoint y: 367, distance: 60.6
click at [989, 499] on input "Hình thức thanh toán" at bounding box center [1041, 512] width 145 height 26
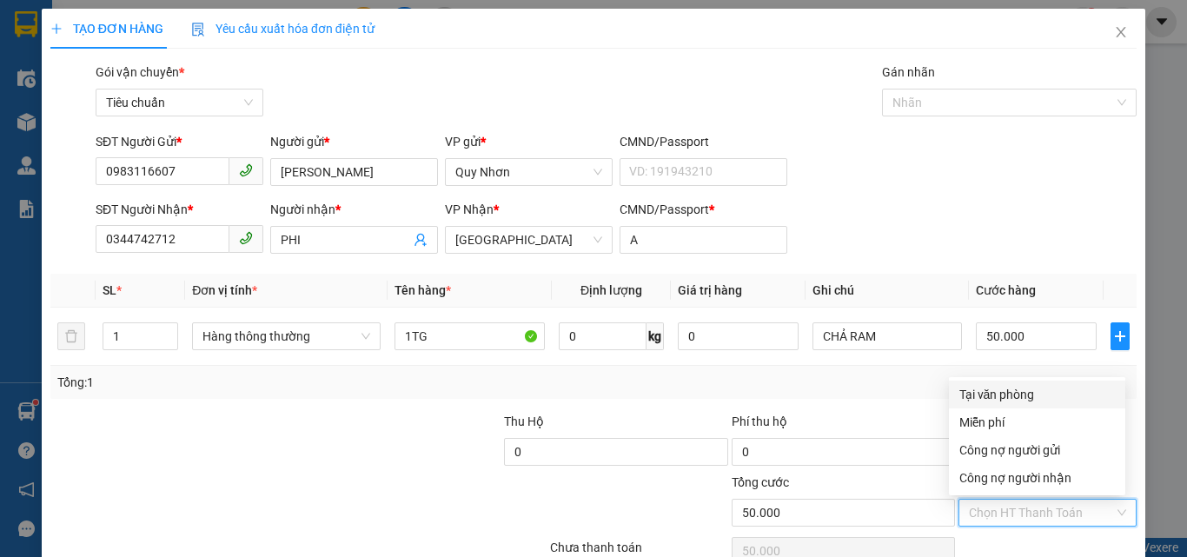
click at [1007, 385] on div "Tại văn phòng" at bounding box center [1036, 394] width 155 height 19
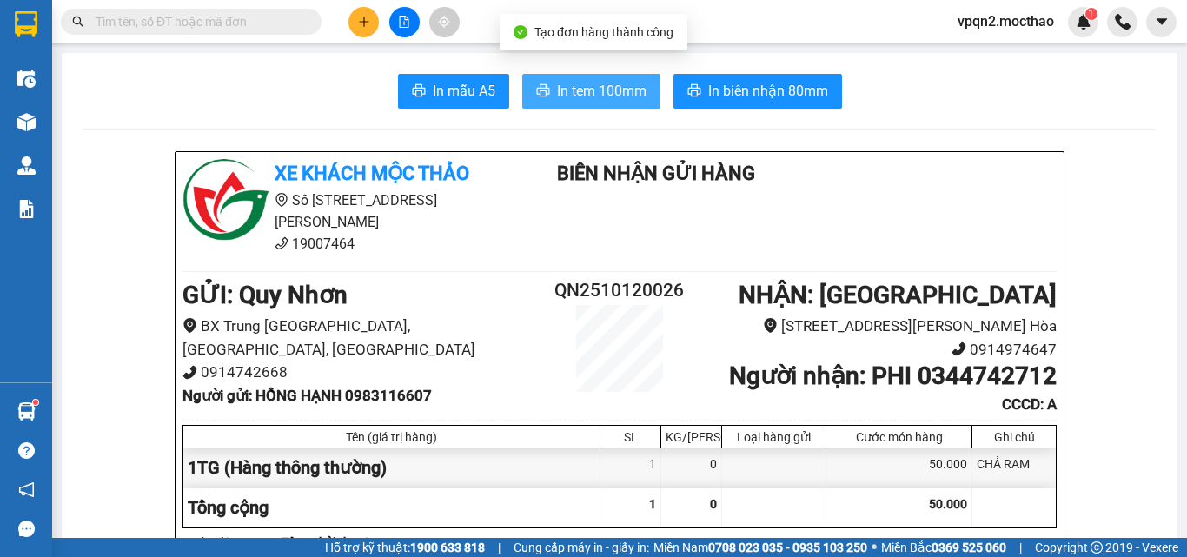
click at [588, 93] on span "In tem 100mm" at bounding box center [601, 91] width 89 height 22
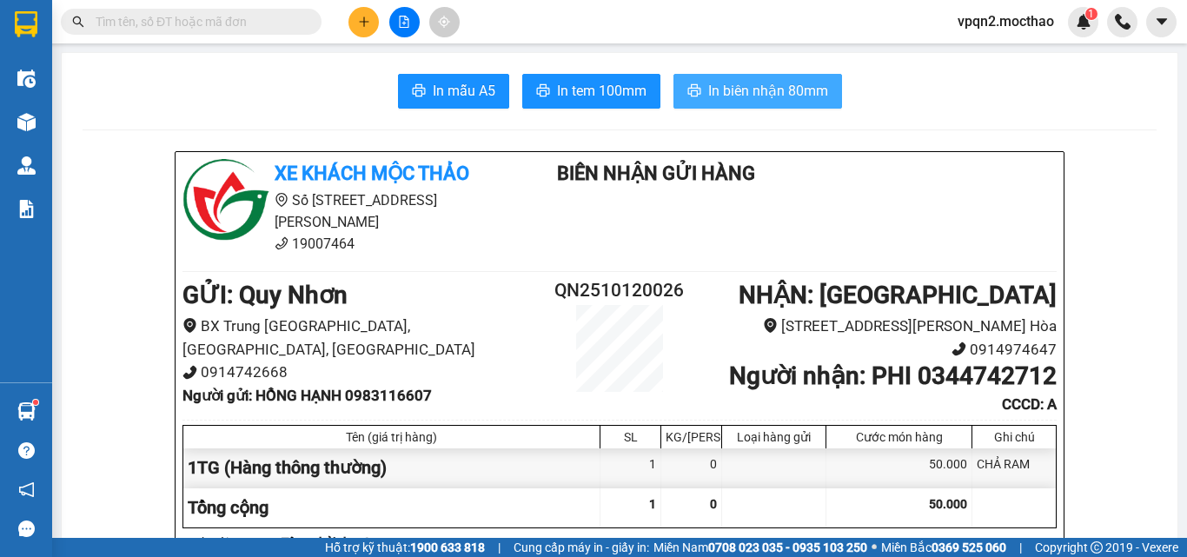
click at [714, 76] on button "In biên nhận 80mm" at bounding box center [757, 91] width 169 height 35
click at [724, 98] on span "In biên nhận 80mm" at bounding box center [768, 91] width 120 height 22
click at [357, 23] on button at bounding box center [363, 22] width 30 height 30
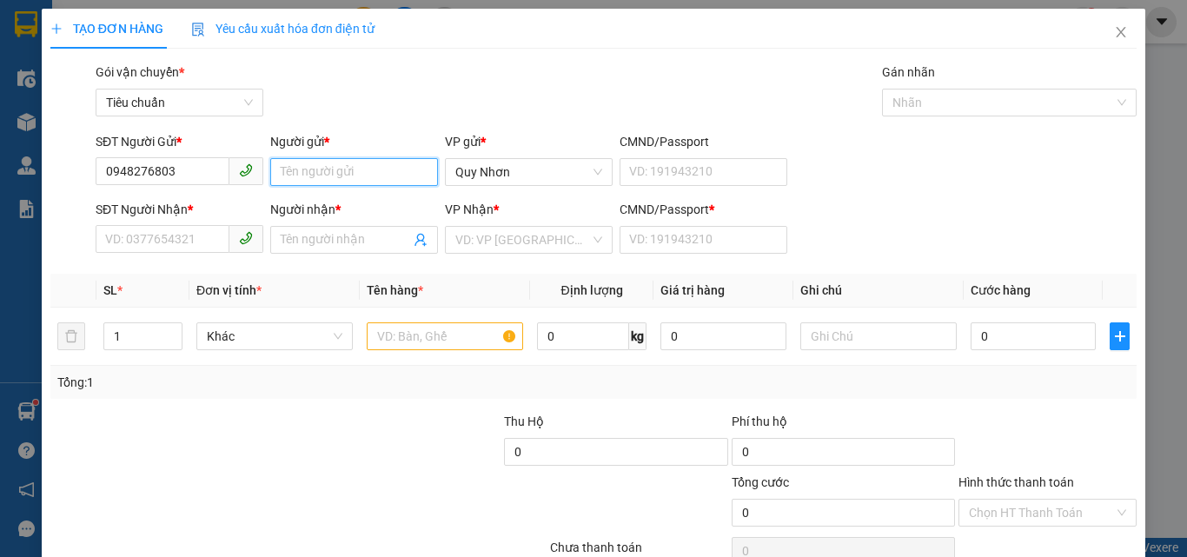
click at [302, 183] on input "Người gửi *" at bounding box center [354, 172] width 168 height 28
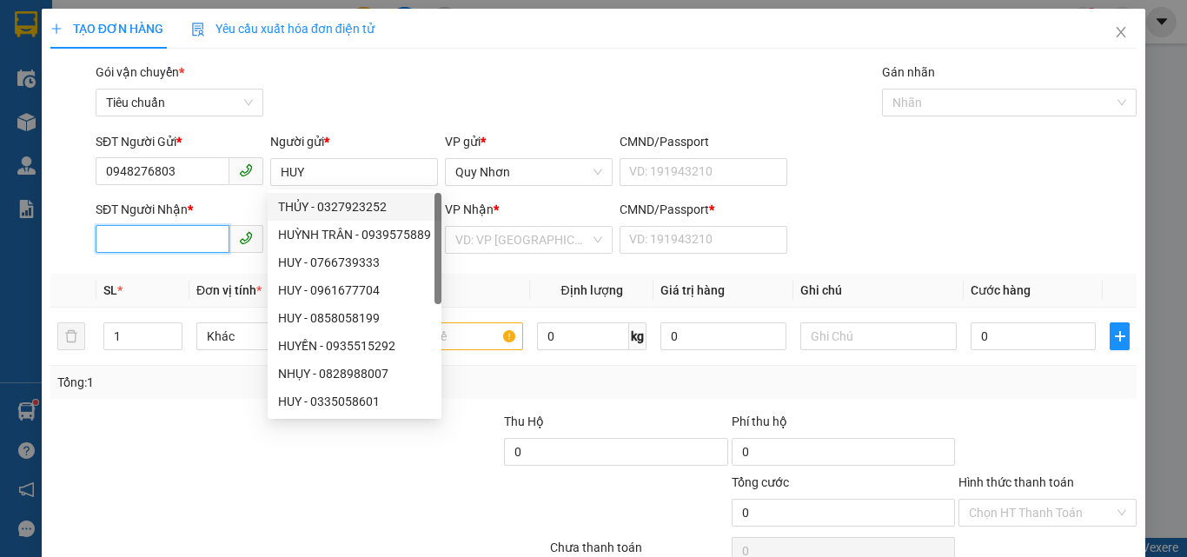
click at [170, 235] on input "SĐT Người Nhận *" at bounding box center [163, 239] width 134 height 28
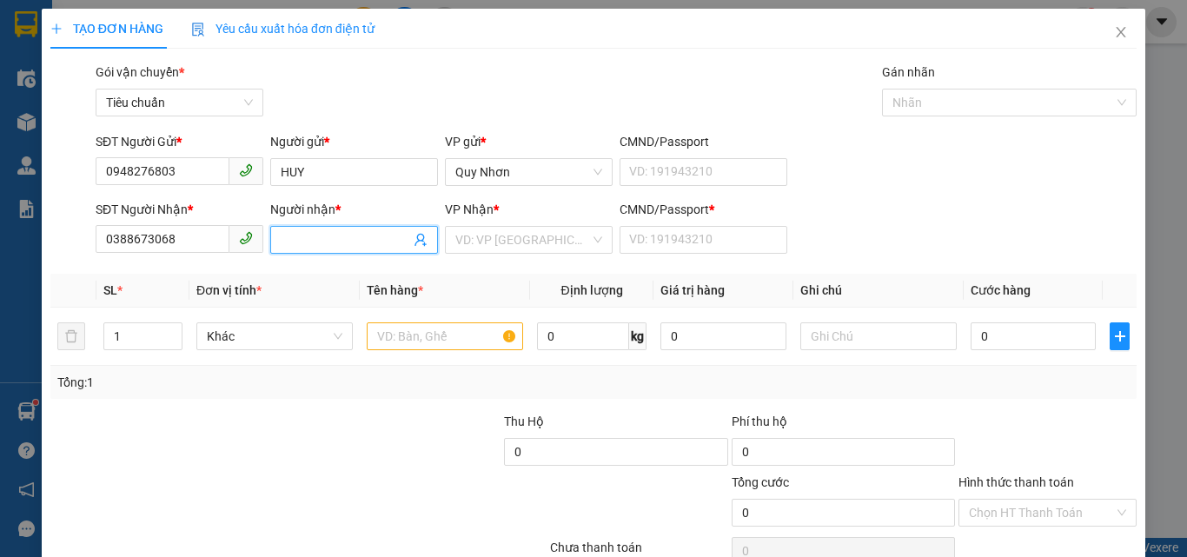
click at [316, 248] on input "Người nhận *" at bounding box center [345, 239] width 129 height 19
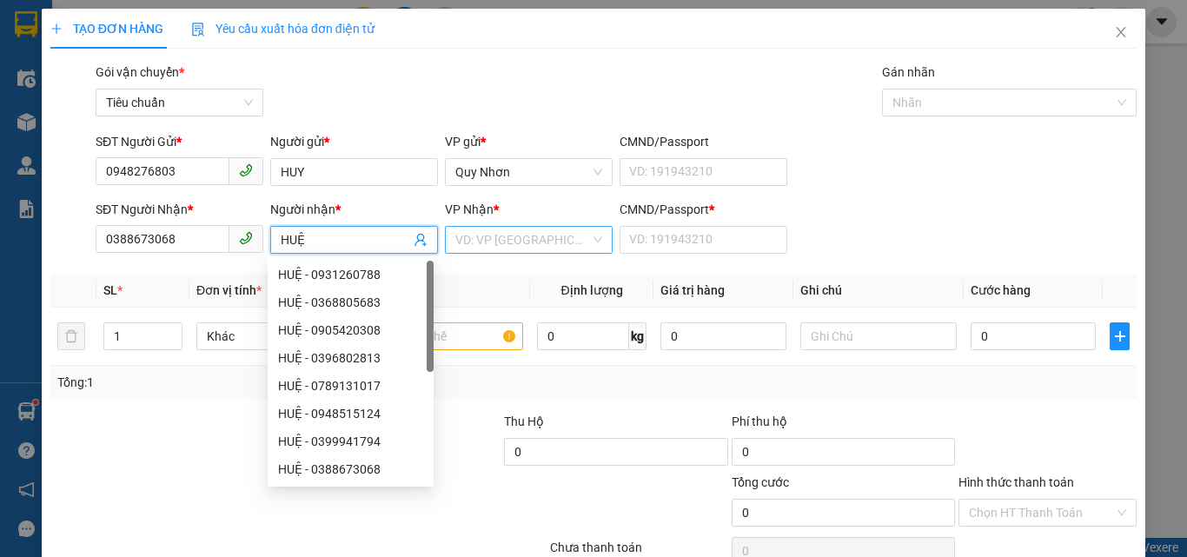
click at [466, 241] on input "search" at bounding box center [522, 240] width 135 height 26
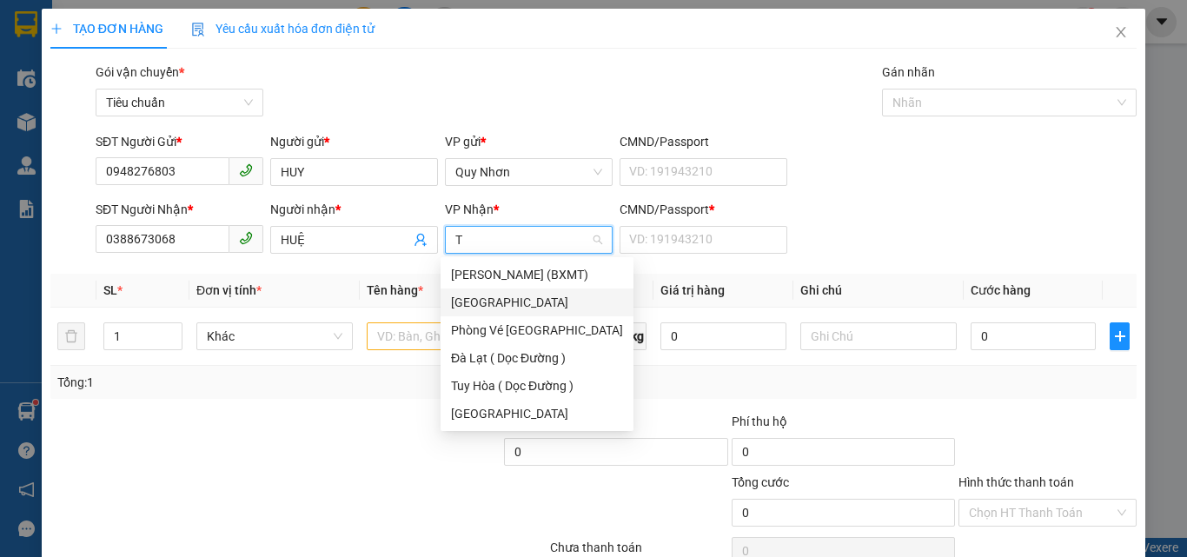
click at [468, 297] on div "[GEOGRAPHIC_DATA]" at bounding box center [537, 302] width 172 height 19
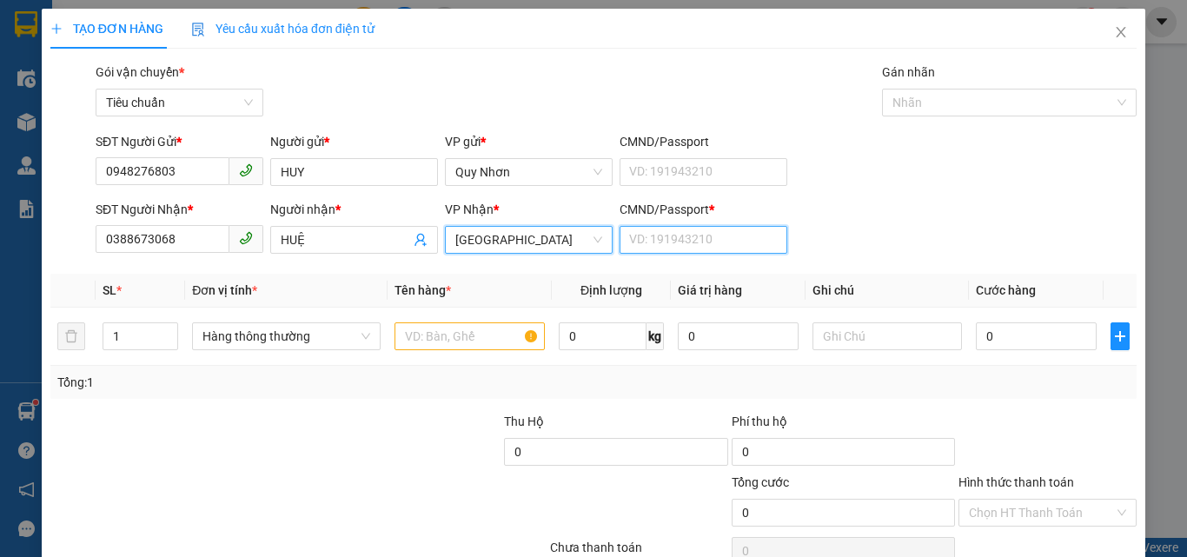
drag, startPoint x: 685, startPoint y: 237, endPoint x: 673, endPoint y: 243, distance: 13.6
click at [685, 237] on input "CMND/Passport *" at bounding box center [703, 240] width 168 height 28
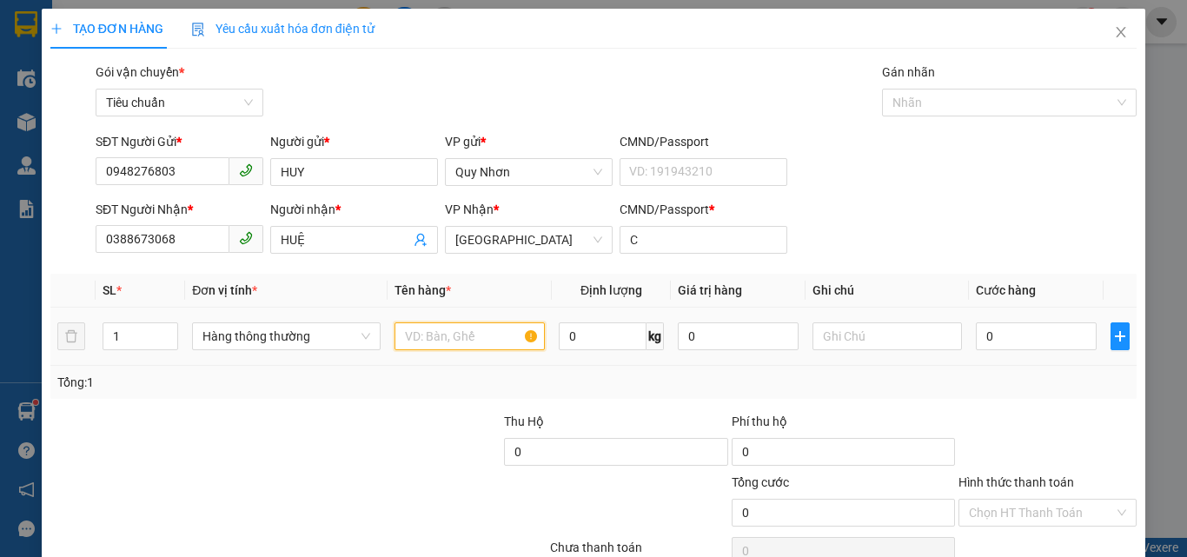
click at [453, 341] on input "text" at bounding box center [469, 336] width 150 height 28
click at [1023, 327] on input "0" at bounding box center [1035, 336] width 120 height 28
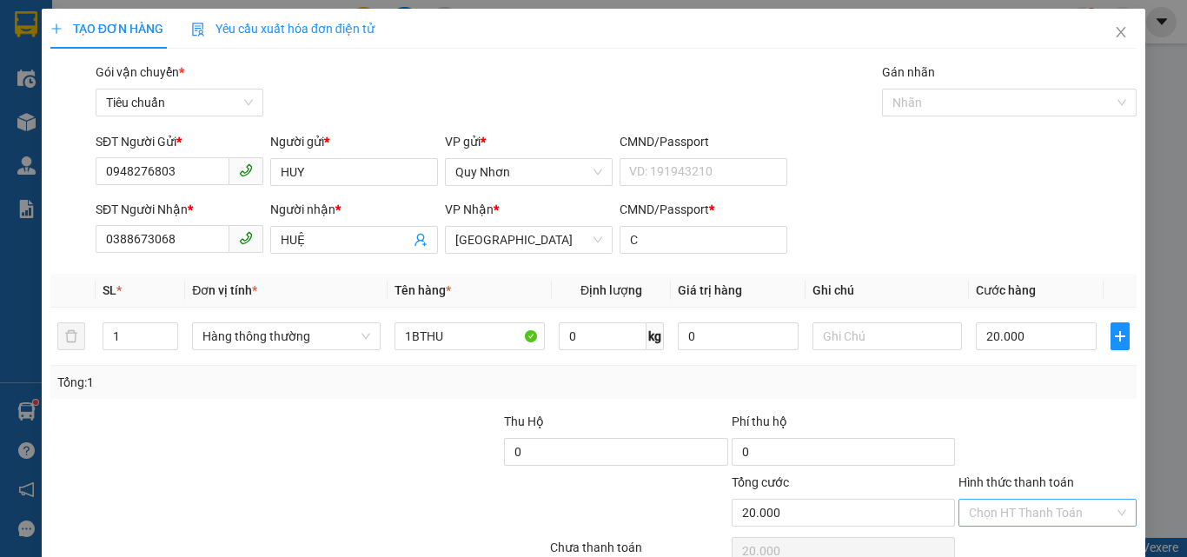
click at [1009, 499] on input "Hình thức thanh toán" at bounding box center [1041, 512] width 145 height 26
click at [1022, 385] on div "Tại văn phòng" at bounding box center [1036, 394] width 155 height 19
click at [1015, 494] on div "Transit Pickup Surcharge Ids Transit Deliver Surcharge Ids Transit Deliver Surc…" at bounding box center [593, 336] width 1086 height 546
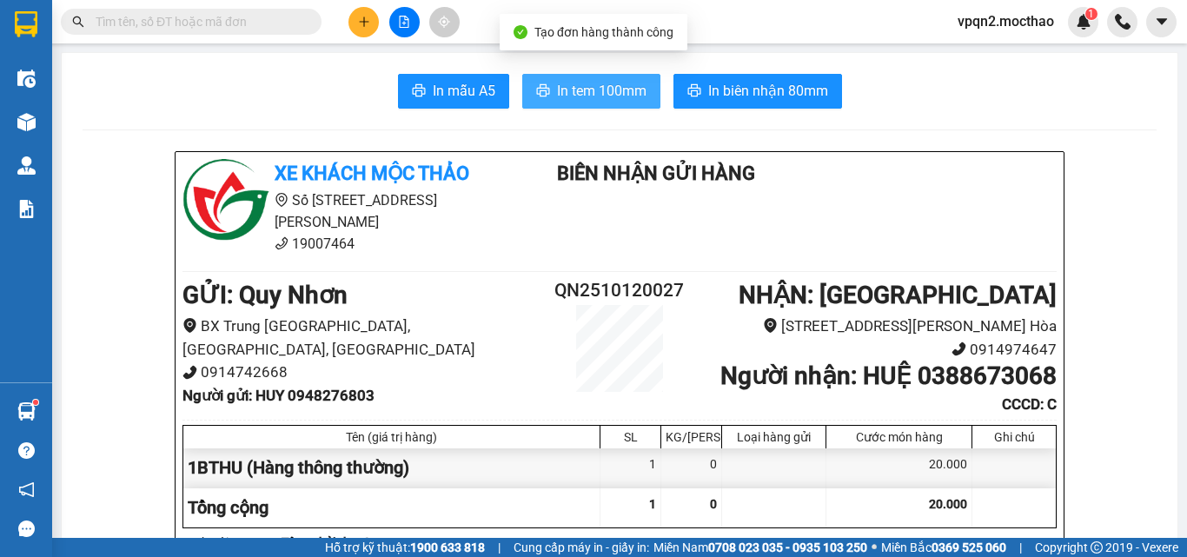
click at [596, 101] on span "In tem 100mm" at bounding box center [601, 91] width 89 height 22
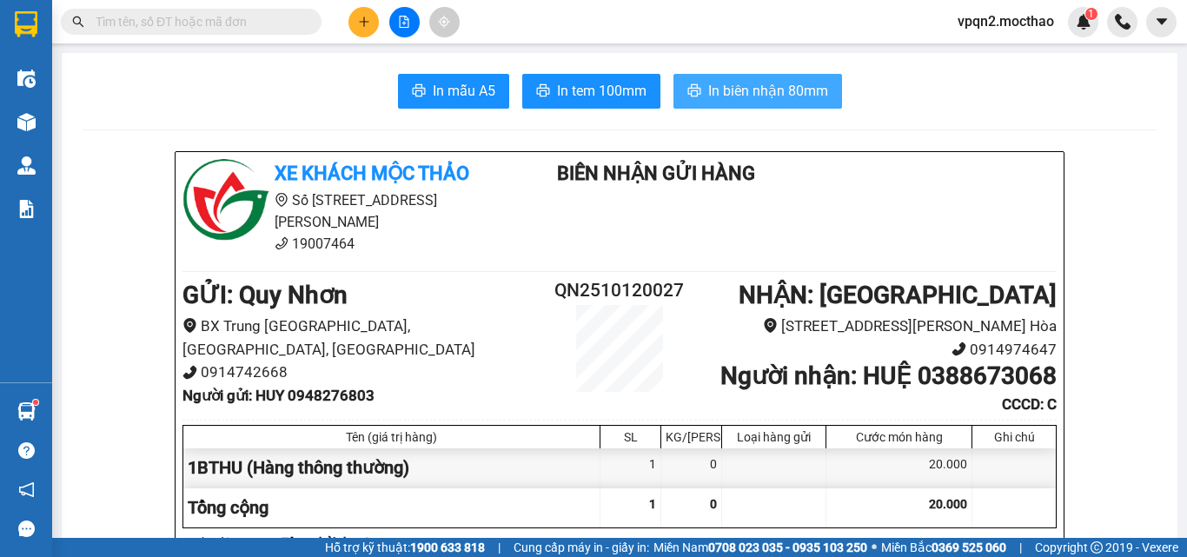
click at [733, 96] on span "In biên nhận 80mm" at bounding box center [768, 91] width 120 height 22
click at [412, 25] on button at bounding box center [404, 22] width 30 height 30
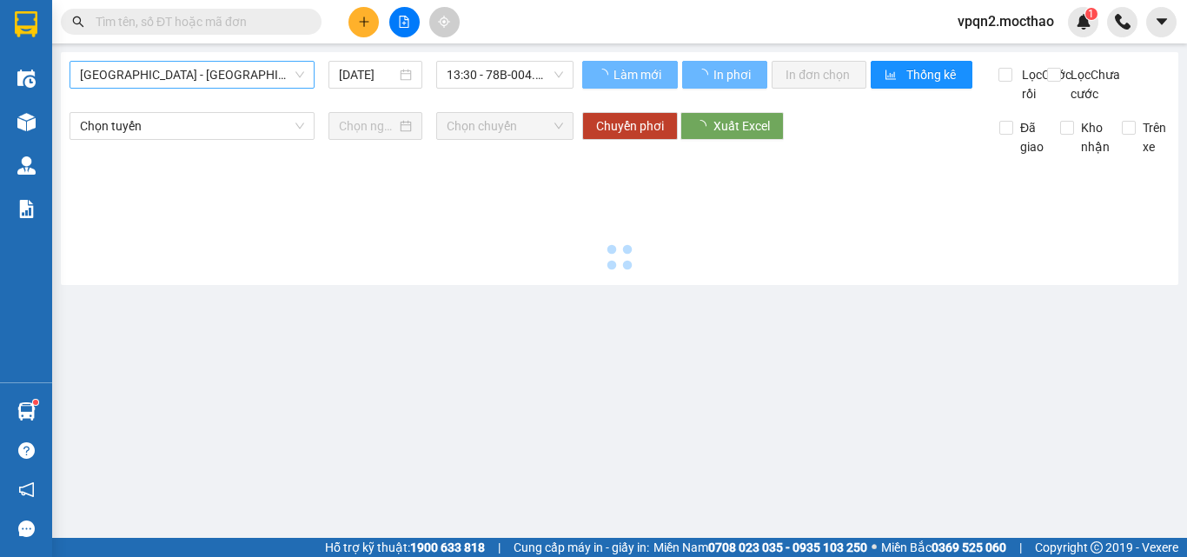
click at [218, 86] on span "[GEOGRAPHIC_DATA] - [GEOGRAPHIC_DATA]" at bounding box center [192, 75] width 224 height 26
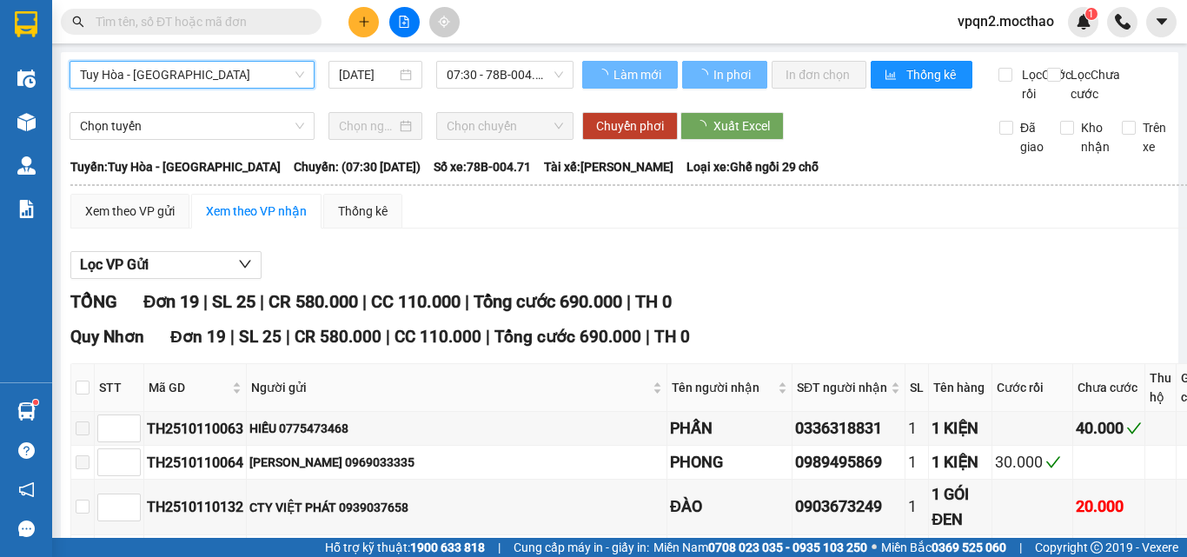
click at [495, 77] on span "07:30 - 78B-004.71" at bounding box center [504, 75] width 116 height 26
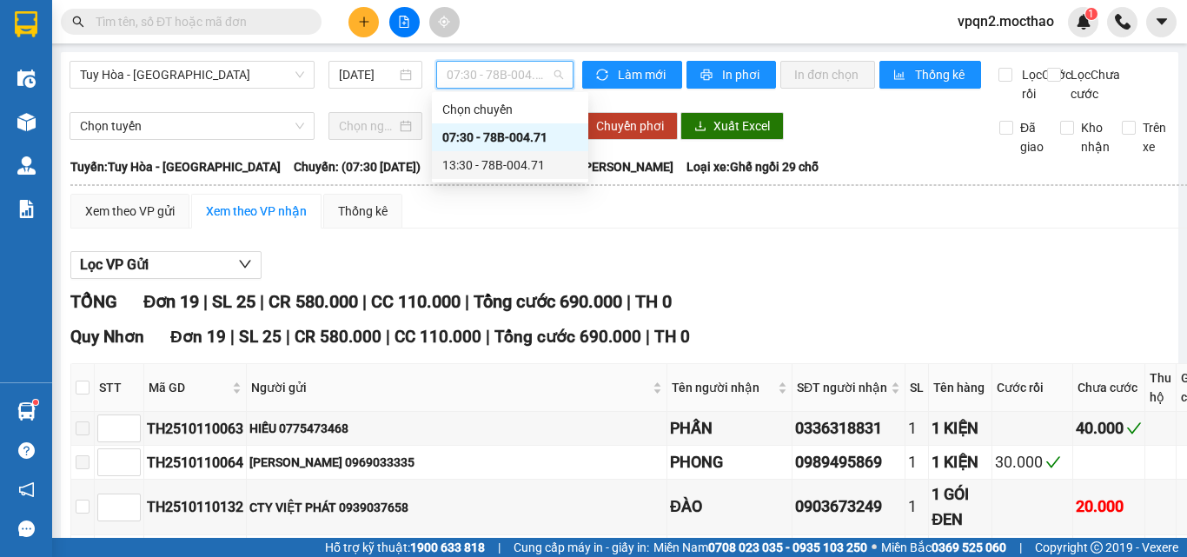
click at [492, 166] on div "13:30 - 78B-004.71" at bounding box center [510, 164] width 136 height 19
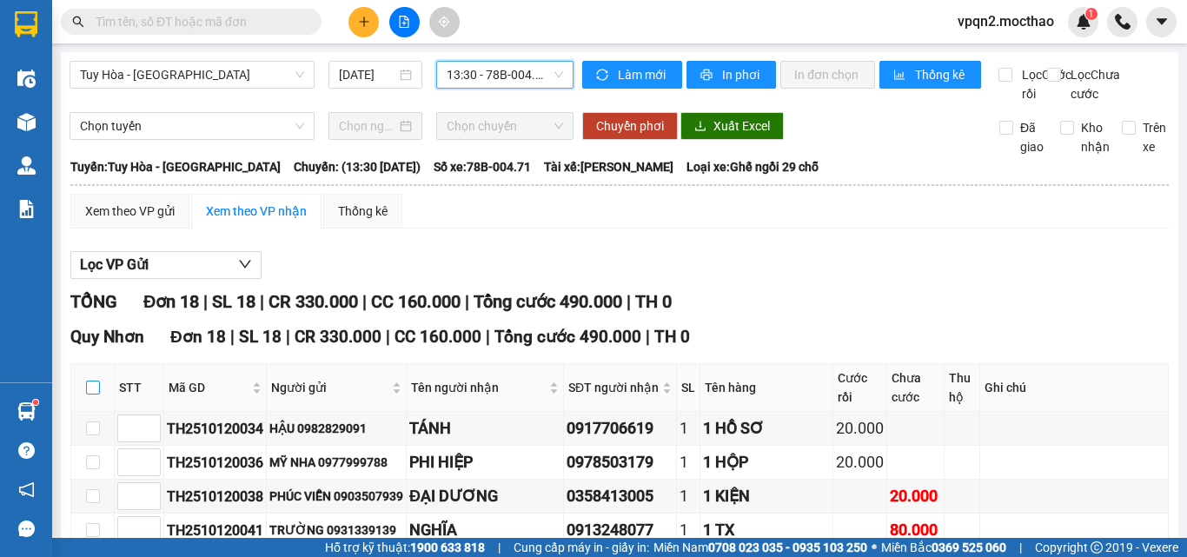
click at [94, 380] on input "checkbox" at bounding box center [93, 387] width 14 height 14
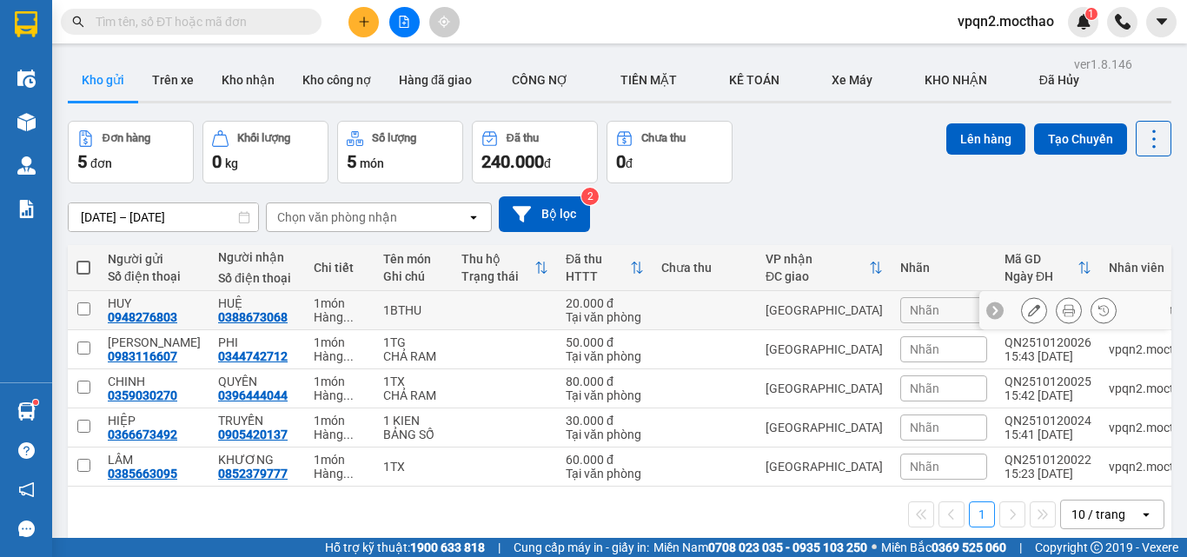
click at [787, 325] on td "[GEOGRAPHIC_DATA]" at bounding box center [824, 310] width 135 height 39
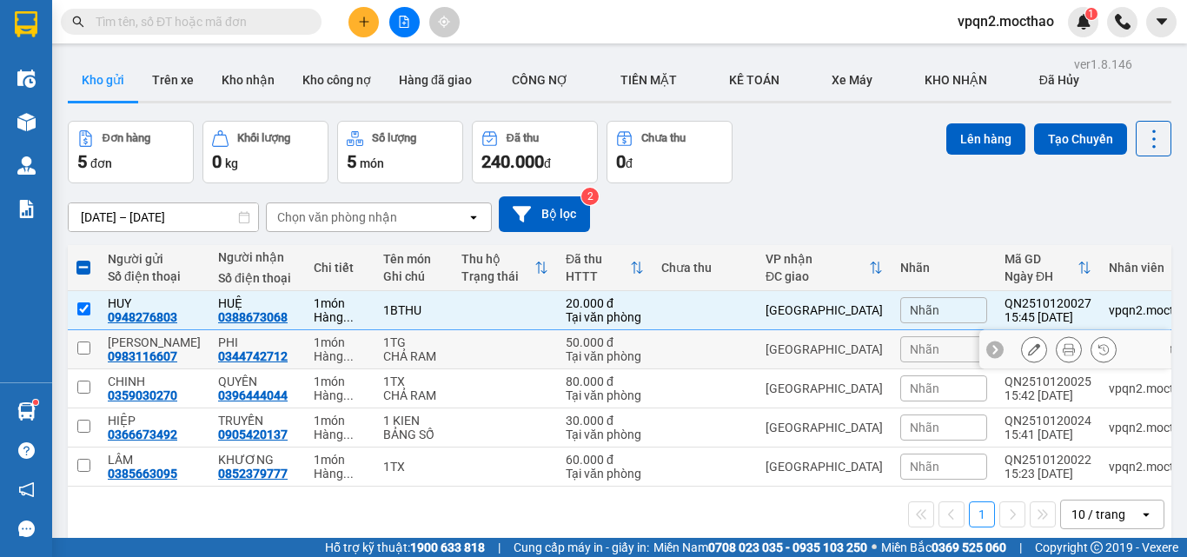
click at [786, 346] on div "[GEOGRAPHIC_DATA]" at bounding box center [823, 349] width 117 height 14
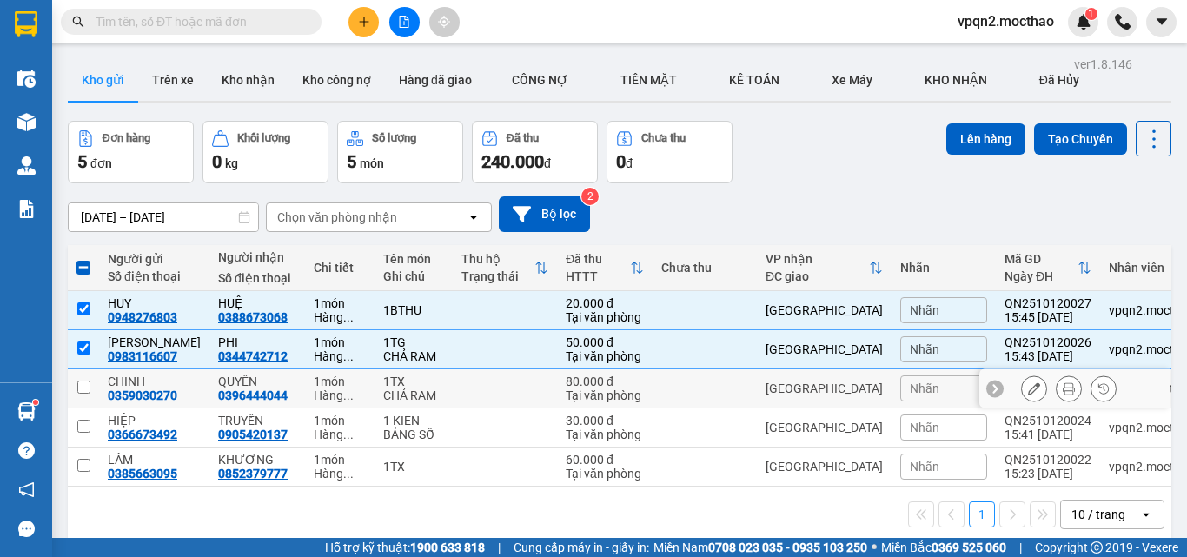
click at [783, 393] on div "[GEOGRAPHIC_DATA]" at bounding box center [823, 388] width 117 height 14
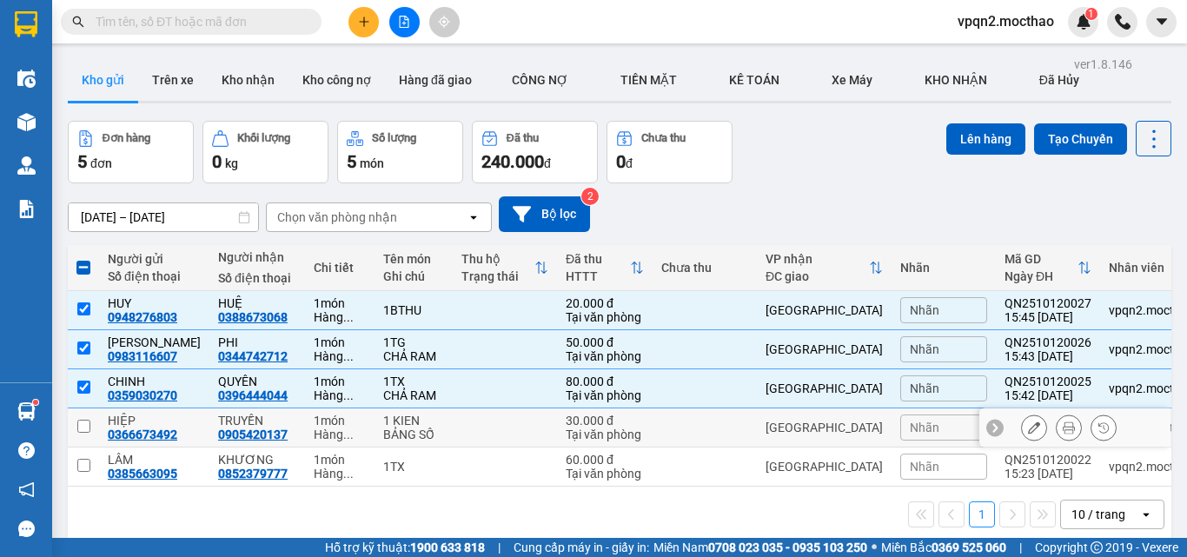
drag, startPoint x: 783, startPoint y: 420, endPoint x: 886, endPoint y: 329, distance: 137.3
click at [783, 420] on div "[GEOGRAPHIC_DATA]" at bounding box center [823, 427] width 117 height 14
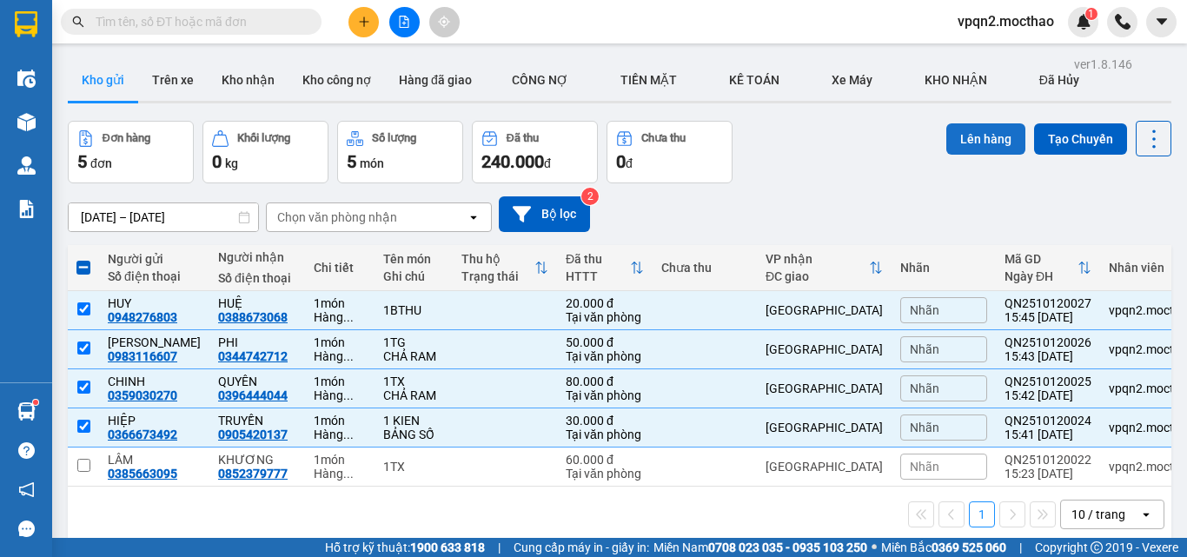
click at [968, 134] on button "Lên hàng" at bounding box center [985, 138] width 79 height 31
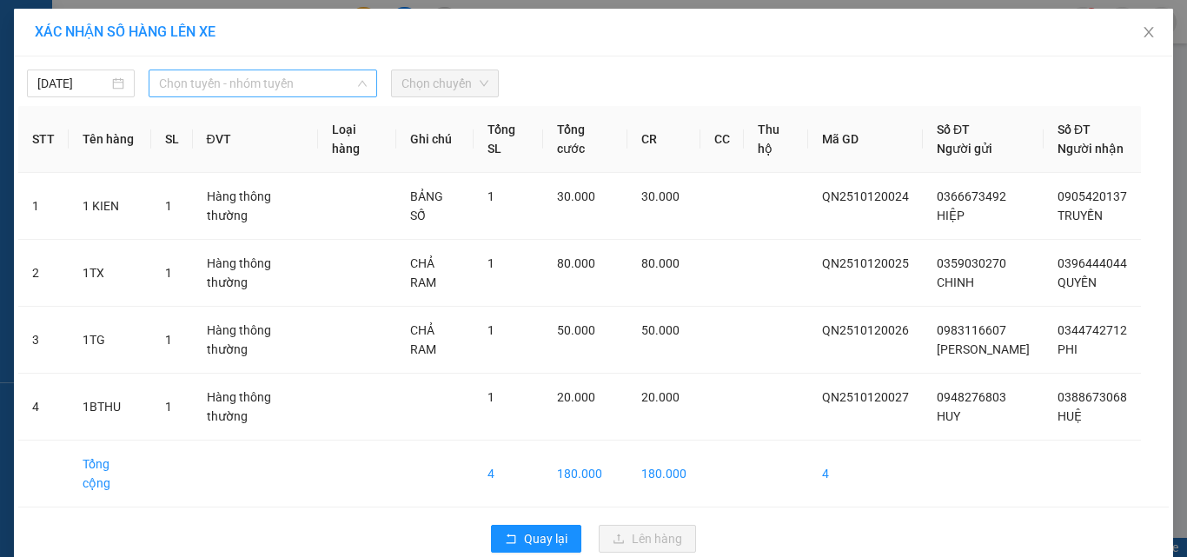
click at [301, 78] on span "Chọn tuyến - nhóm tuyến" at bounding box center [263, 83] width 208 height 26
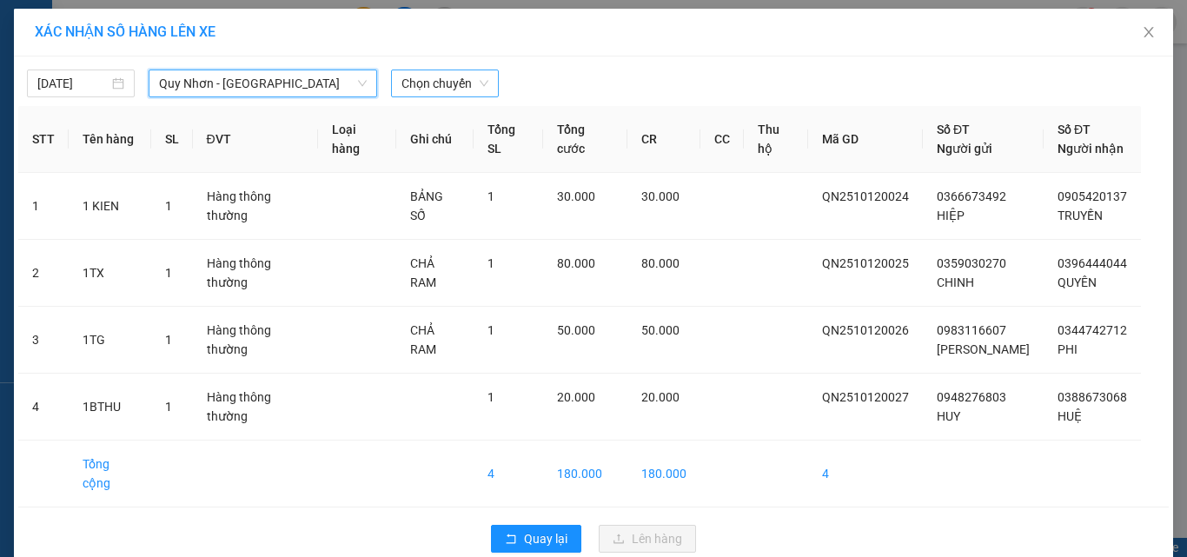
click at [422, 75] on span "Chọn chuyến" at bounding box center [444, 83] width 87 height 26
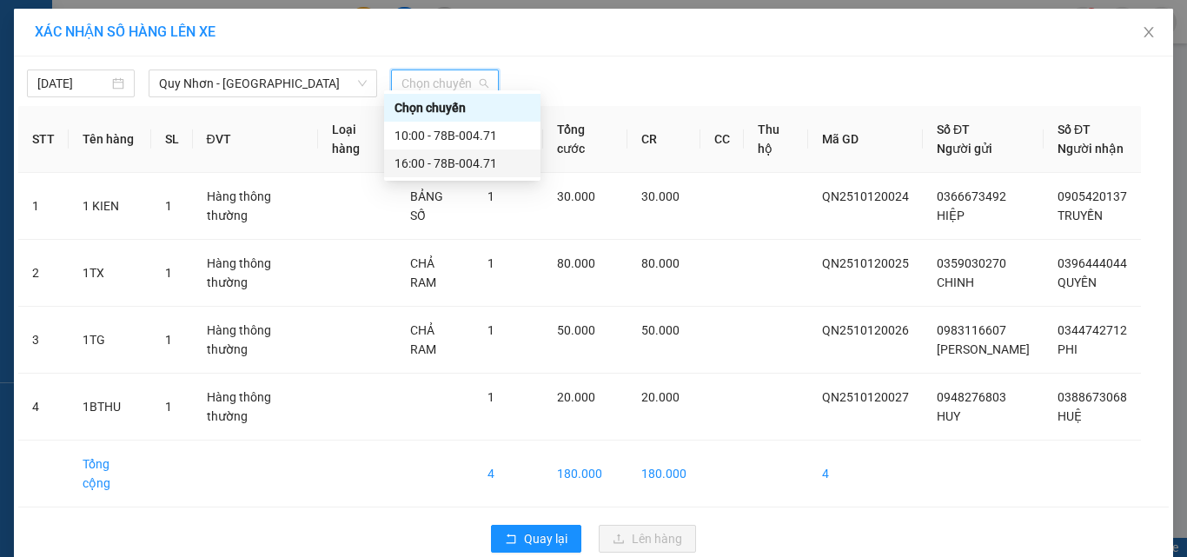
click at [415, 160] on div "16:00 - 78B-004.71" at bounding box center [462, 163] width 136 height 19
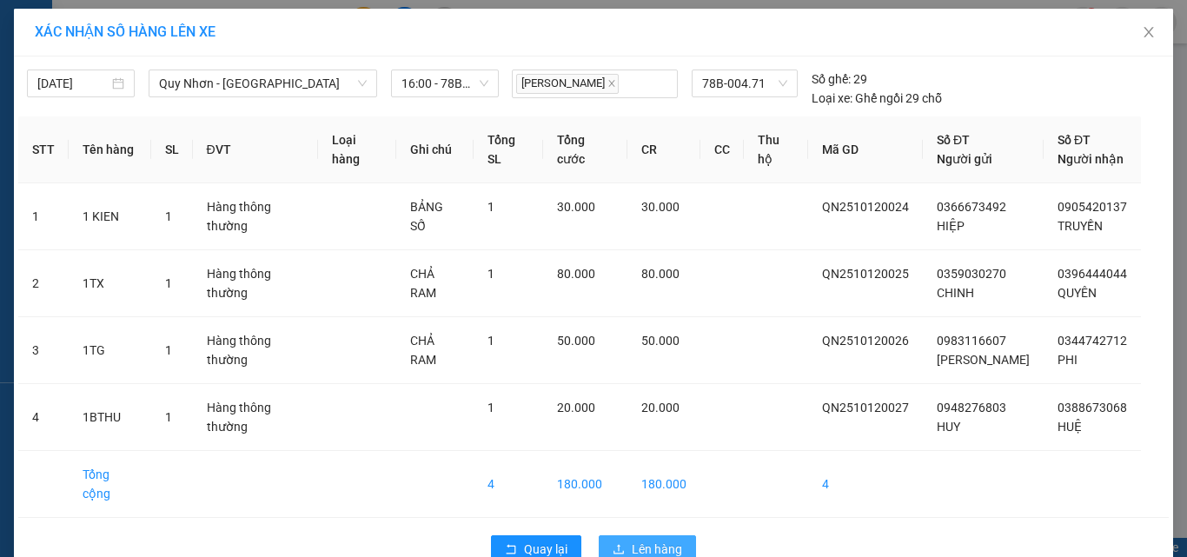
click at [612, 543] on span "upload" at bounding box center [618, 550] width 12 height 14
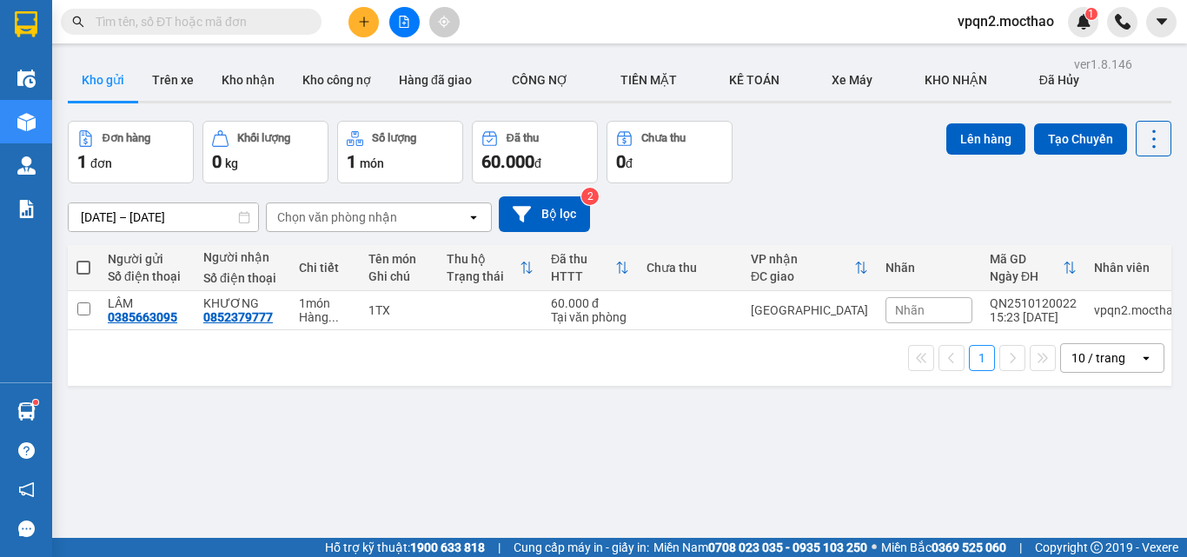
click at [360, 17] on icon "plus" at bounding box center [364, 22] width 12 height 12
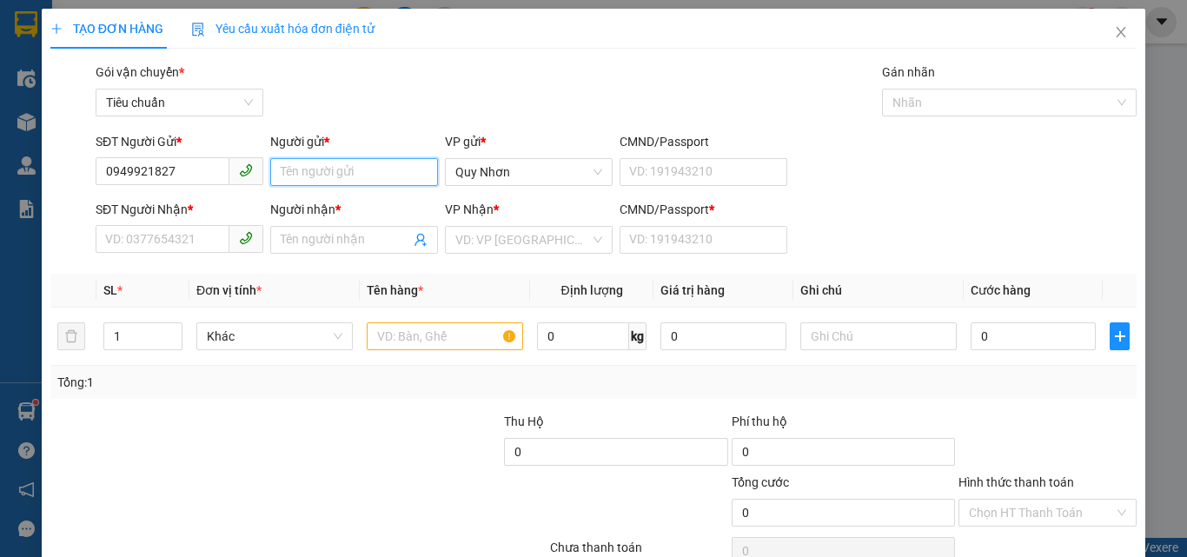
click at [310, 169] on input "Người gửi *" at bounding box center [354, 172] width 168 height 28
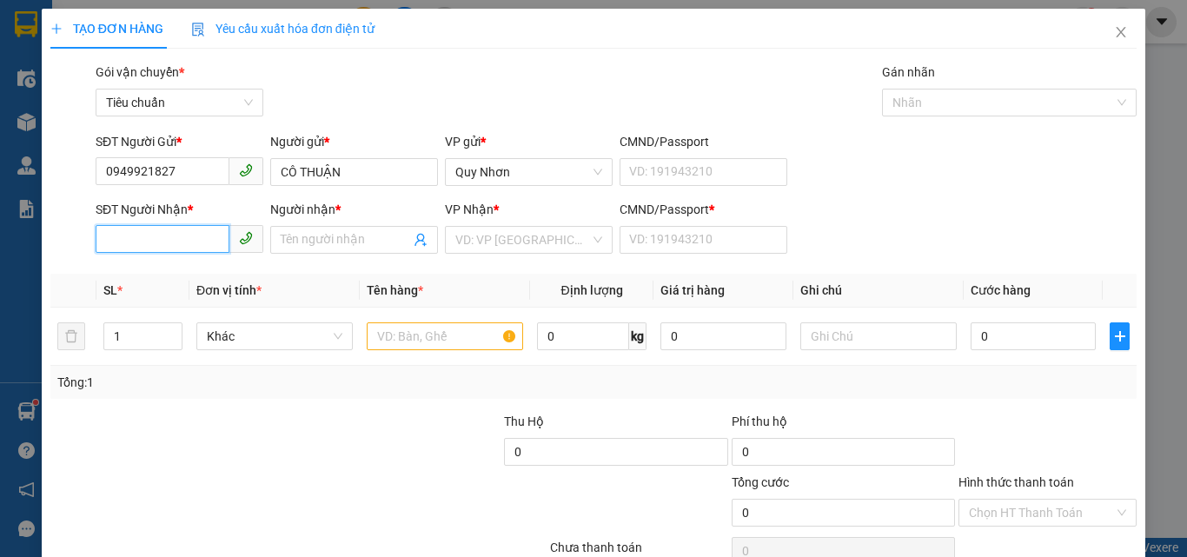
click at [170, 243] on input "SĐT Người Nhận *" at bounding box center [163, 239] width 134 height 28
click at [136, 241] on input "03708391" at bounding box center [163, 239] width 134 height 28
click at [135, 241] on input "03708391" at bounding box center [163, 239] width 134 height 28
click at [225, 285] on div "0378391728 - THÀNH" at bounding box center [178, 275] width 166 height 28
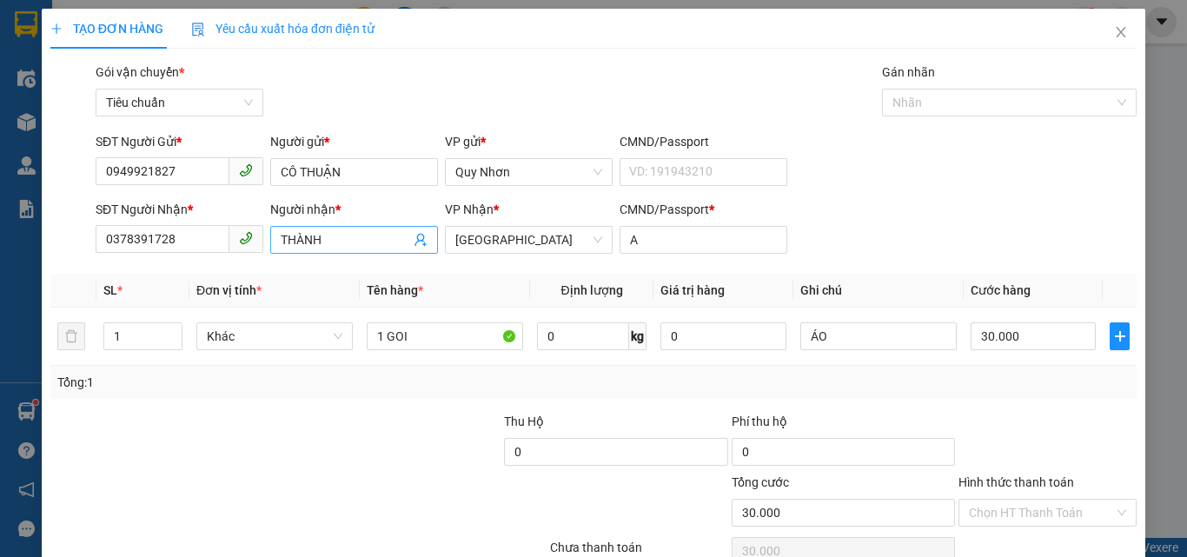
click at [346, 239] on input "THÀNH" at bounding box center [345, 239] width 129 height 19
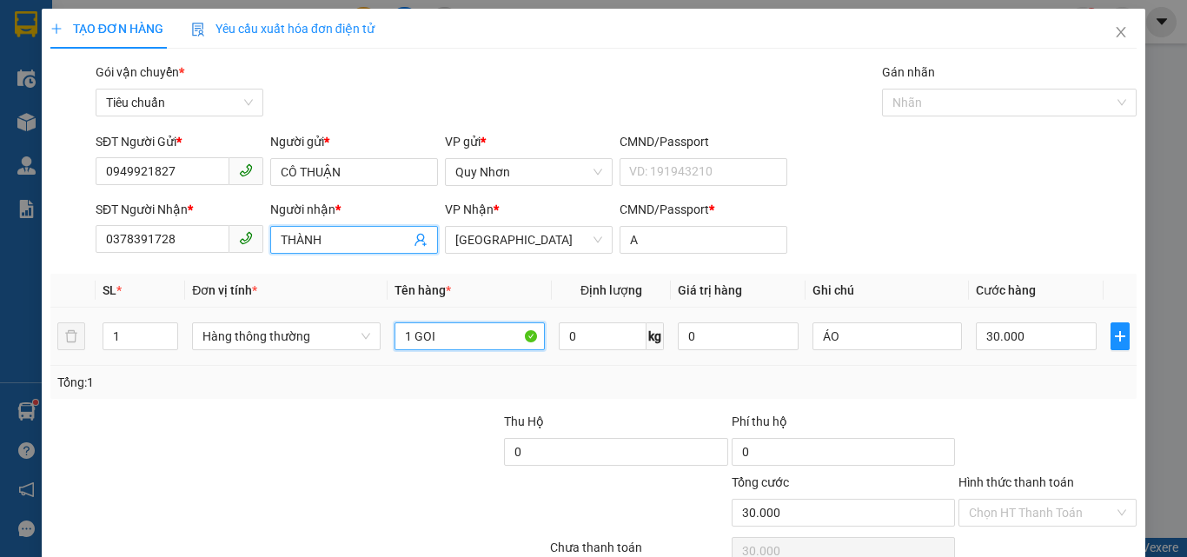
click at [463, 346] on input "1 GOI" at bounding box center [469, 336] width 150 height 28
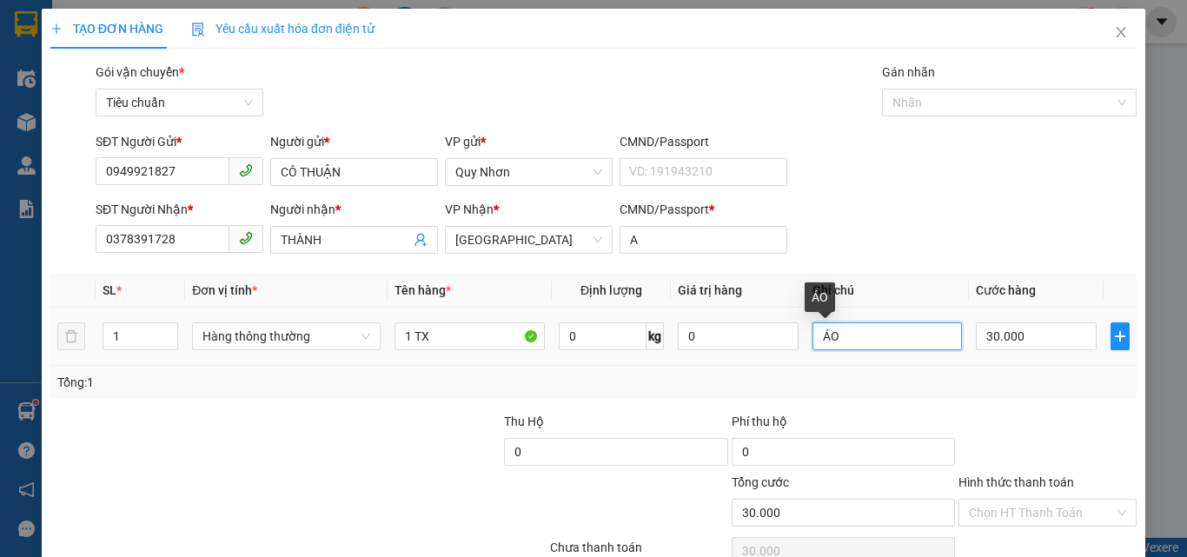
click at [828, 340] on input "ÁO" at bounding box center [887, 336] width 150 height 28
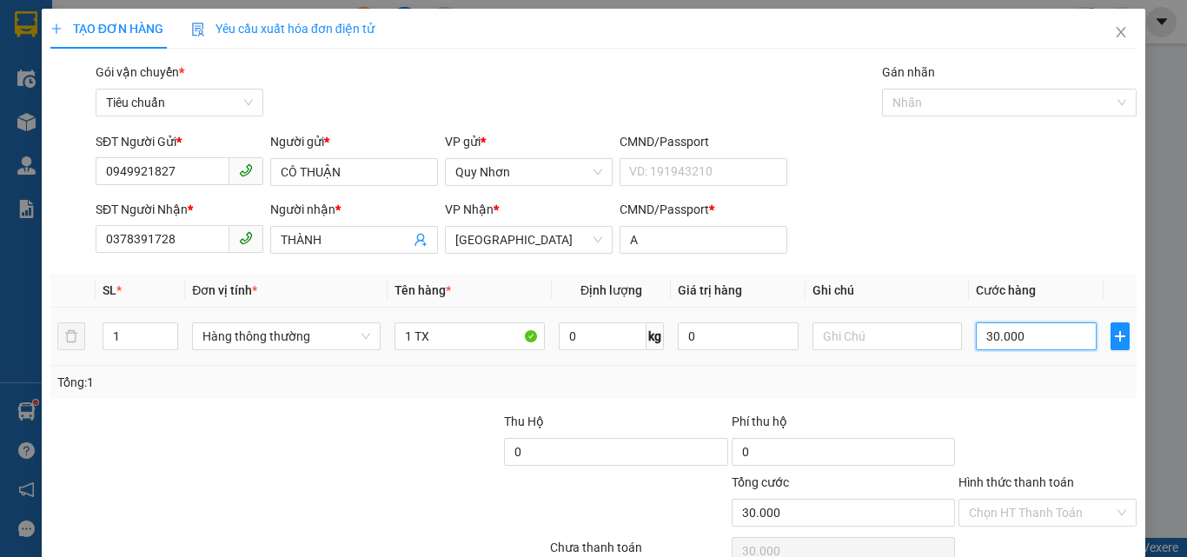
click at [999, 333] on input "30.000" at bounding box center [1035, 336] width 120 height 28
click at [1025, 341] on input "4" at bounding box center [1035, 336] width 120 height 28
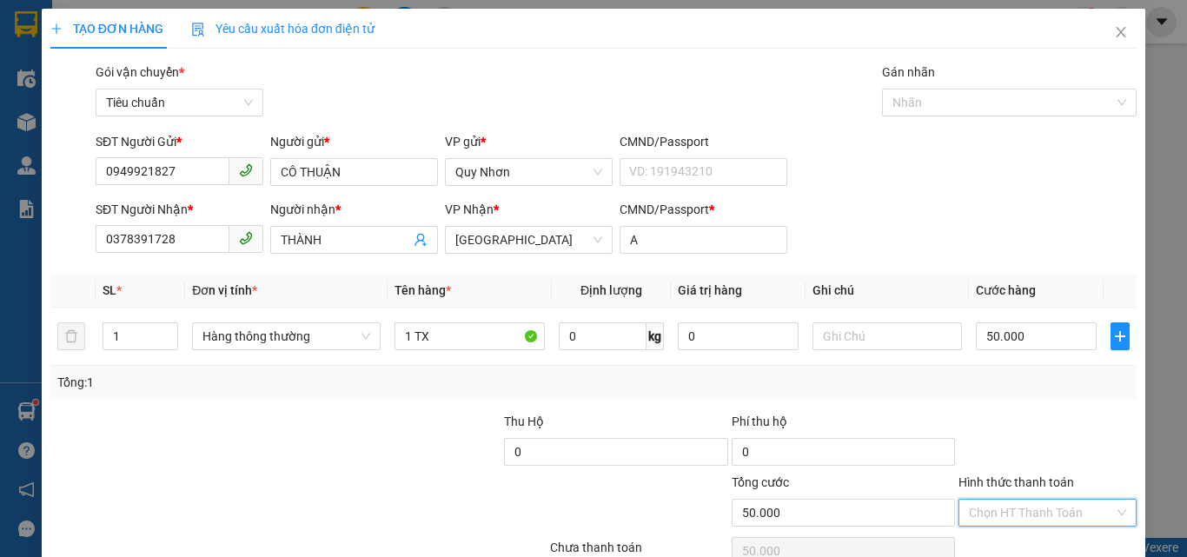
drag, startPoint x: 1009, startPoint y: 428, endPoint x: 996, endPoint y: 352, distance: 77.4
click at [1008, 499] on input "Hình thức thanh toán" at bounding box center [1041, 512] width 145 height 26
click at [1002, 385] on div "Tại văn phòng" at bounding box center [1036, 394] width 155 height 19
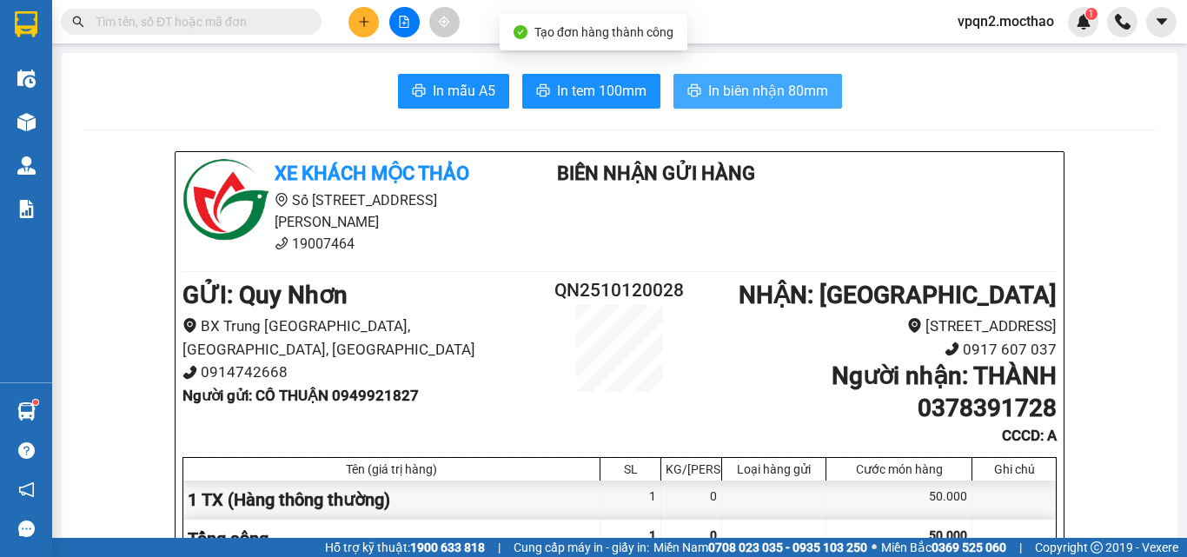
click at [751, 94] on span "In biên nhận 80mm" at bounding box center [768, 91] width 120 height 22
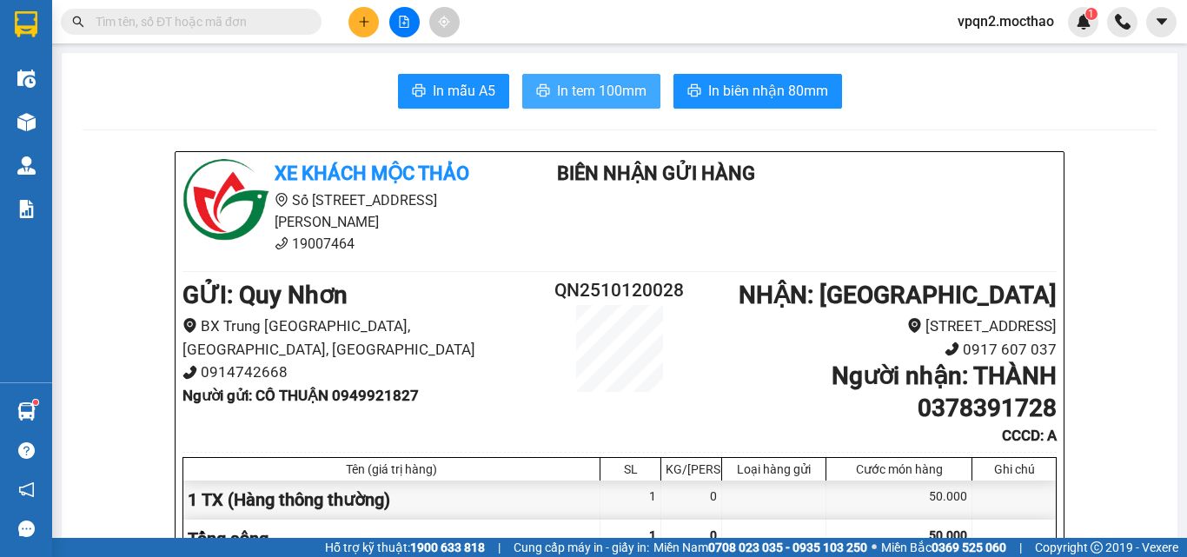
click at [611, 89] on span "In tem 100mm" at bounding box center [601, 91] width 89 height 22
click at [370, 29] on button at bounding box center [363, 22] width 30 height 30
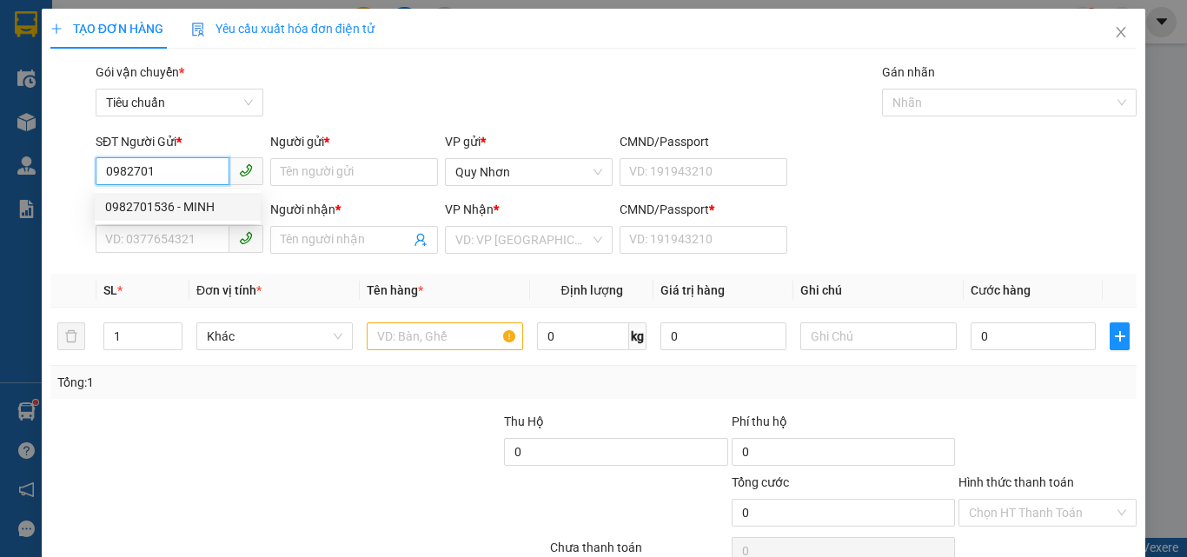
click at [191, 210] on div "0982701536 - MINH" at bounding box center [177, 206] width 145 height 19
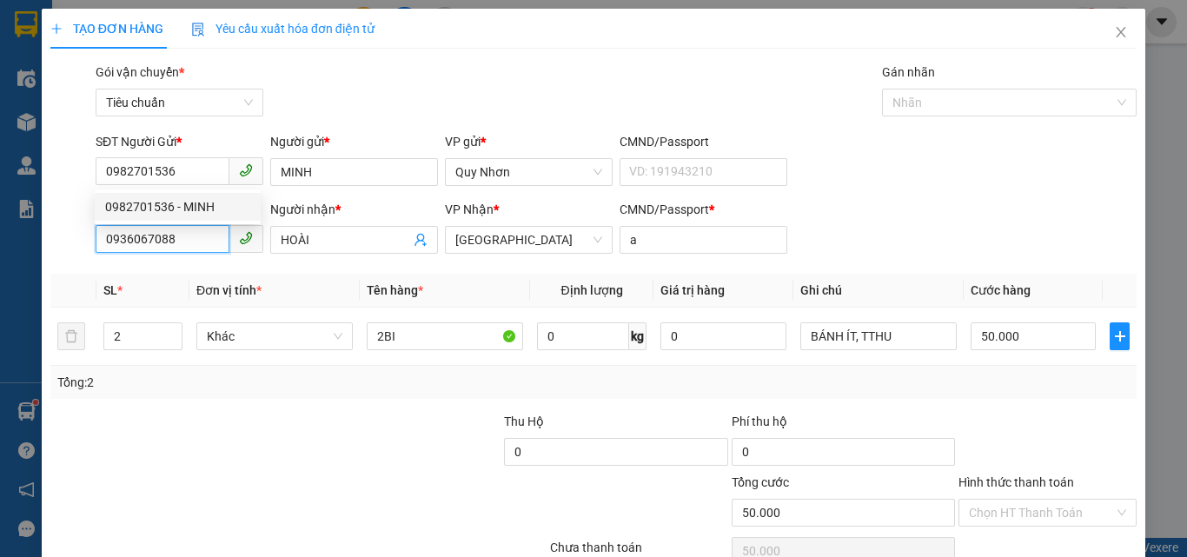
click at [187, 237] on input "0936067088" at bounding box center [163, 239] width 134 height 28
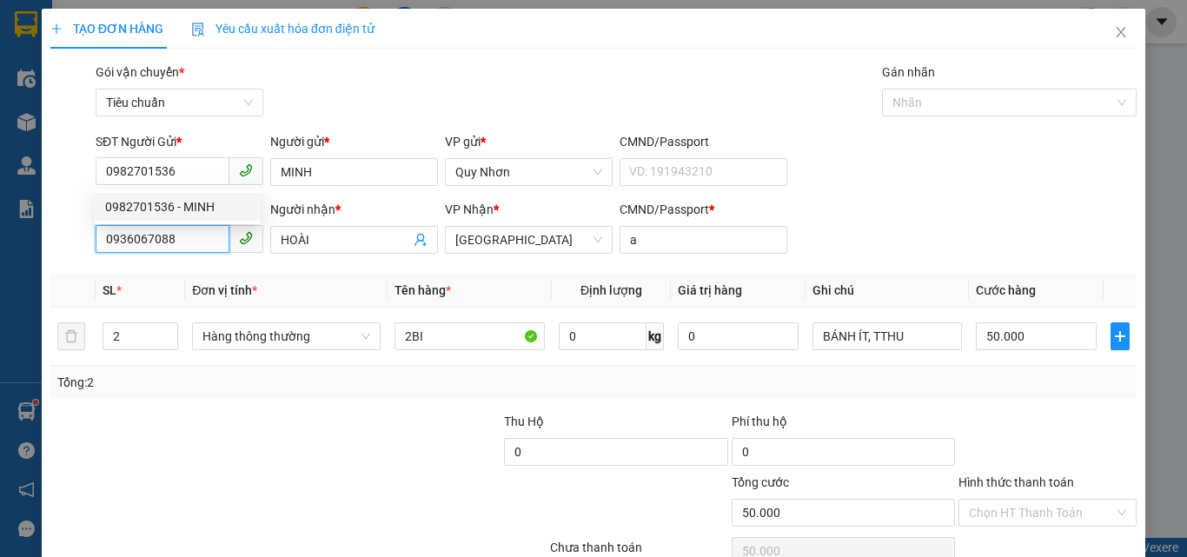
click at [187, 239] on input "0936067088" at bounding box center [163, 239] width 134 height 28
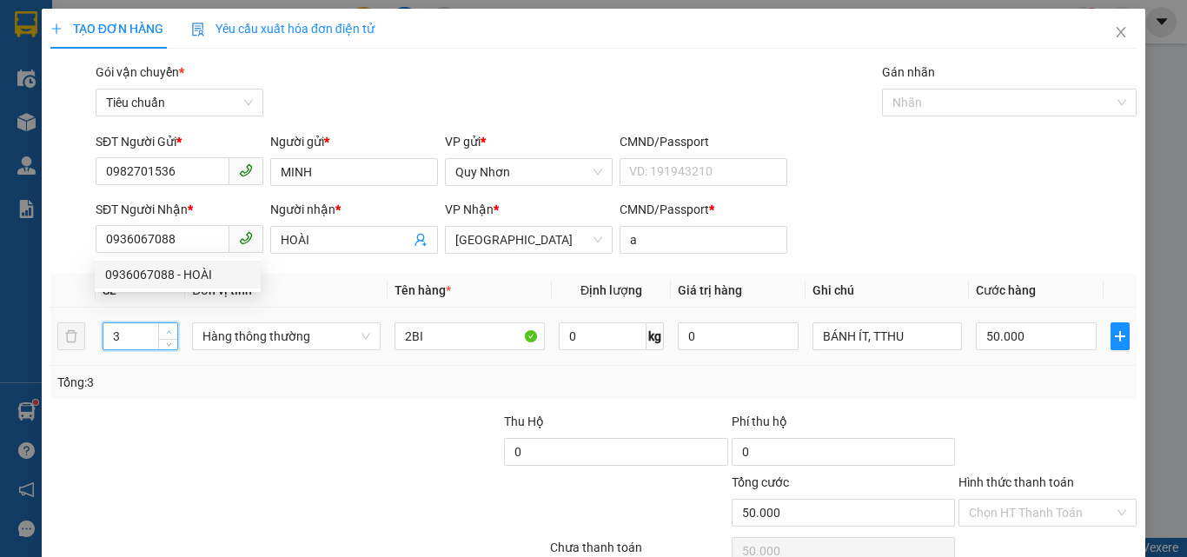
click at [160, 330] on span "Increase Value" at bounding box center [167, 331] width 19 height 16
click at [175, 345] on span "Decrease Value" at bounding box center [167, 342] width 19 height 16
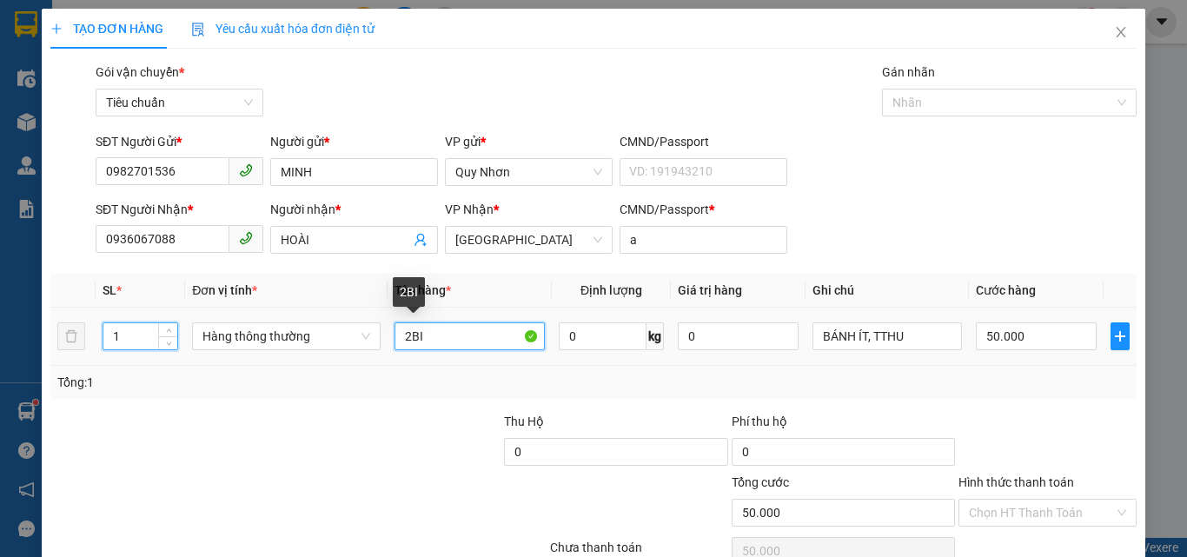
click at [408, 335] on input "2BI" at bounding box center [469, 336] width 150 height 28
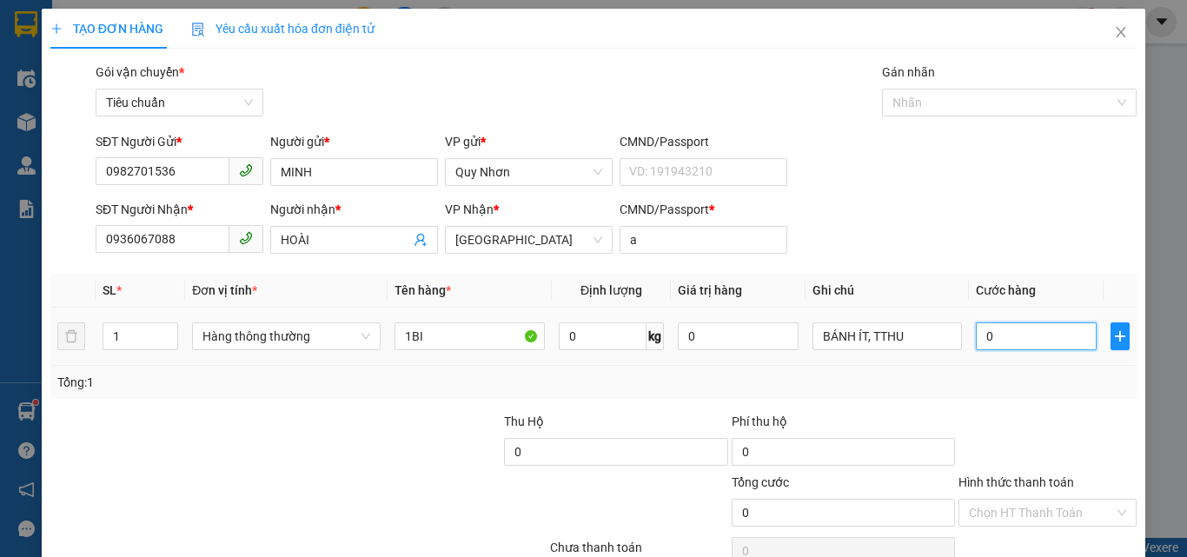
click at [975, 338] on input "0" at bounding box center [1035, 336] width 120 height 28
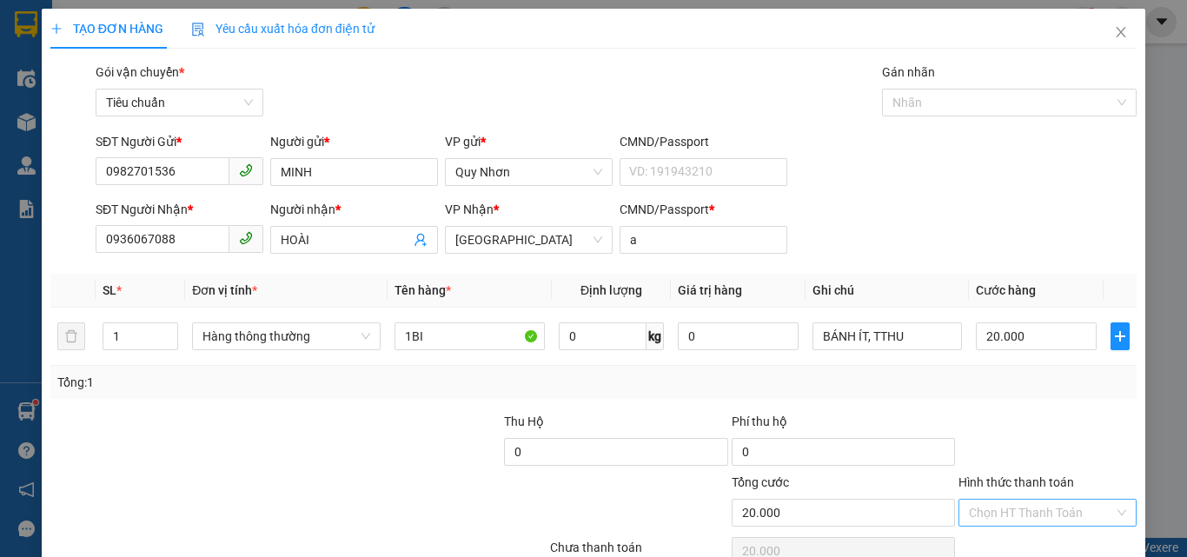
click at [995, 499] on input "Hình thức thanh toán" at bounding box center [1041, 512] width 145 height 26
click at [1009, 385] on div "Tại văn phòng" at bounding box center [1036, 394] width 155 height 19
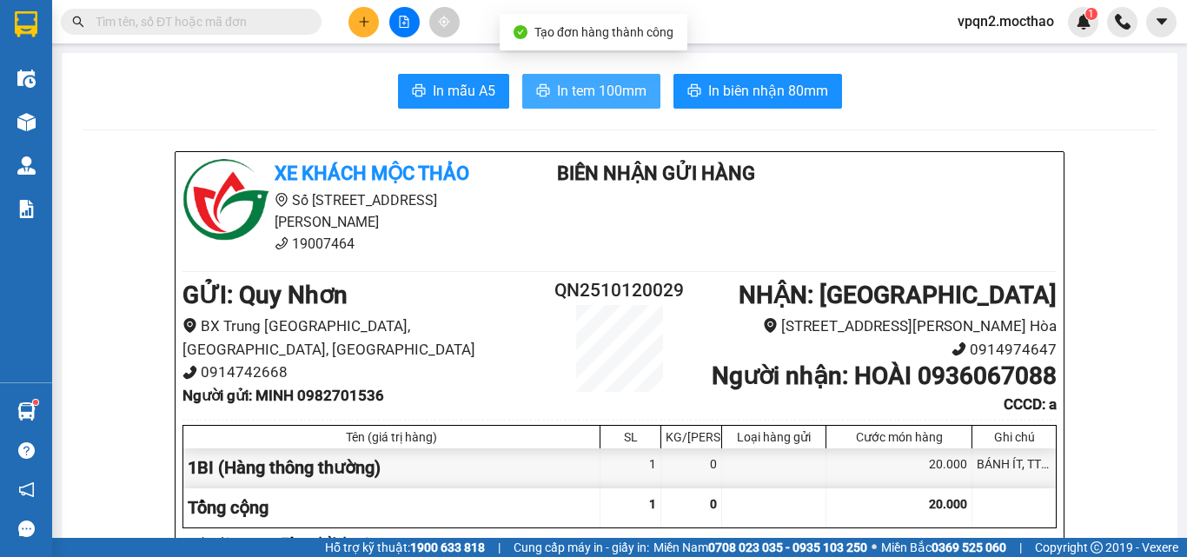
click at [591, 99] on span "In tem 100mm" at bounding box center [601, 91] width 89 height 22
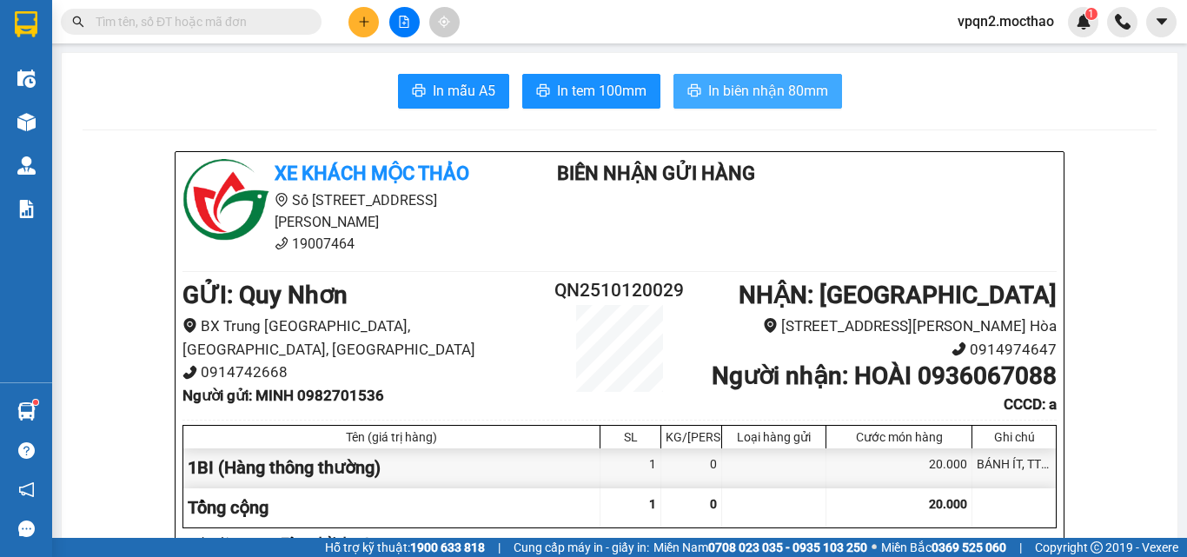
click at [738, 95] on span "In biên nhận 80mm" at bounding box center [768, 91] width 120 height 22
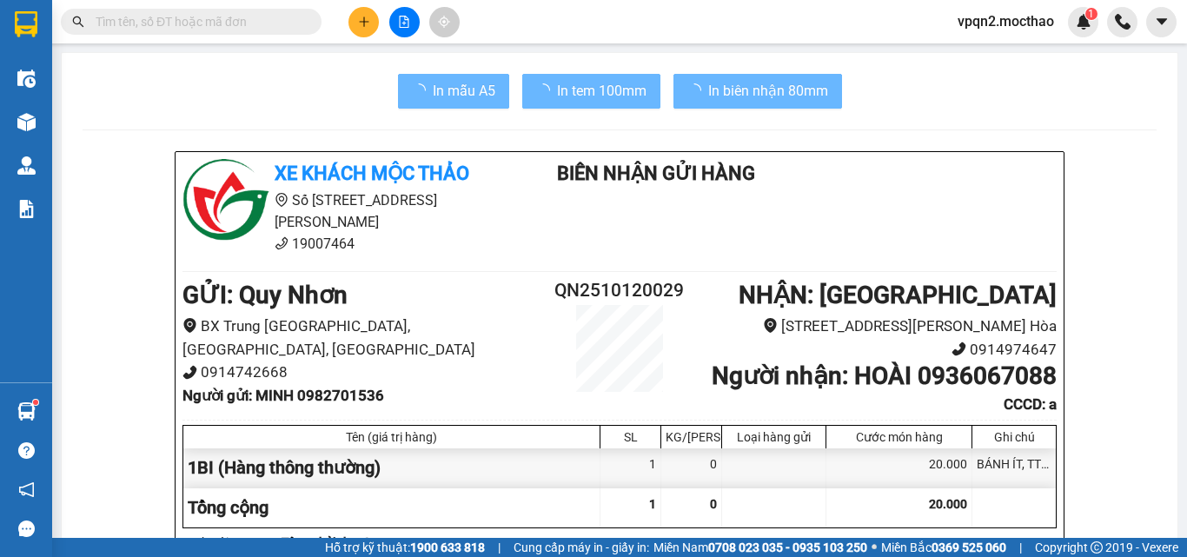
drag, startPoint x: 889, startPoint y: 63, endPoint x: 917, endPoint y: 494, distance: 431.8
click at [914, 499] on div "20.000" at bounding box center [899, 507] width 146 height 39
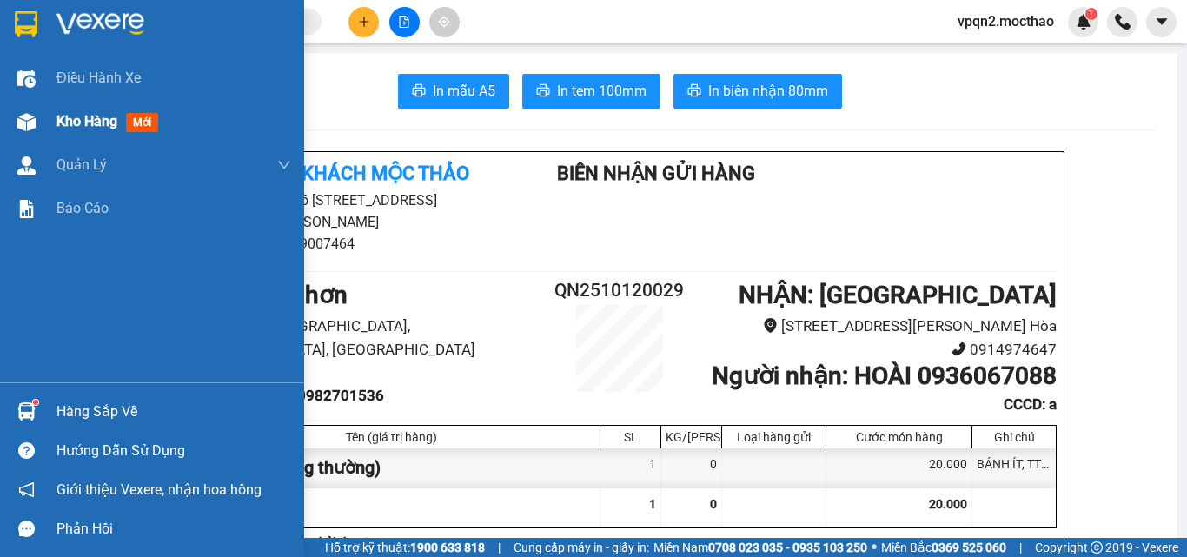
click at [43, 122] on div "Kho hàng mới" at bounding box center [152, 121] width 304 height 43
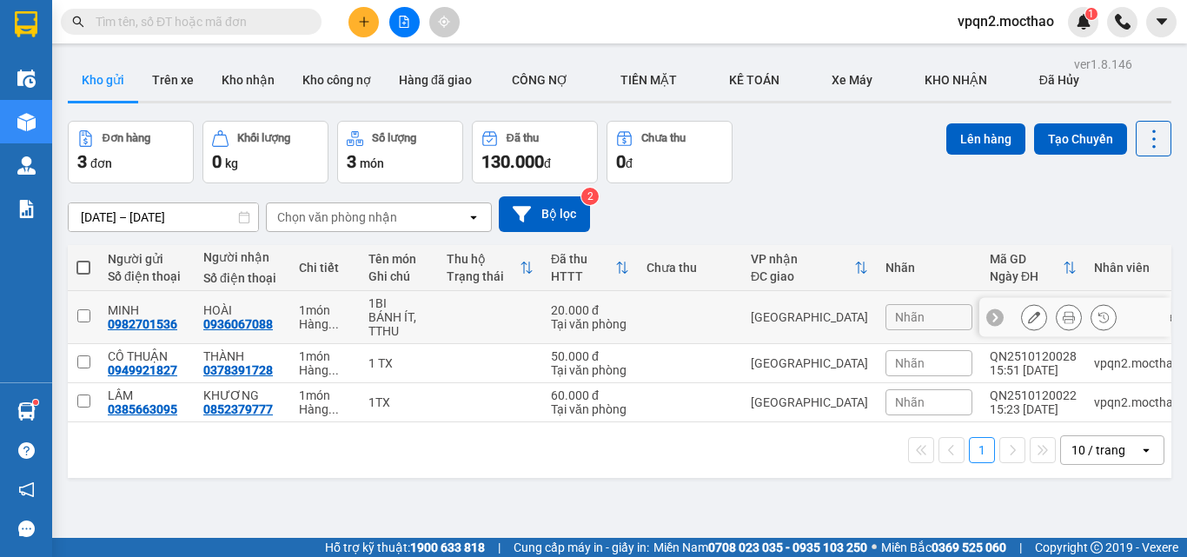
click at [751, 313] on div "[GEOGRAPHIC_DATA]" at bounding box center [809, 317] width 117 height 14
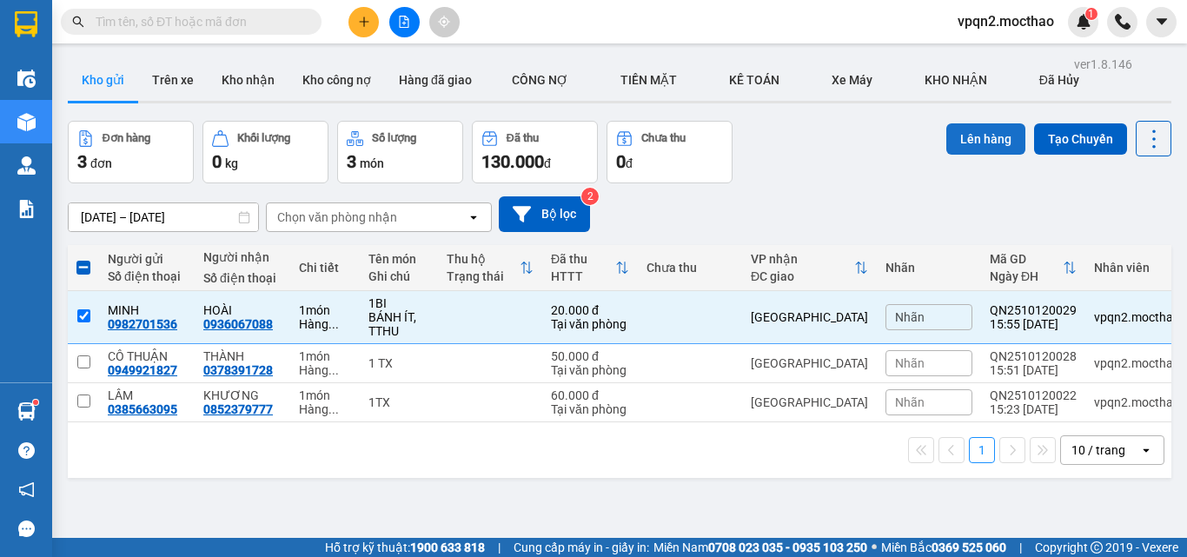
click at [969, 132] on button "Lên hàng" at bounding box center [985, 138] width 79 height 31
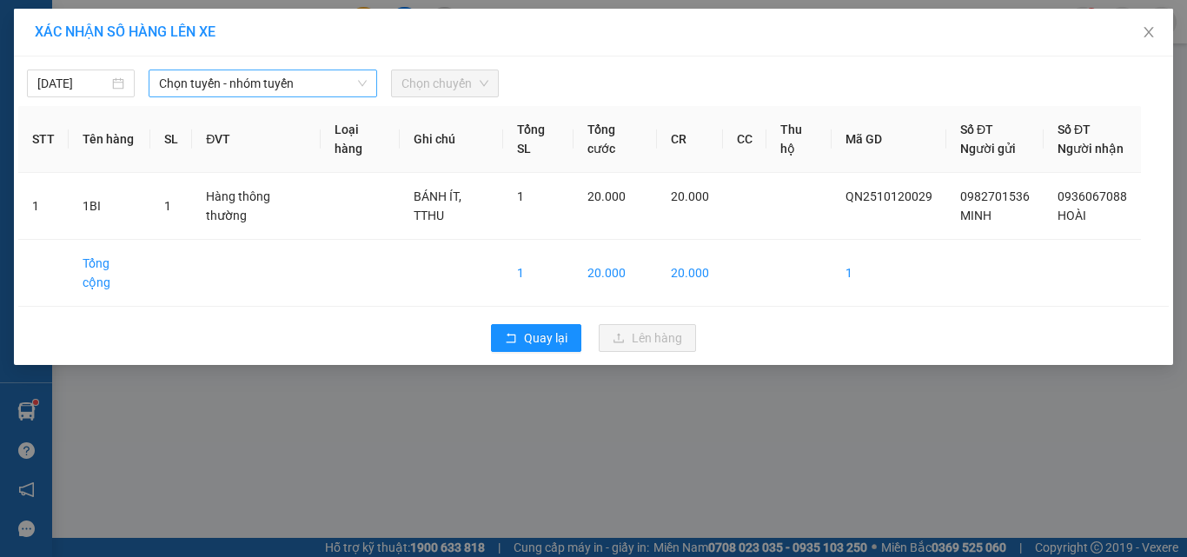
click at [319, 78] on span "Chọn tuyến - nhóm tuyến" at bounding box center [263, 83] width 208 height 26
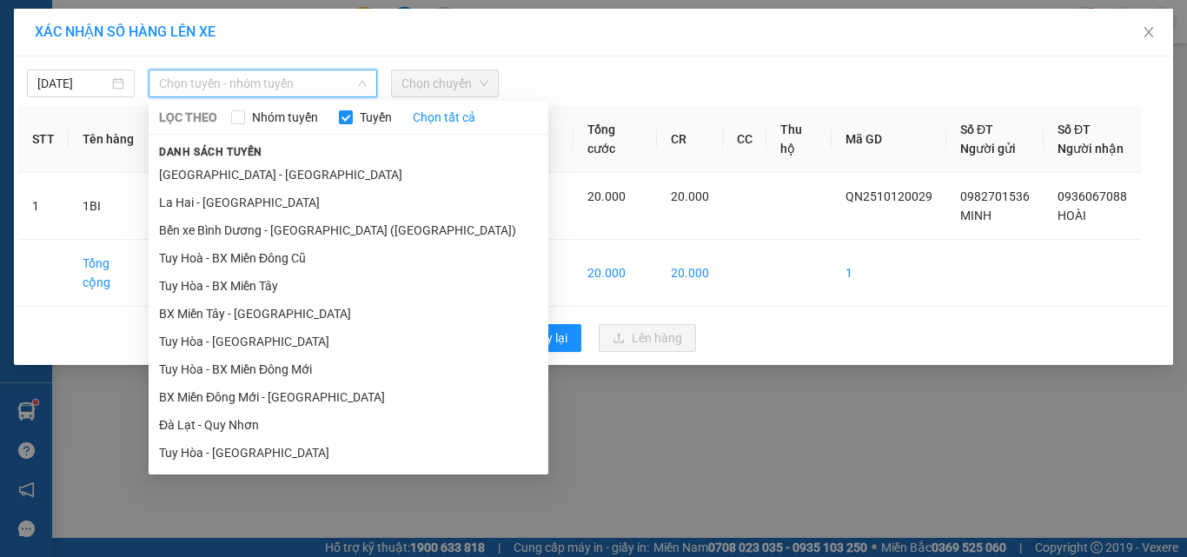
drag, startPoint x: 257, startPoint y: 390, endPoint x: 273, endPoint y: 363, distance: 31.1
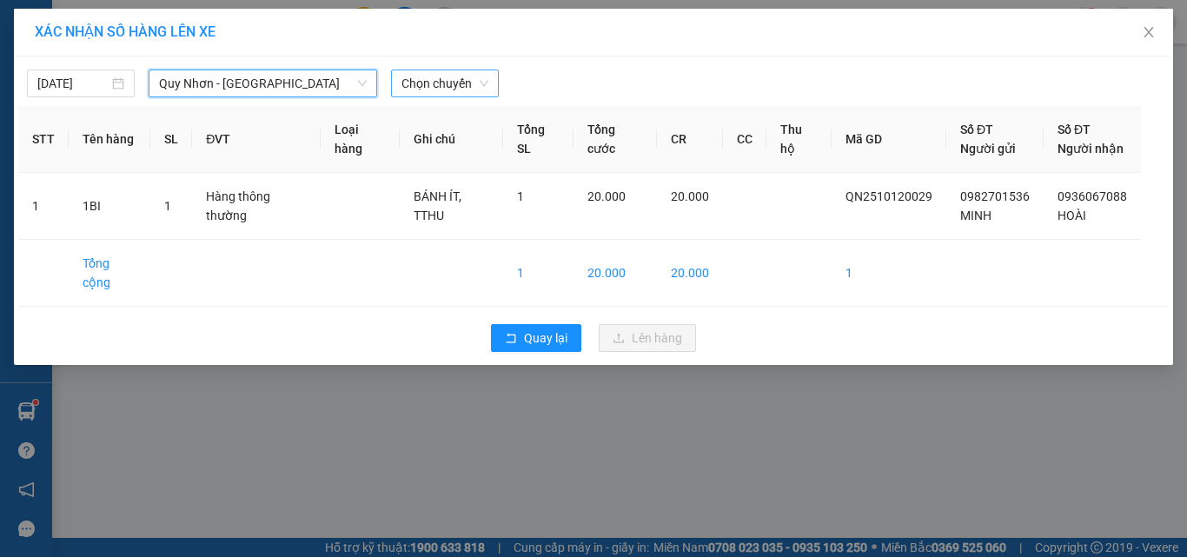
click at [466, 82] on span "Chọn chuyến" at bounding box center [444, 83] width 87 height 26
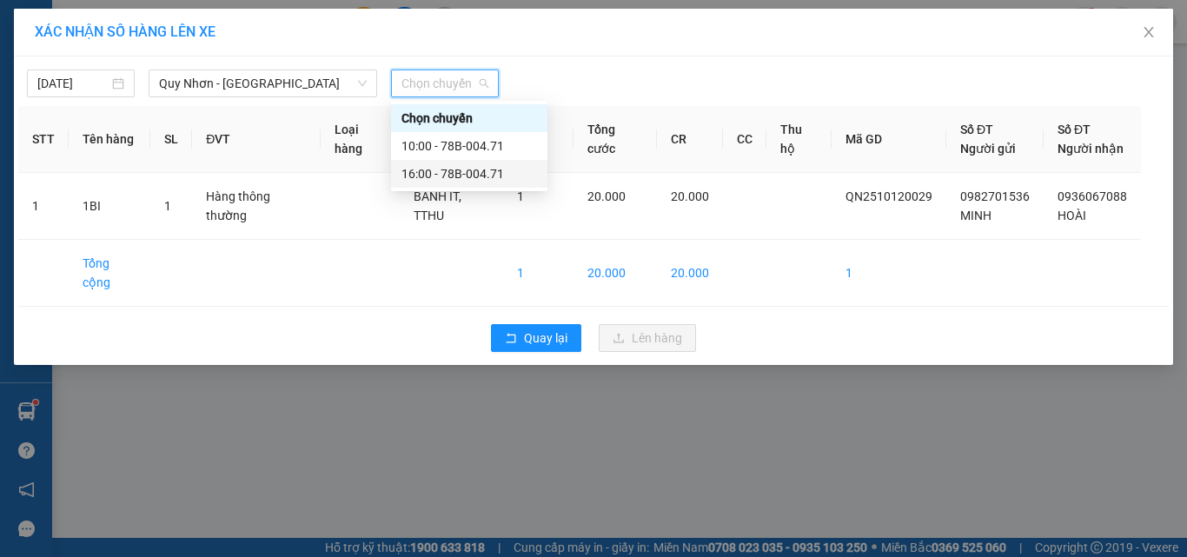
click at [455, 170] on div "16:00 - 78B-004.71" at bounding box center [469, 173] width 136 height 19
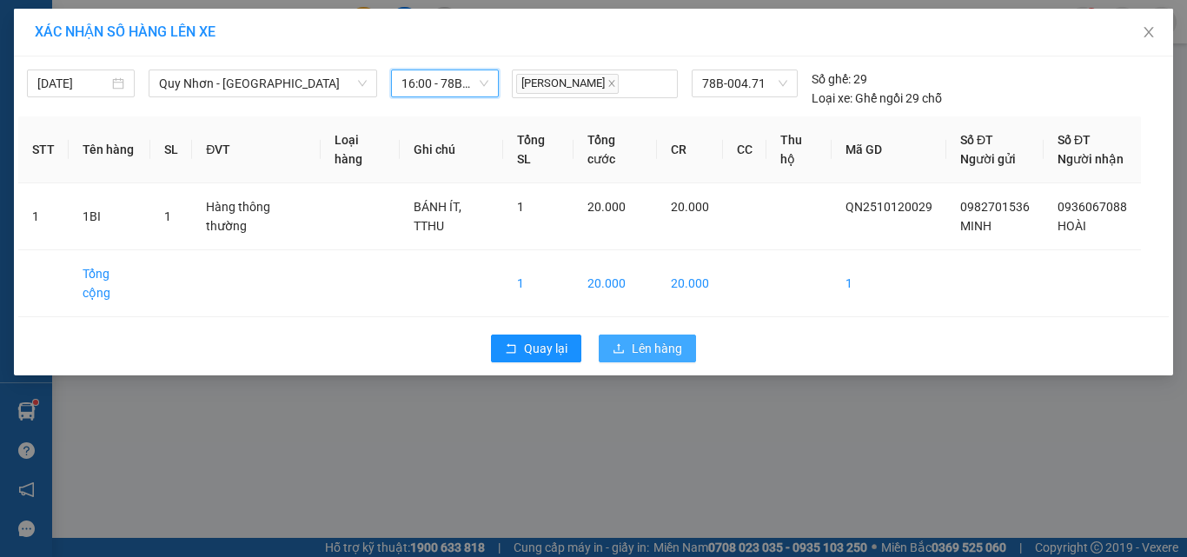
click at [632, 352] on span "Lên hàng" at bounding box center [657, 348] width 50 height 19
click at [646, 387] on div "XÁC NHẬN SỐ HÀNG LÊN XE [DATE] [GEOGRAPHIC_DATA] - [GEOGRAPHIC_DATA] LỌC THEO N…" at bounding box center [593, 278] width 1187 height 557
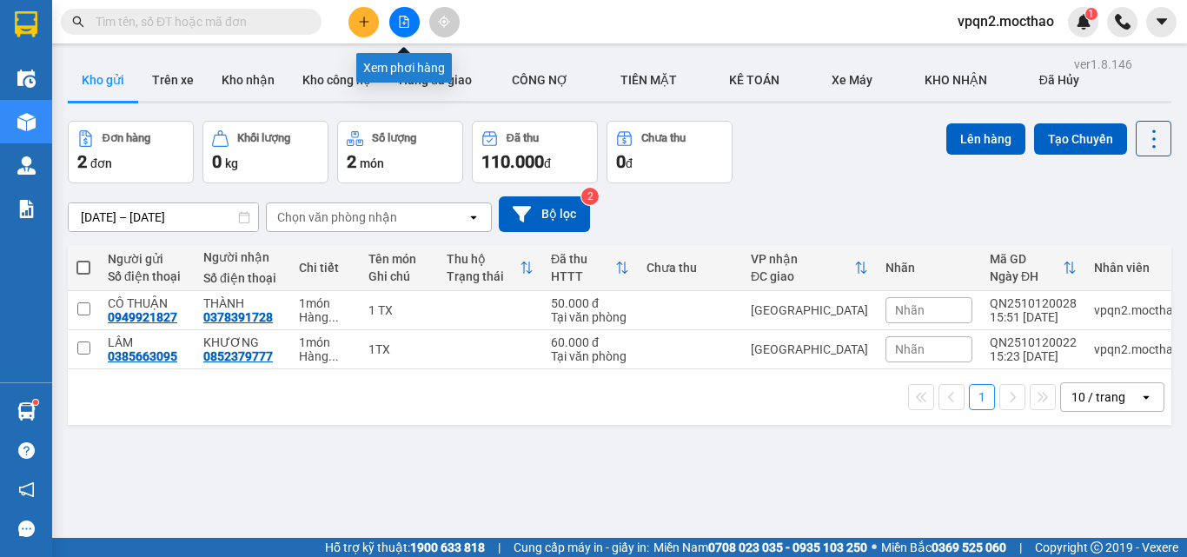
click at [409, 23] on icon "file-add" at bounding box center [404, 22] width 12 height 12
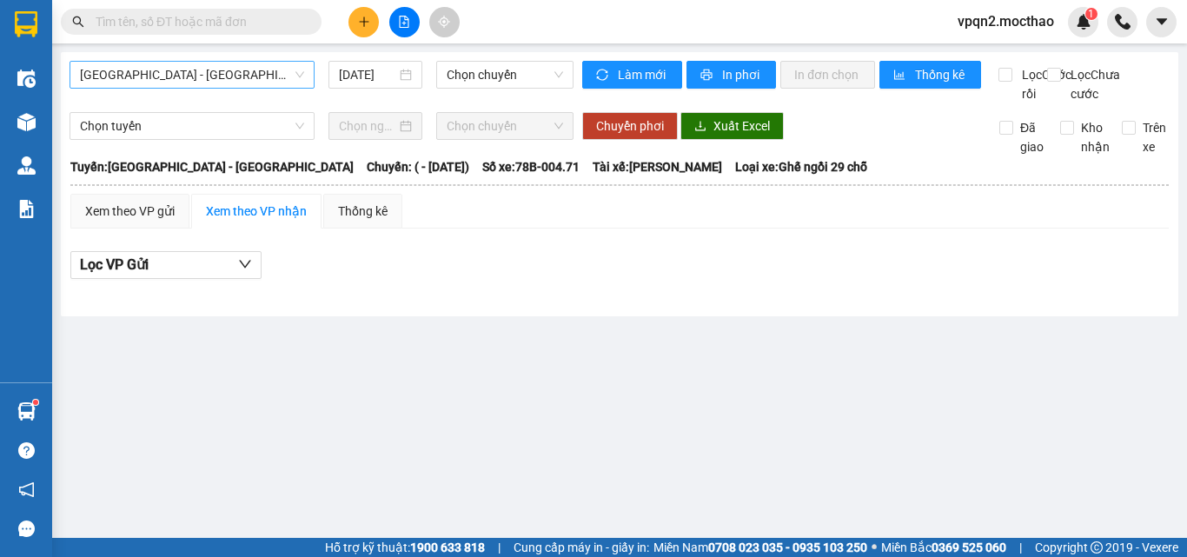
click at [227, 83] on span "[GEOGRAPHIC_DATA] - [GEOGRAPHIC_DATA]" at bounding box center [192, 75] width 224 height 26
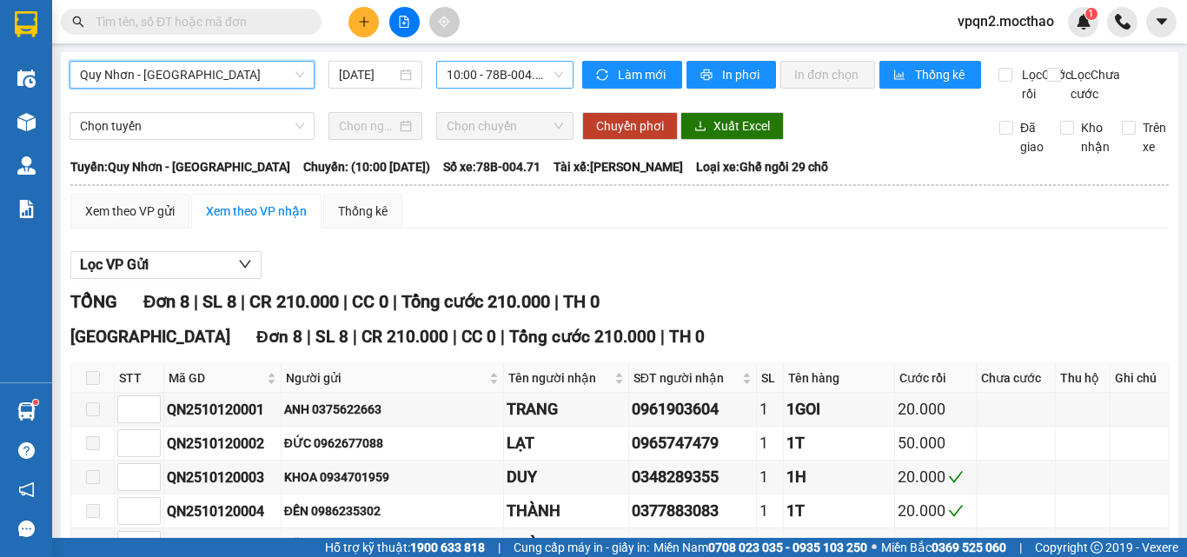
click at [501, 86] on span "10:00 - 78B-004.71" at bounding box center [504, 75] width 116 height 26
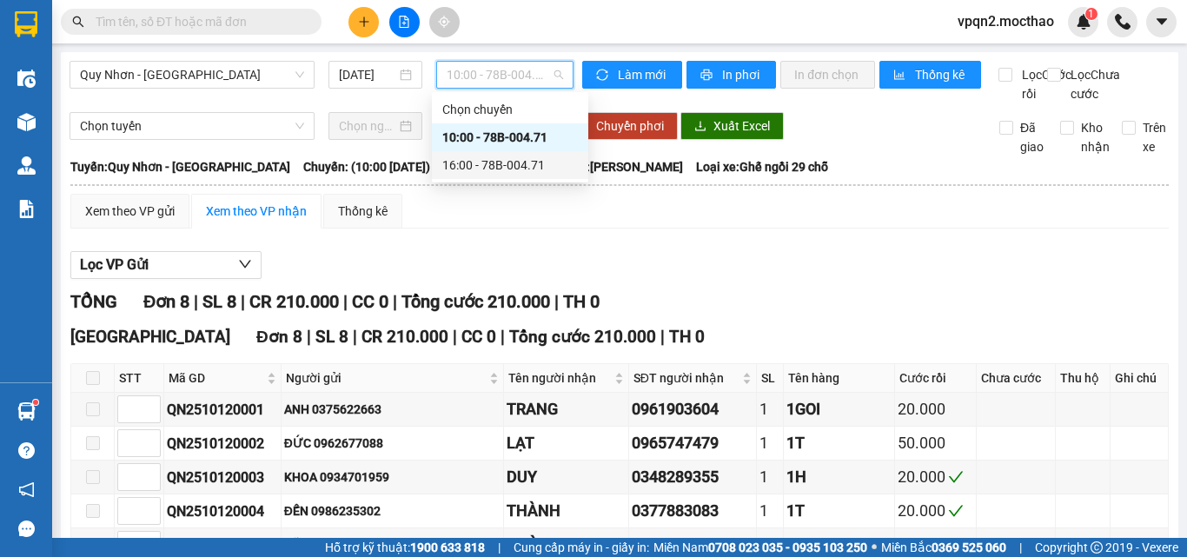
click at [493, 166] on div "16:00 - 78B-004.71" at bounding box center [510, 164] width 136 height 19
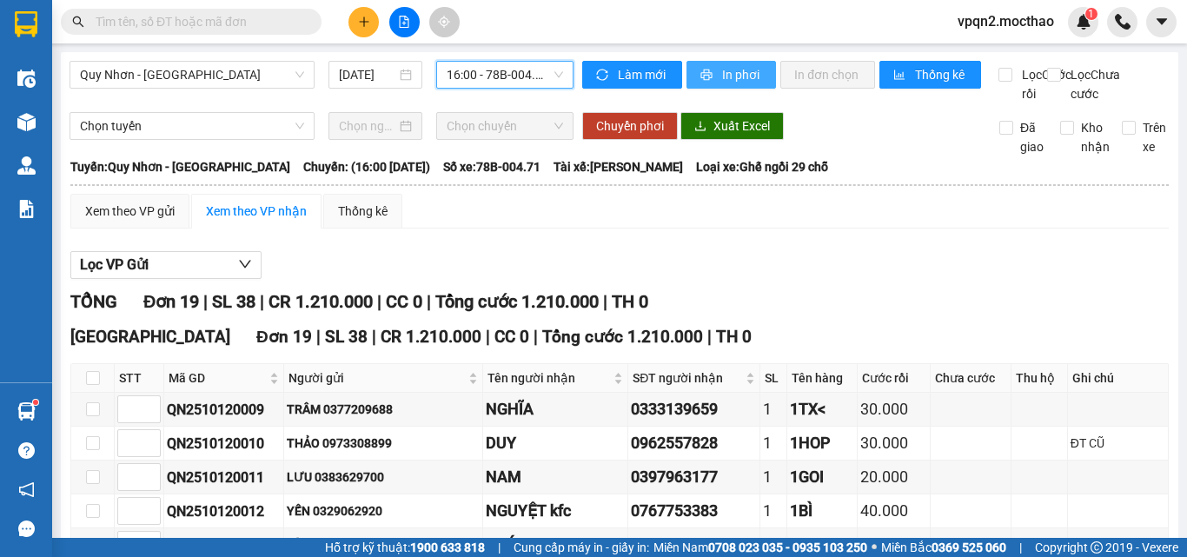
click at [757, 77] on button "In phơi" at bounding box center [730, 75] width 89 height 28
click at [230, 76] on span "Quy Nhơn - [GEOGRAPHIC_DATA]" at bounding box center [192, 75] width 224 height 26
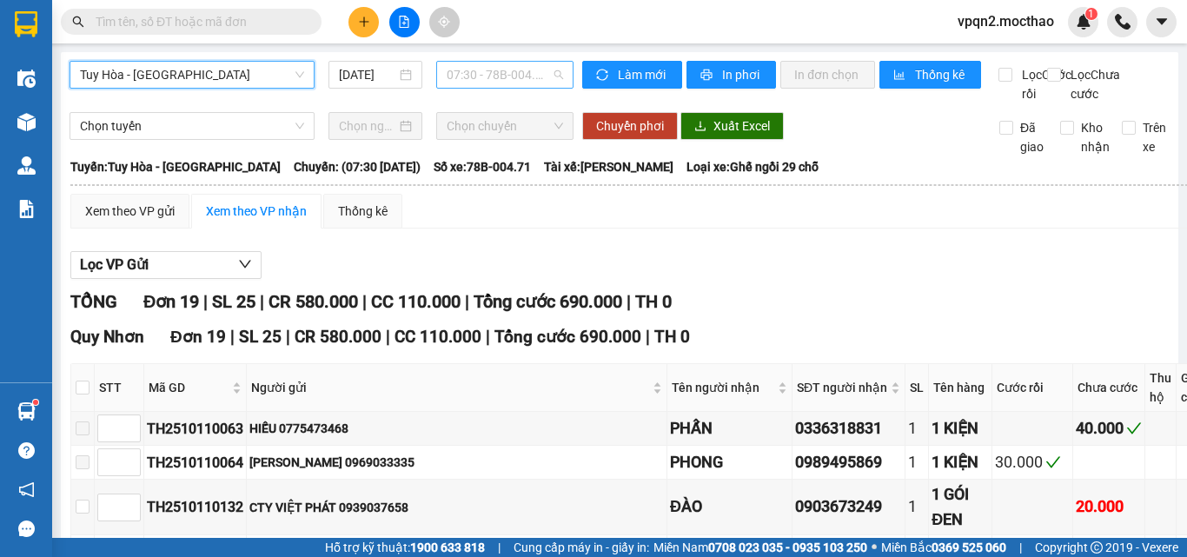
click at [484, 72] on span "07:30 - 78B-004.71" at bounding box center [504, 75] width 116 height 26
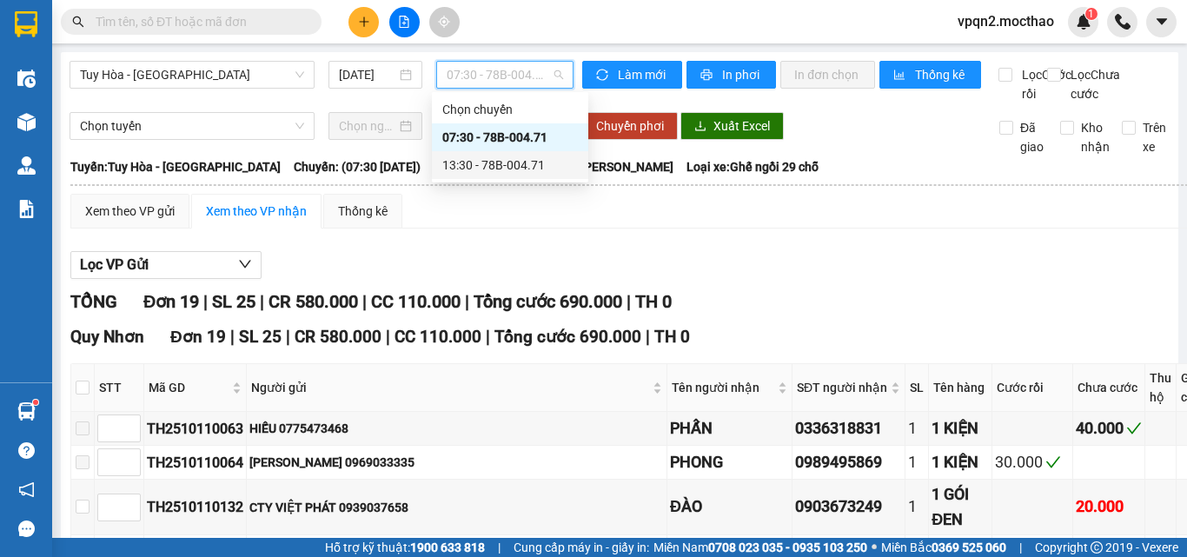
click at [486, 175] on div "13:30 - 78B-004.71" at bounding box center [510, 165] width 156 height 28
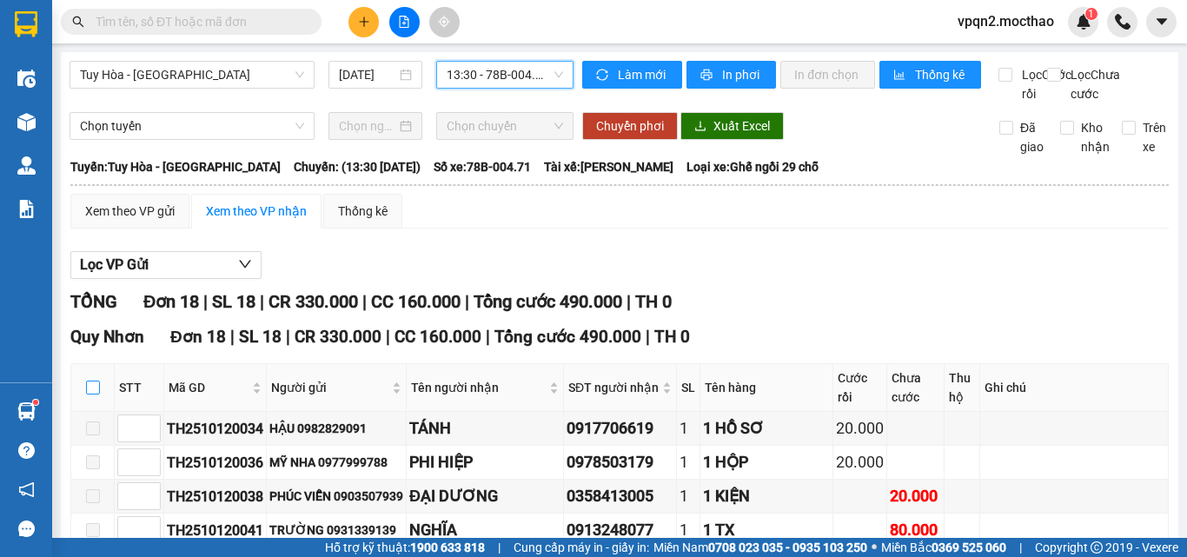
click at [94, 380] on input "checkbox" at bounding box center [93, 387] width 14 height 14
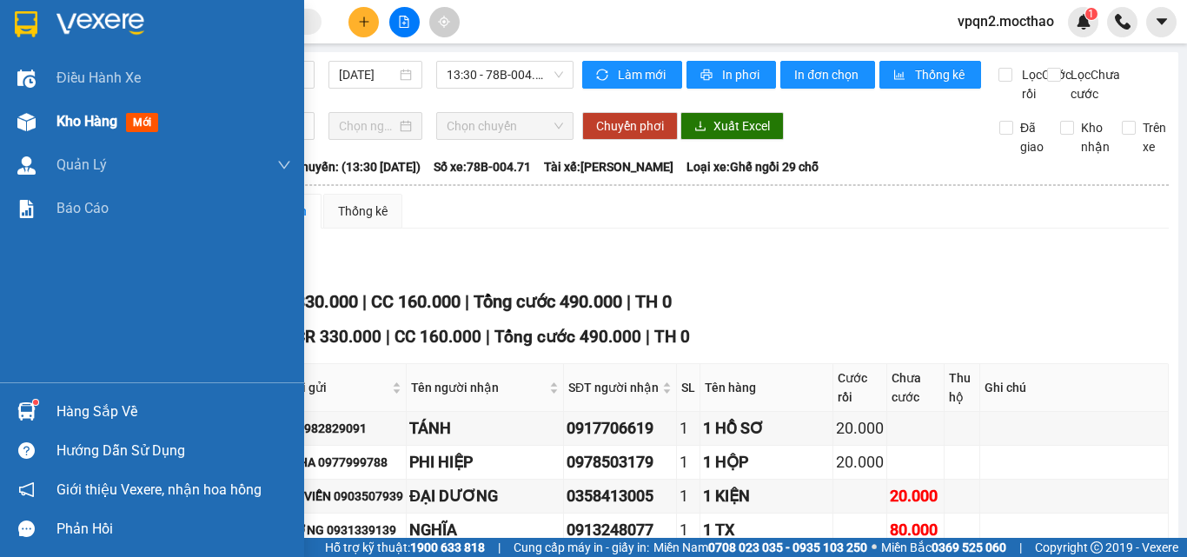
click at [50, 131] on div "Kho hàng mới" at bounding box center [152, 121] width 304 height 43
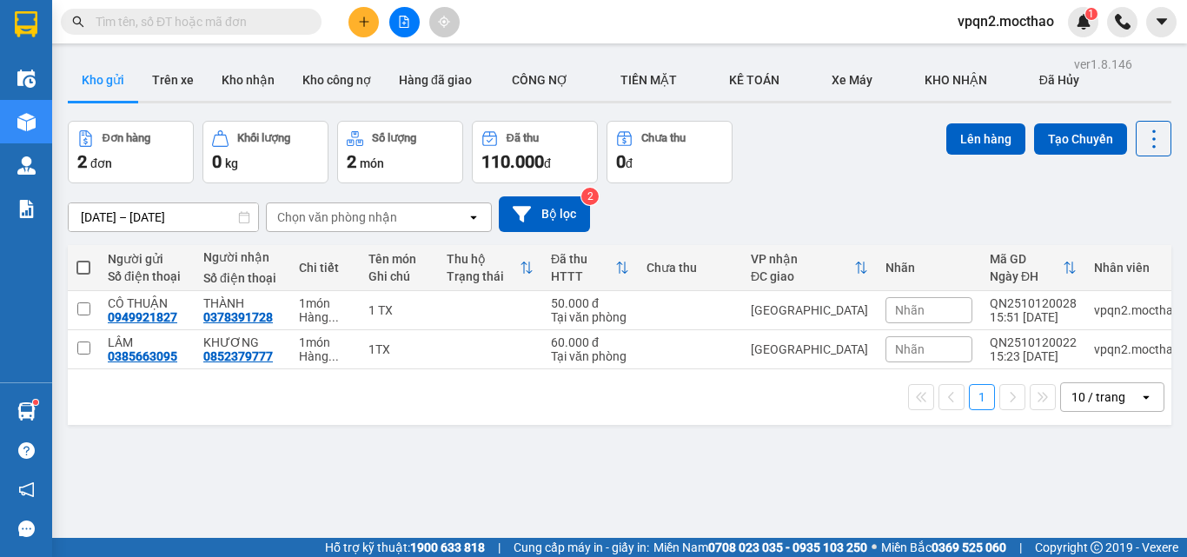
drag, startPoint x: 393, startPoint y: 37, endPoint x: 404, endPoint y: 28, distance: 14.1
click at [397, 36] on div "Kết quả tìm kiếm ( 0 ) Bộ lọc No Data vpqn2.mocthao 1" at bounding box center [593, 21] width 1187 height 43
click at [404, 28] on button at bounding box center [404, 22] width 30 height 30
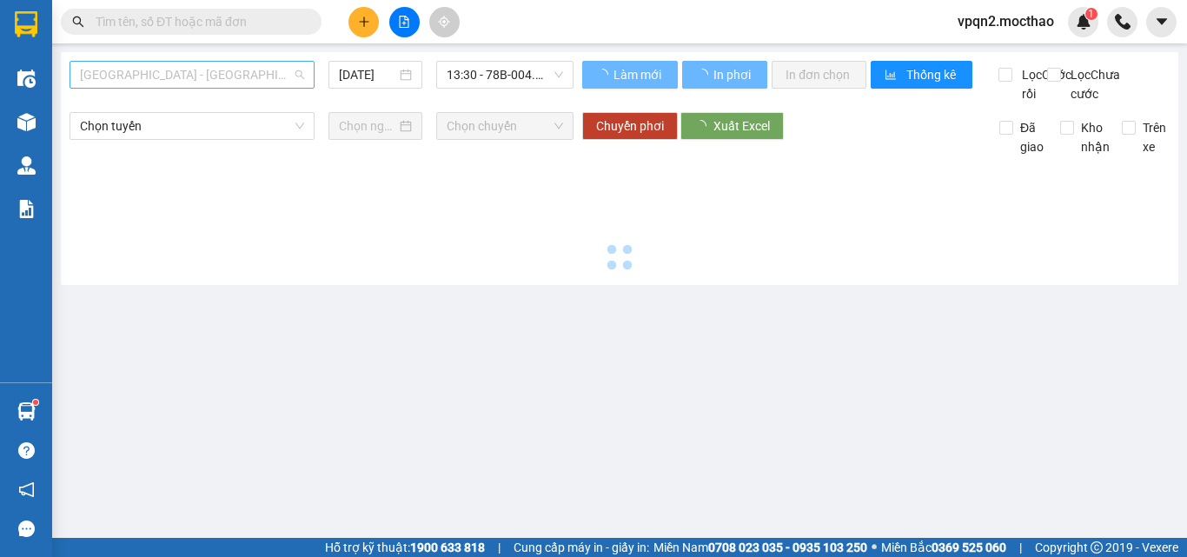
click at [251, 69] on span "[GEOGRAPHIC_DATA] - [GEOGRAPHIC_DATA]" at bounding box center [192, 75] width 224 height 26
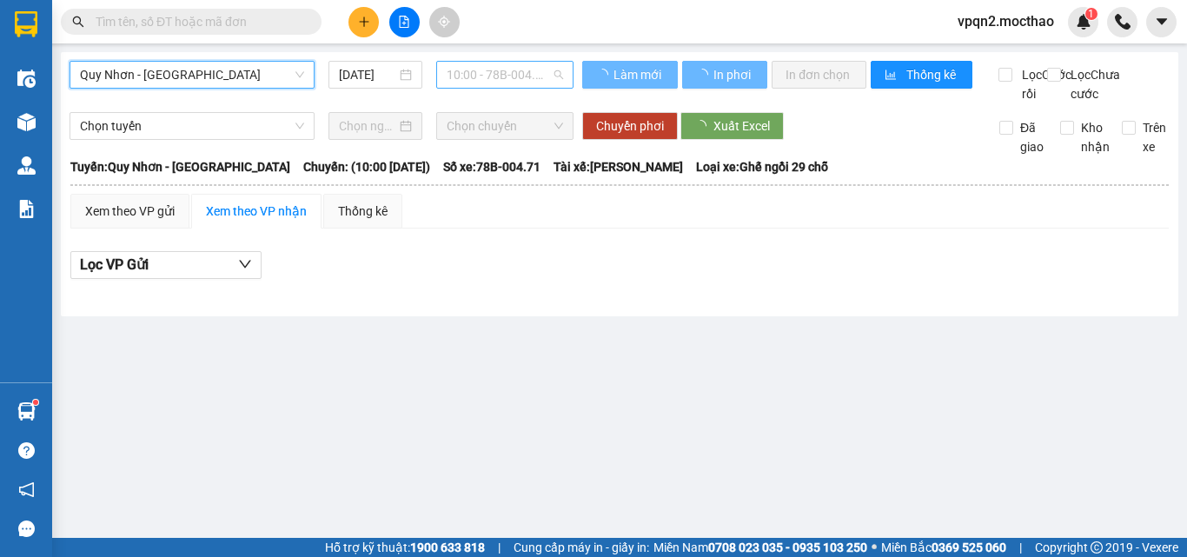
click at [503, 69] on span "10:00 - 78B-004.71" at bounding box center [504, 75] width 116 height 26
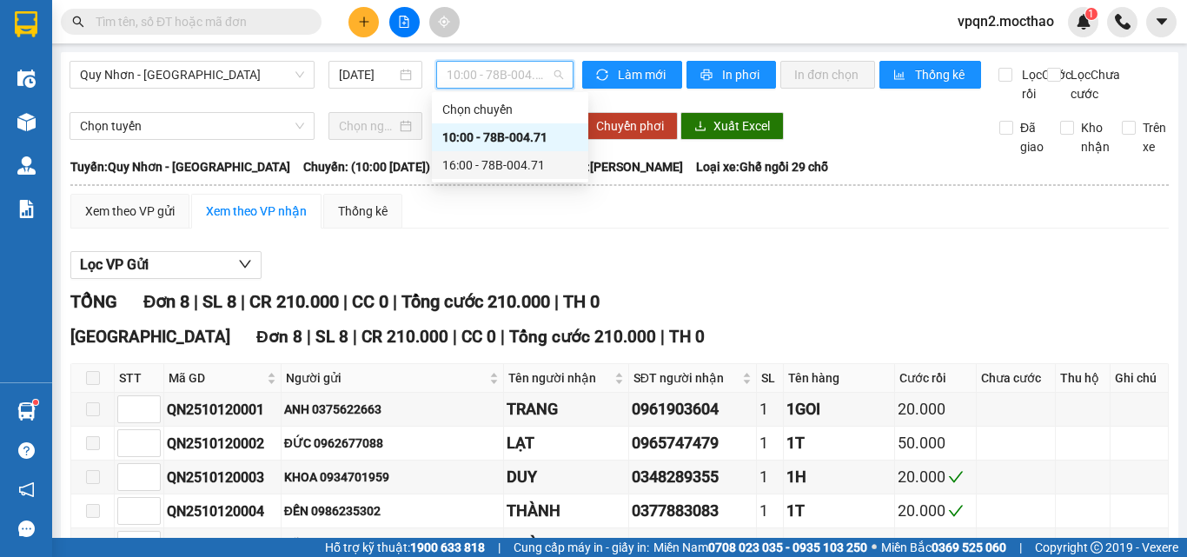
click at [486, 159] on div "16:00 - 78B-004.71" at bounding box center [510, 164] width 136 height 19
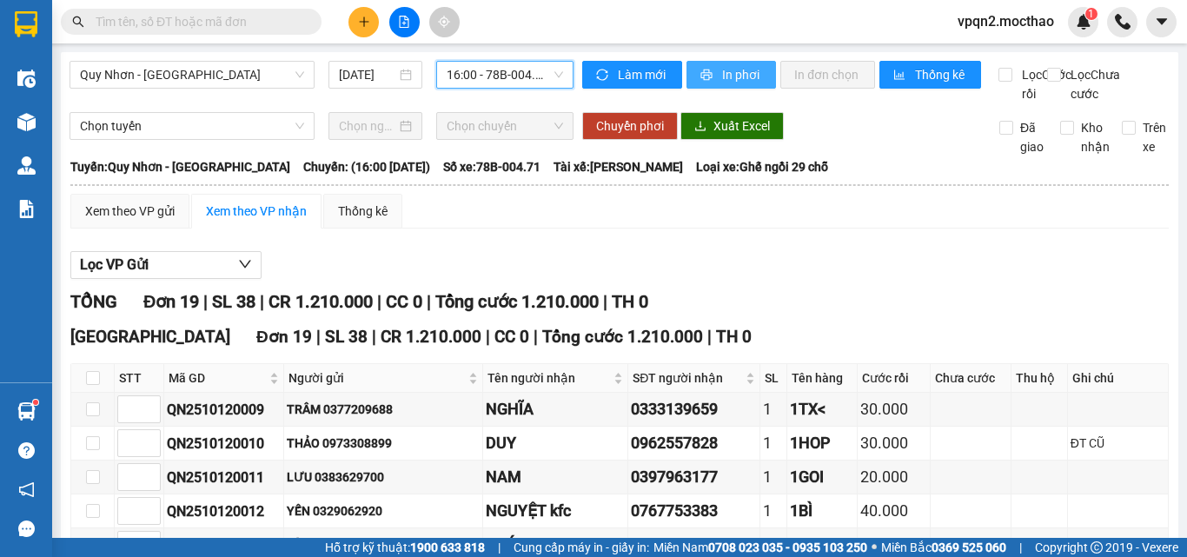
click at [722, 78] on span "In phơi" at bounding box center [742, 74] width 40 height 19
click at [225, 79] on span "Quy Nhơn - [GEOGRAPHIC_DATA]" at bounding box center [192, 75] width 224 height 26
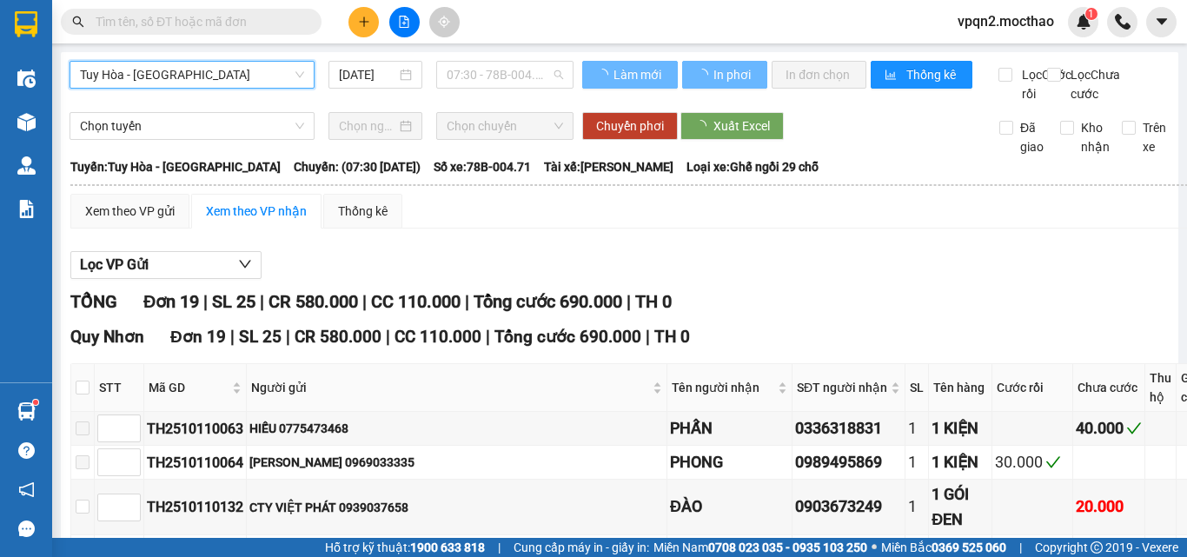
drag, startPoint x: 467, startPoint y: 81, endPoint x: 467, endPoint y: 90, distance: 9.6
click at [467, 83] on span "07:30 - 78B-004.71" at bounding box center [504, 75] width 116 height 26
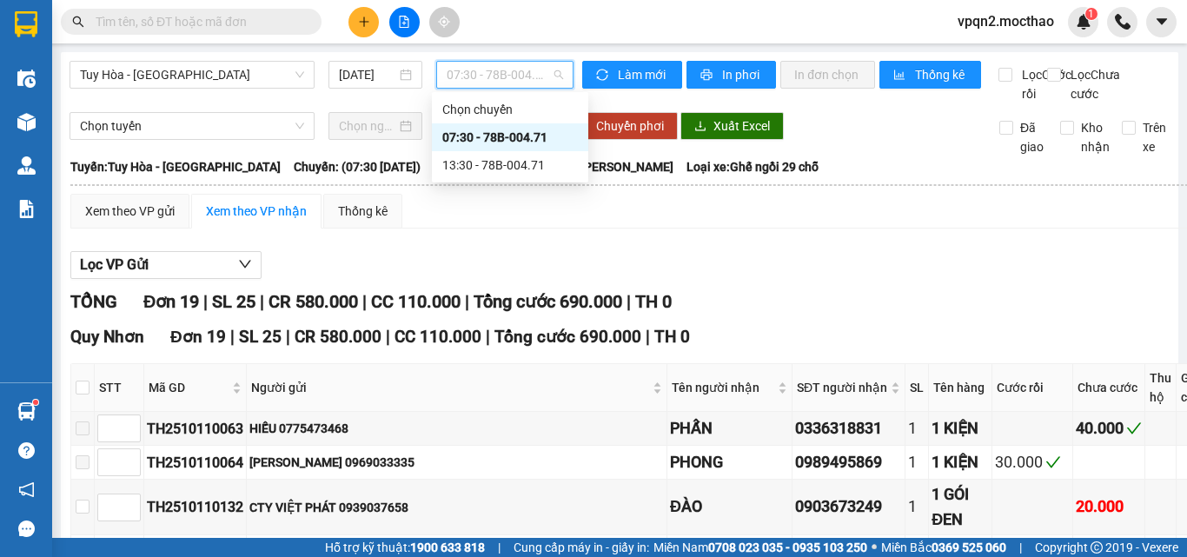
click at [472, 168] on div "13:30 - 78B-004.71" at bounding box center [510, 164] width 136 height 19
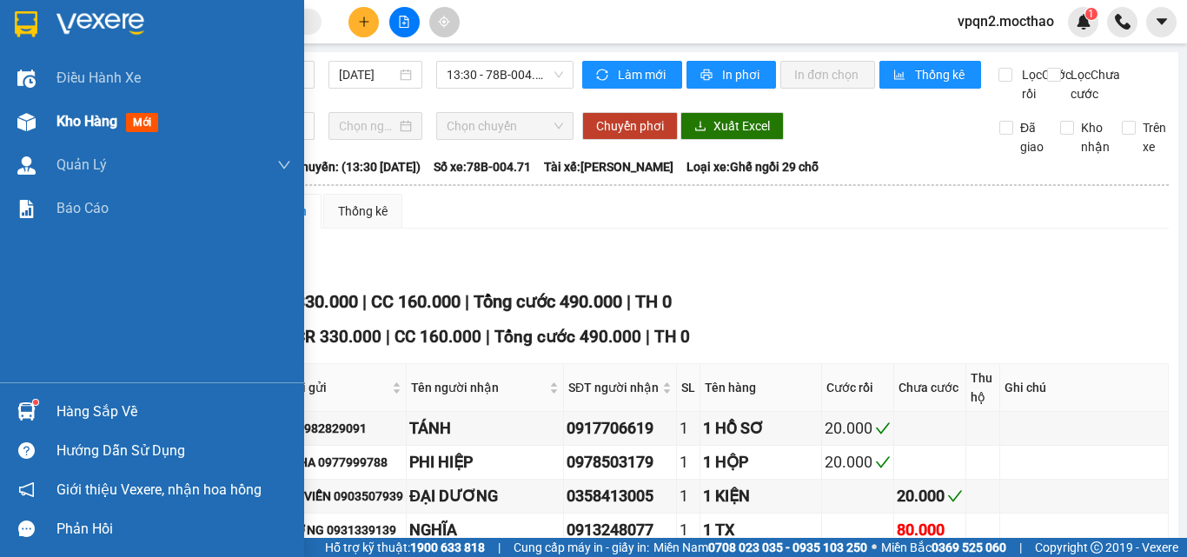
click at [30, 127] on img at bounding box center [26, 122] width 18 height 18
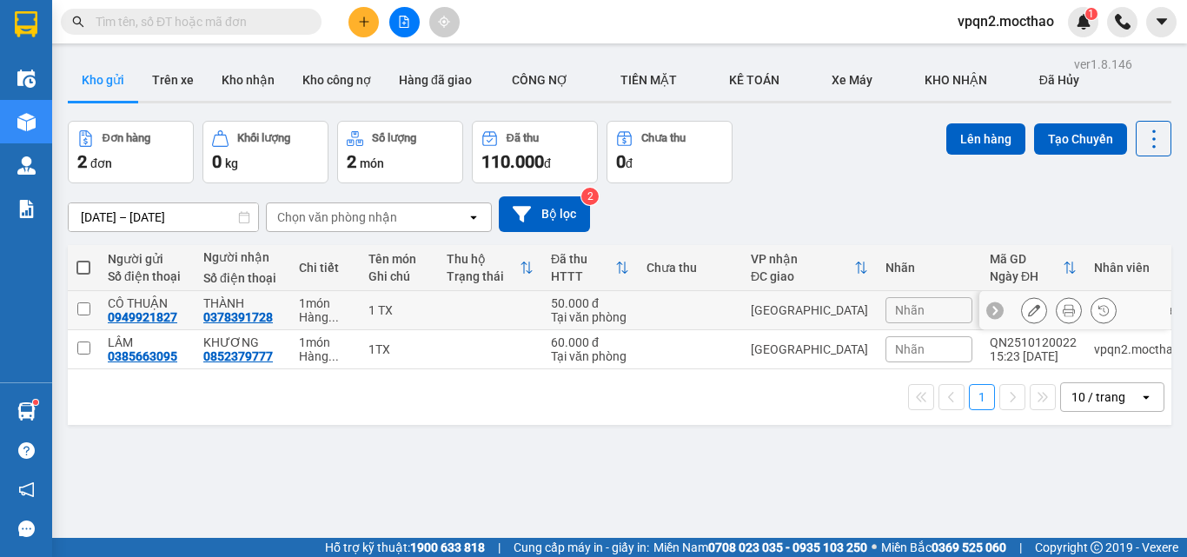
click at [618, 303] on div "50.000 đ" at bounding box center [590, 303] width 78 height 14
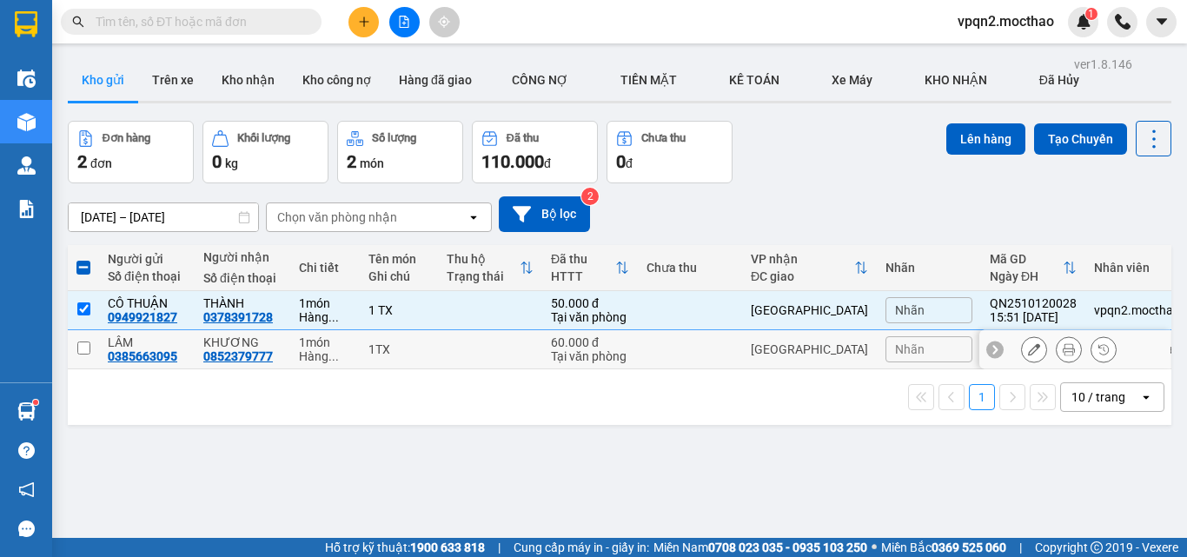
click at [619, 347] on div "60.000 đ" at bounding box center [590, 342] width 78 height 14
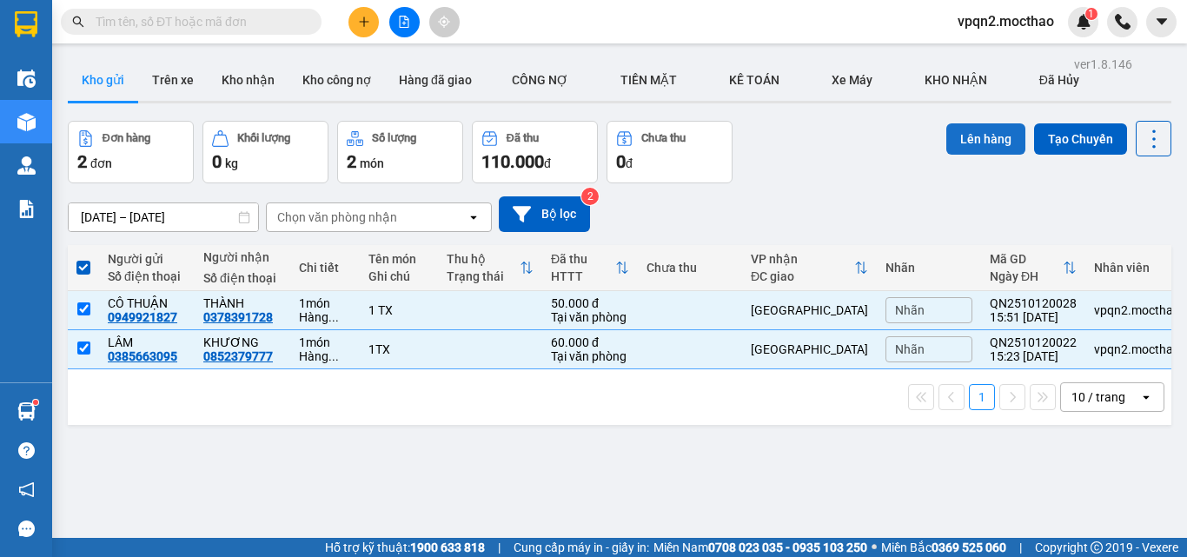
click at [983, 150] on button "Lên hàng" at bounding box center [985, 138] width 79 height 31
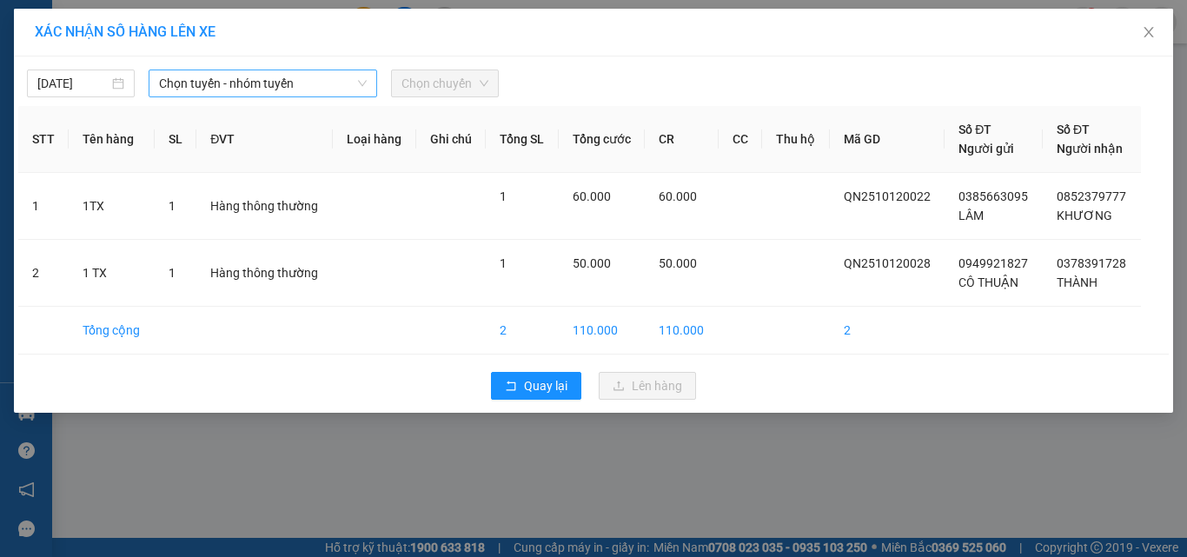
click at [235, 93] on span "Chọn tuyến - nhóm tuyến" at bounding box center [263, 83] width 208 height 26
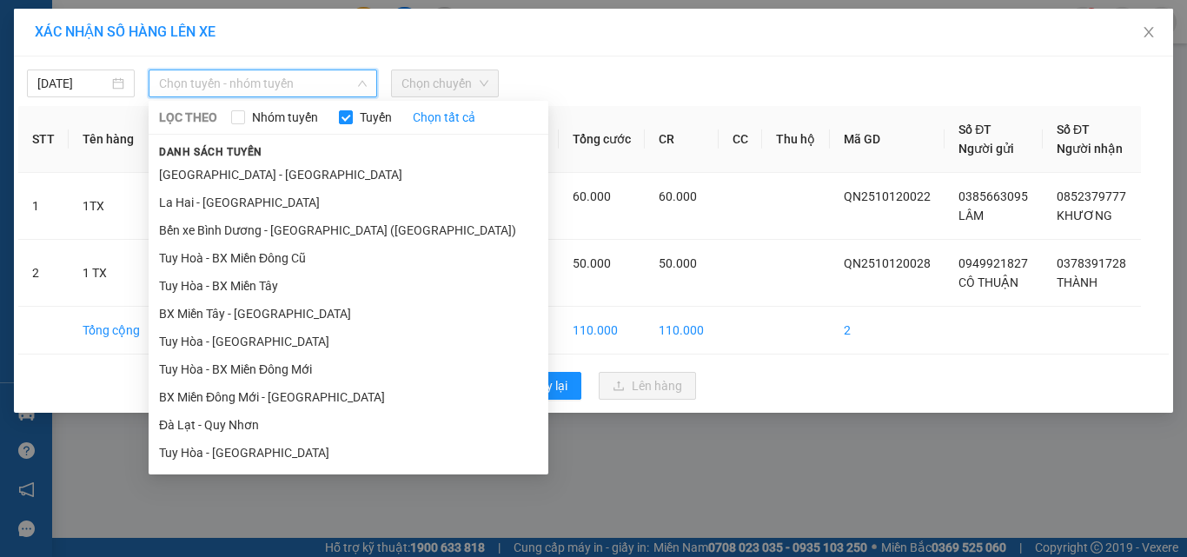
click at [242, 550] on li "Quy Nhơn - [GEOGRAPHIC_DATA]" at bounding box center [349, 564] width 400 height 28
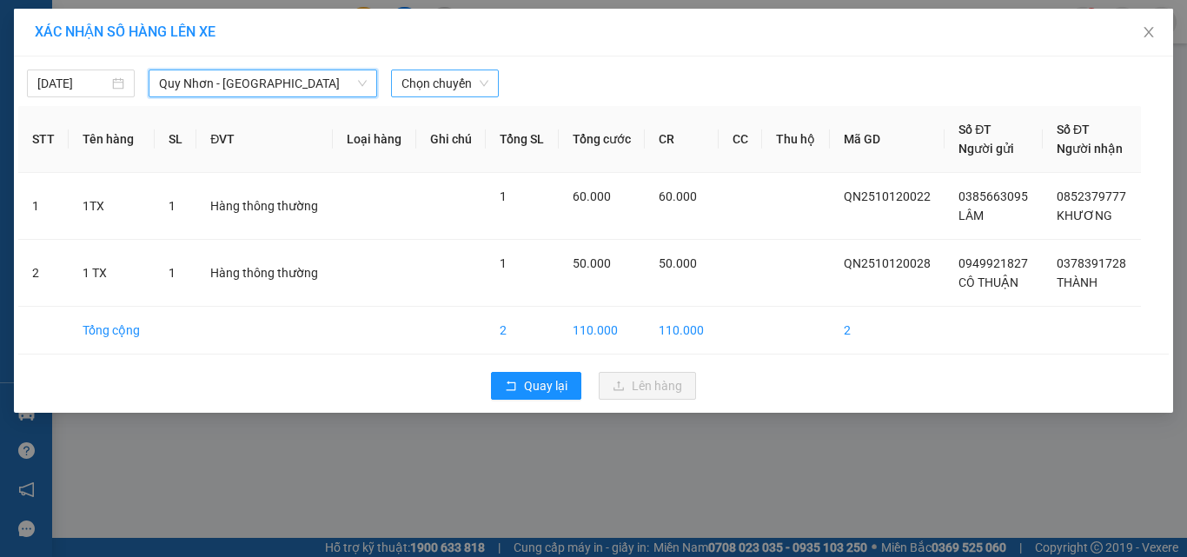
click at [462, 88] on span "Chọn chuyến" at bounding box center [444, 83] width 87 height 26
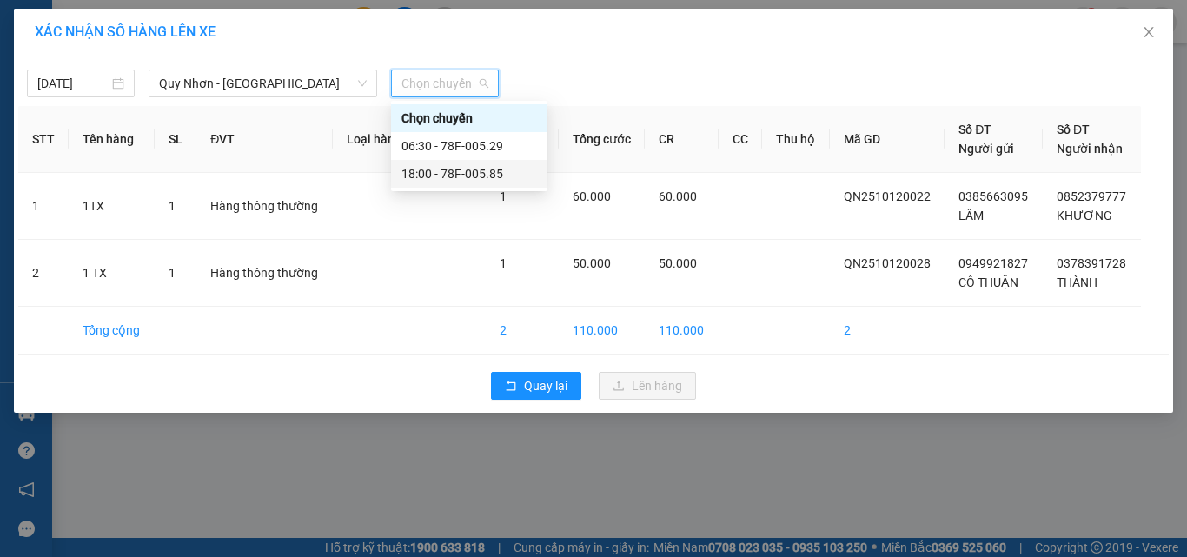
click at [466, 167] on div "18:00 - 78F-005.85" at bounding box center [469, 173] width 136 height 19
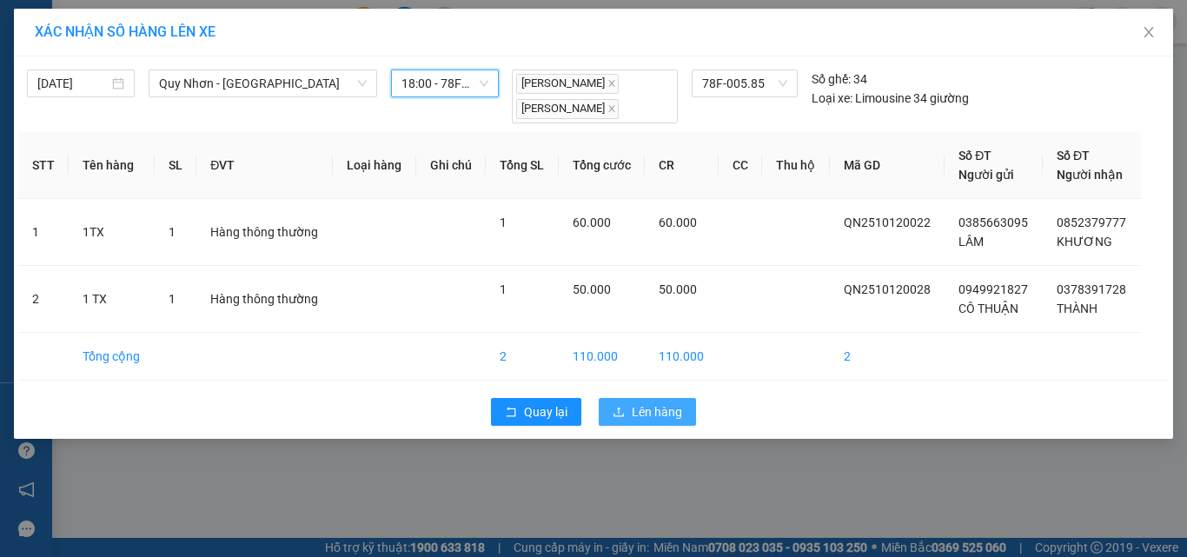
click at [625, 413] on button "Lên hàng" at bounding box center [647, 412] width 97 height 28
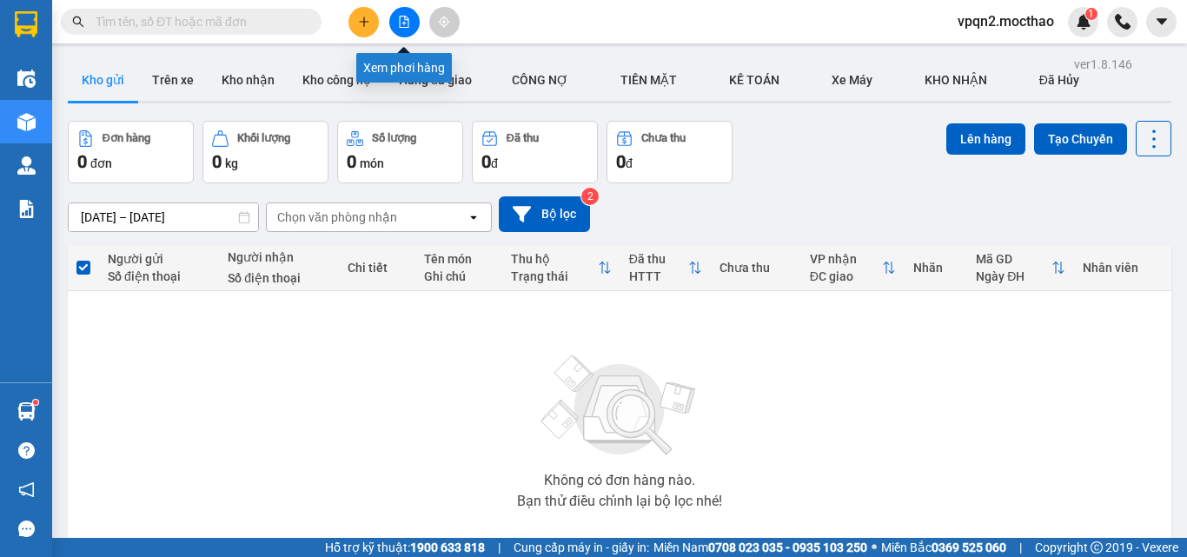
click at [400, 15] on button at bounding box center [404, 22] width 30 height 30
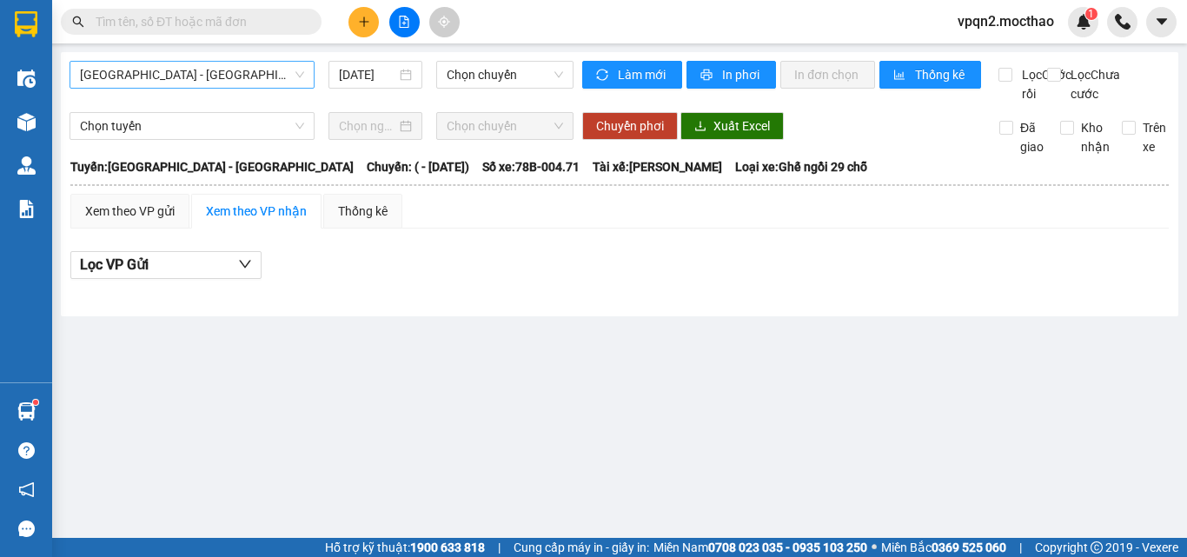
click at [243, 71] on span "[GEOGRAPHIC_DATA] - [GEOGRAPHIC_DATA]" at bounding box center [192, 75] width 224 height 26
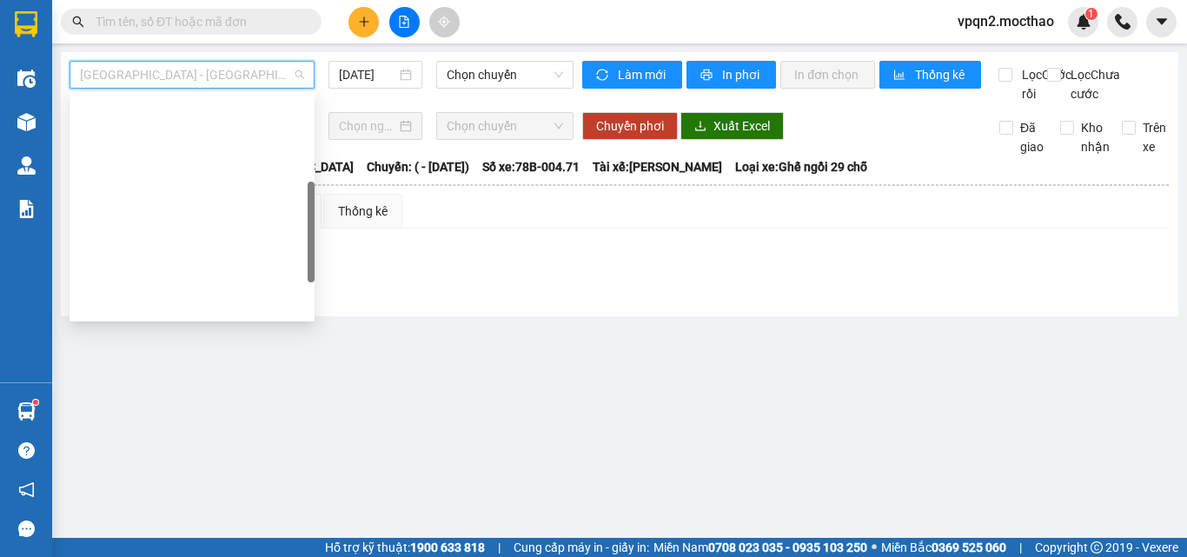
click at [200, 517] on div "Quy Nhơn - [GEOGRAPHIC_DATA]" at bounding box center [192, 526] width 224 height 19
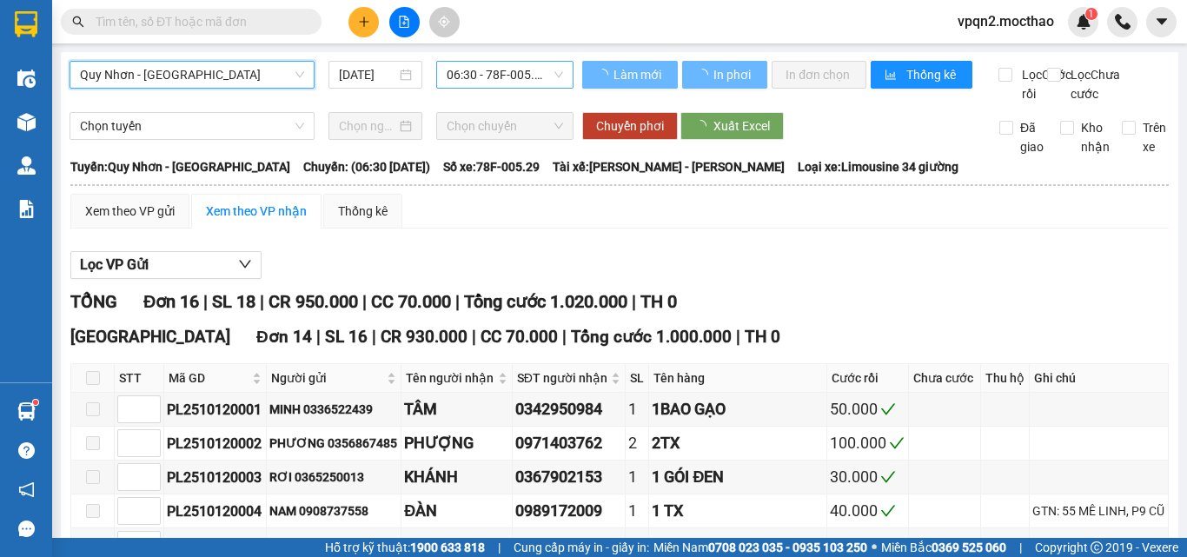
click at [473, 75] on span "06:30 - 78F-005.29" at bounding box center [504, 75] width 116 height 26
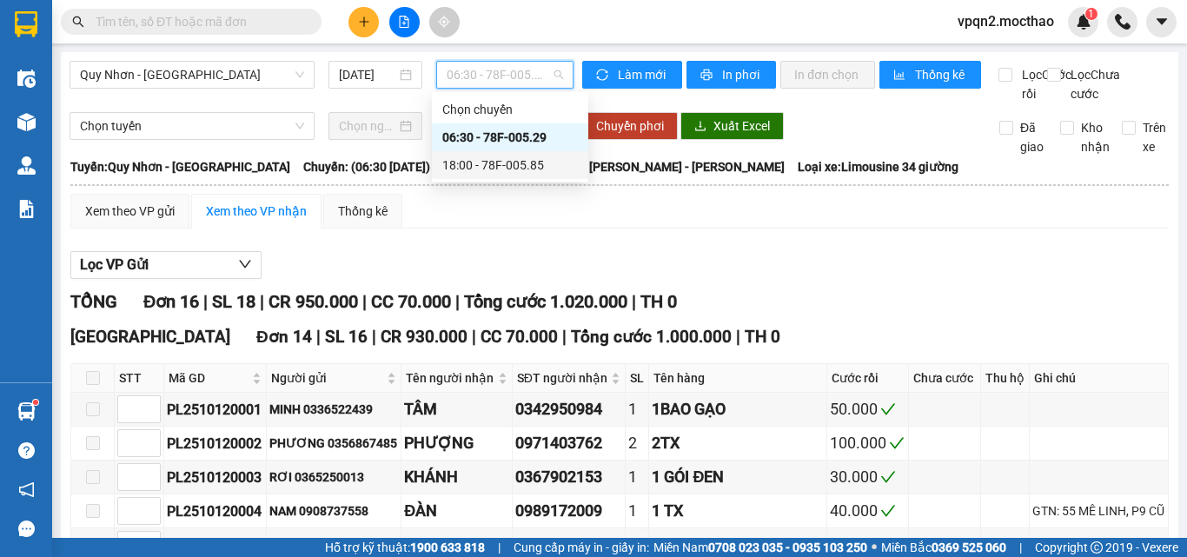
click at [474, 164] on div "18:00 - 78F-005.85" at bounding box center [510, 164] width 136 height 19
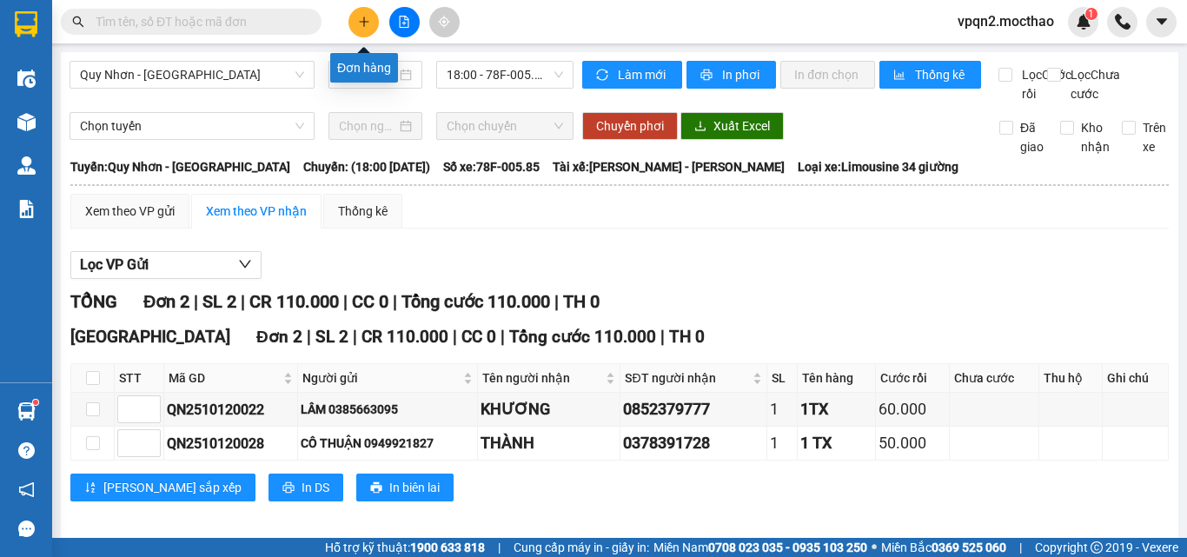
click at [359, 21] on icon "plus" at bounding box center [364, 22] width 12 height 12
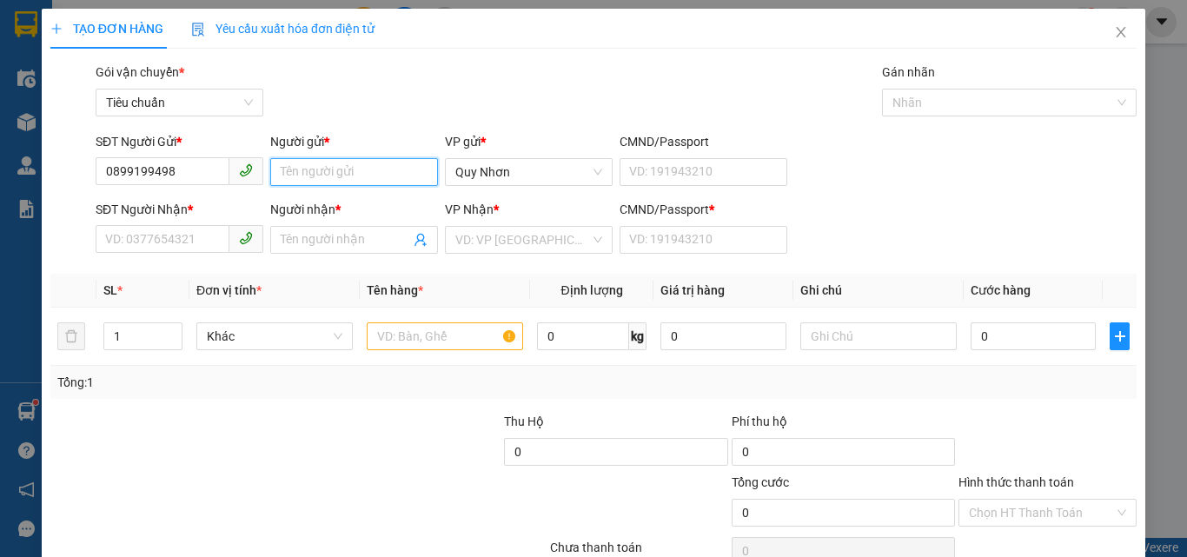
click at [294, 170] on input "Người gửi *" at bounding box center [354, 172] width 168 height 28
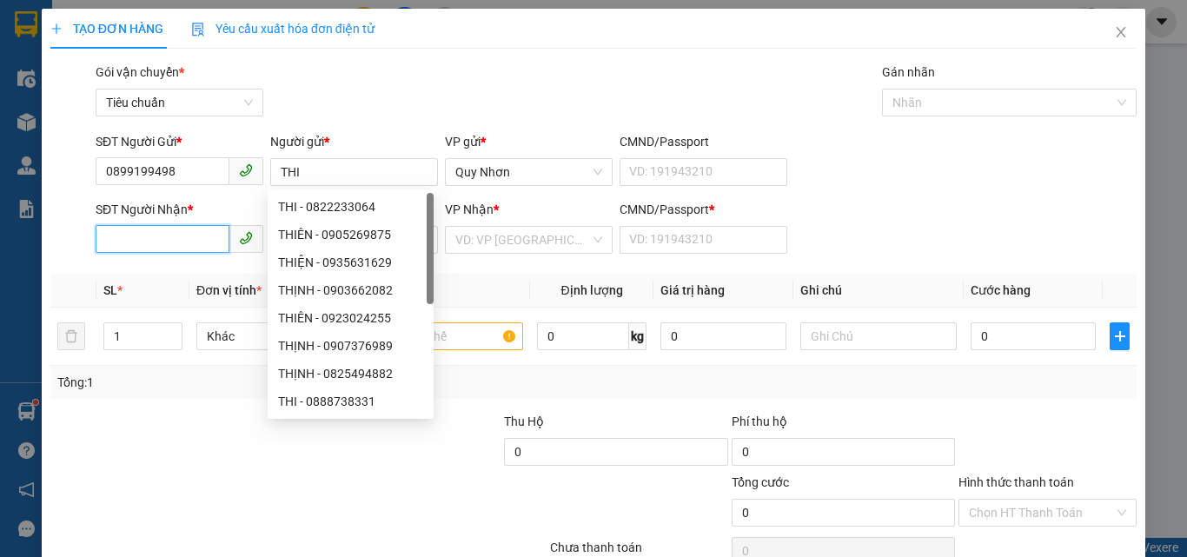
click at [129, 240] on input "SĐT Người Nhận *" at bounding box center [163, 239] width 134 height 28
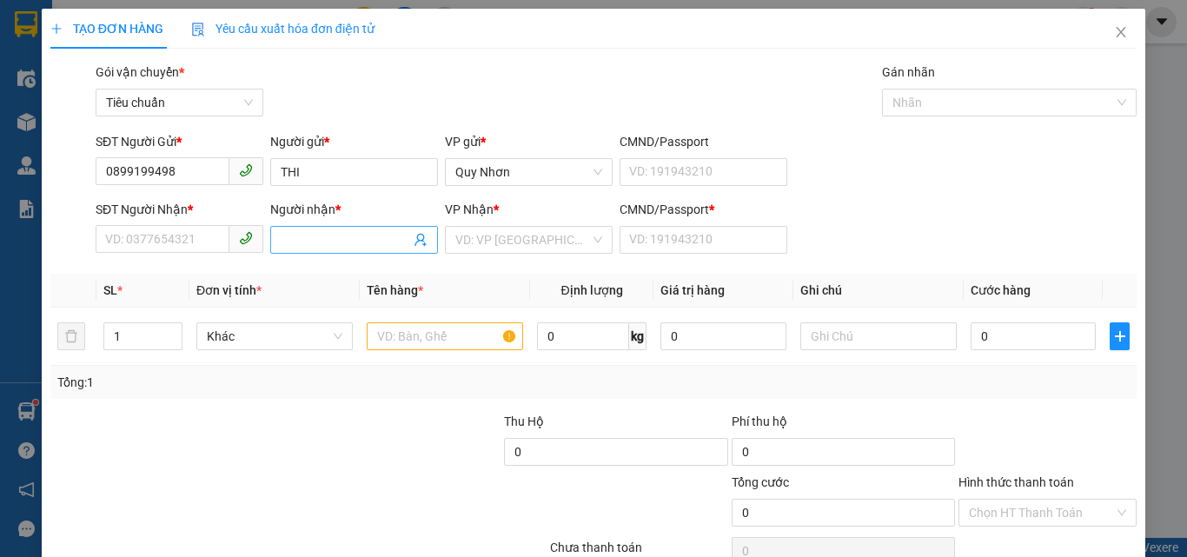
click at [323, 233] on input "Người nhận *" at bounding box center [345, 239] width 129 height 19
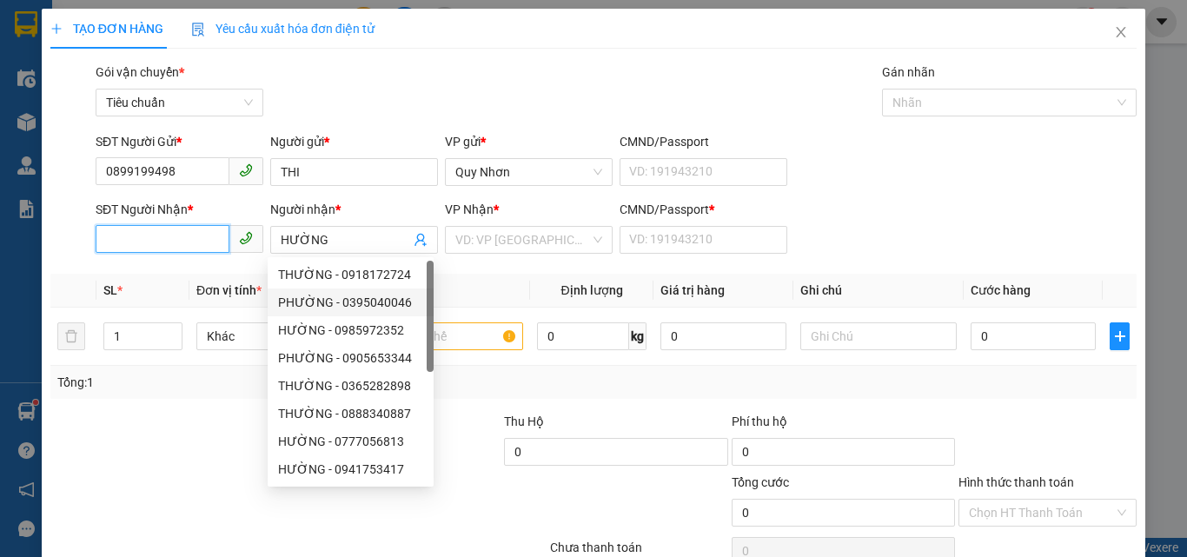
click at [165, 248] on input "SĐT Người Nhận *" at bounding box center [163, 239] width 134 height 28
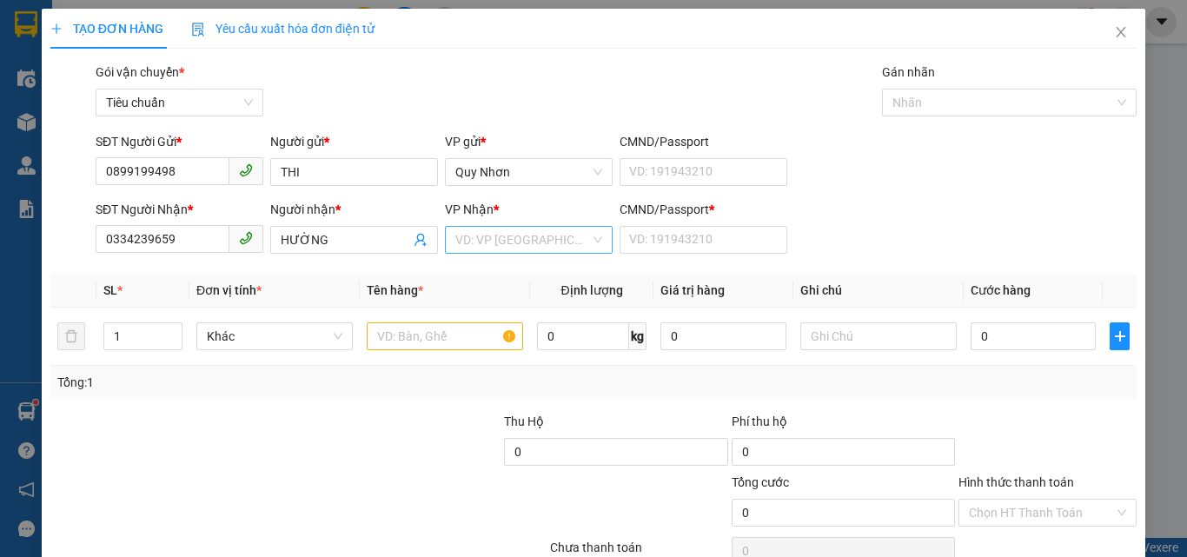
click at [566, 238] on input "search" at bounding box center [522, 240] width 135 height 26
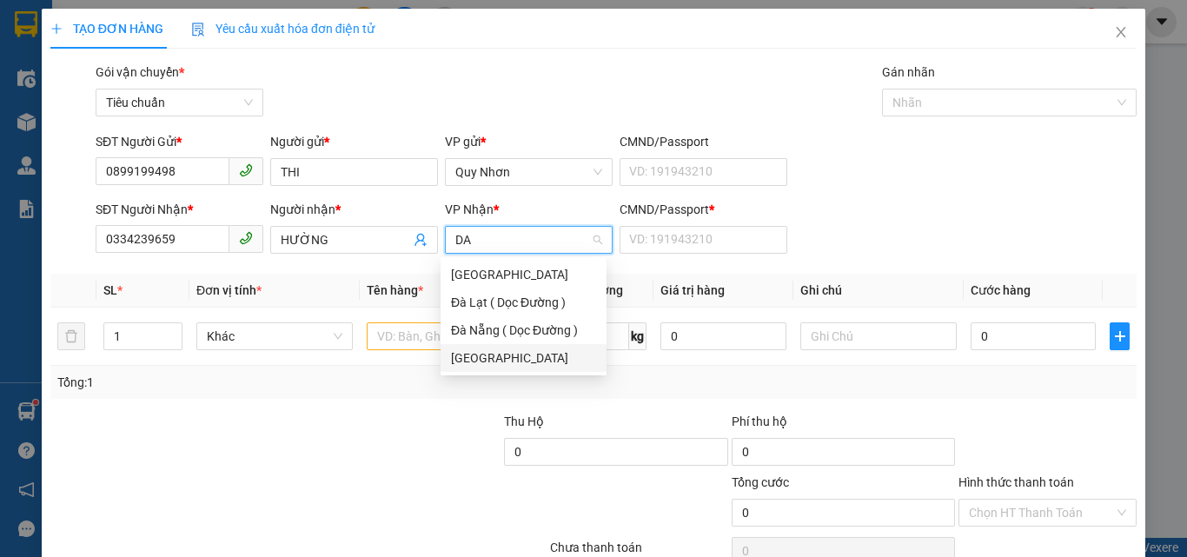
drag, startPoint x: 479, startPoint y: 351, endPoint x: 558, endPoint y: 267, distance: 115.5
click at [481, 347] on div "[GEOGRAPHIC_DATA]" at bounding box center [523, 358] width 166 height 28
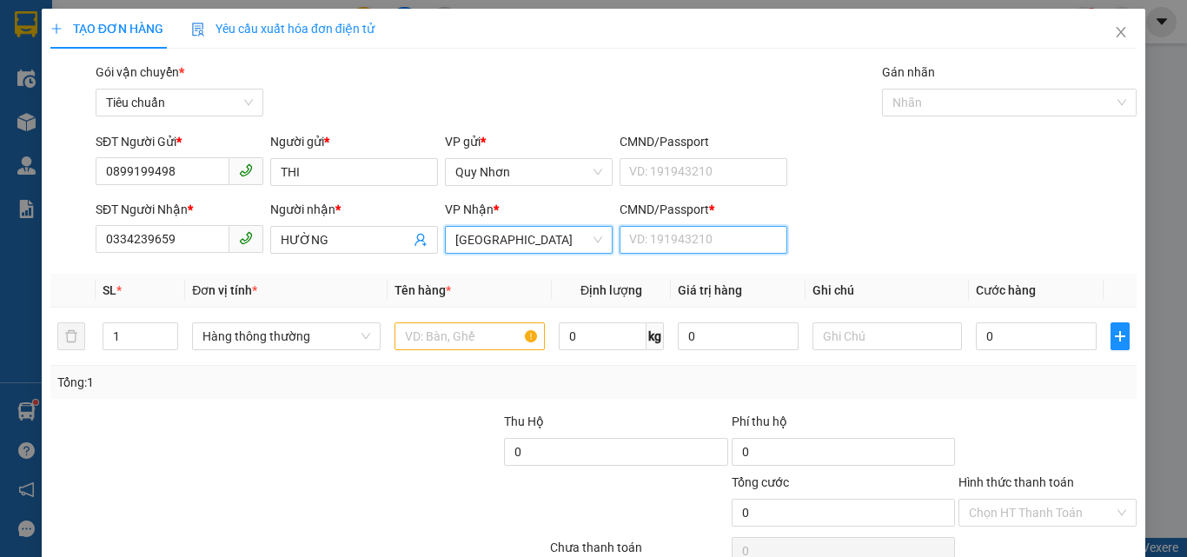
click at [664, 229] on input "CMND/Passport *" at bounding box center [703, 240] width 168 height 28
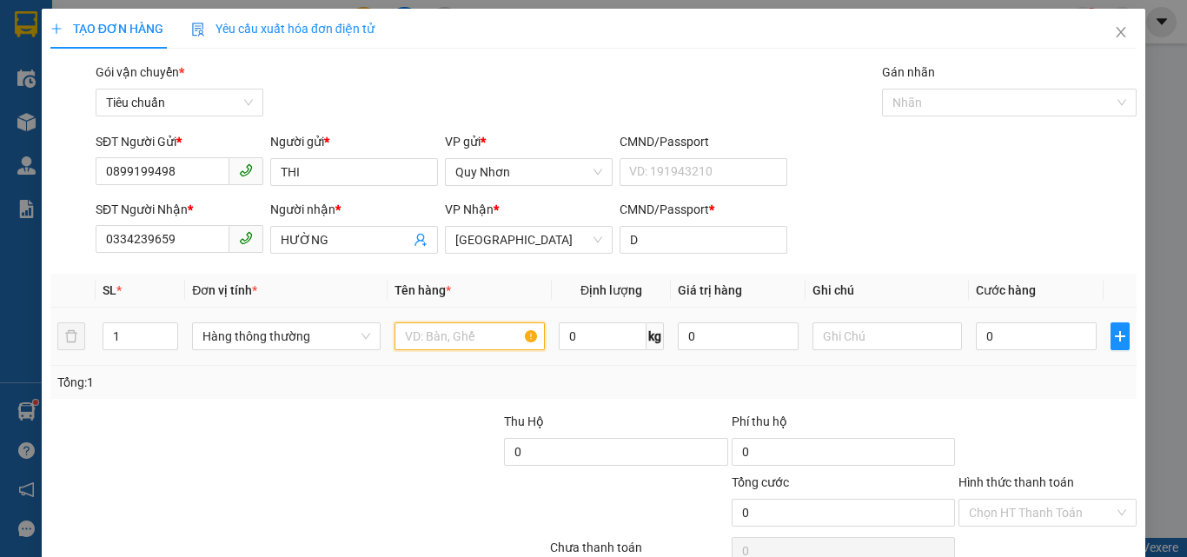
click at [460, 329] on input "text" at bounding box center [469, 336] width 150 height 28
click at [1055, 341] on input "0" at bounding box center [1035, 336] width 120 height 28
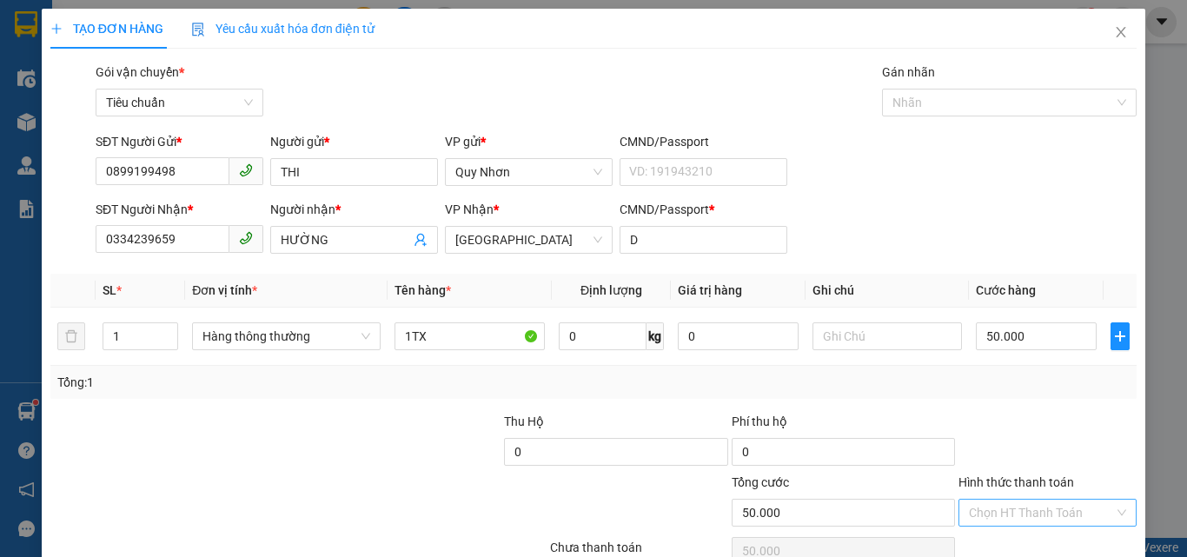
click at [982, 499] on input "Hình thức thanh toán" at bounding box center [1041, 512] width 145 height 26
click at [1020, 382] on div "Tại văn phòng" at bounding box center [1037, 394] width 176 height 28
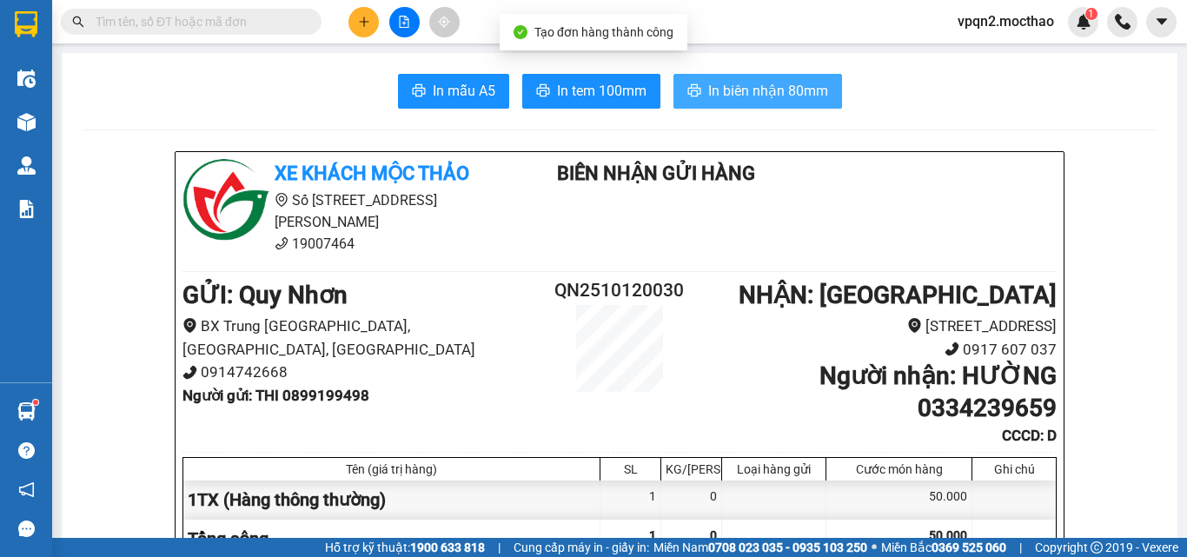
click at [797, 96] on span "In biên nhận 80mm" at bounding box center [768, 91] width 120 height 22
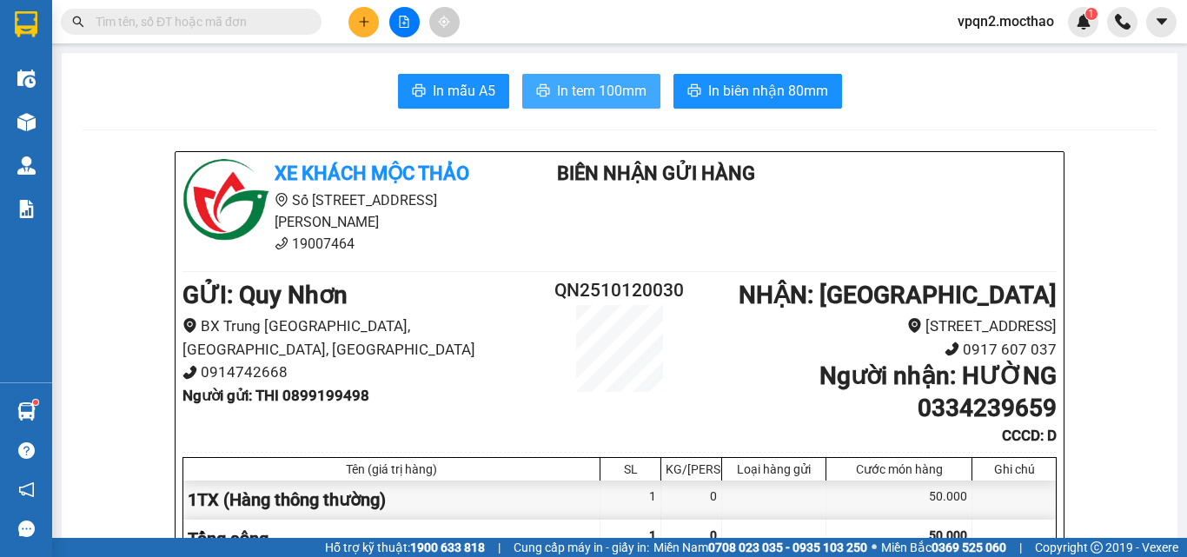
click at [607, 88] on span "In tem 100mm" at bounding box center [601, 91] width 89 height 22
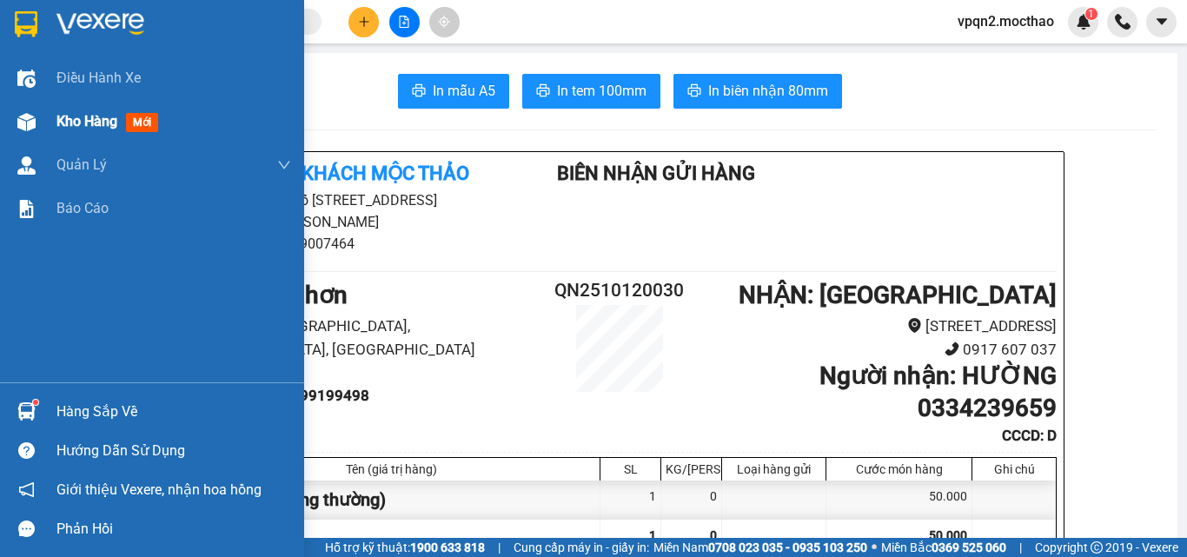
click at [67, 121] on span "Kho hàng" at bounding box center [86, 121] width 61 height 17
click at [68, 121] on span "Kho hàng" at bounding box center [86, 121] width 61 height 17
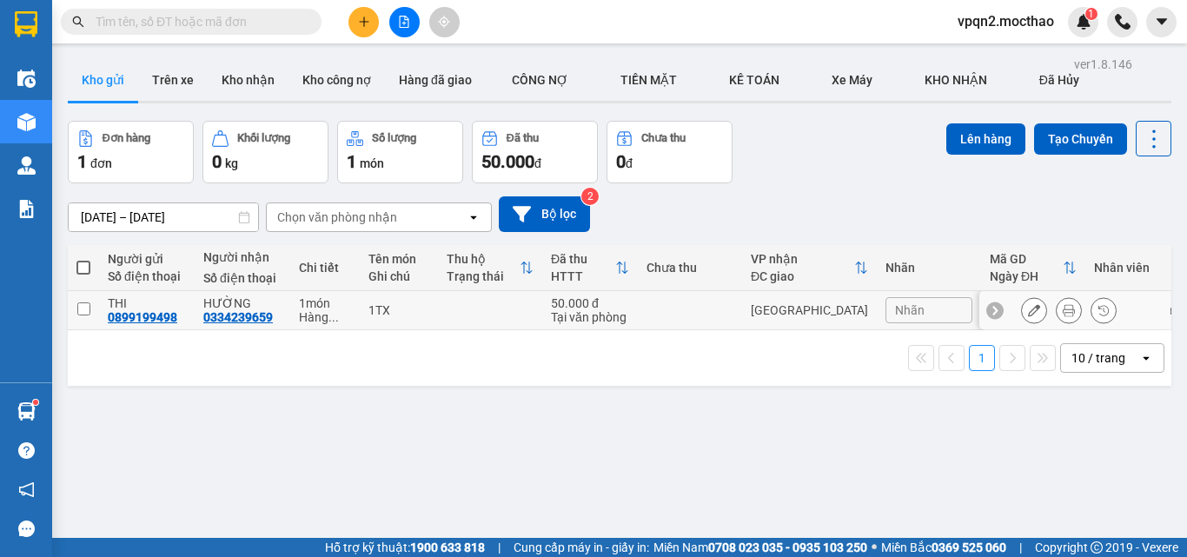
click at [807, 322] on td "[GEOGRAPHIC_DATA]" at bounding box center [809, 310] width 135 height 39
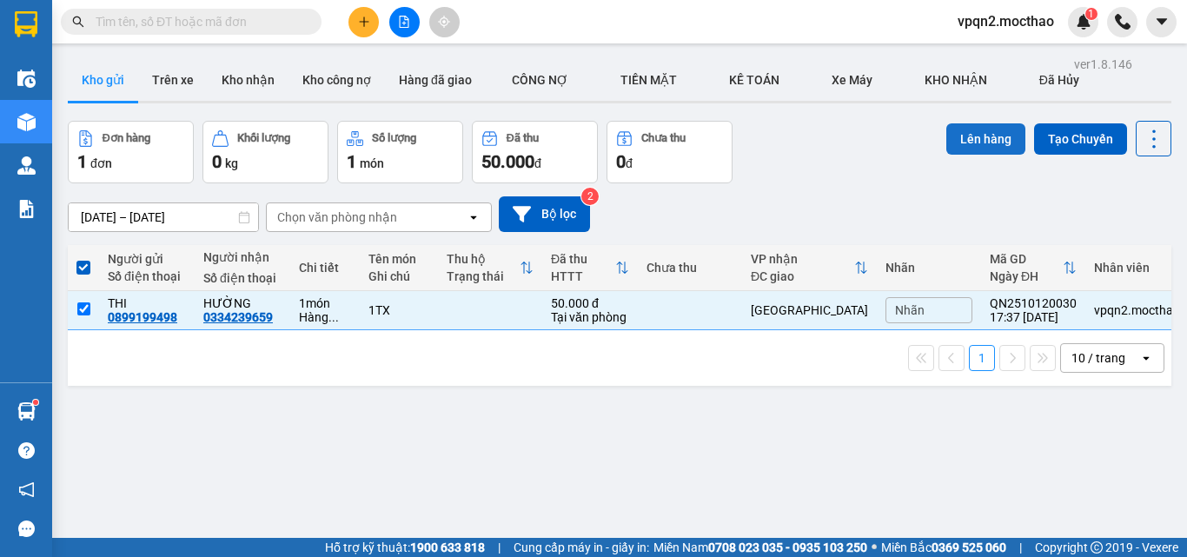
click at [958, 138] on button "Lên hàng" at bounding box center [985, 138] width 79 height 31
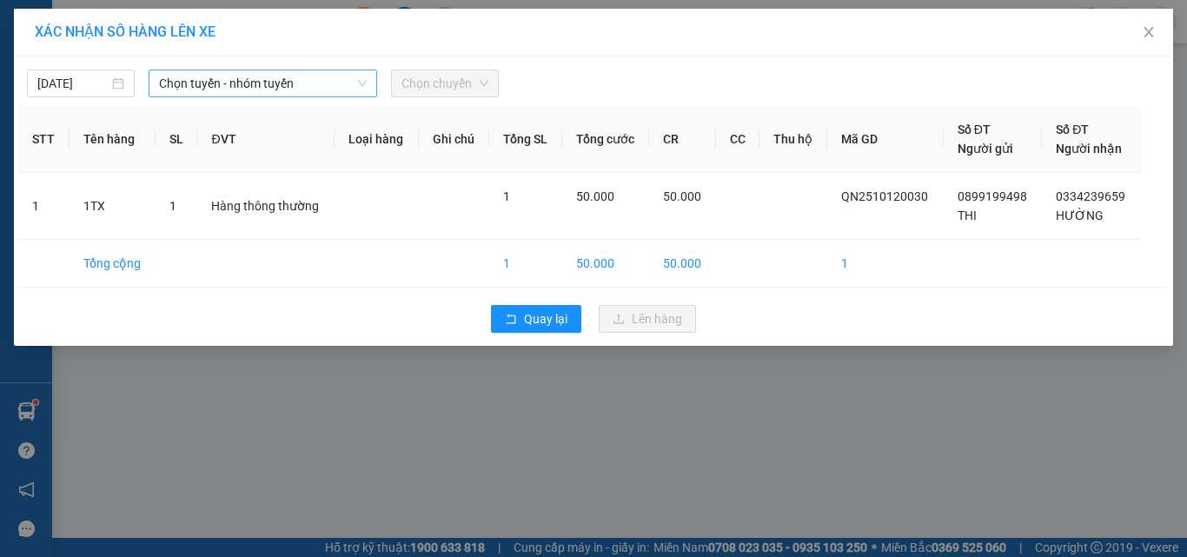
click at [237, 77] on span "Chọn tuyến - nhóm tuyến" at bounding box center [263, 83] width 208 height 26
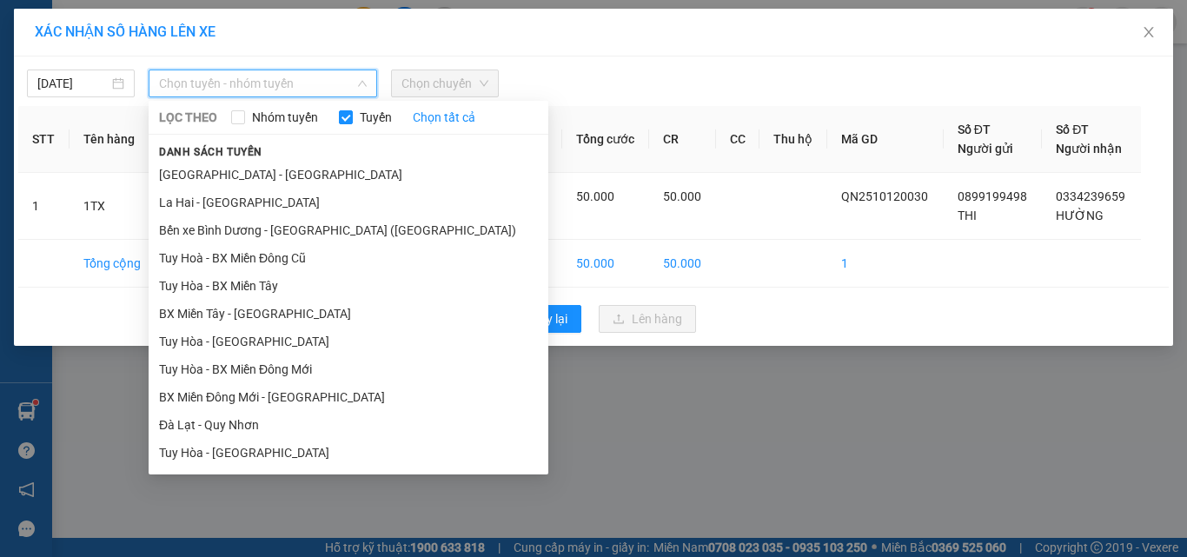
click at [262, 550] on li "Quy Nhơn - [GEOGRAPHIC_DATA]" at bounding box center [349, 564] width 400 height 28
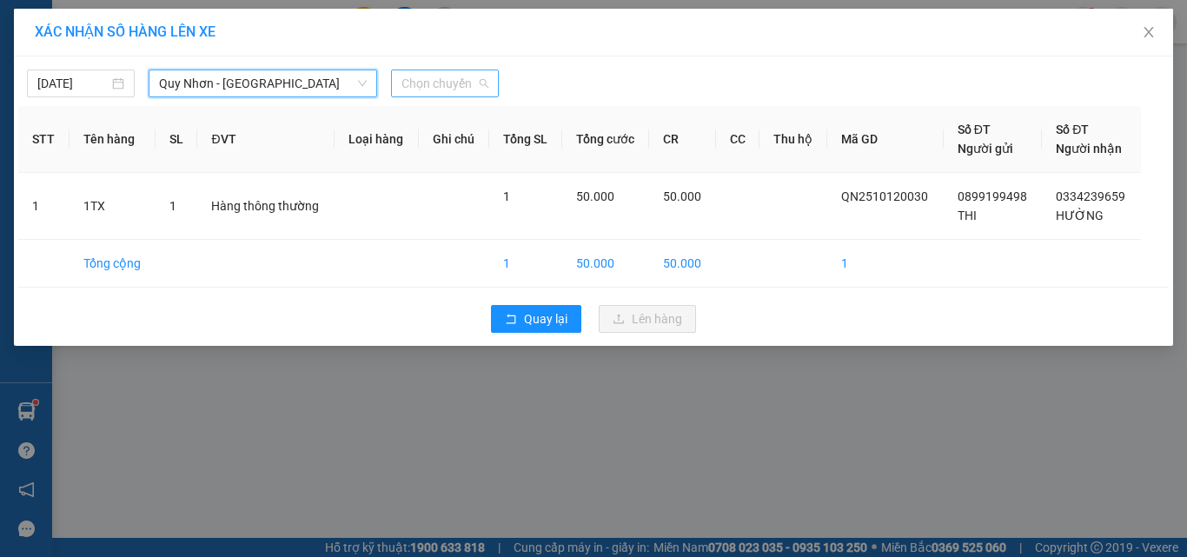
click at [414, 89] on span "Chọn chuyến" at bounding box center [444, 83] width 87 height 26
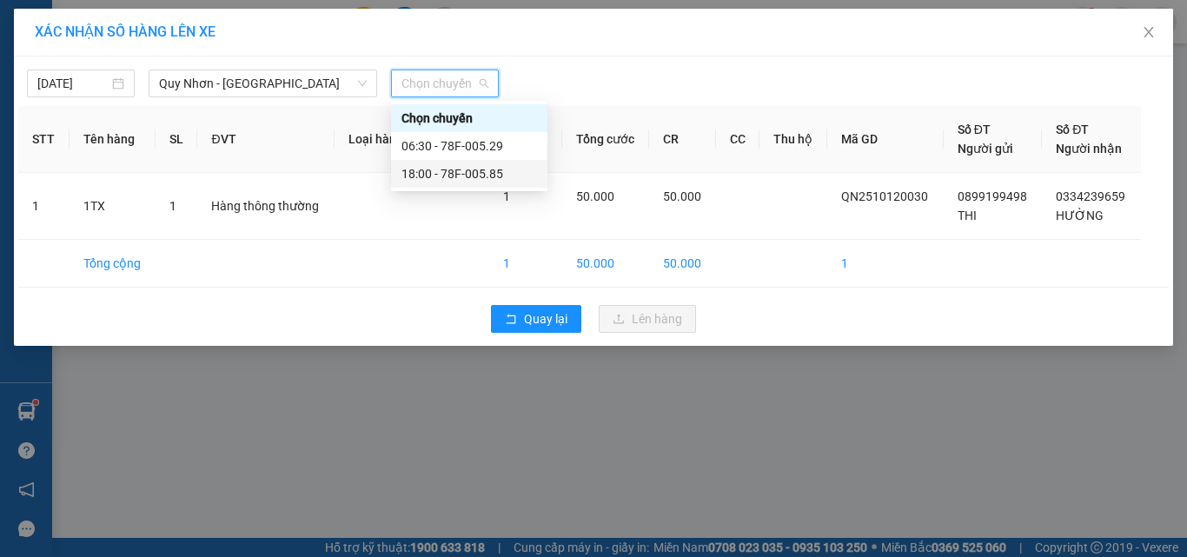
click at [434, 171] on div "18:00 - 78F-005.85" at bounding box center [469, 173] width 136 height 19
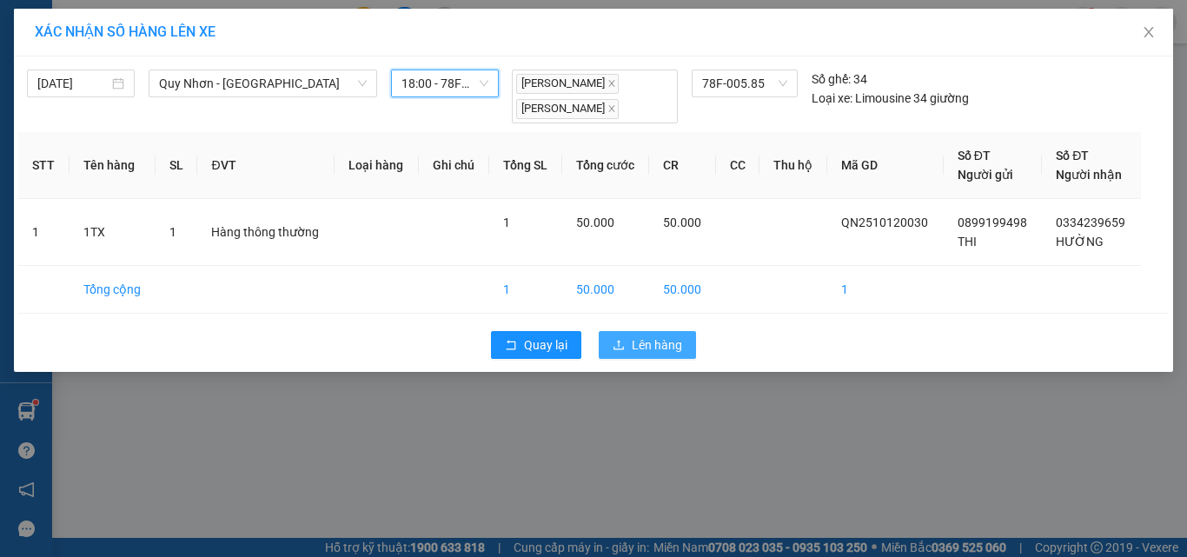
click at [658, 344] on span "Lên hàng" at bounding box center [657, 344] width 50 height 19
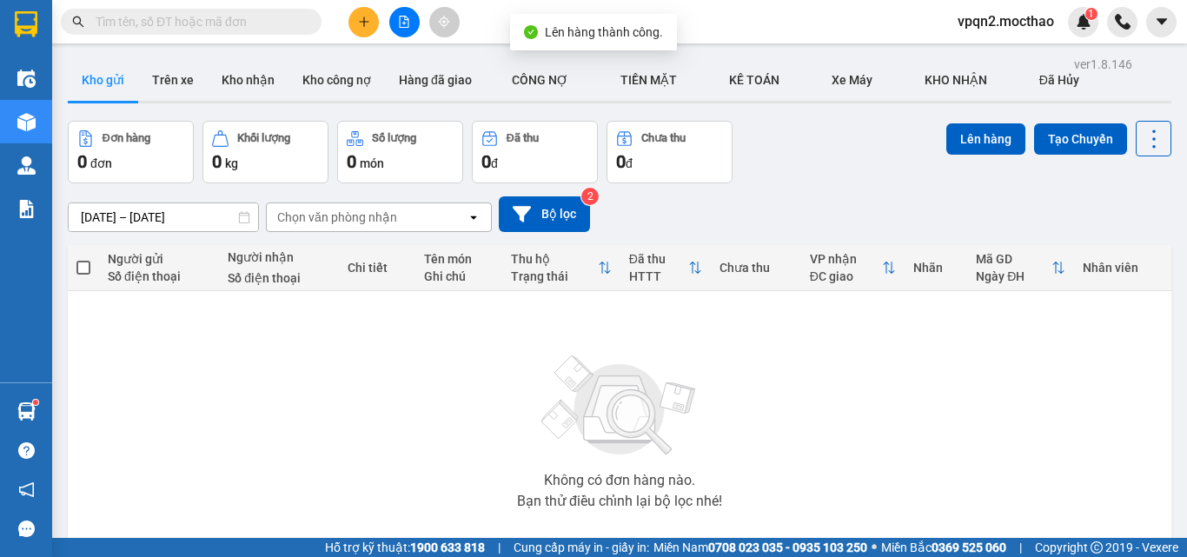
click at [394, 27] on button at bounding box center [404, 22] width 30 height 30
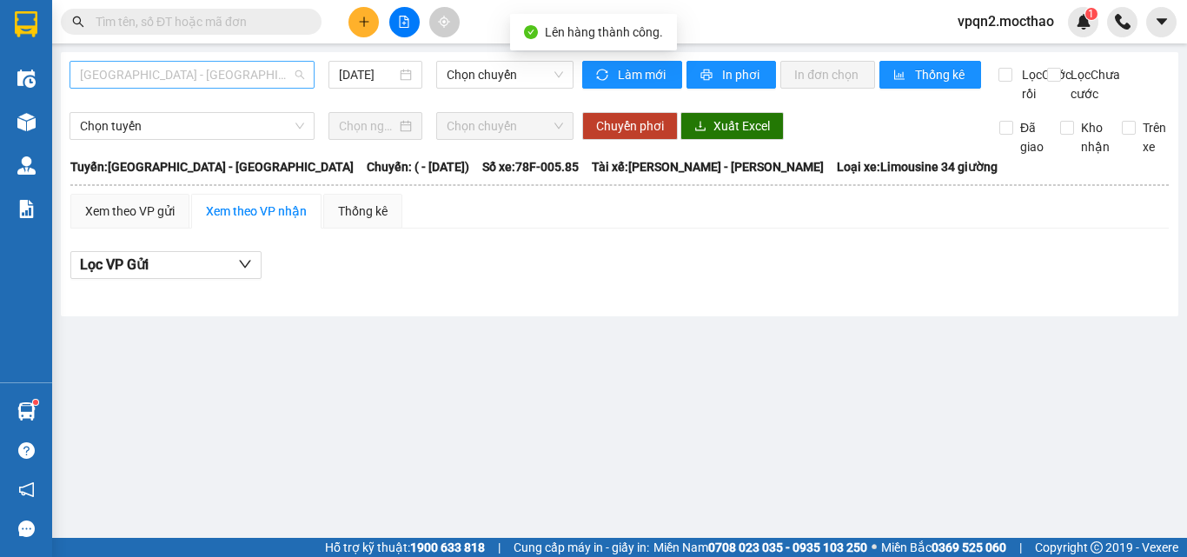
click at [208, 76] on span "[GEOGRAPHIC_DATA] - [GEOGRAPHIC_DATA]" at bounding box center [192, 75] width 224 height 26
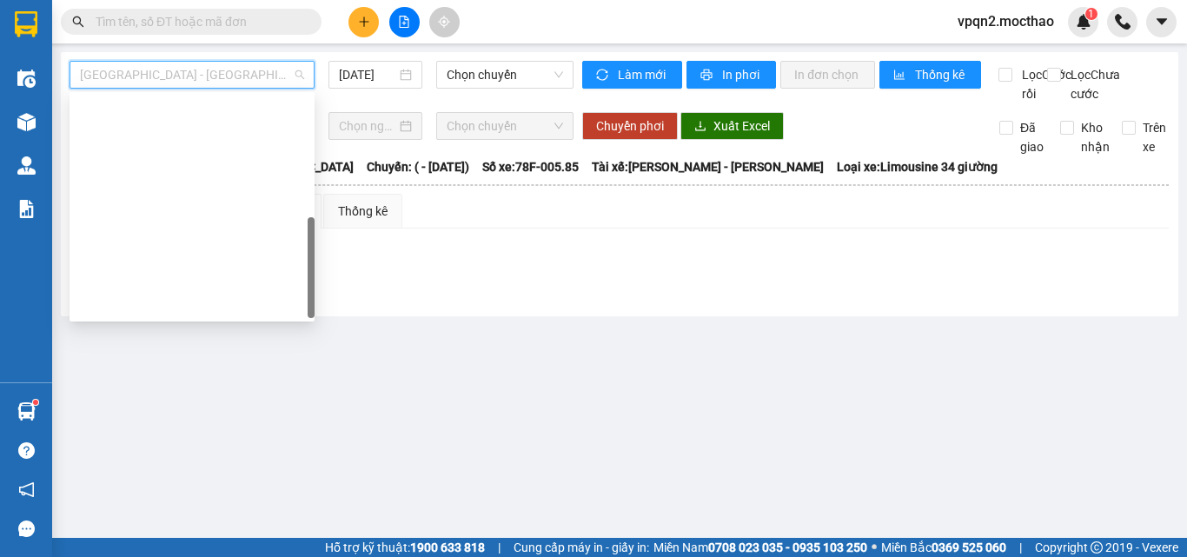
click at [195, 517] on div "Quy Nhơn - [GEOGRAPHIC_DATA]" at bounding box center [192, 526] width 224 height 19
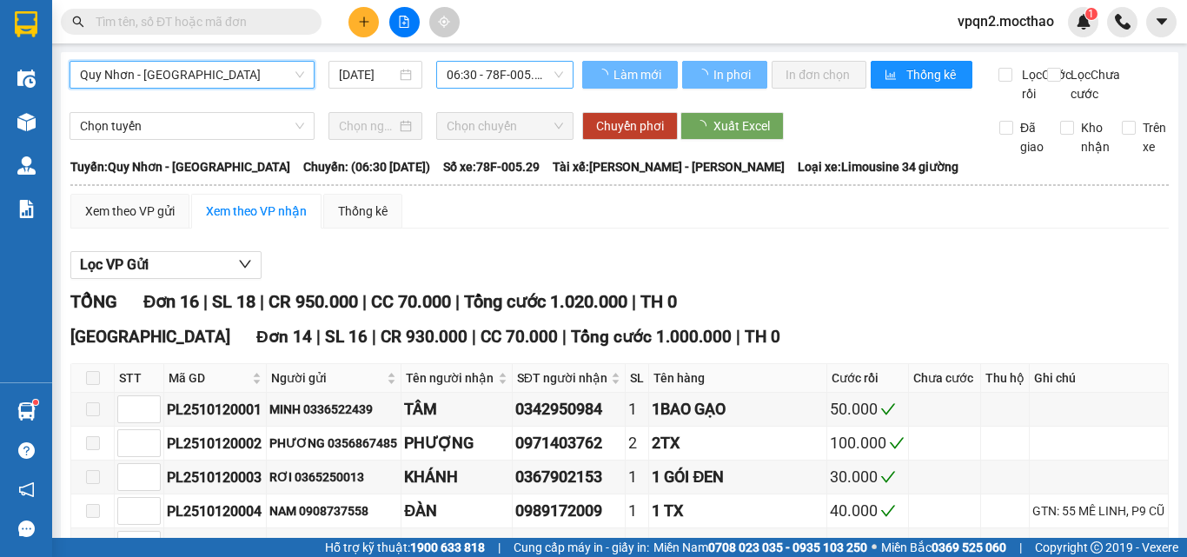
click at [479, 81] on span "06:30 - 78F-005.29" at bounding box center [504, 75] width 116 height 26
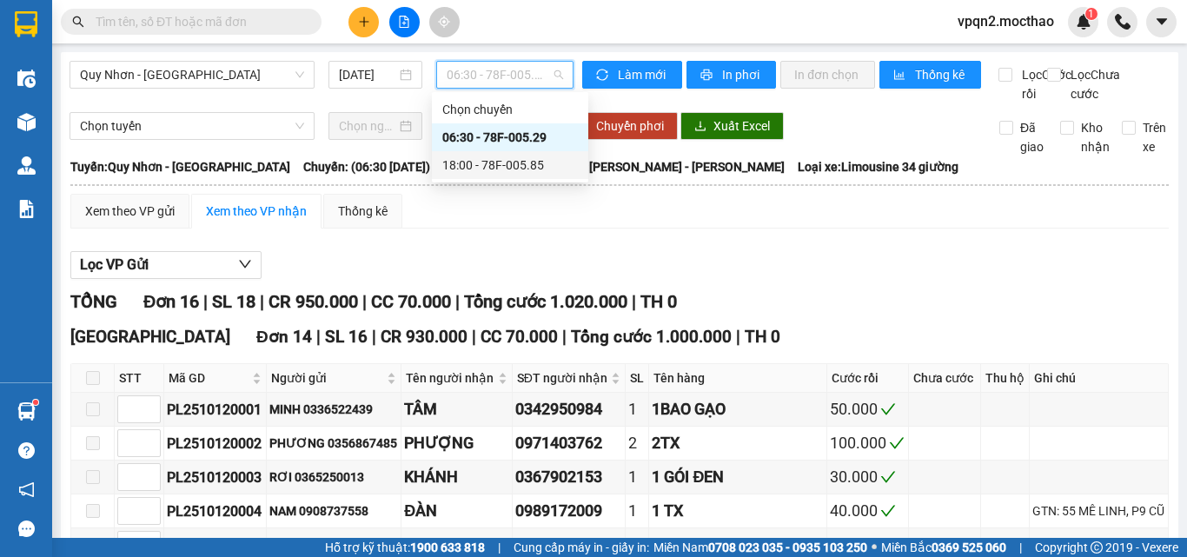
click at [474, 160] on div "18:00 - 78F-005.85" at bounding box center [510, 164] width 136 height 19
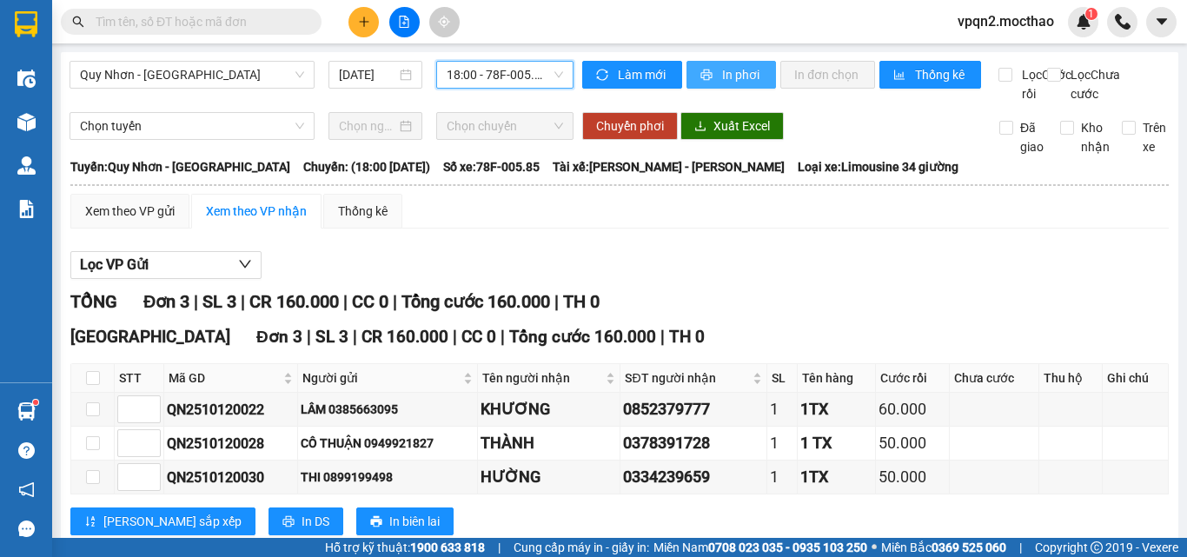
click at [767, 80] on button "In phơi" at bounding box center [730, 75] width 89 height 28
click at [725, 82] on span "In phơi" at bounding box center [742, 74] width 40 height 19
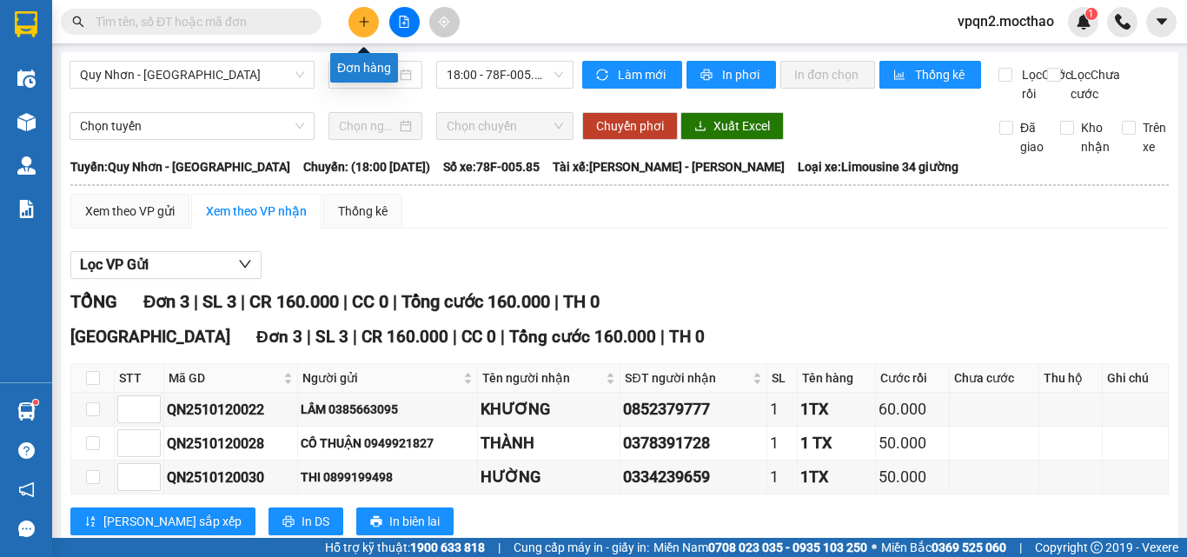
click at [351, 30] on button at bounding box center [363, 22] width 30 height 30
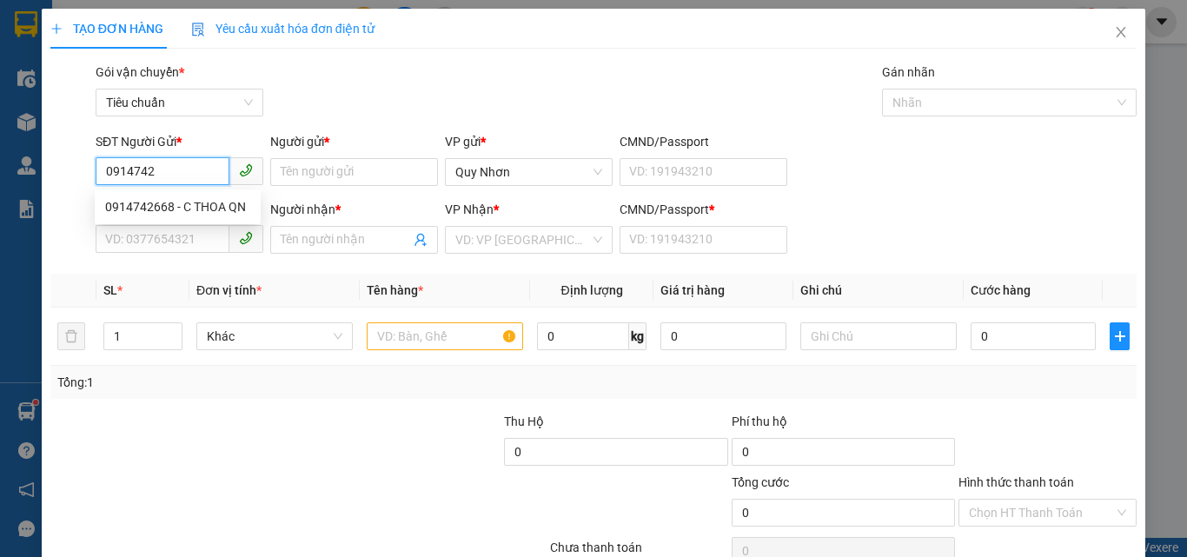
drag, startPoint x: 188, startPoint y: 210, endPoint x: 281, endPoint y: 208, distance: 93.9
click at [195, 208] on div "0914742668 - C THOA QN" at bounding box center [177, 206] width 145 height 19
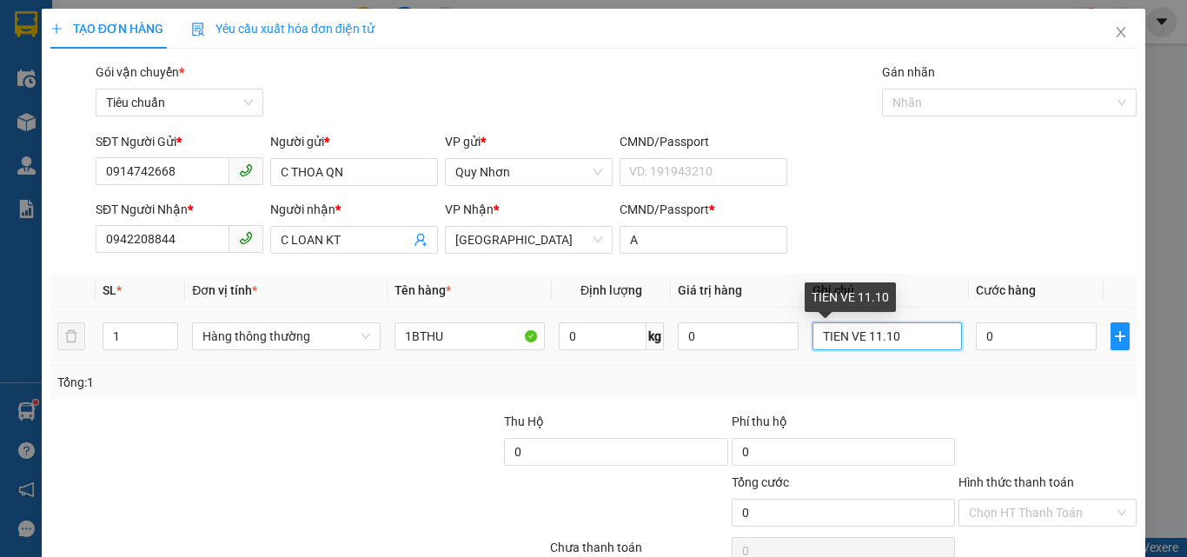
click at [873, 335] on input "TIEN VE 11.10" at bounding box center [887, 336] width 150 height 28
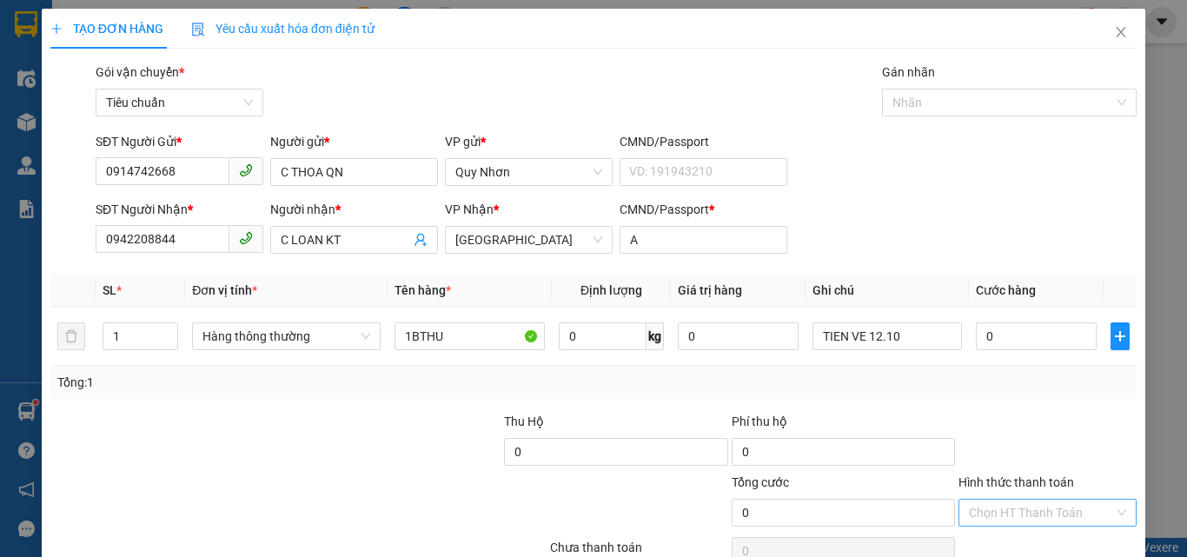
click at [988, 499] on input "Hình thức thanh toán" at bounding box center [1041, 512] width 145 height 26
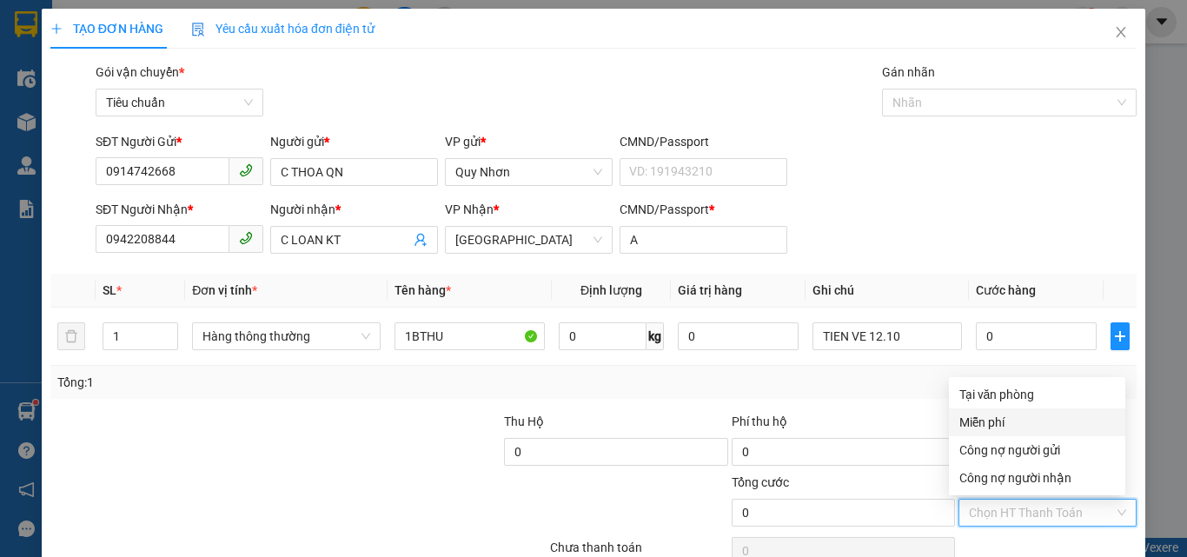
click at [987, 413] on div "Miễn phí" at bounding box center [1036, 422] width 155 height 19
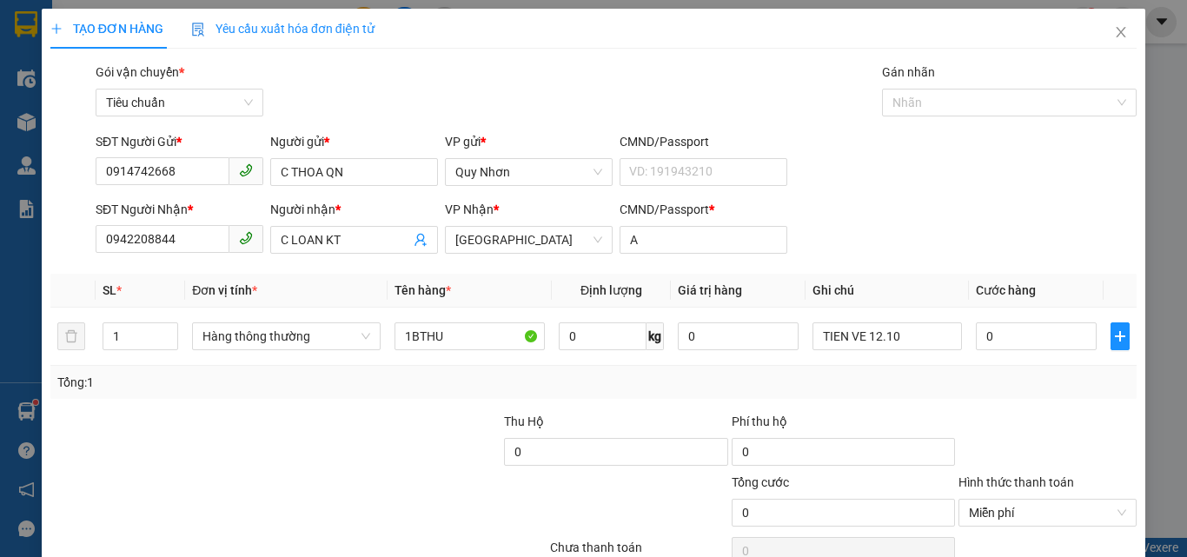
drag, startPoint x: 1015, startPoint y: 506, endPoint x: 980, endPoint y: 424, distance: 89.9
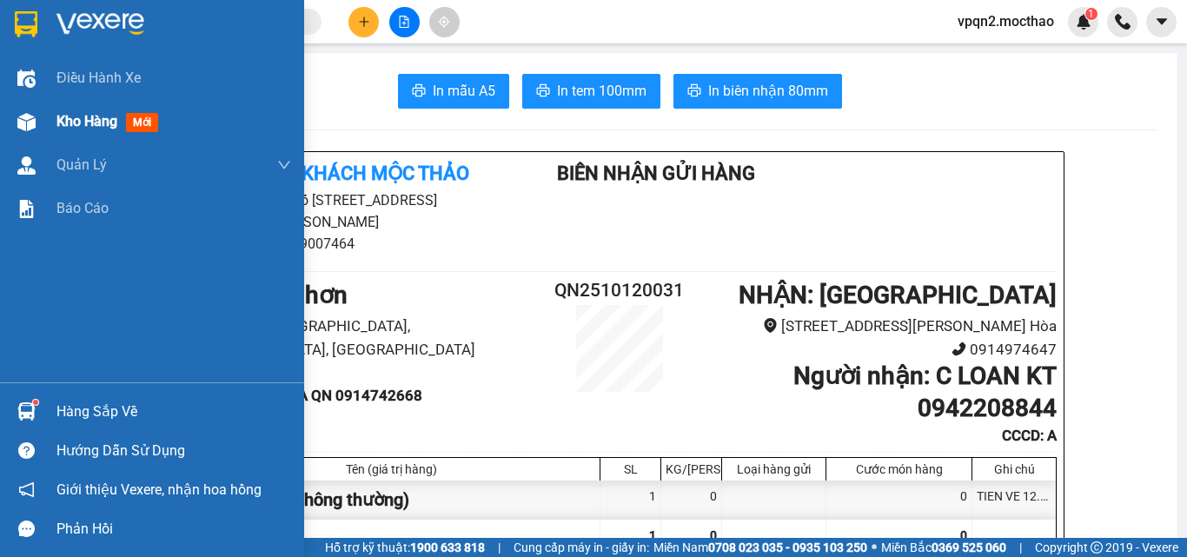
click at [51, 132] on div "Kho hàng mới" at bounding box center [152, 121] width 304 height 43
